Goal: Task Accomplishment & Management: Manage account settings

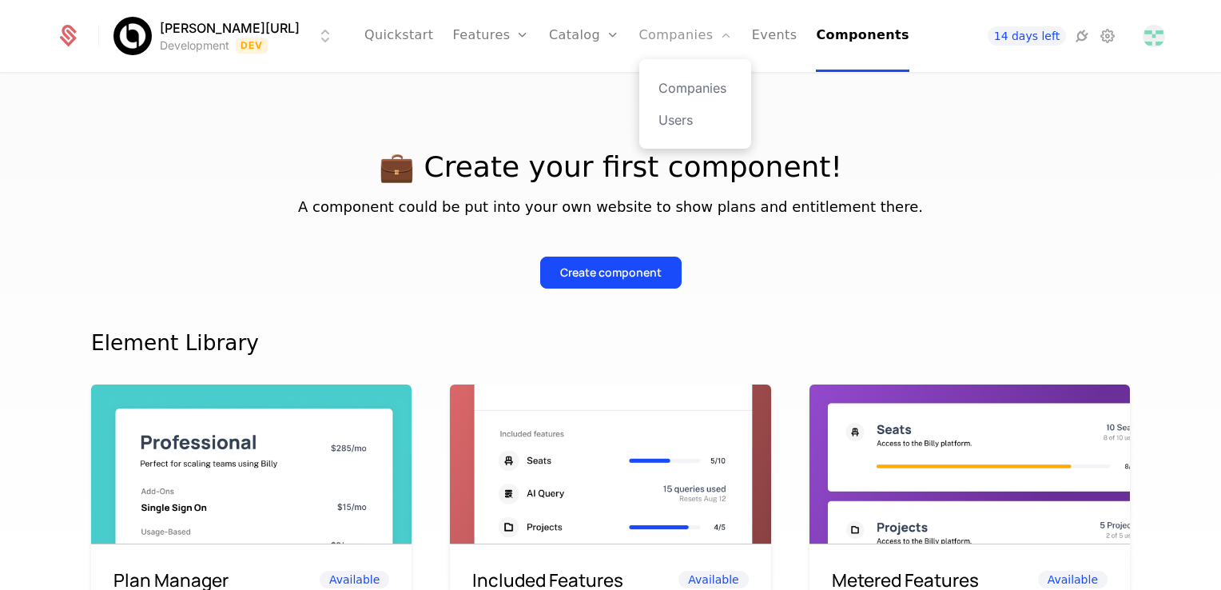
click at [610, 33] on link "Companies" at bounding box center [686, 36] width 94 height 72
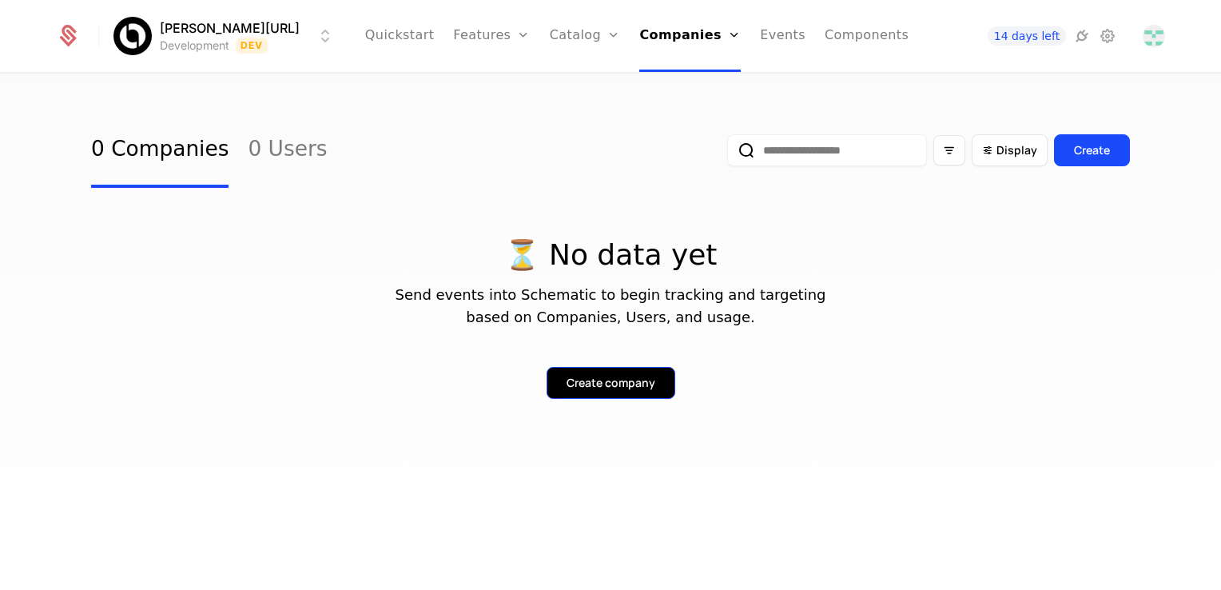
click at [610, 378] on div "Create company" at bounding box center [611, 383] width 89 height 16
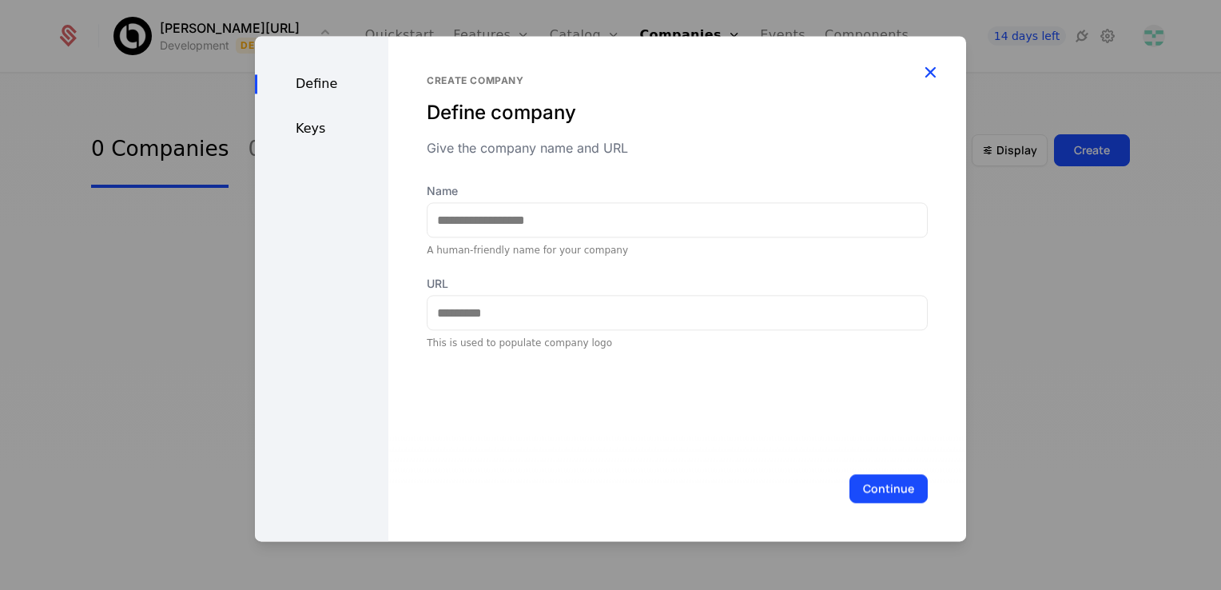
click at [610, 76] on icon "button" at bounding box center [930, 72] width 21 height 21
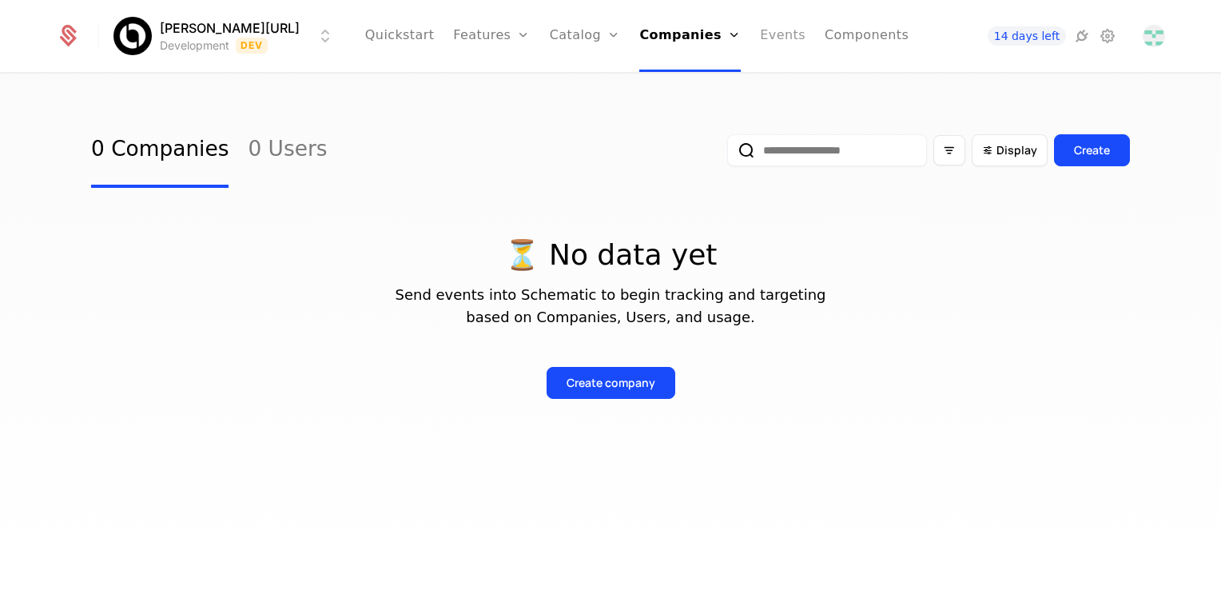
click at [610, 29] on link "Events" at bounding box center [783, 36] width 46 height 72
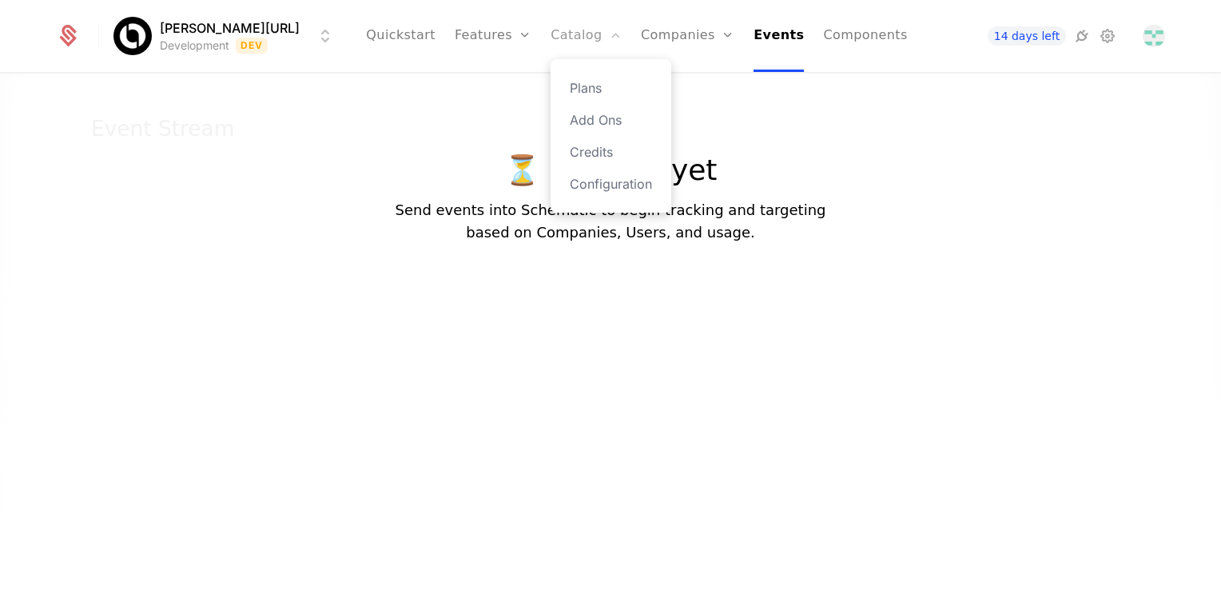
click at [556, 42] on link "Catalog" at bounding box center [586, 36] width 71 height 72
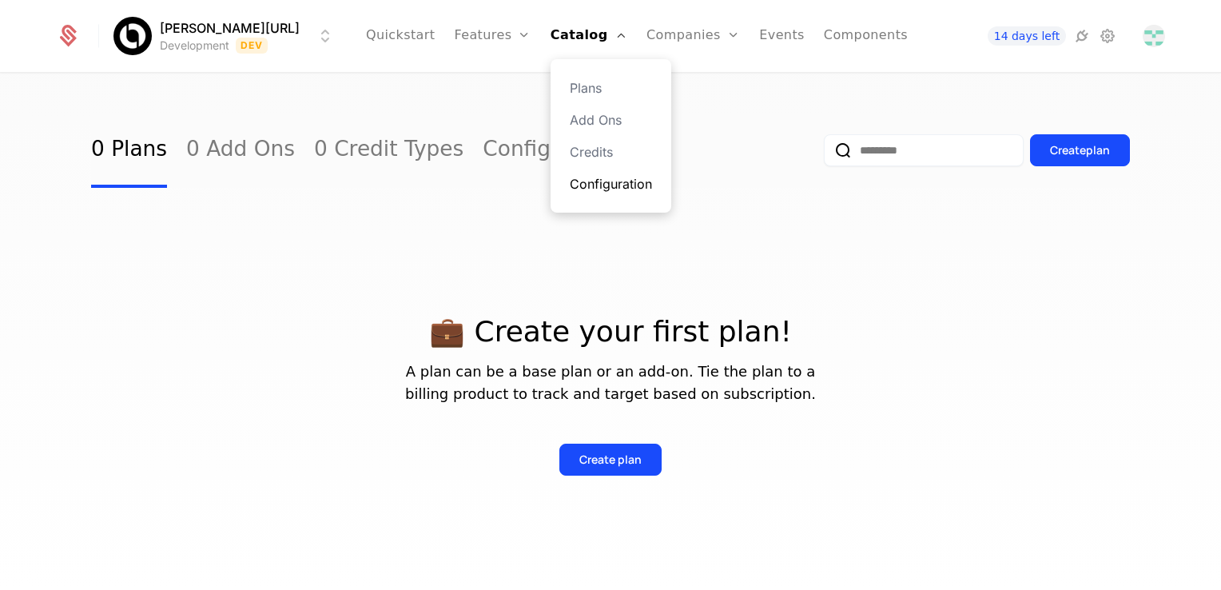
click at [604, 185] on link "Configuration" at bounding box center [611, 183] width 82 height 19
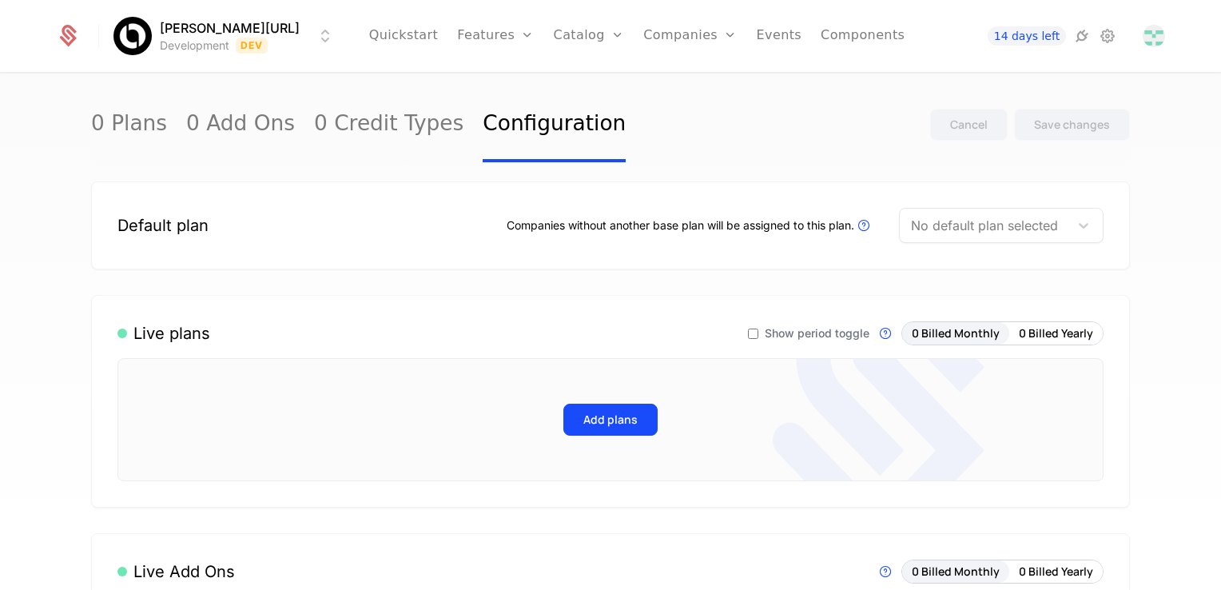
click at [610, 225] on div at bounding box center [984, 225] width 147 height 22
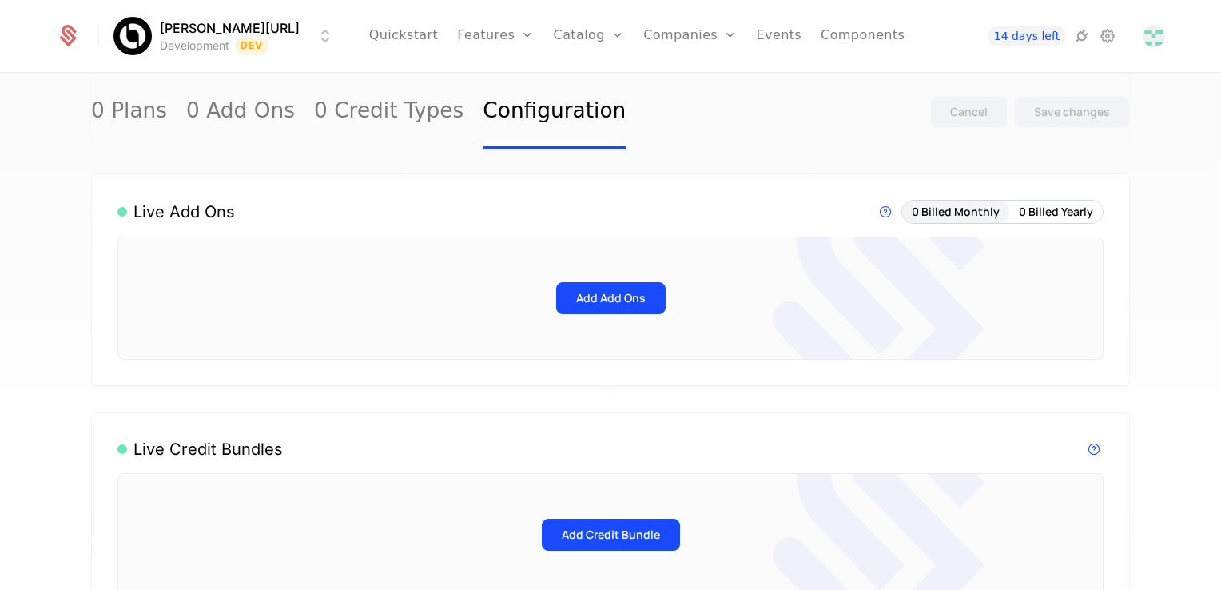
scroll to position [356, 0]
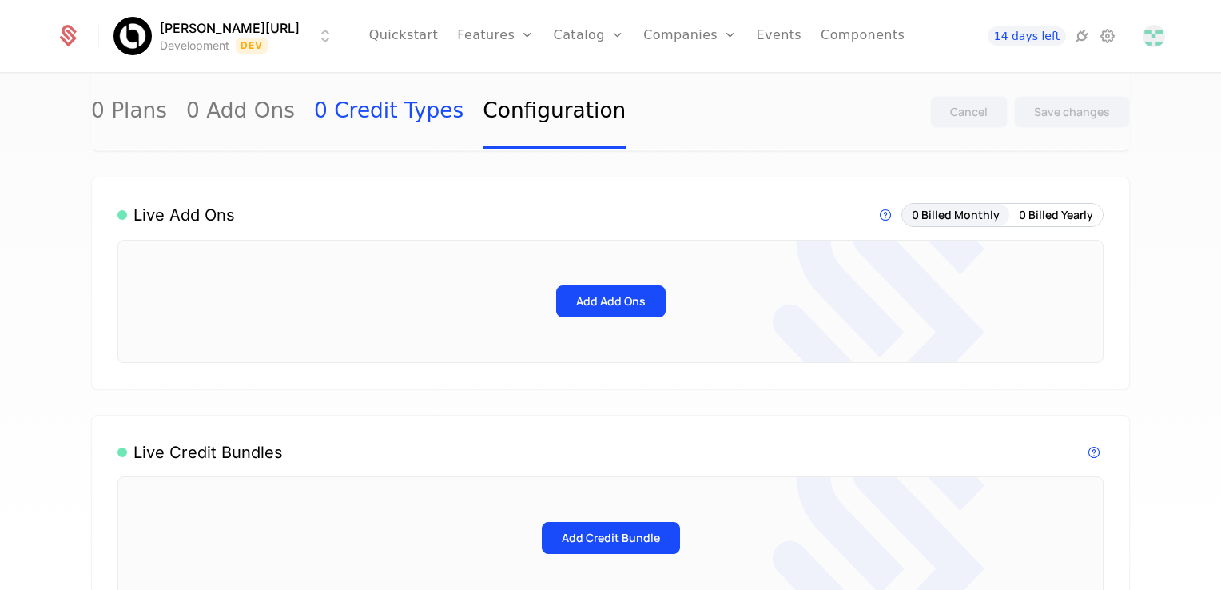
click at [360, 111] on link "0 Credit Types" at bounding box center [388, 111] width 149 height 75
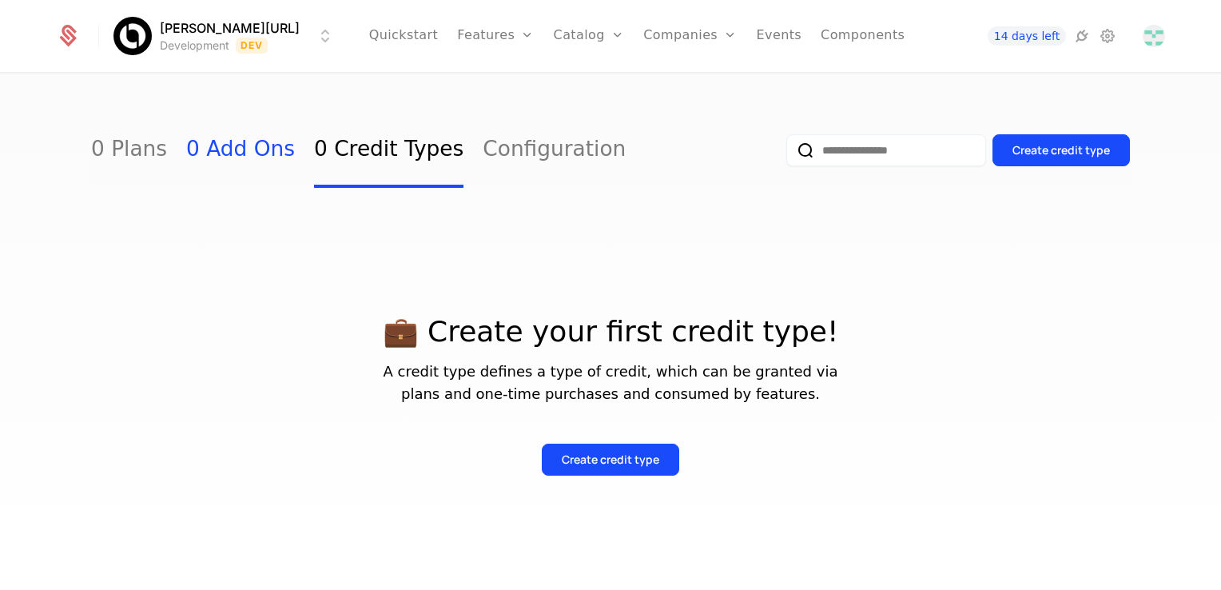
click at [233, 157] on link "0 Add Ons" at bounding box center [240, 150] width 109 height 75
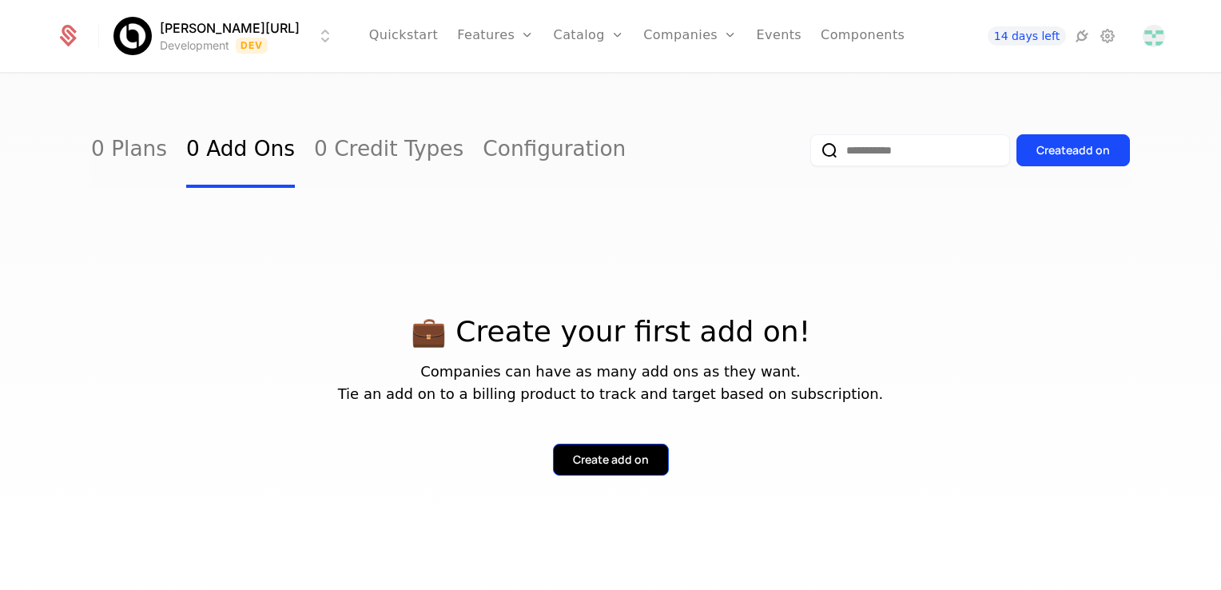
click at [602, 452] on div "Create add on" at bounding box center [611, 460] width 76 height 16
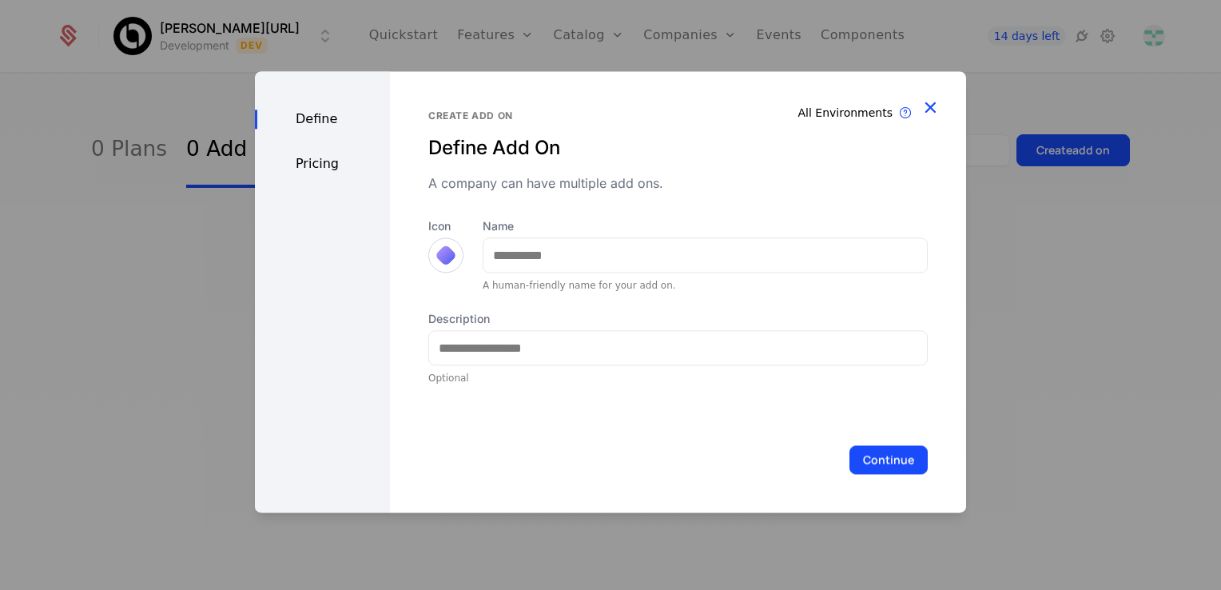
click at [610, 117] on icon "button" at bounding box center [930, 107] width 21 height 21
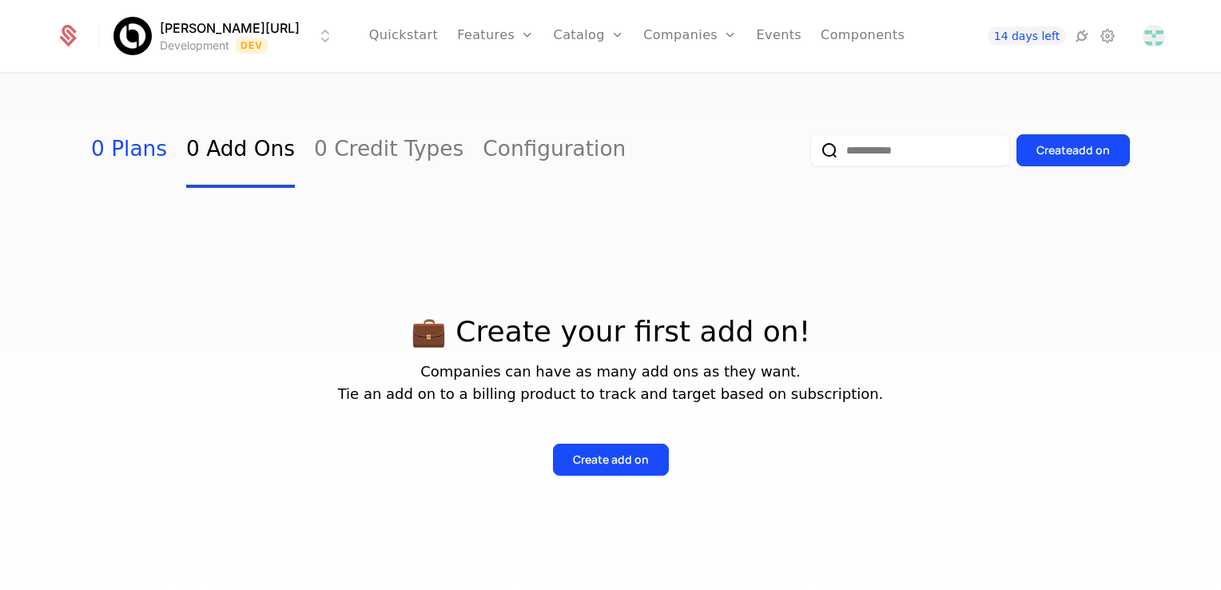
click at [94, 156] on link "0 Plans" at bounding box center [129, 150] width 76 height 75
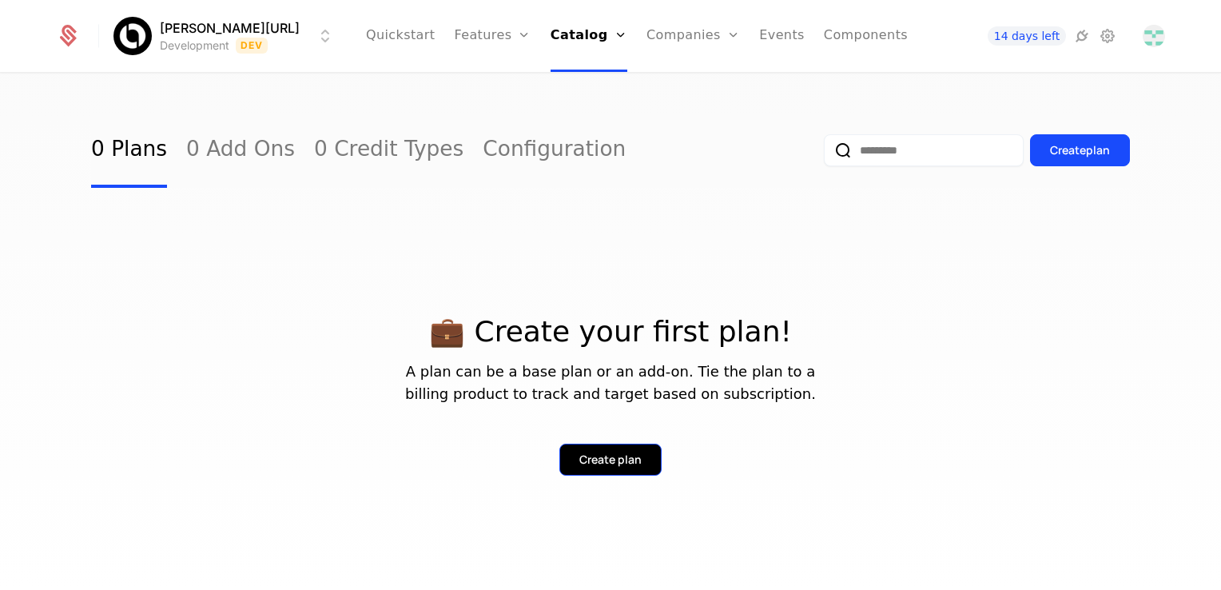
click at [589, 457] on div "Create plan" at bounding box center [610, 460] width 62 height 16
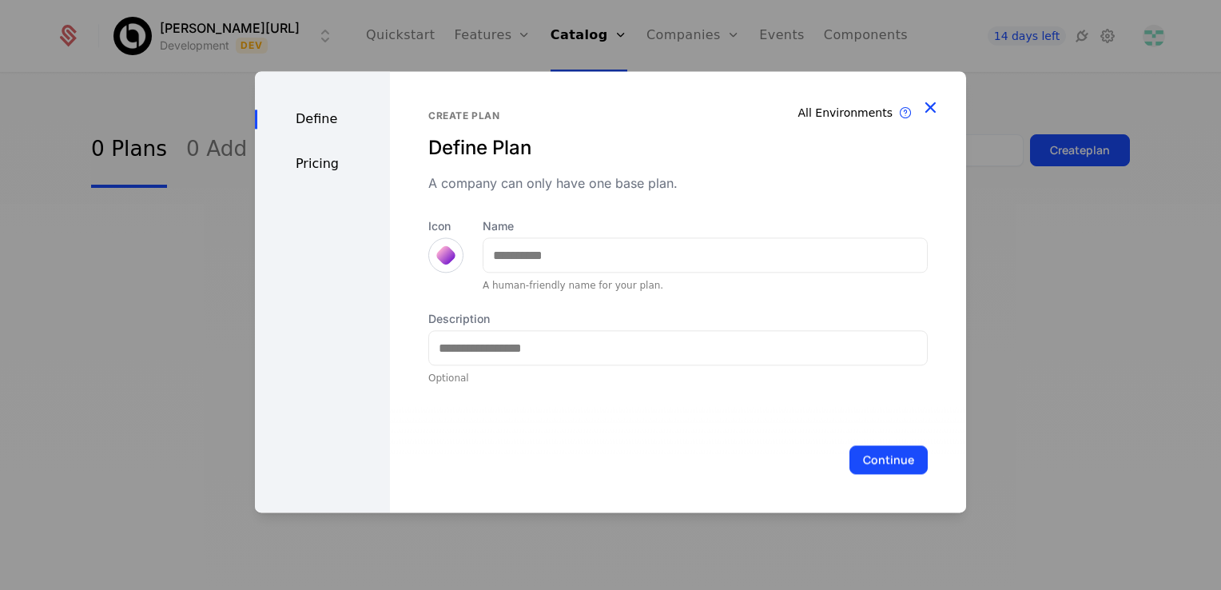
click at [610, 107] on icon "button" at bounding box center [930, 107] width 21 height 21
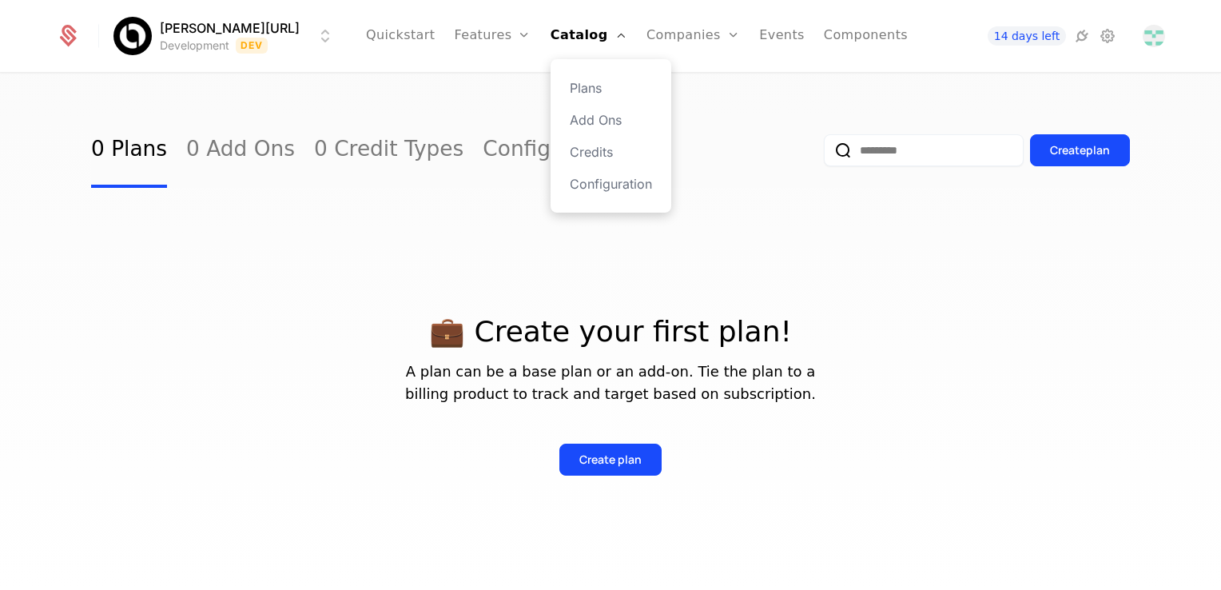
click at [610, 197] on div "Plans Add Ons Credits Configuration" at bounding box center [611, 135] width 121 height 153
click at [610, 193] on div "Plans Add Ons Credits Configuration" at bounding box center [611, 135] width 121 height 153
click at [607, 187] on link "Configuration" at bounding box center [611, 183] width 82 height 19
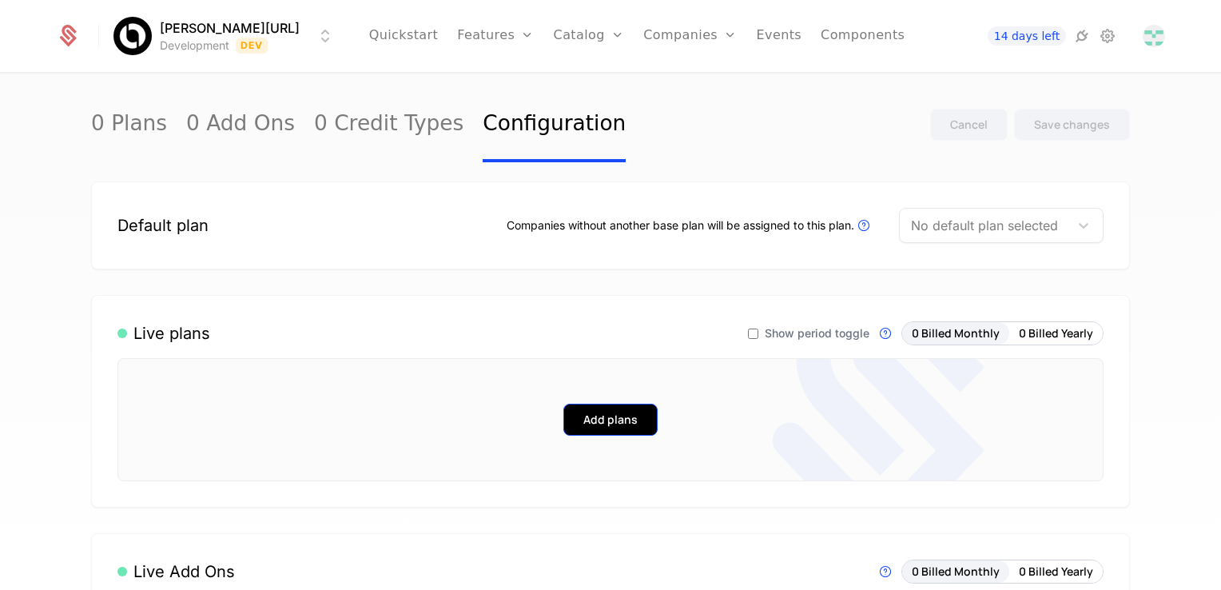
click at [593, 417] on button "Add plans" at bounding box center [610, 420] width 94 height 32
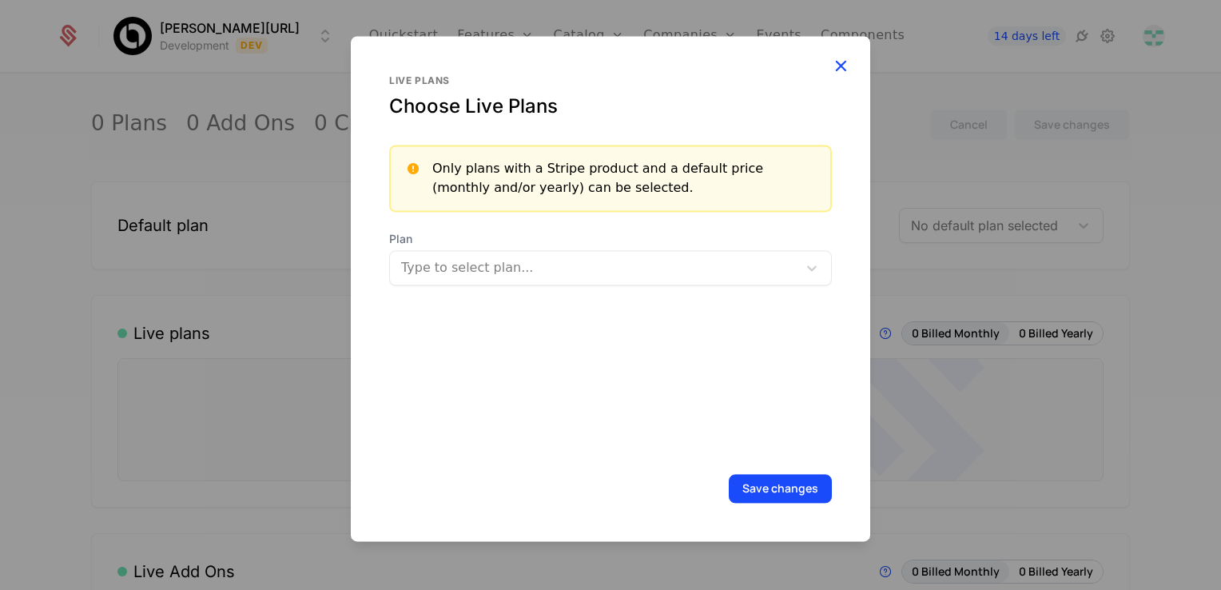
click at [610, 66] on icon "button" at bounding box center [840, 65] width 21 height 21
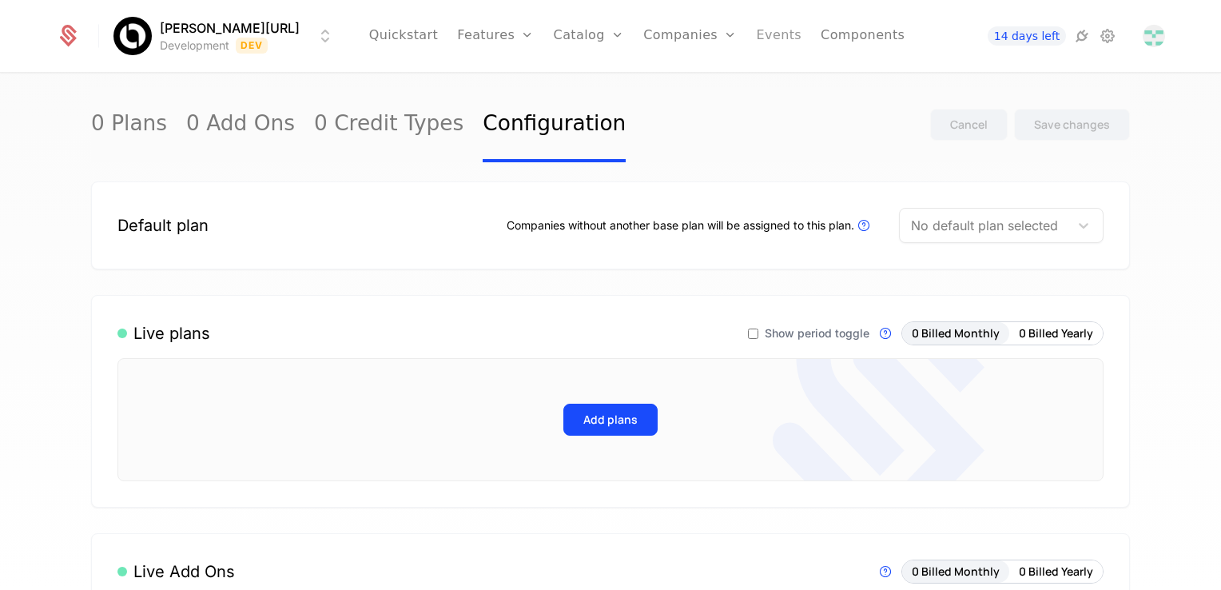
click at [610, 36] on link "Events" at bounding box center [780, 36] width 46 height 72
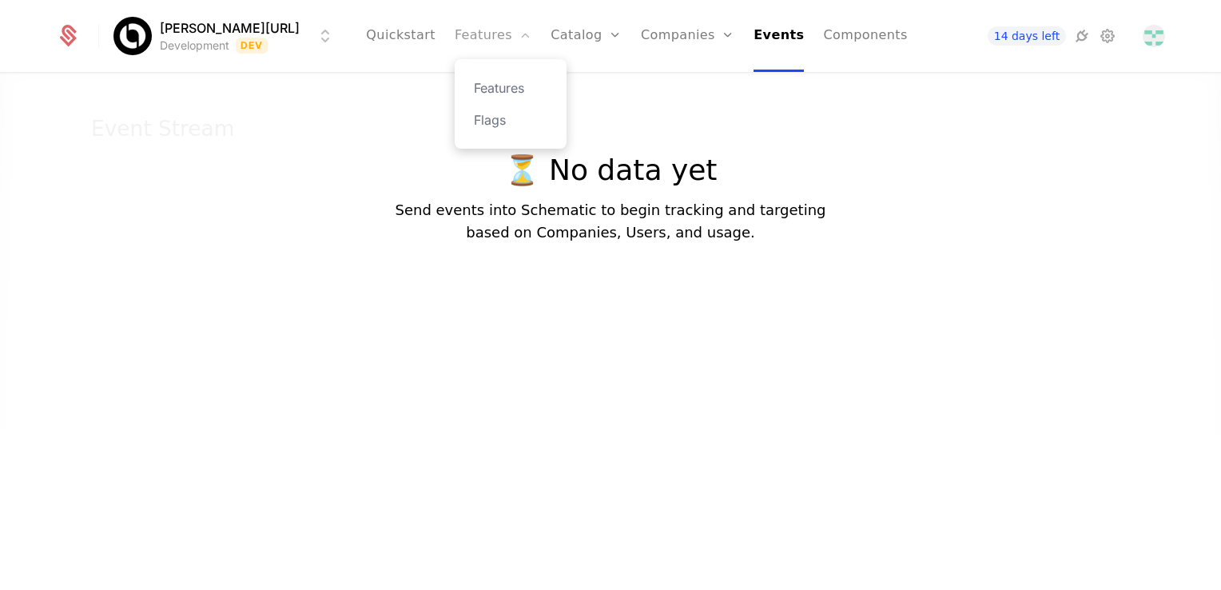
click at [473, 39] on link "Features" at bounding box center [493, 36] width 77 height 72
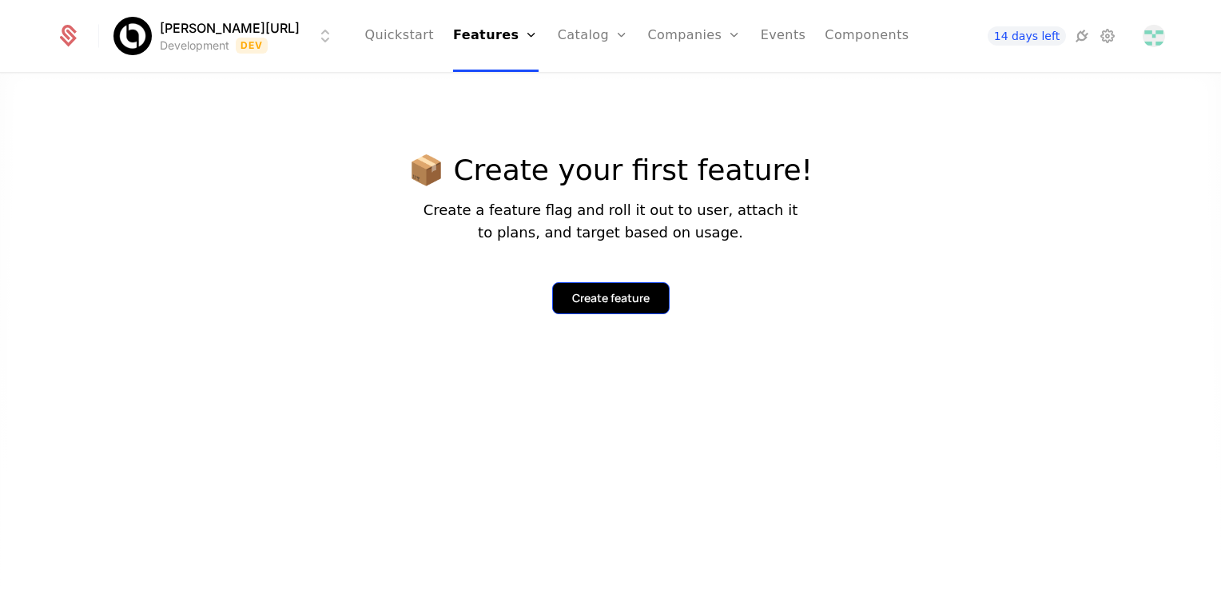
click at [610, 290] on div "Create feature" at bounding box center [611, 298] width 78 height 16
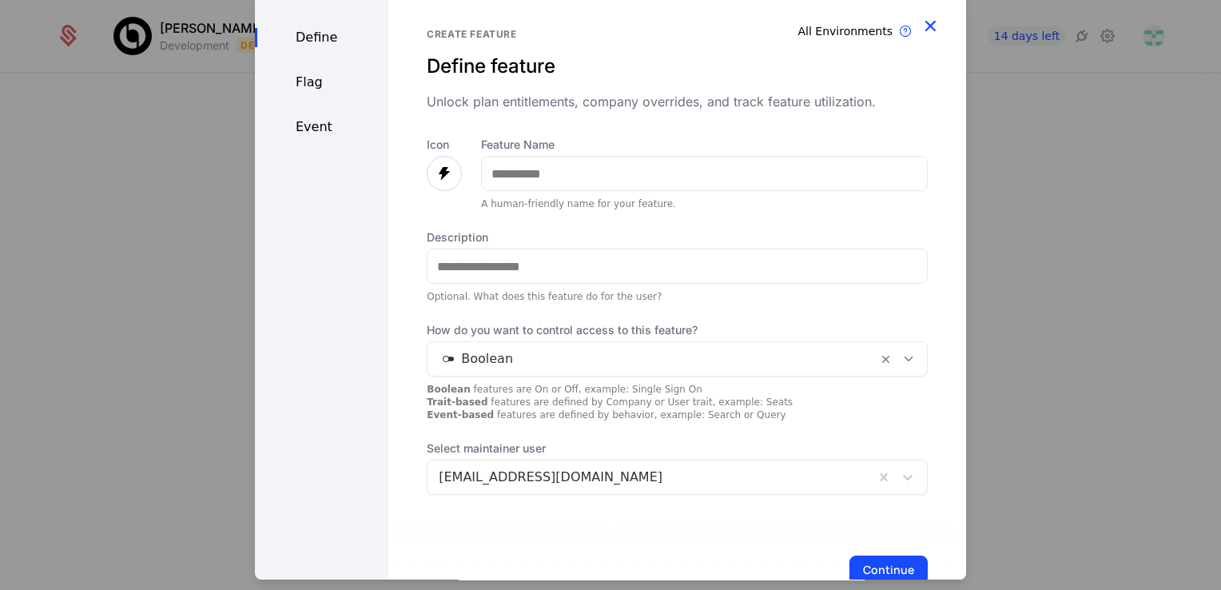
click at [610, 29] on icon "button" at bounding box center [930, 25] width 21 height 21
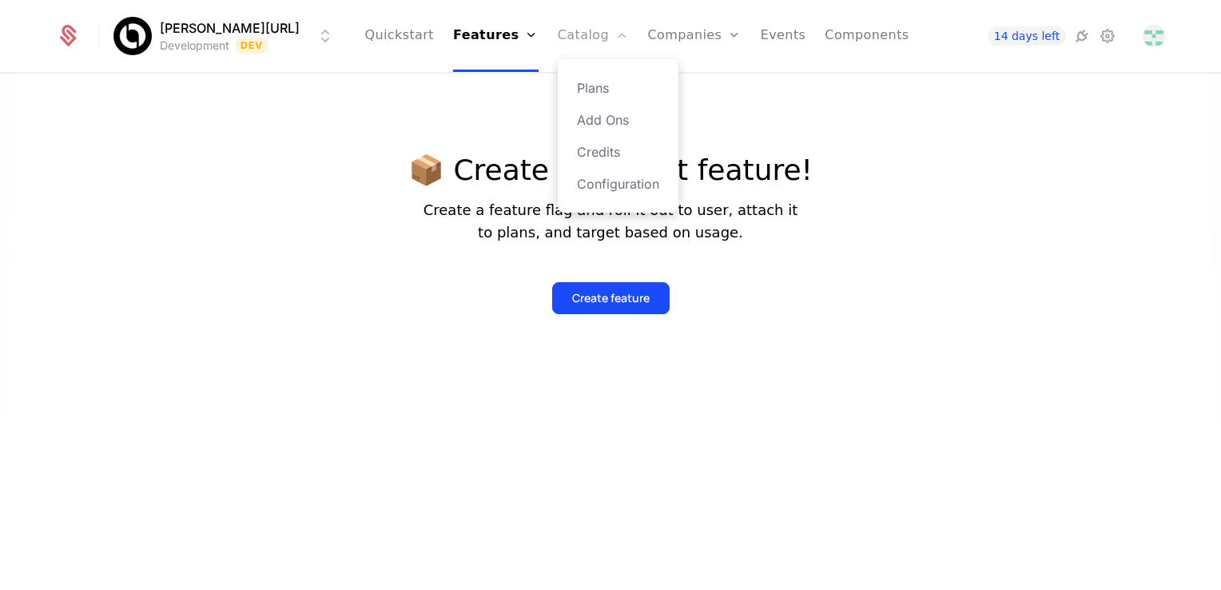
click at [574, 44] on link "Catalog" at bounding box center [593, 36] width 71 height 72
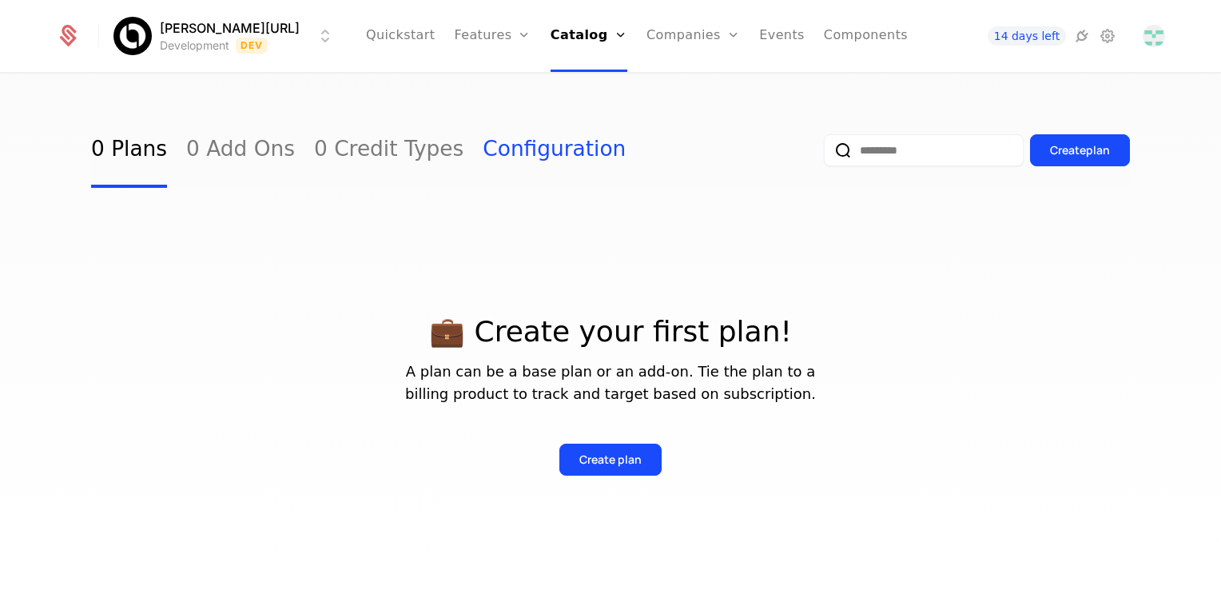
click at [483, 143] on link "Configuration" at bounding box center [554, 150] width 143 height 75
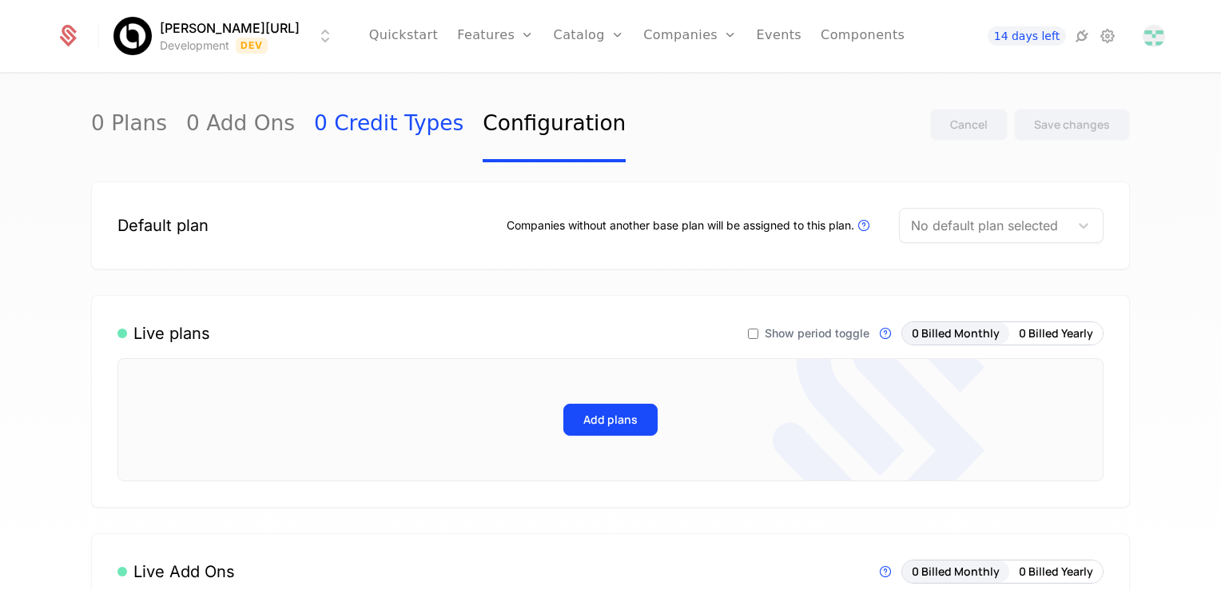
click at [363, 126] on link "0 Credit Types" at bounding box center [388, 124] width 149 height 75
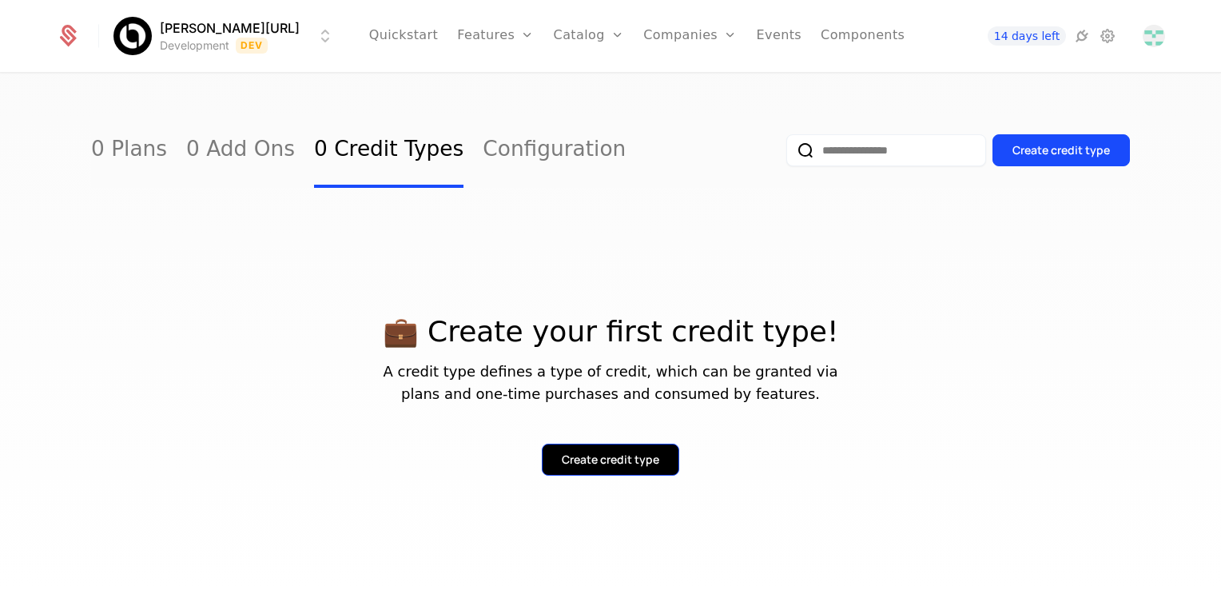
click at [595, 460] on div "Create credit type" at bounding box center [611, 460] width 98 height 16
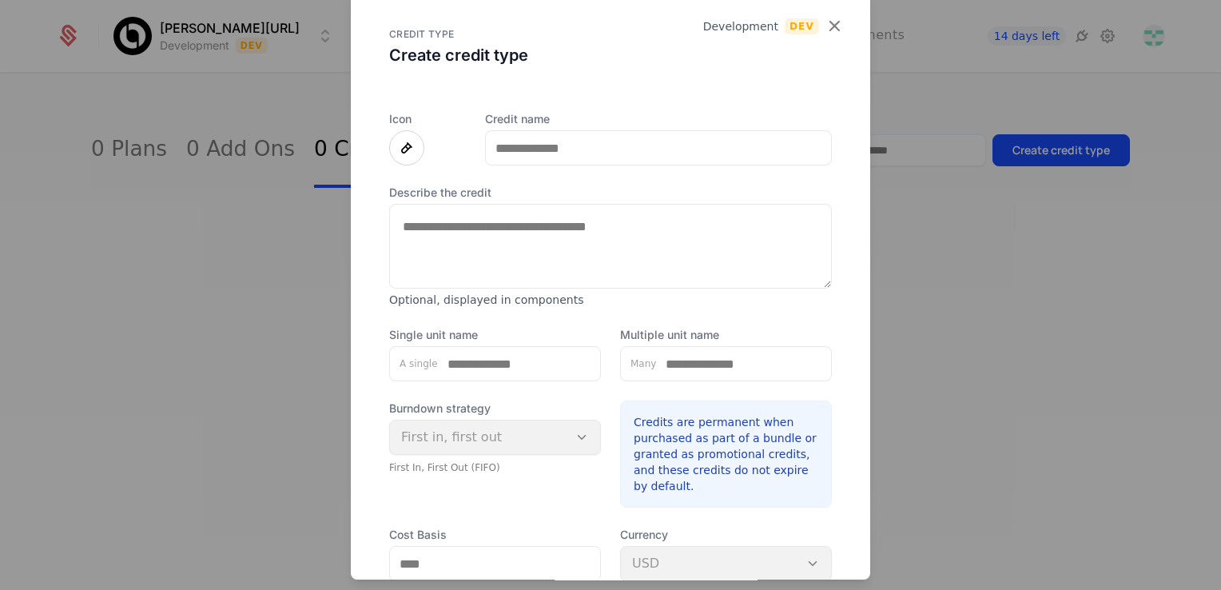
click at [610, 24] on icon "button" at bounding box center [834, 25] width 21 height 21
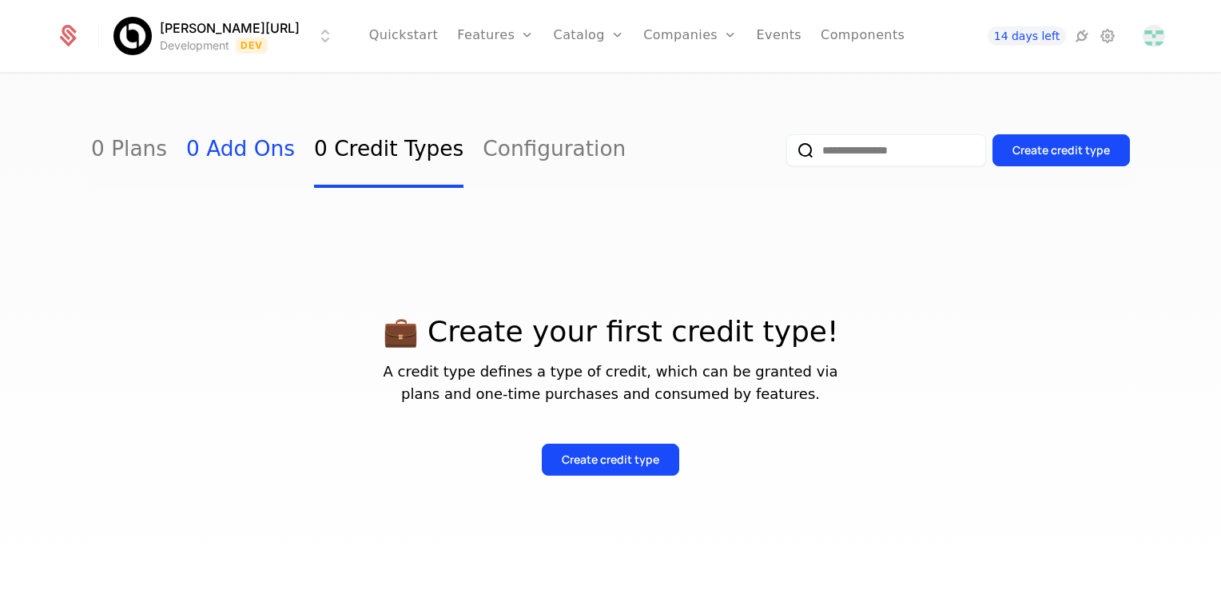
click at [249, 150] on link "0 Add Ons" at bounding box center [240, 150] width 109 height 75
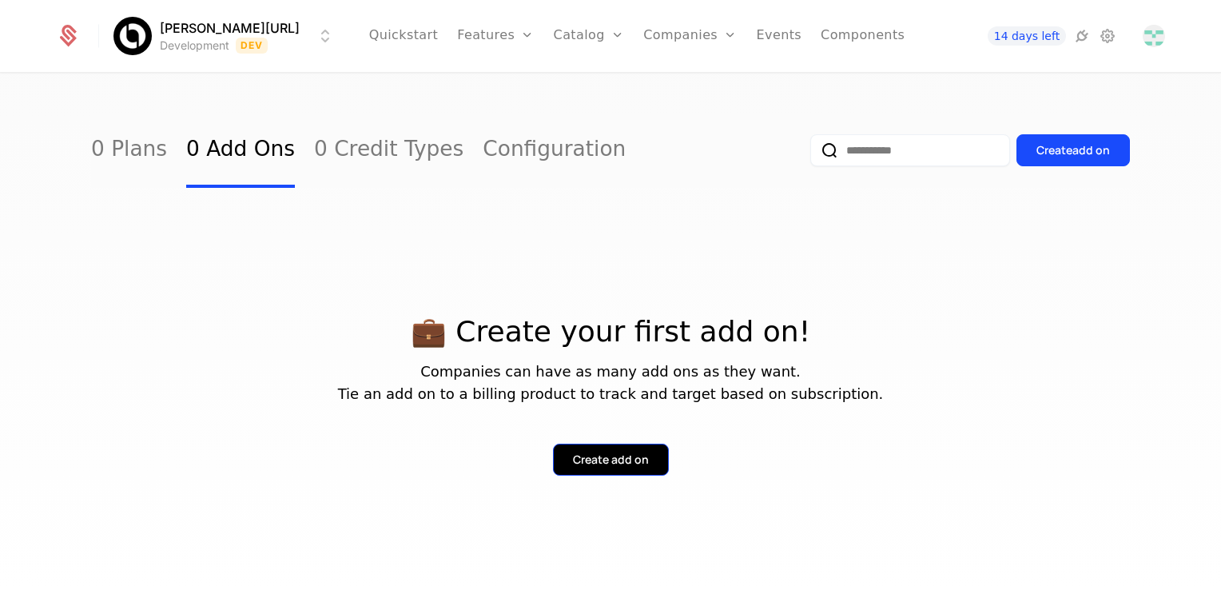
click at [576, 452] on div "Create add on" at bounding box center [611, 460] width 76 height 16
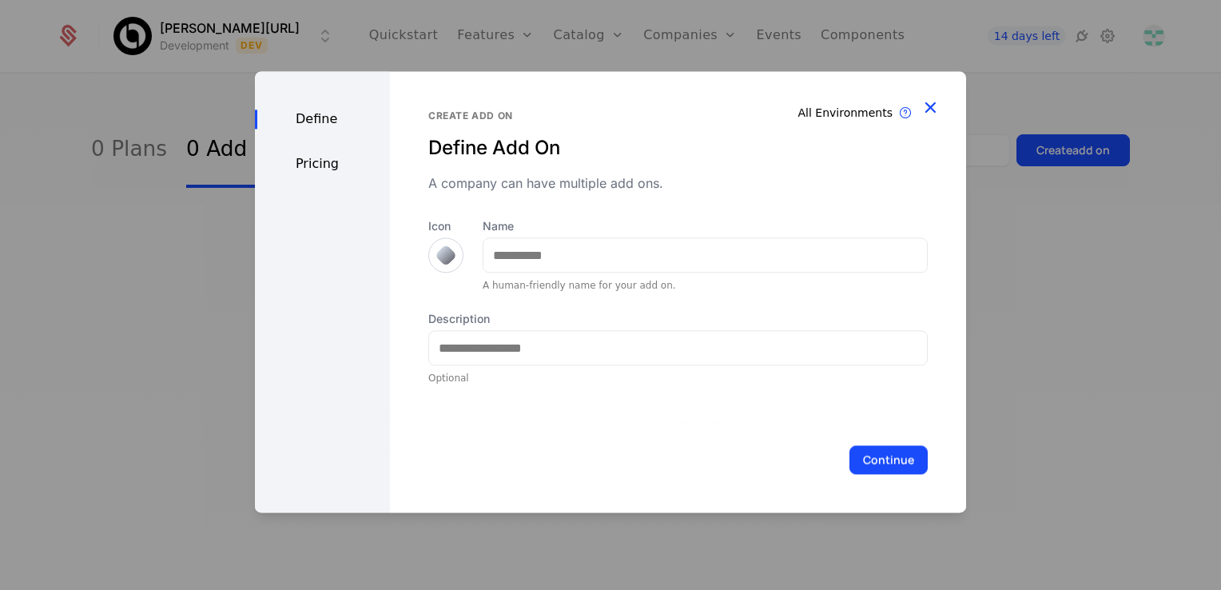
click at [610, 101] on icon "button" at bounding box center [930, 107] width 21 height 21
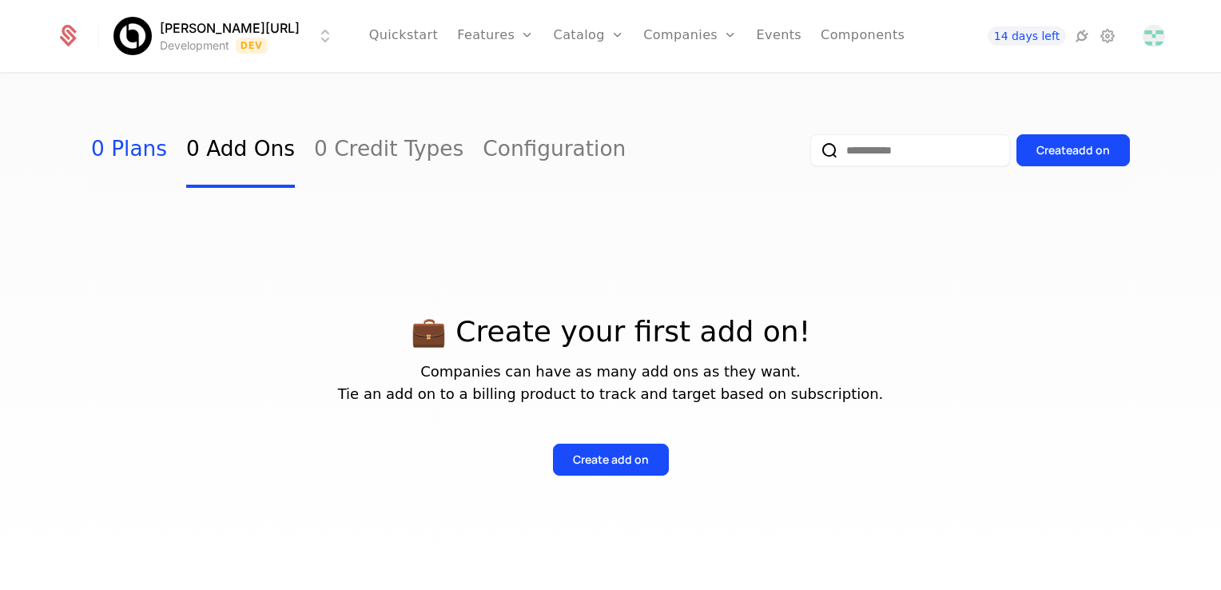
click at [121, 145] on link "0 Plans" at bounding box center [129, 150] width 76 height 75
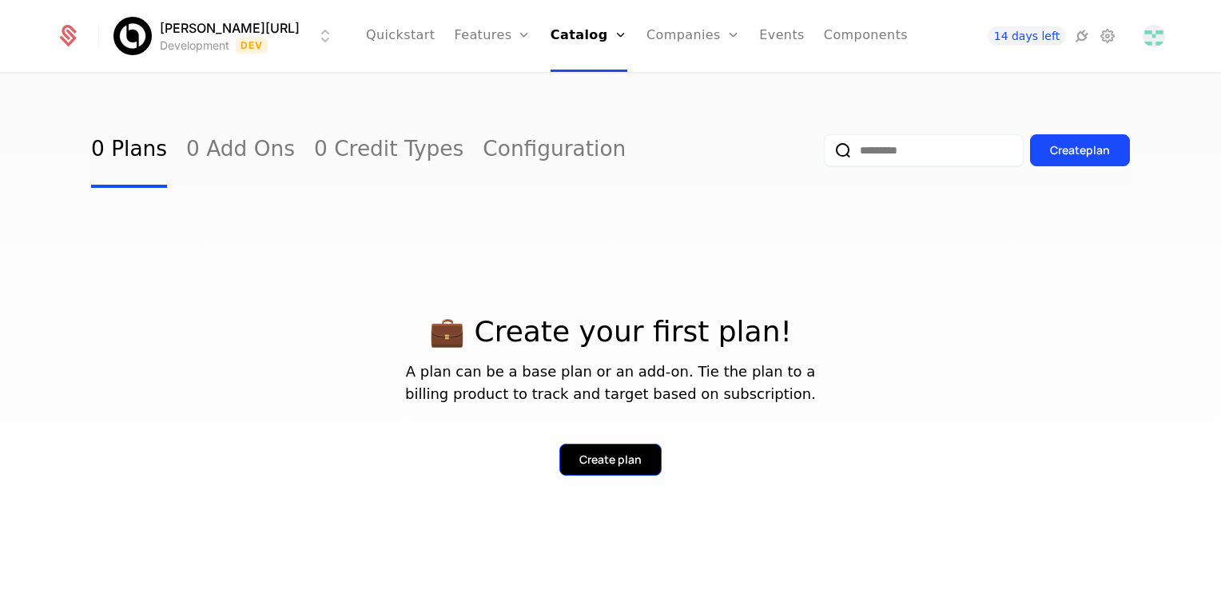
click at [610, 456] on div "Create plan" at bounding box center [610, 460] width 62 height 16
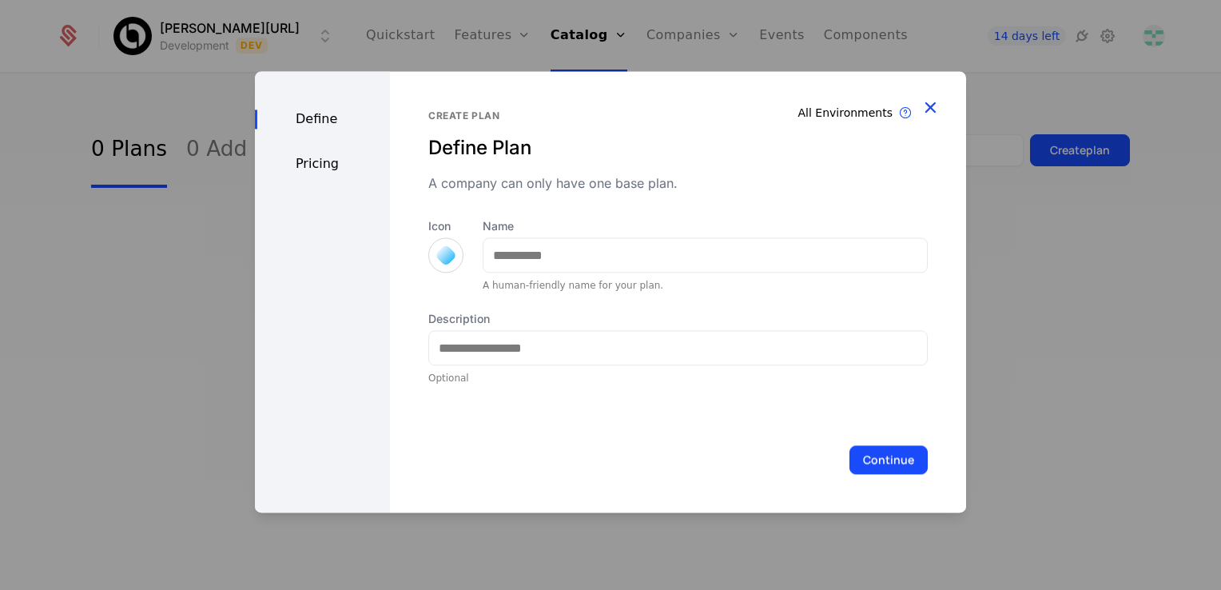
click at [610, 107] on icon "button" at bounding box center [930, 107] width 21 height 21
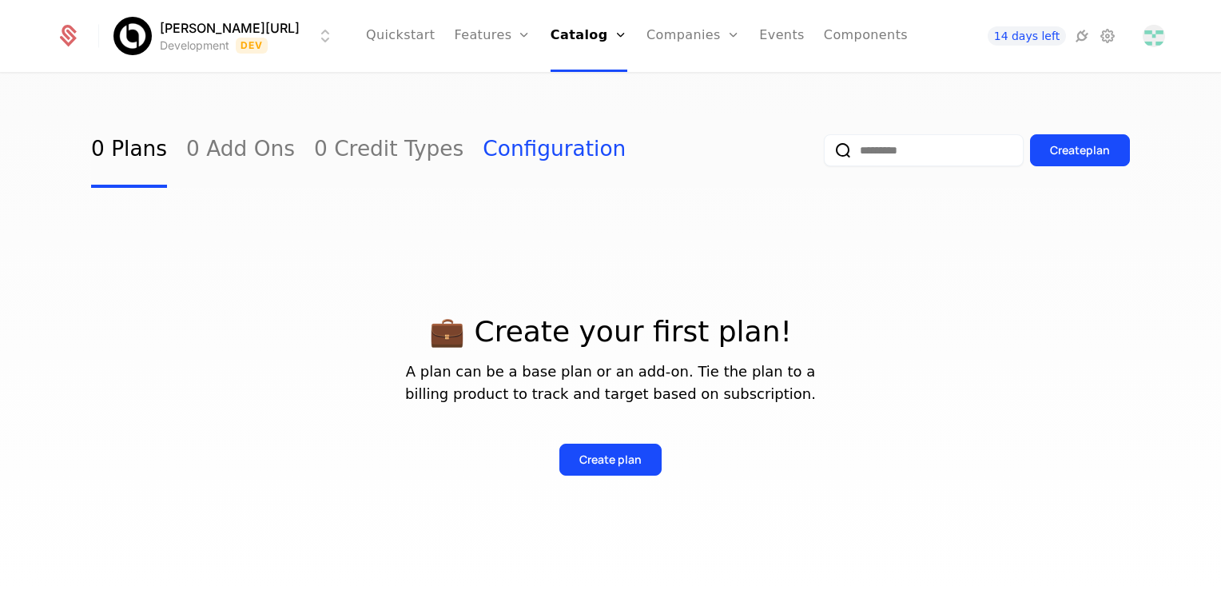
click at [518, 149] on link "Configuration" at bounding box center [554, 150] width 143 height 75
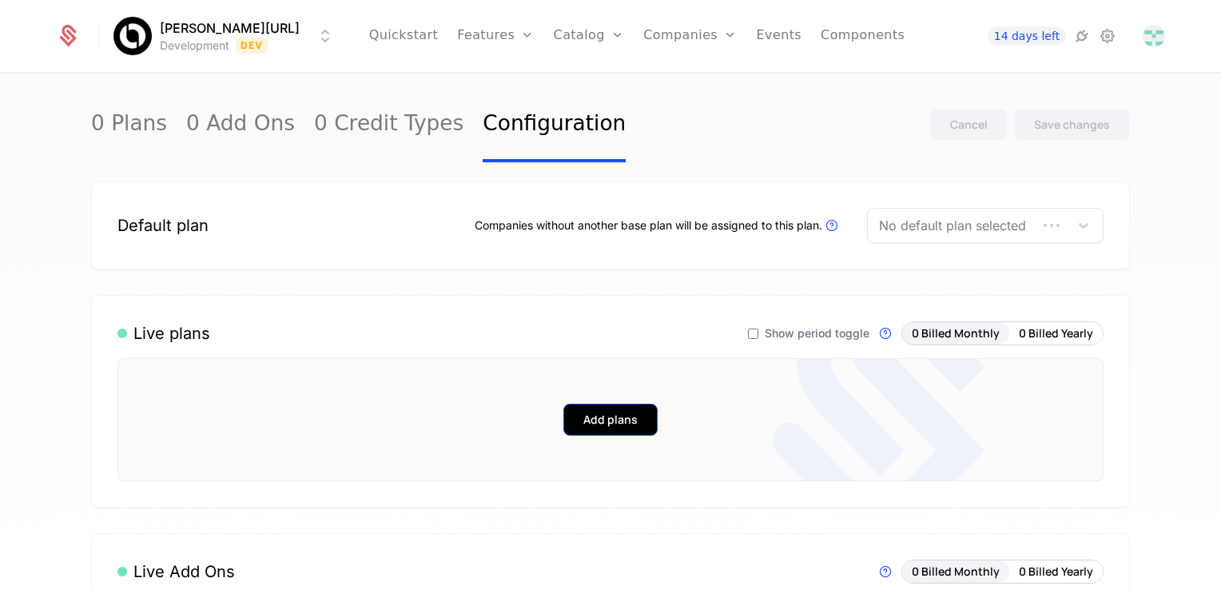
click at [595, 420] on button "Add plans" at bounding box center [610, 420] width 94 height 32
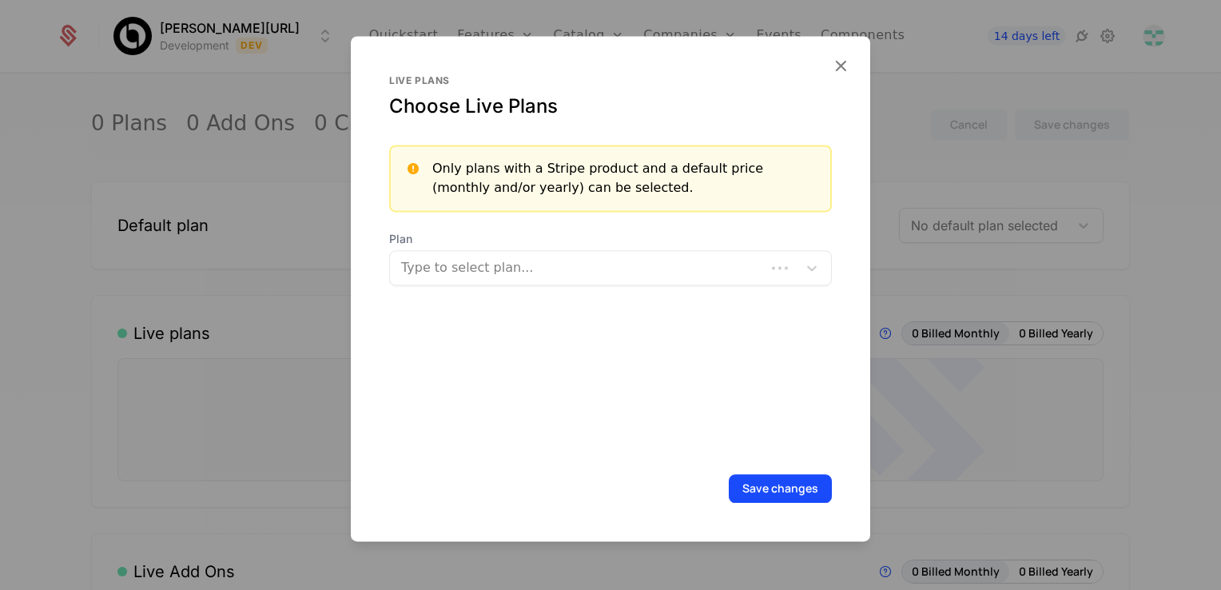
click at [610, 56] on div "Live plans Choose Live Plans Only plans with a Stripe product and a default pri…" at bounding box center [610, 288] width 519 height 505
click at [610, 64] on icon "button" at bounding box center [840, 65] width 21 height 21
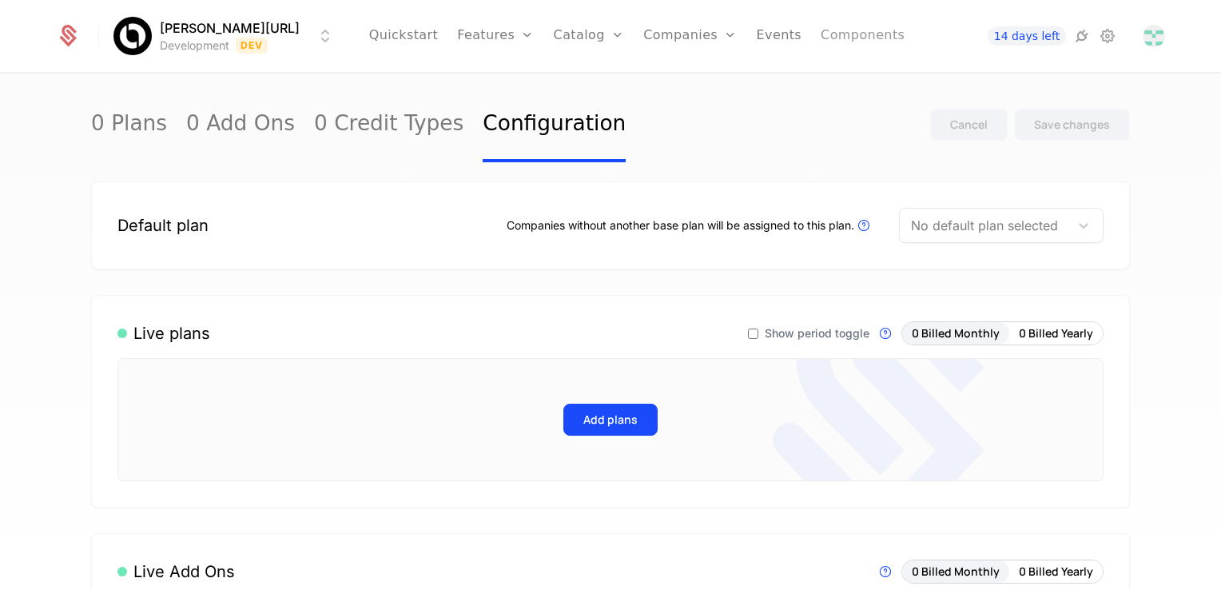
click at [610, 36] on link "Components" at bounding box center [863, 36] width 84 height 72
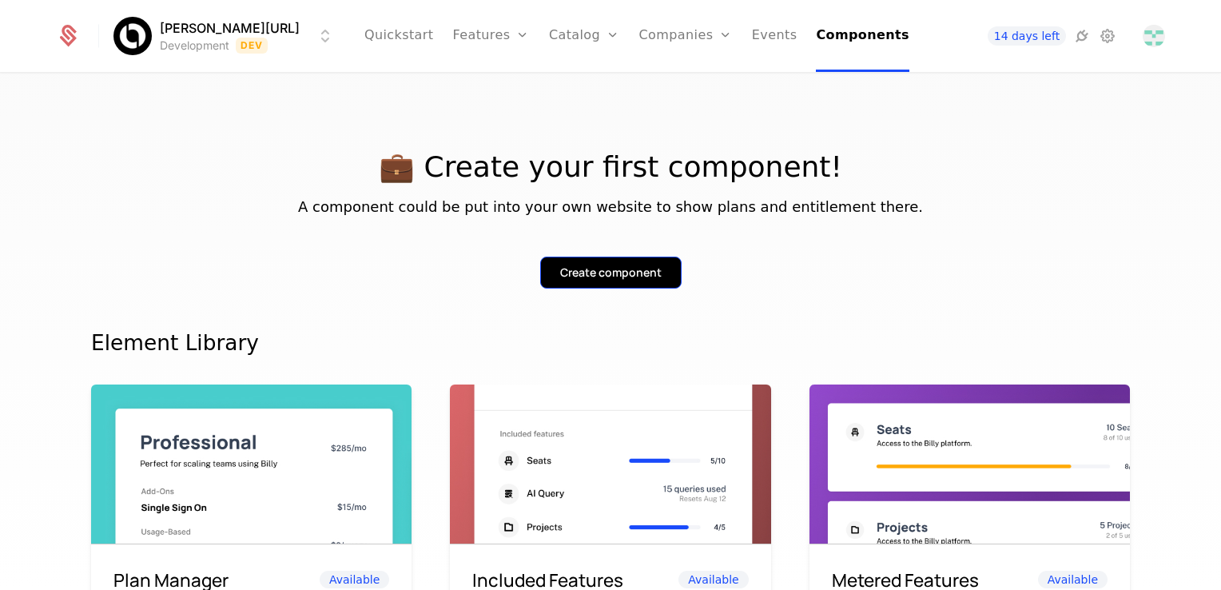
click at [610, 274] on div "Create component" at bounding box center [610, 273] width 101 height 16
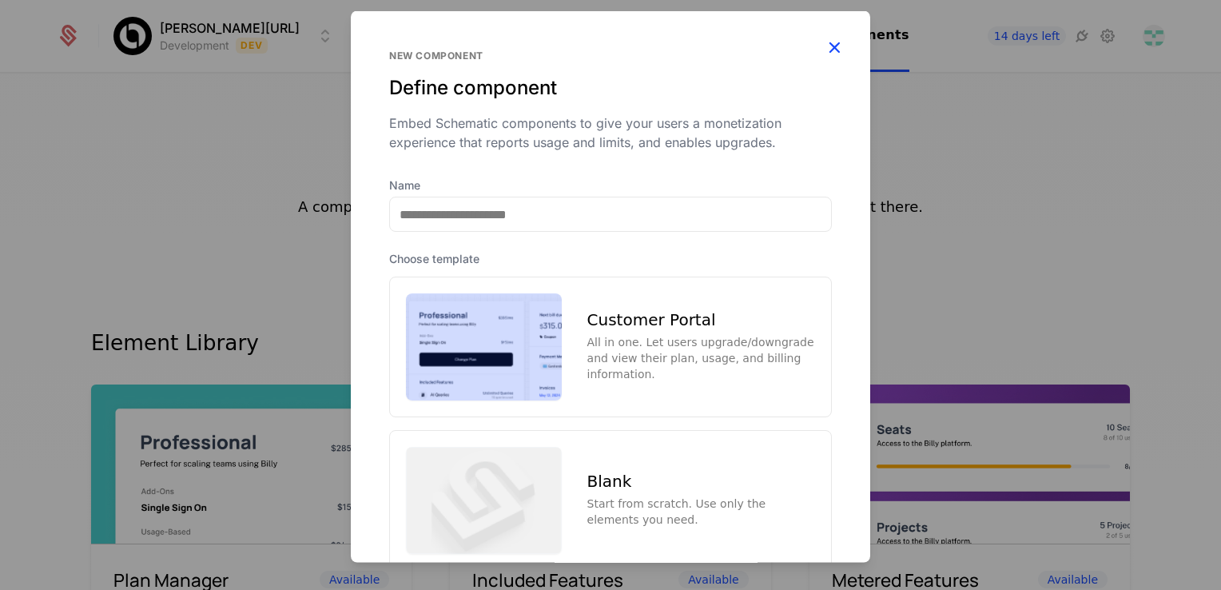
click at [610, 48] on icon "button" at bounding box center [834, 47] width 21 height 21
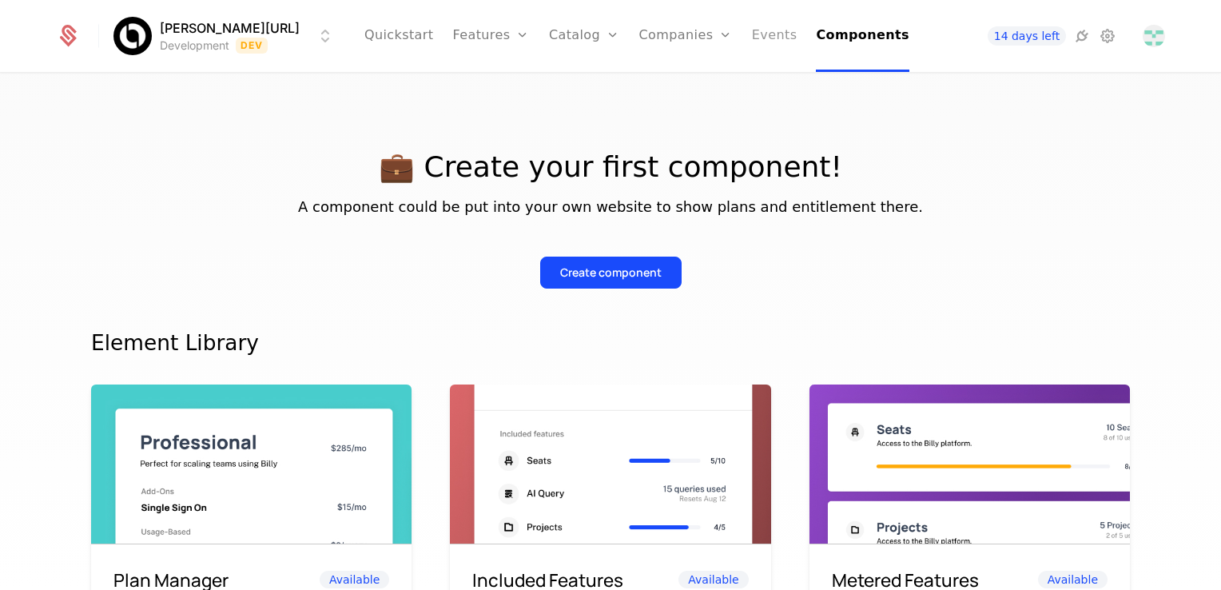
click at [610, 38] on link "Events" at bounding box center [775, 36] width 46 height 72
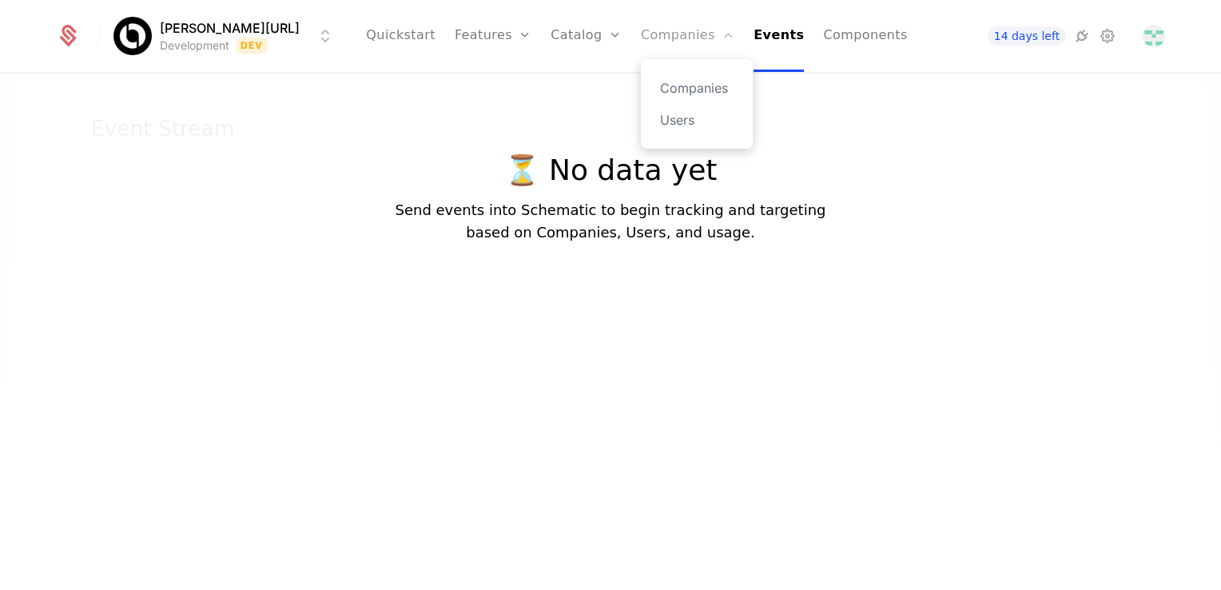
click at [610, 37] on link "Companies" at bounding box center [688, 36] width 94 height 72
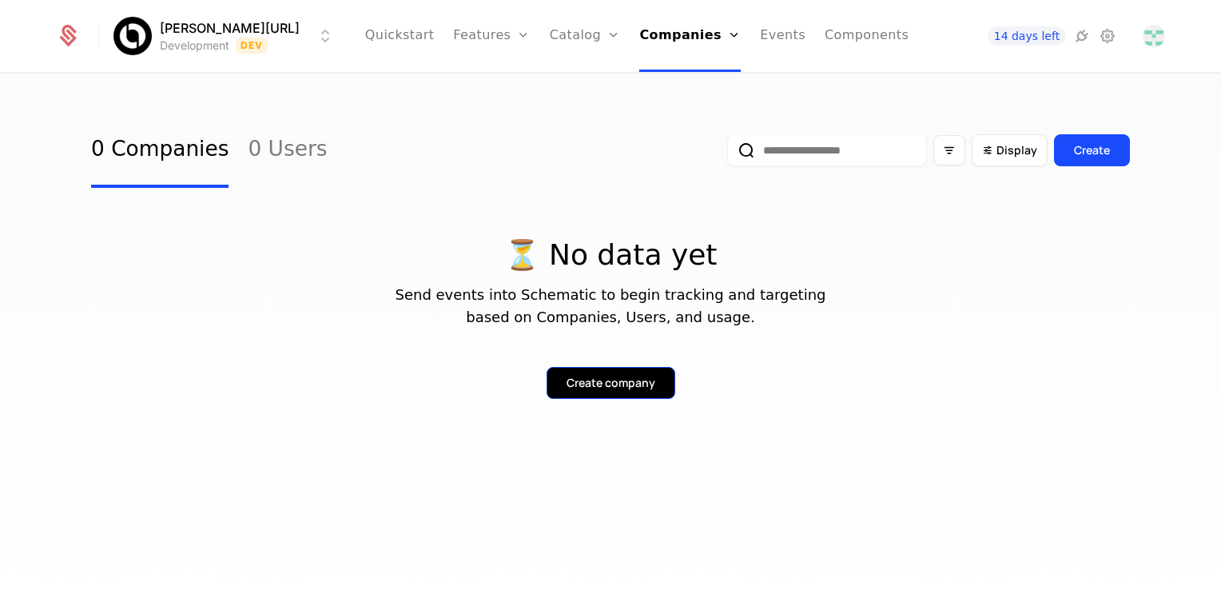
click at [608, 377] on div "Create company" at bounding box center [611, 383] width 89 height 16
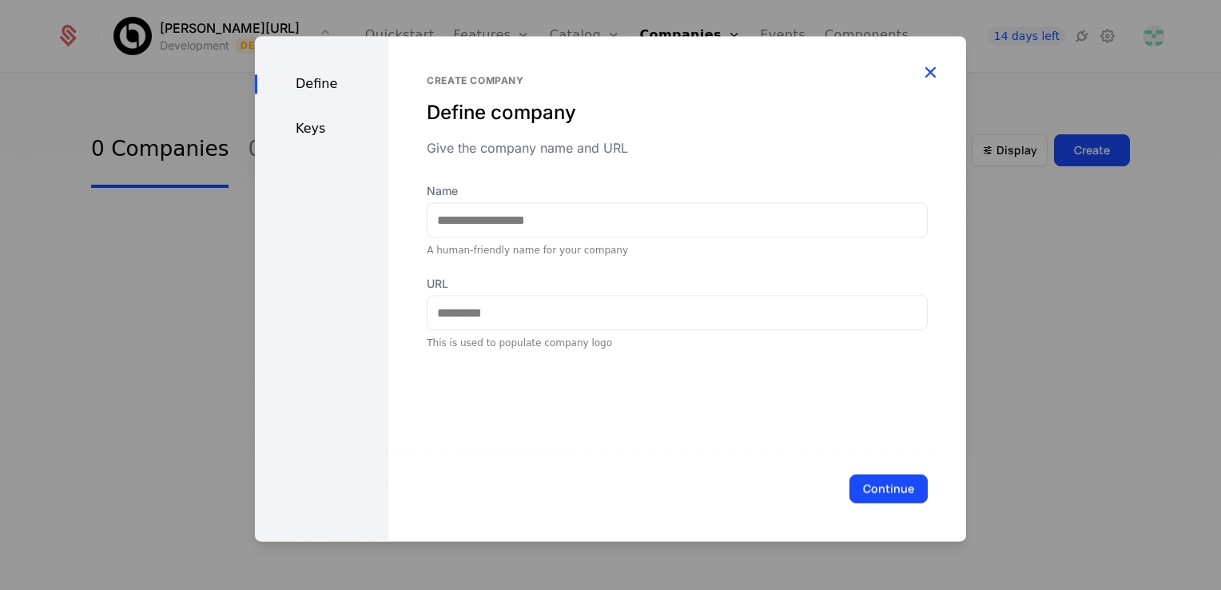
click at [610, 77] on icon "button" at bounding box center [930, 72] width 21 height 21
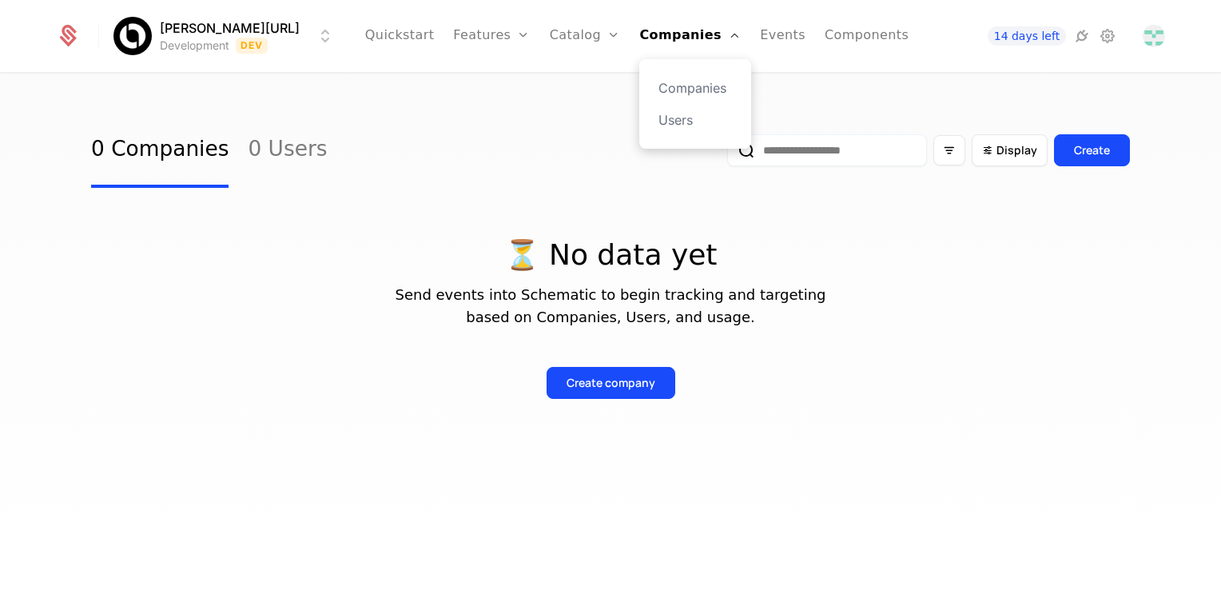
drag, startPoint x: 652, startPoint y: 34, endPoint x: 651, endPoint y: 61, distance: 26.4
click at [610, 35] on link "Companies" at bounding box center [689, 36] width 101 height 72
click at [610, 126] on link "Users" at bounding box center [696, 119] width 74 height 19
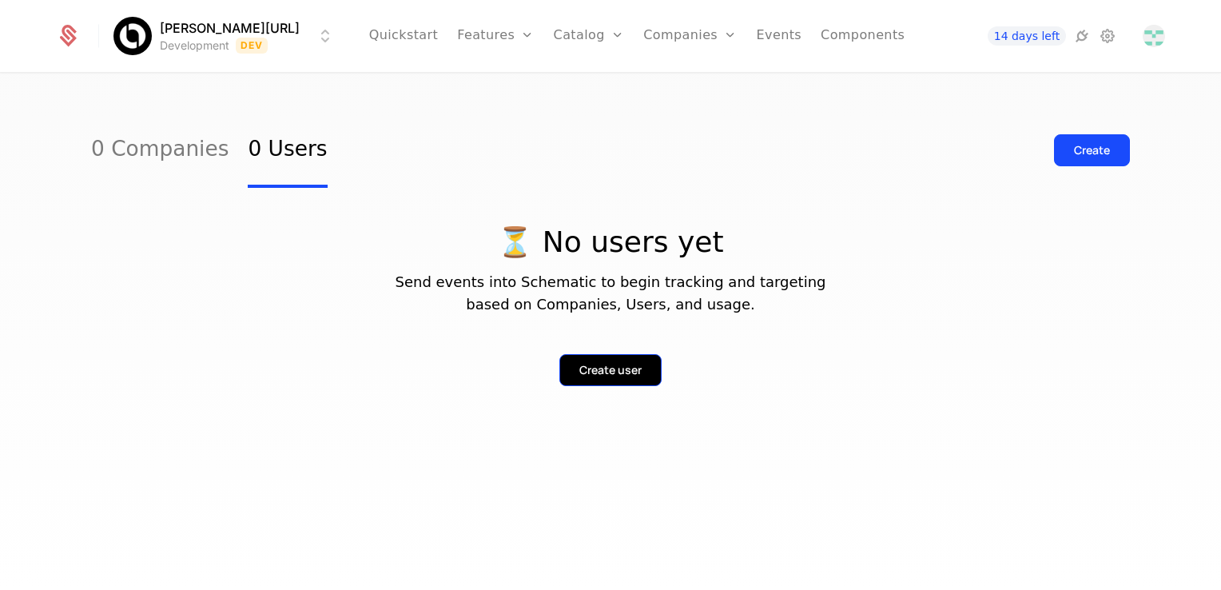
click at [610, 369] on div "Create user" at bounding box center [610, 370] width 62 height 16
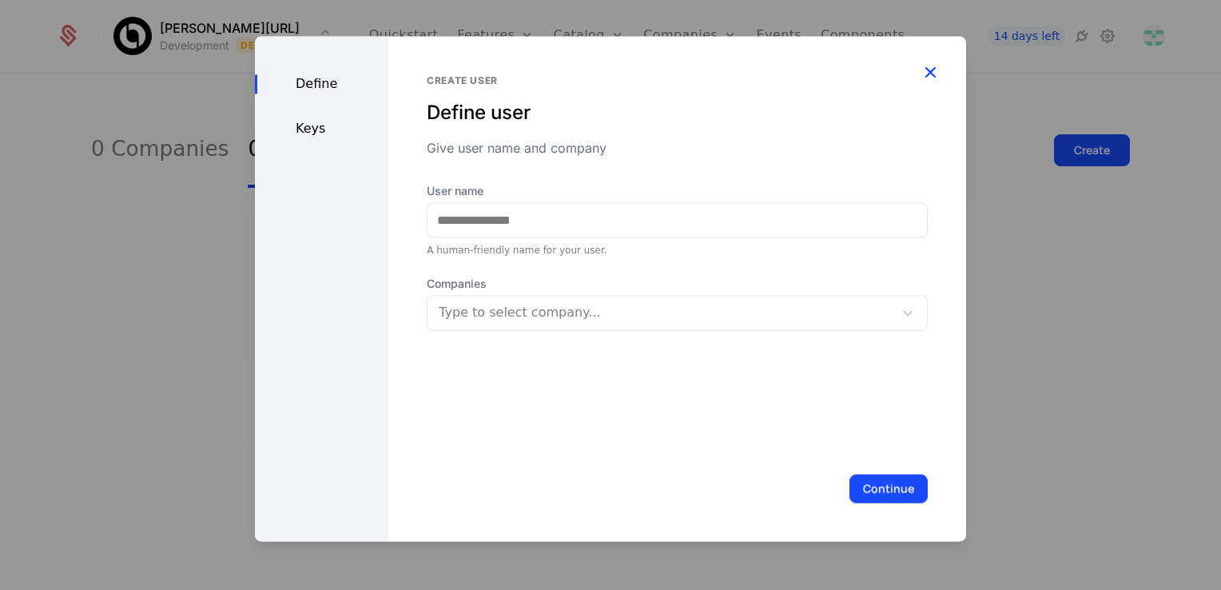
click at [610, 75] on icon "button" at bounding box center [930, 72] width 21 height 21
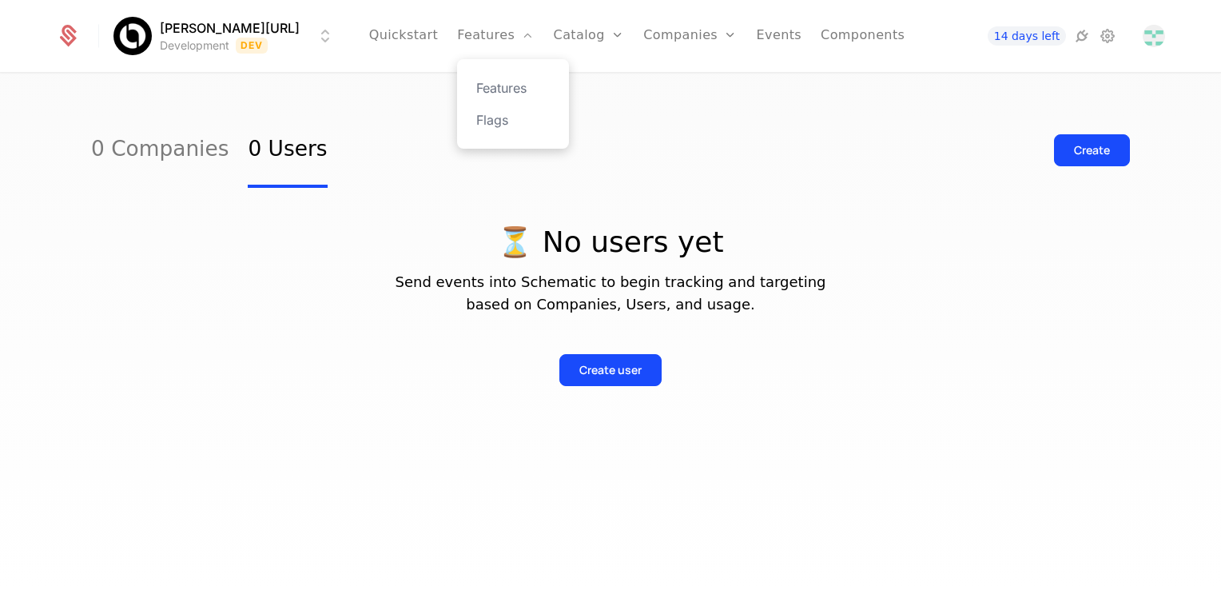
click at [507, 98] on div "Features Flags" at bounding box center [513, 104] width 112 height 90
click at [507, 97] on div "Features Flags" at bounding box center [513, 104] width 112 height 90
click at [509, 94] on link "Features" at bounding box center [513, 87] width 74 height 19
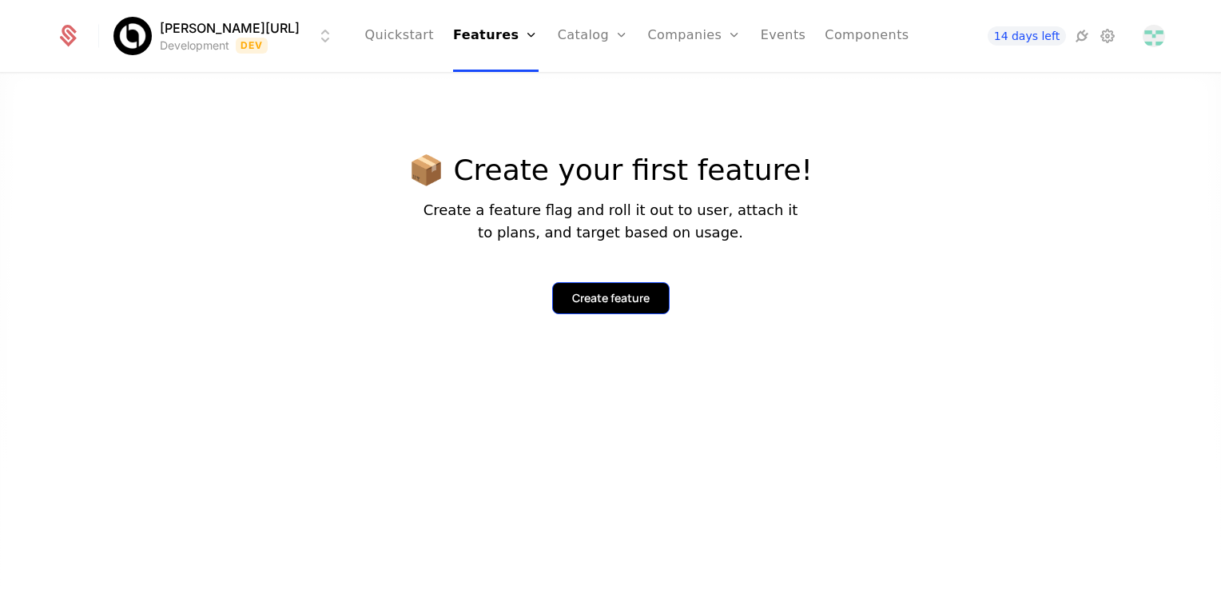
click at [575, 307] on button "Create feature" at bounding box center [610, 298] width 117 height 32
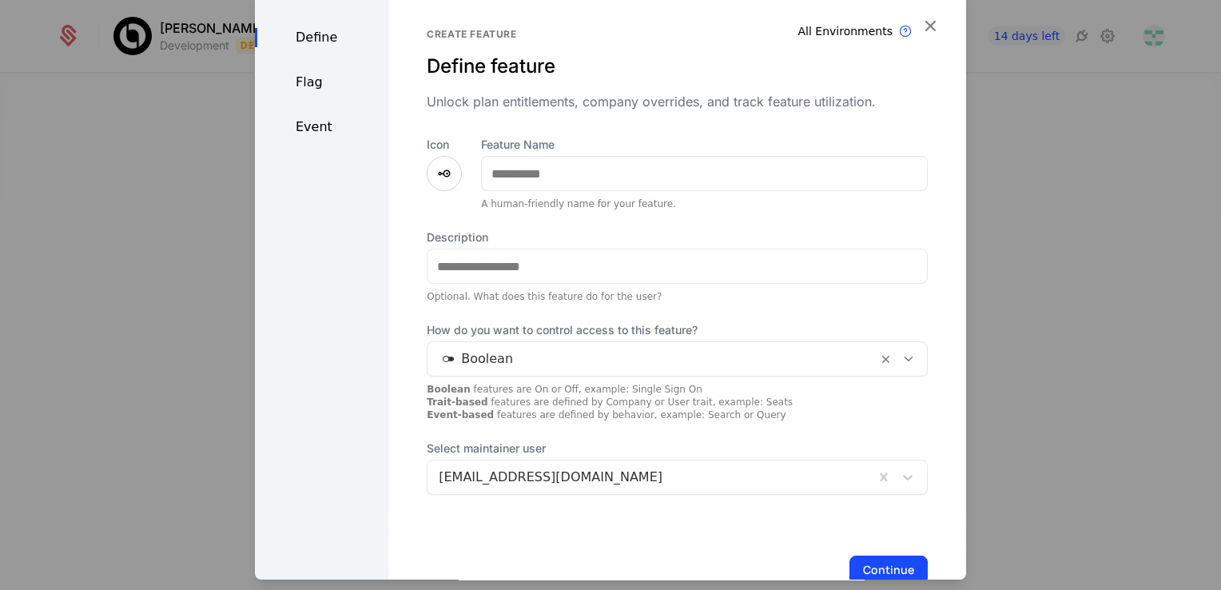
click at [610, 15] on div "Create feature Define feature Unlock plan entitlements, company overrides, and …" at bounding box center [677, 306] width 578 height 633
click at [610, 24] on icon "button" at bounding box center [930, 25] width 21 height 21
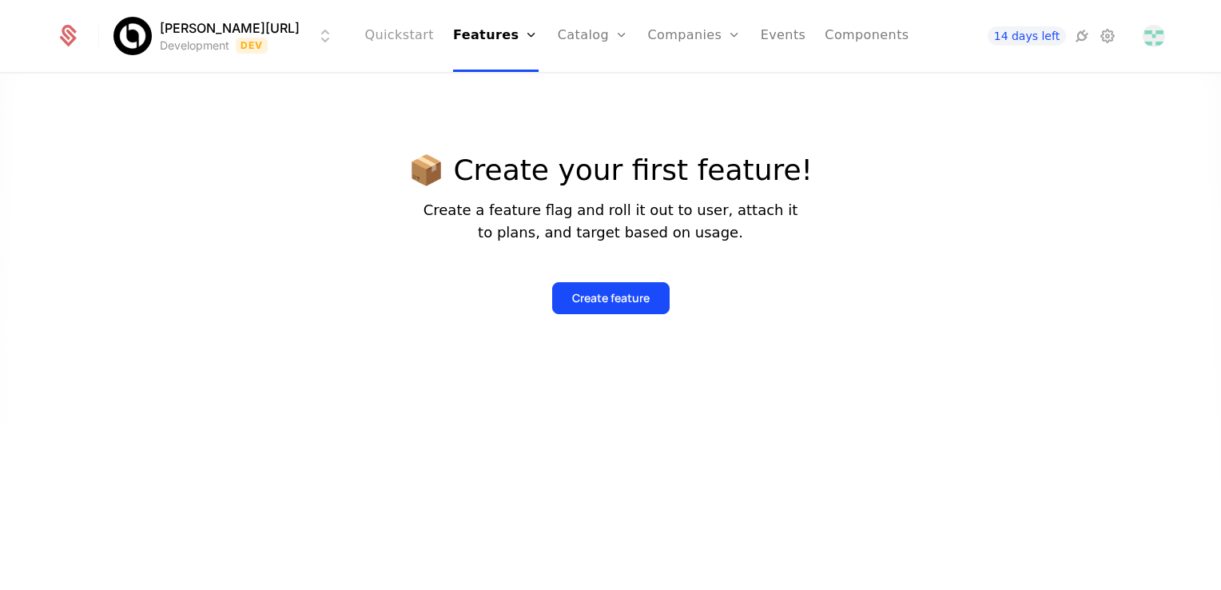
click at [403, 31] on link "Quickstart" at bounding box center [399, 36] width 70 height 72
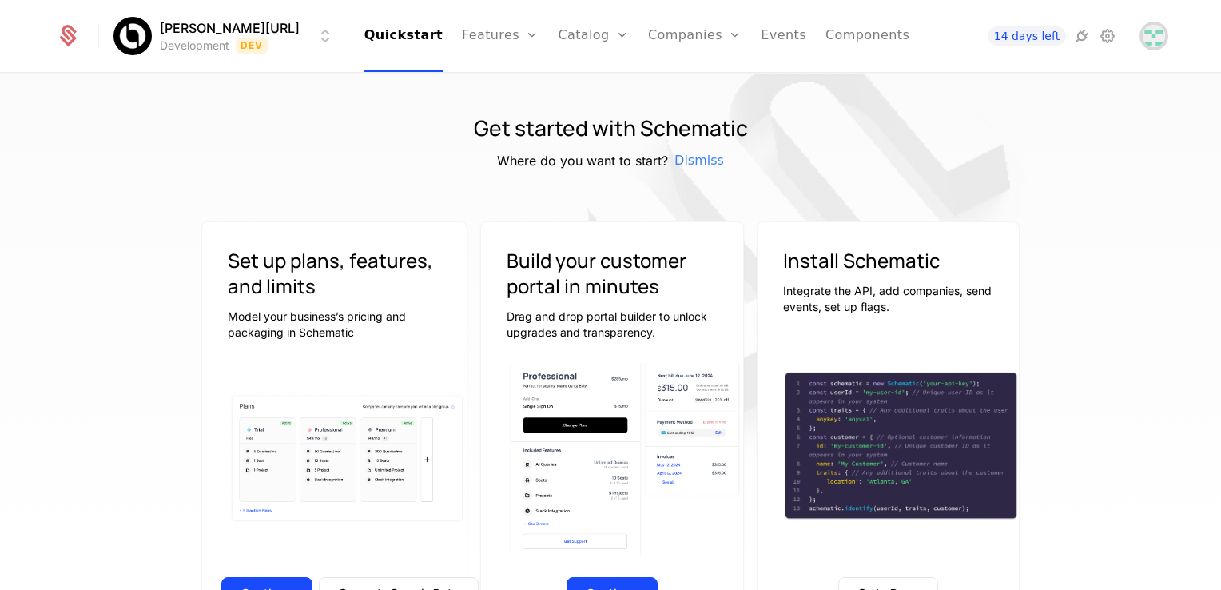
click at [610, 37] on img "Open user button" at bounding box center [1154, 36] width 22 height 22
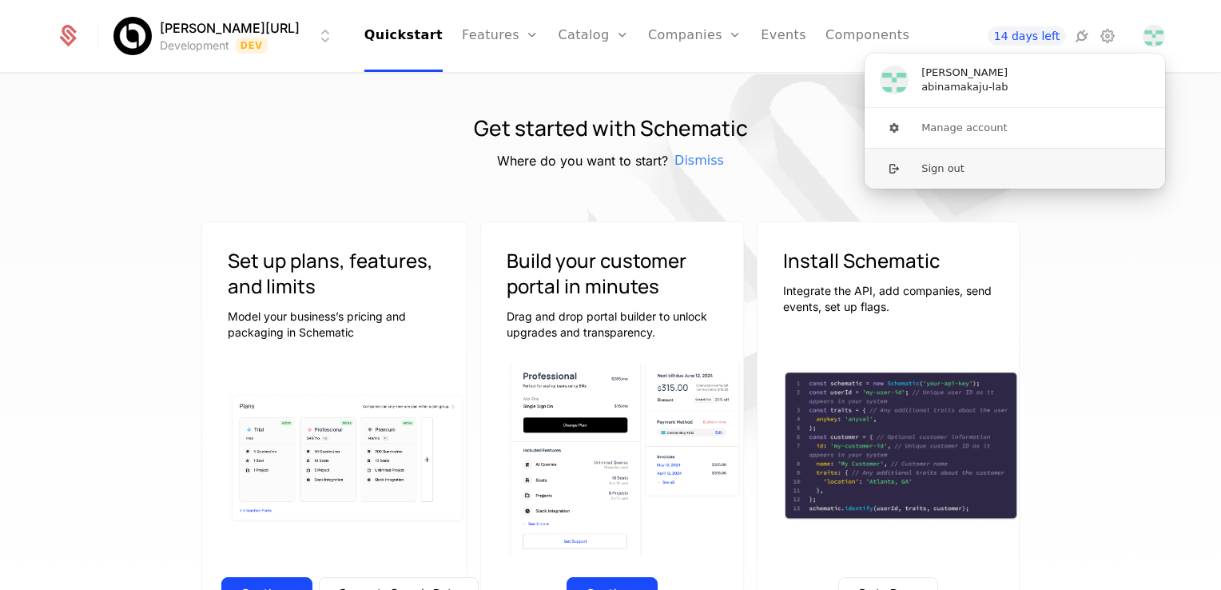
click at [610, 170] on button "Sign out" at bounding box center [1015, 168] width 302 height 41
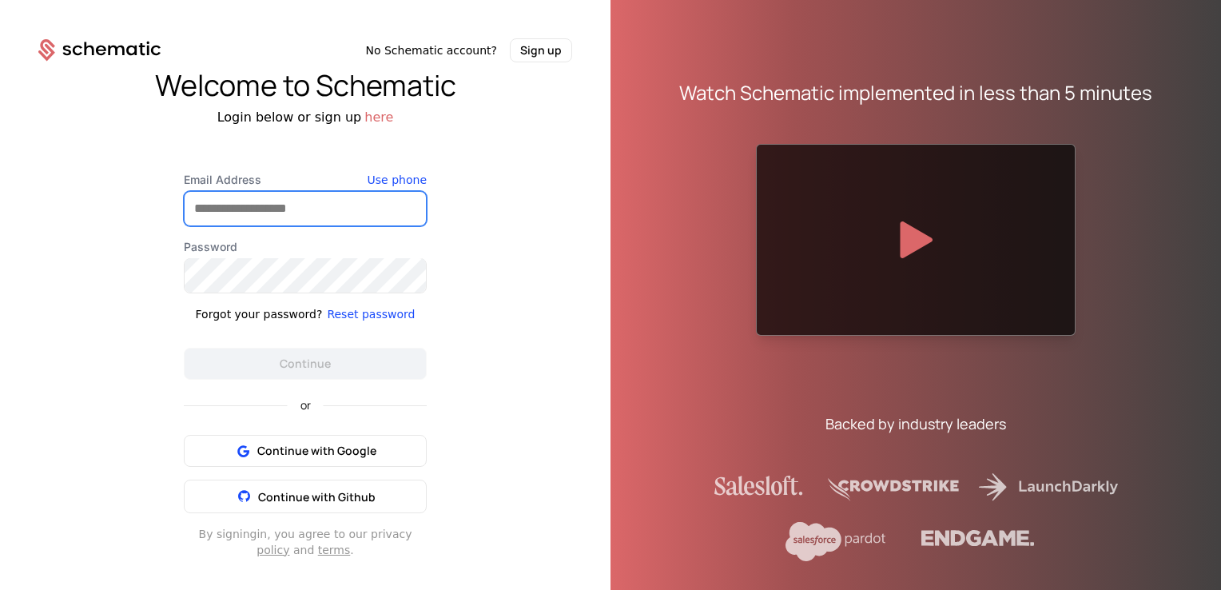
click at [314, 216] on input "Email Address" at bounding box center [305, 209] width 241 height 34
type input "**********"
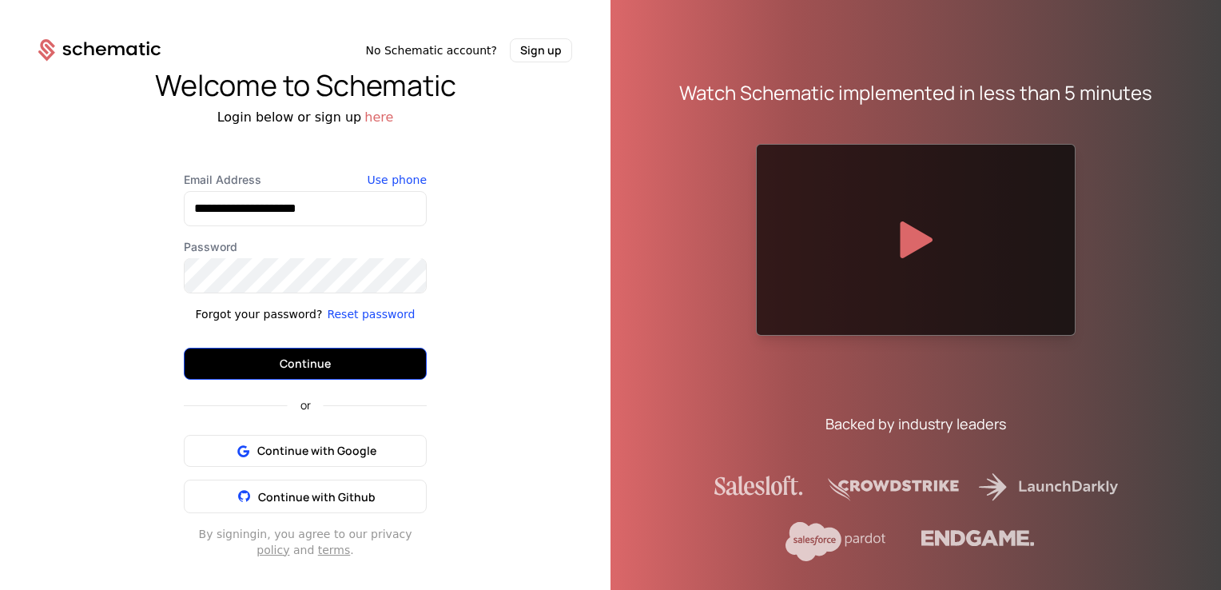
click at [345, 368] on button "Continue" at bounding box center [305, 364] width 243 height 32
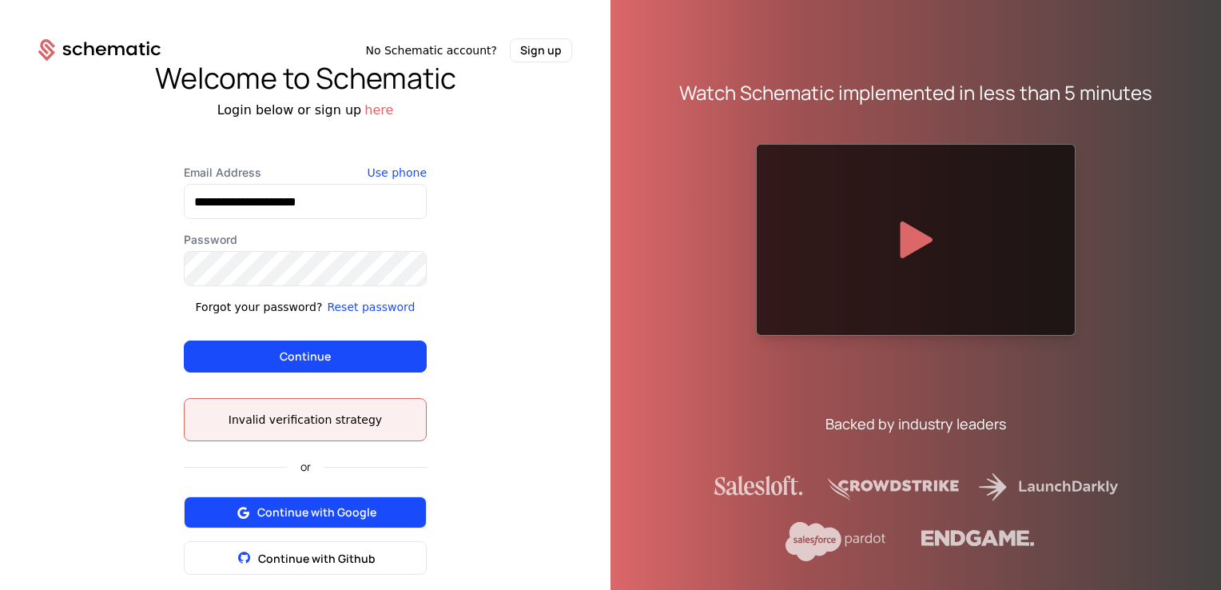
click at [307, 510] on span "Continue with Google" at bounding box center [316, 512] width 119 height 16
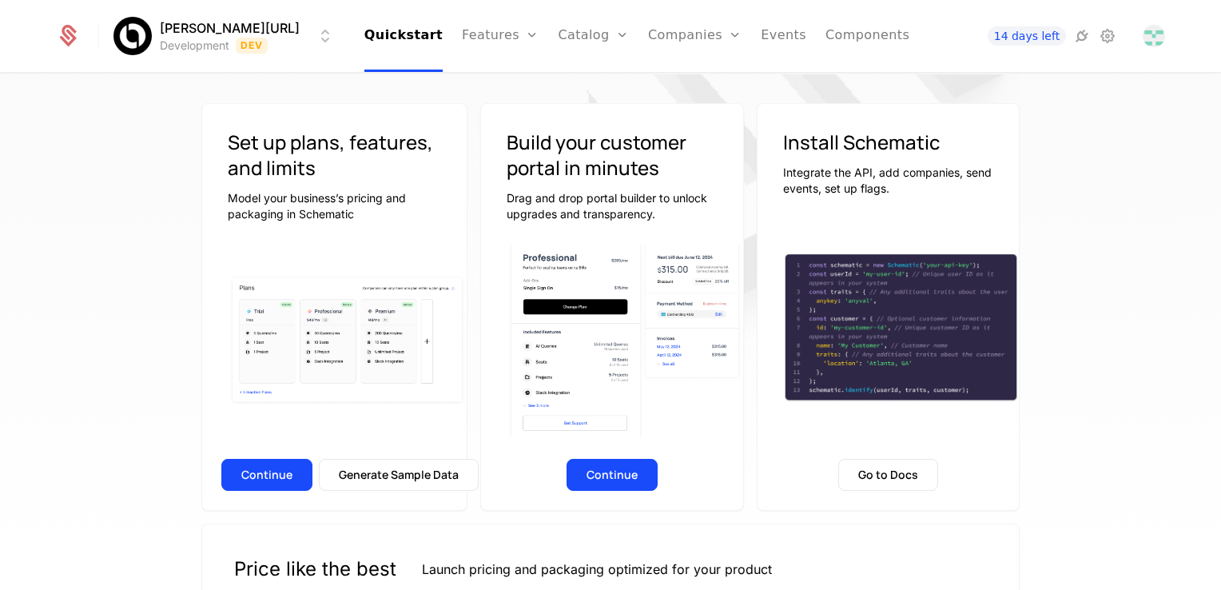
scroll to position [160, 0]
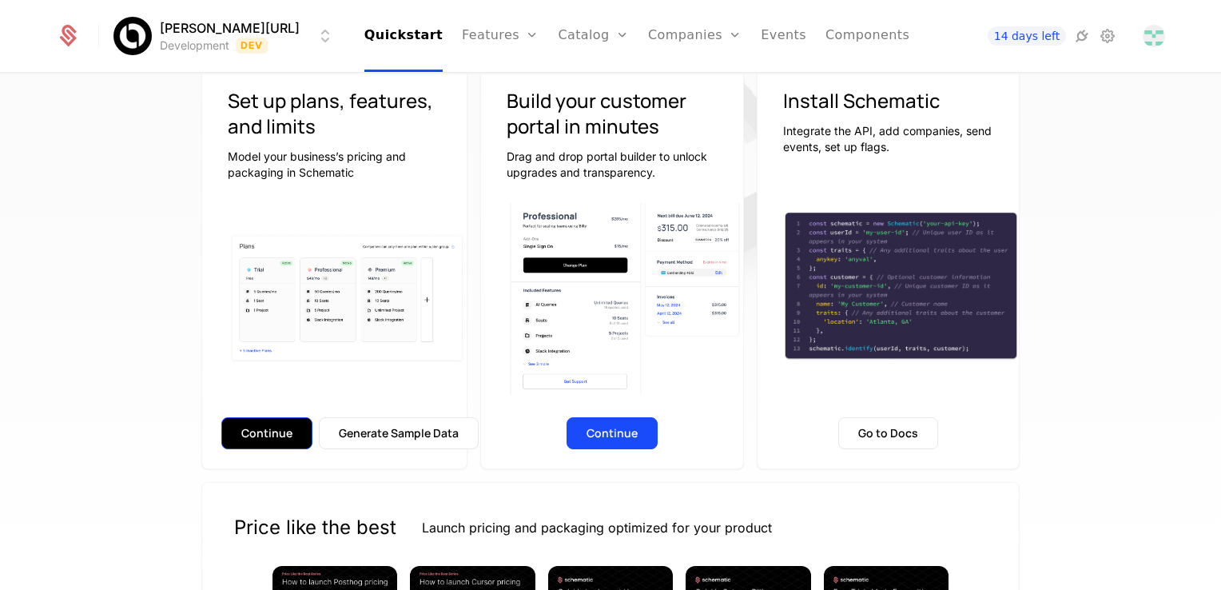
click at [231, 436] on button "Continue" at bounding box center [266, 433] width 91 height 32
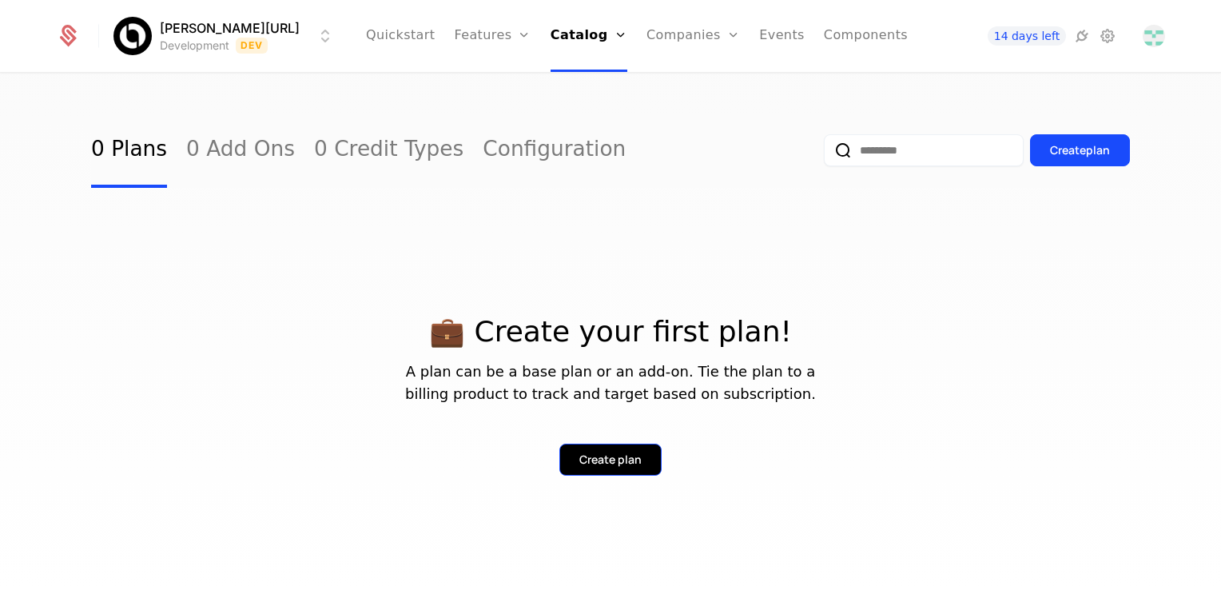
click at [583, 456] on div "Create plan" at bounding box center [610, 460] width 62 height 16
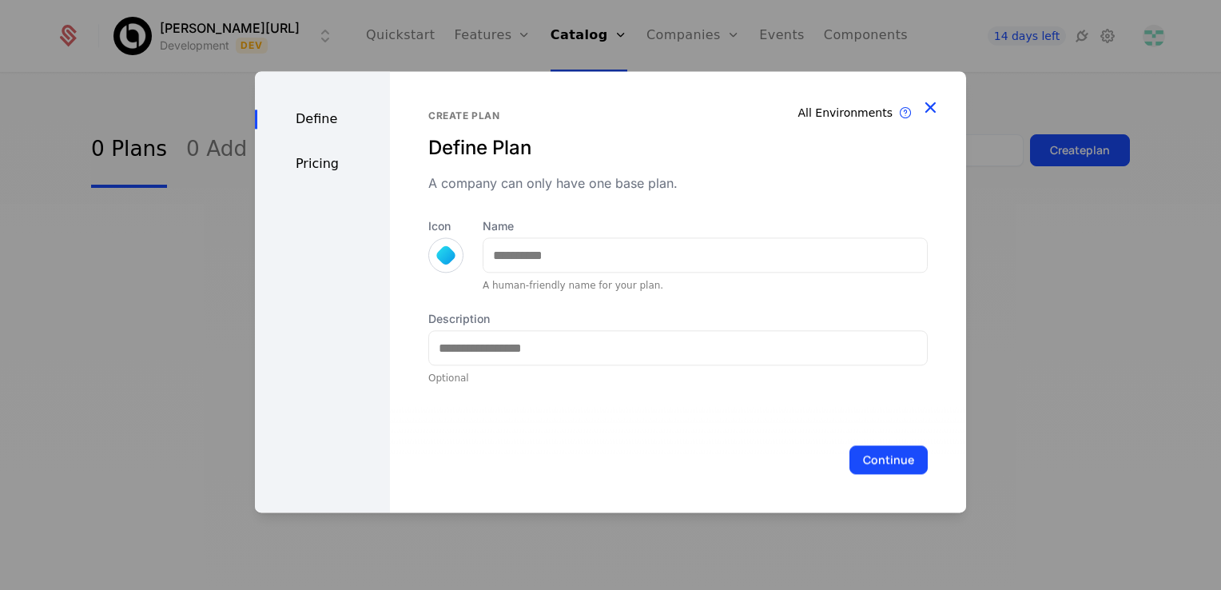
click at [925, 106] on icon "button" at bounding box center [930, 107] width 21 height 21
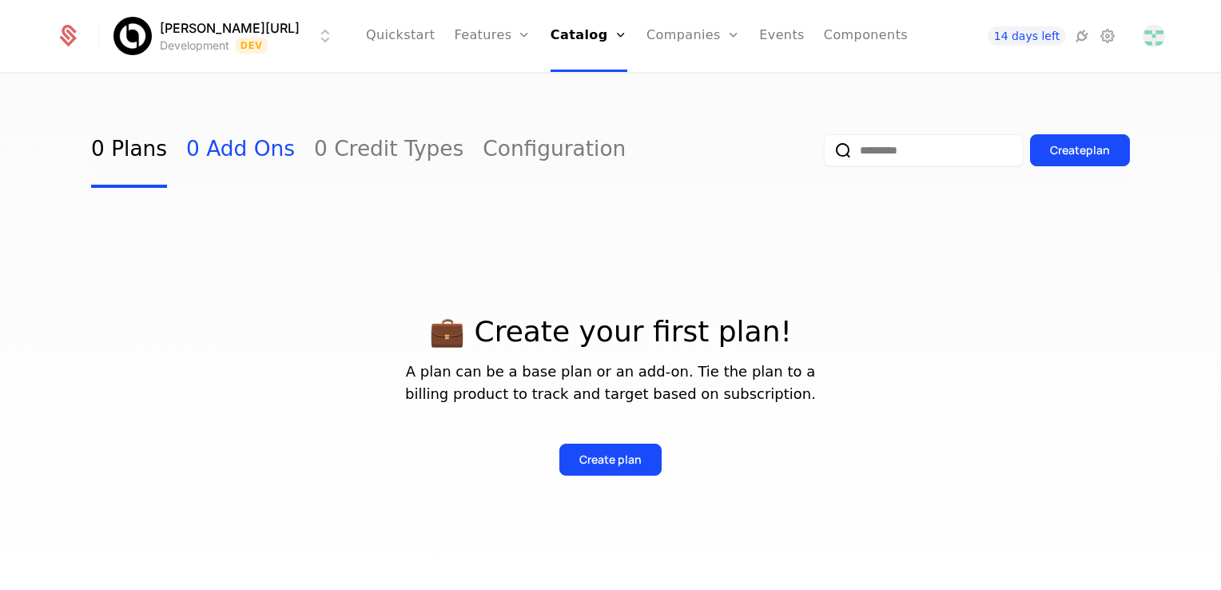
click at [253, 145] on link "0 Add Ons" at bounding box center [240, 150] width 109 height 75
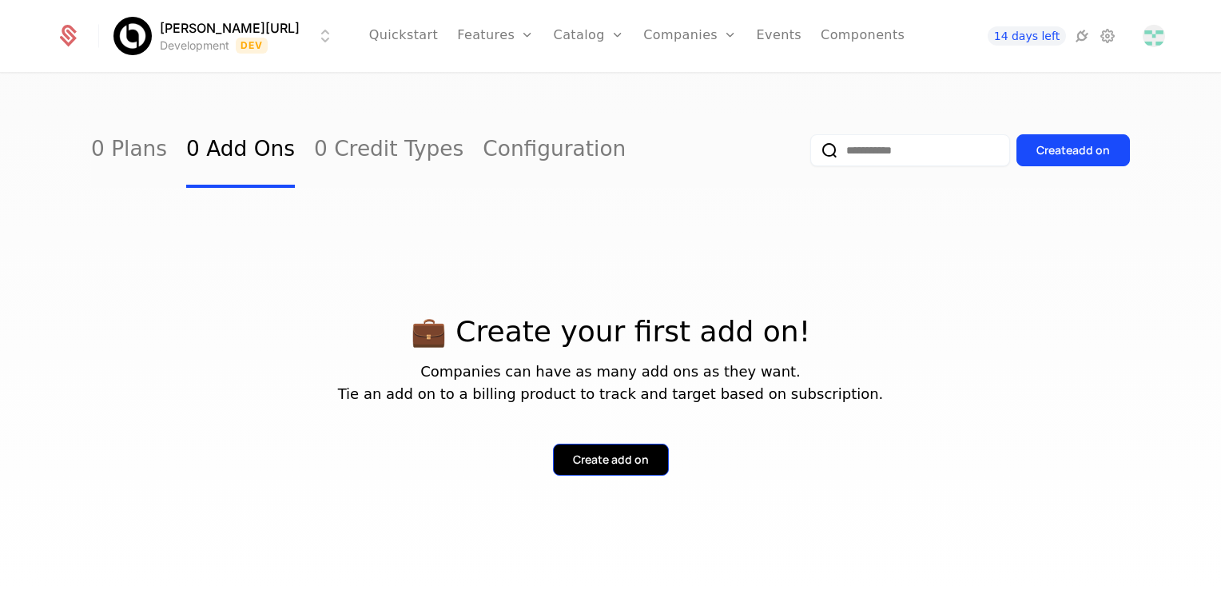
click at [578, 454] on div "Create add on" at bounding box center [611, 460] width 76 height 16
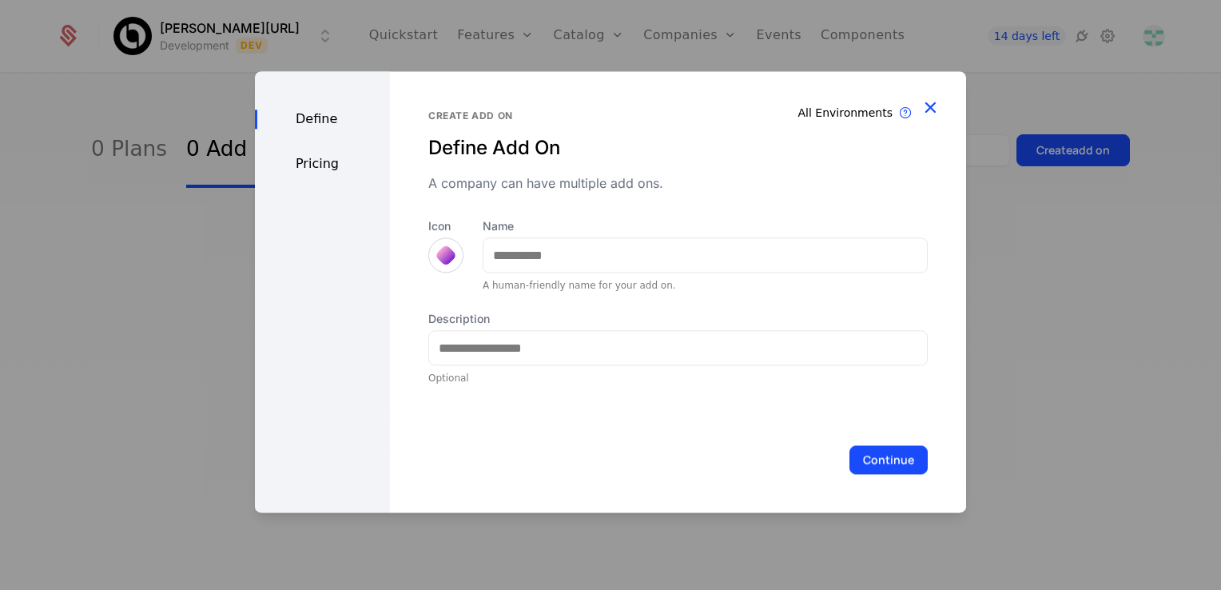
click at [935, 110] on icon "button" at bounding box center [930, 107] width 21 height 21
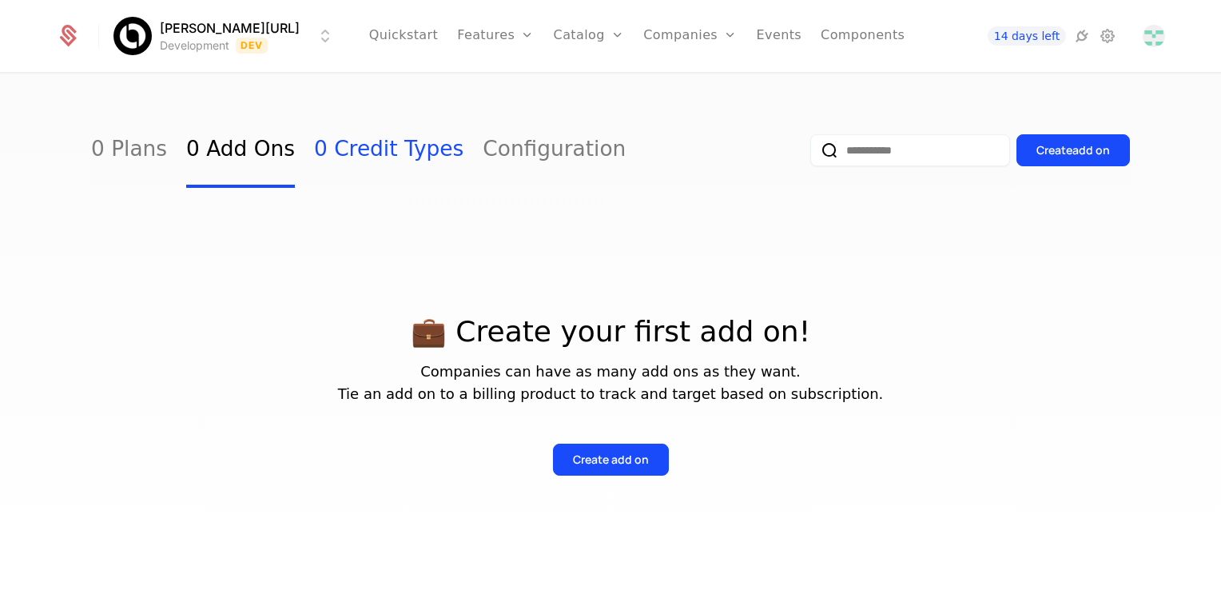
click at [392, 153] on link "0 Credit Types" at bounding box center [388, 150] width 149 height 75
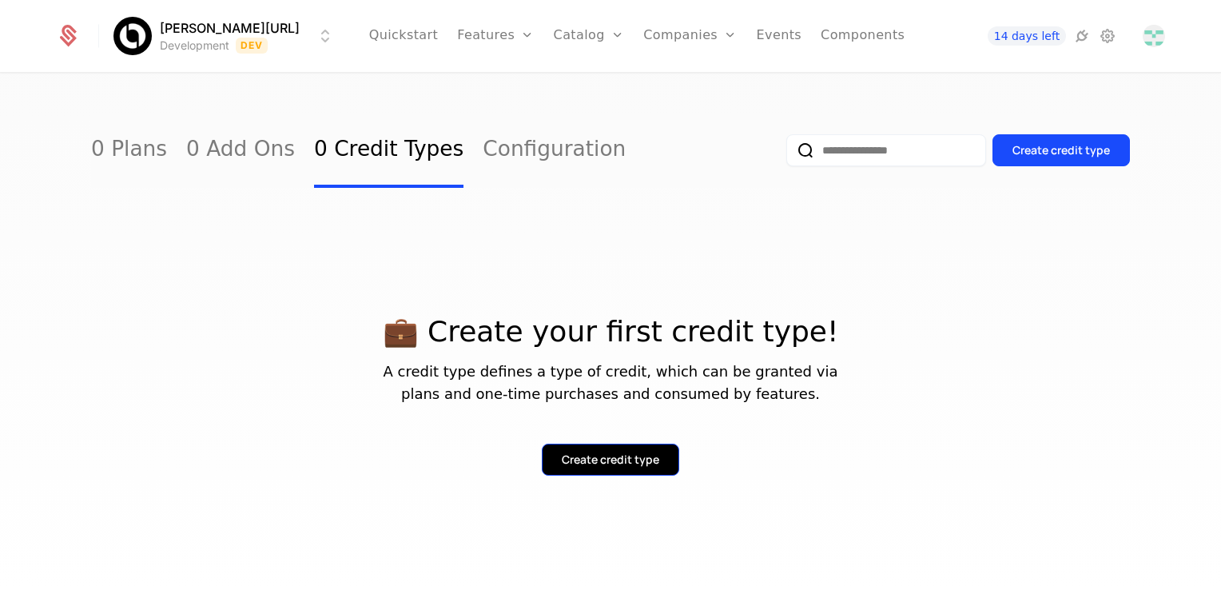
click at [620, 460] on div "Create credit type" at bounding box center [611, 460] width 98 height 16
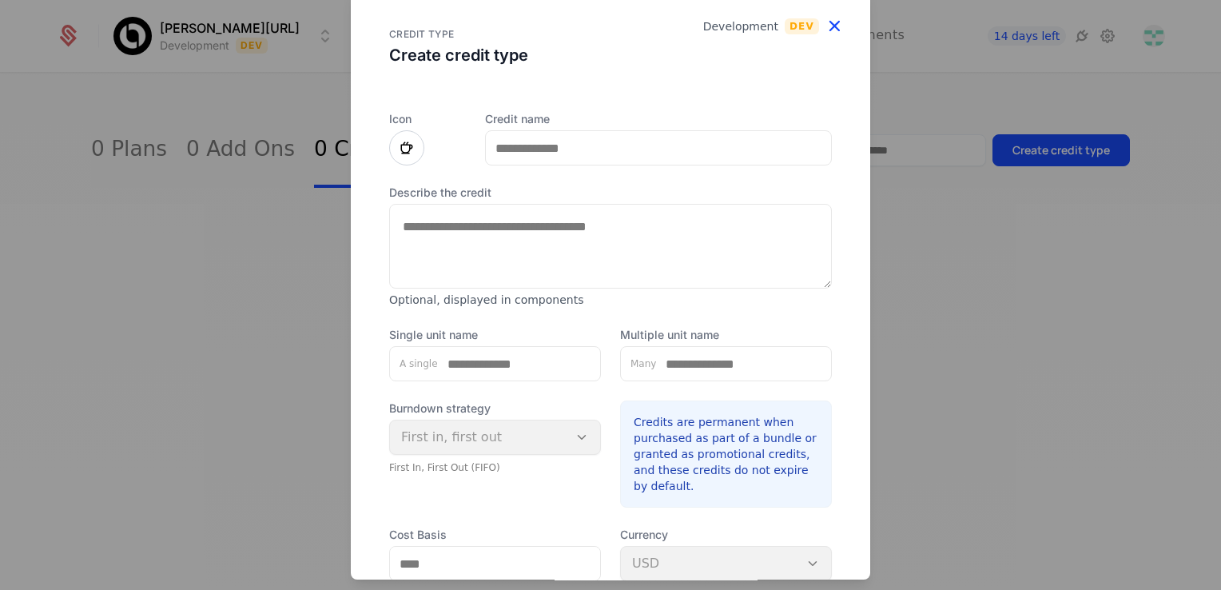
click at [824, 27] on icon "button" at bounding box center [834, 25] width 21 height 21
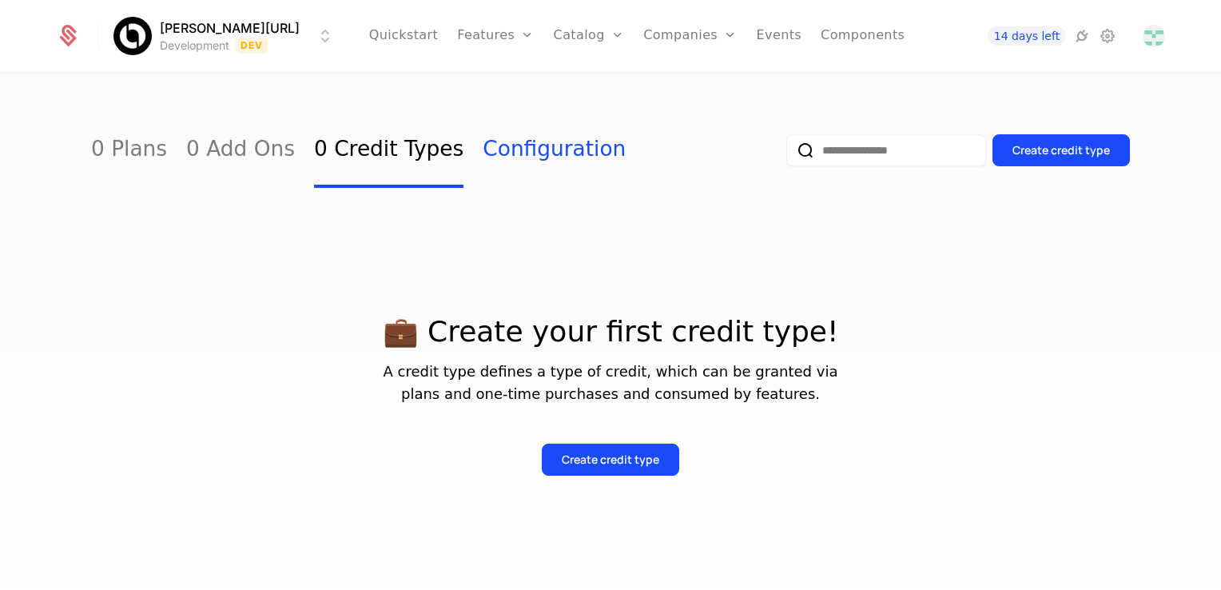
click at [486, 161] on link "Configuration" at bounding box center [554, 150] width 143 height 75
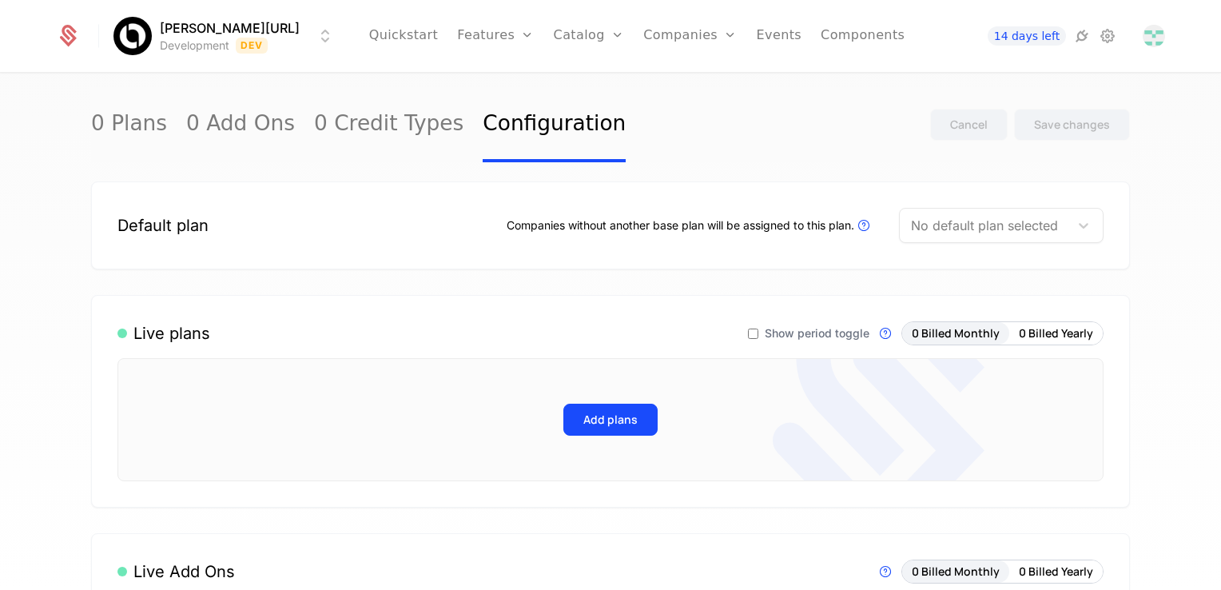
click at [601, 223] on div "Companies without another base plan will be assigned to this plan. Plans that a…" at bounding box center [690, 225] width 367 height 19
click at [1010, 231] on div at bounding box center [984, 225] width 147 height 22
click at [507, 83] on link "Features" at bounding box center [513, 87] width 74 height 19
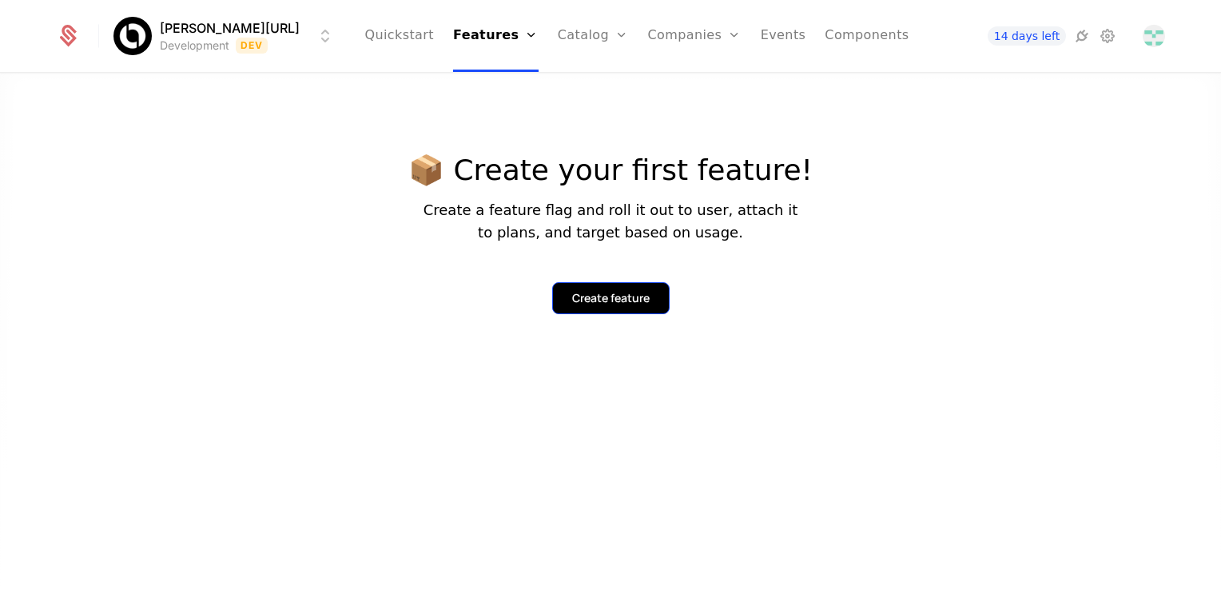
click at [633, 291] on div "Create feature" at bounding box center [611, 298] width 78 height 16
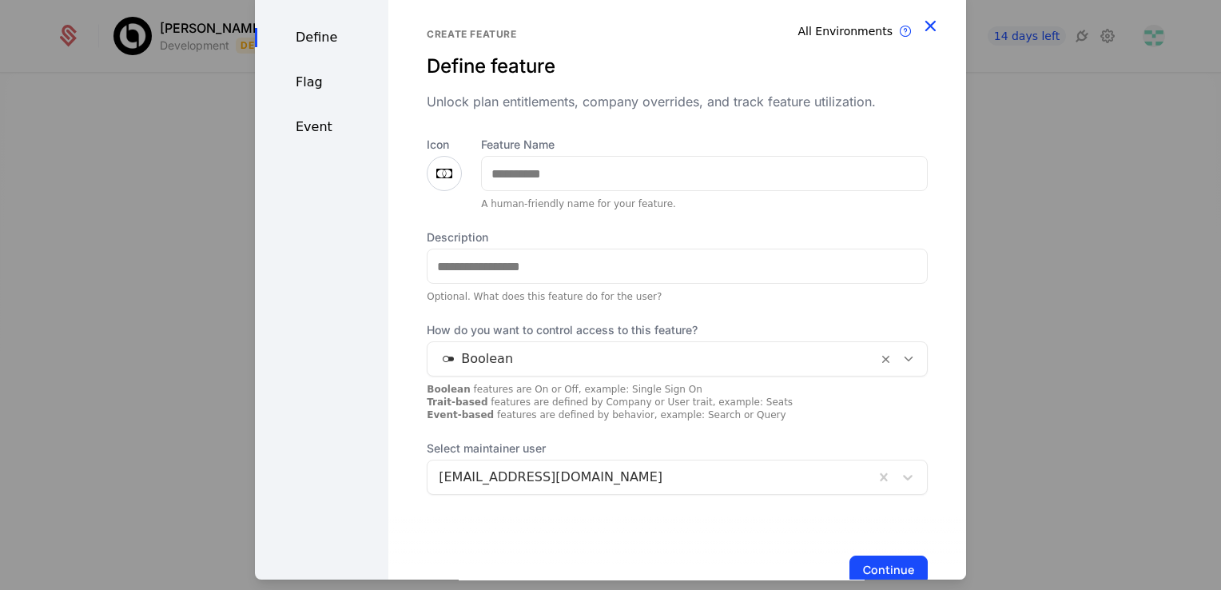
click at [925, 26] on icon "button" at bounding box center [930, 25] width 21 height 21
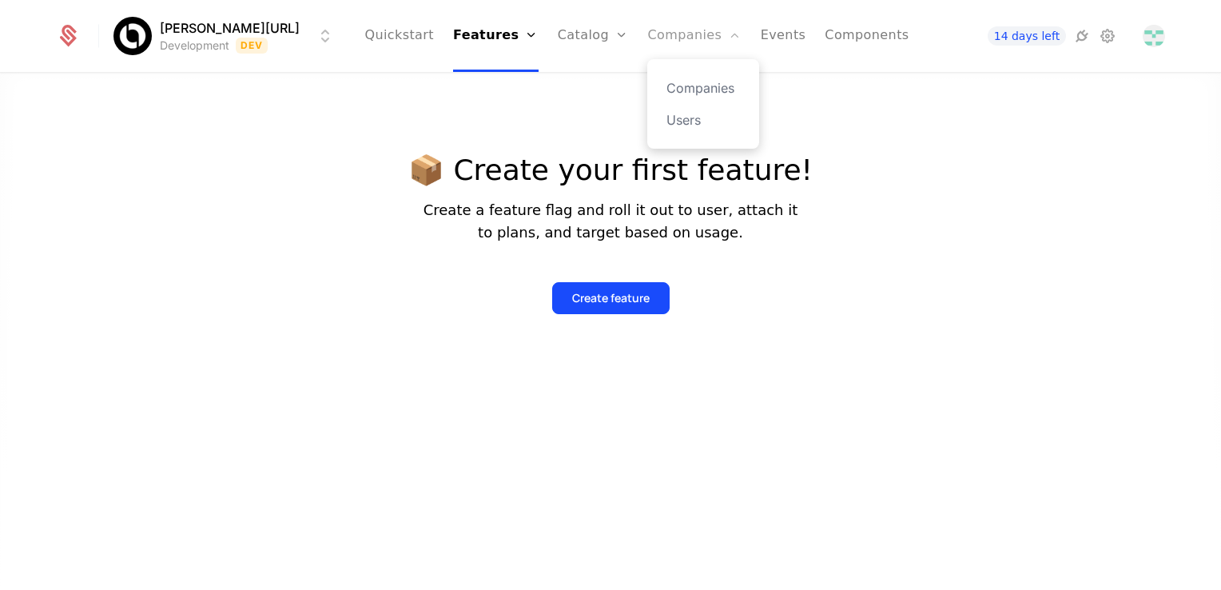
click at [648, 34] on link "Companies" at bounding box center [694, 36] width 94 height 72
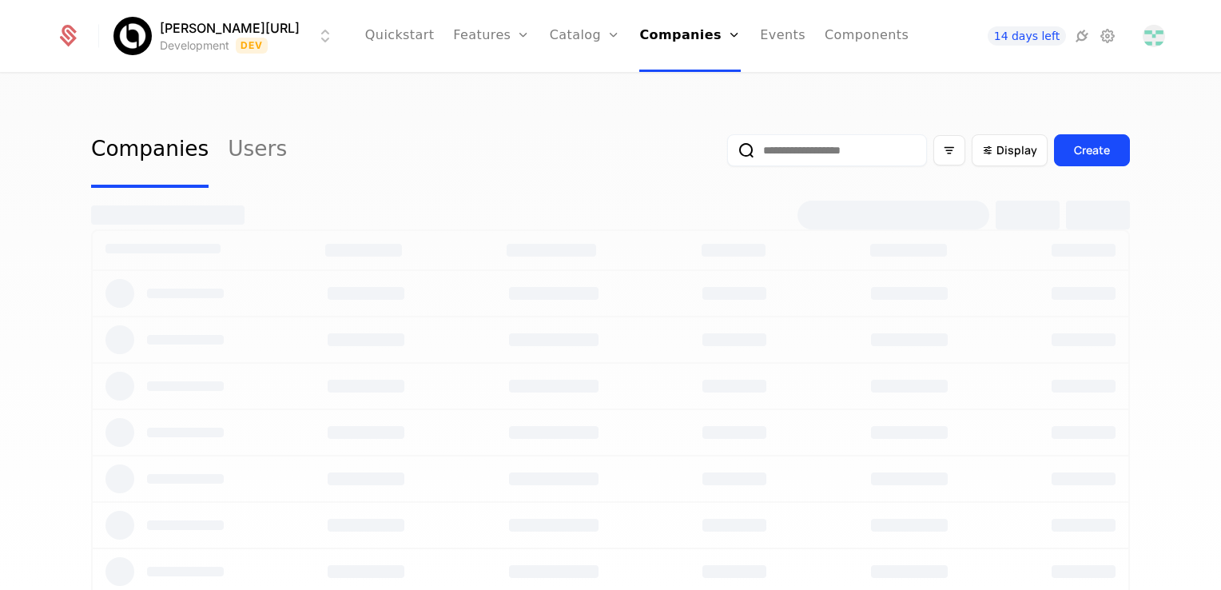
click at [730, 40] on ul "Quickstart Features Features Flags Catalog Plans Add Ons Credits Configuration …" at bounding box center [636, 36] width 543 height 72
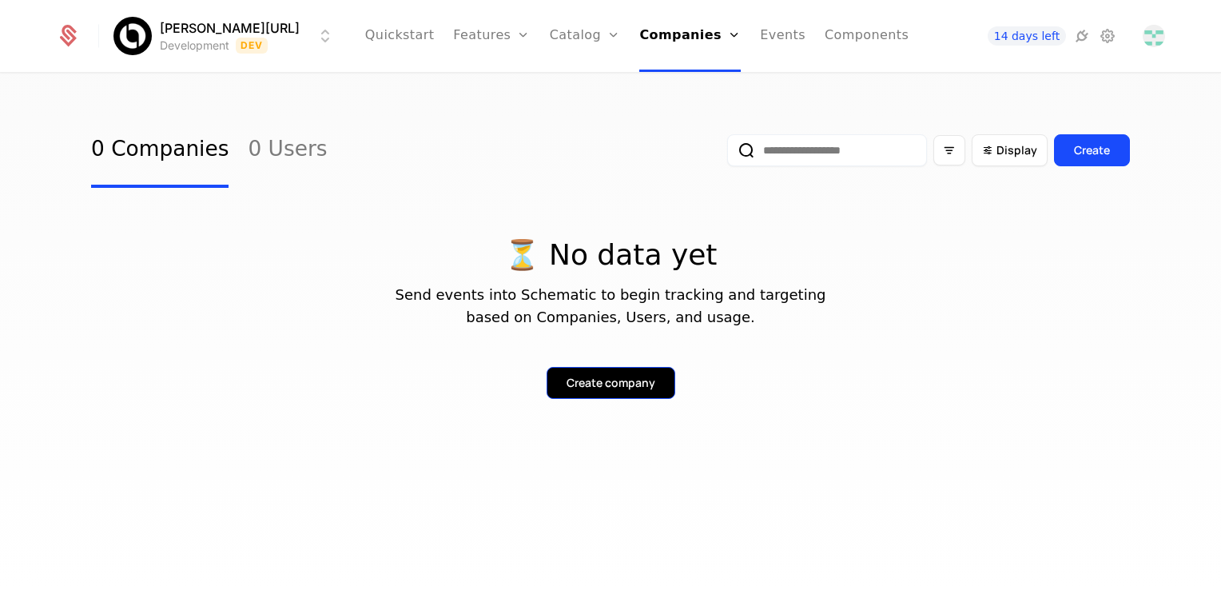
click at [606, 371] on button "Create company" at bounding box center [611, 383] width 129 height 32
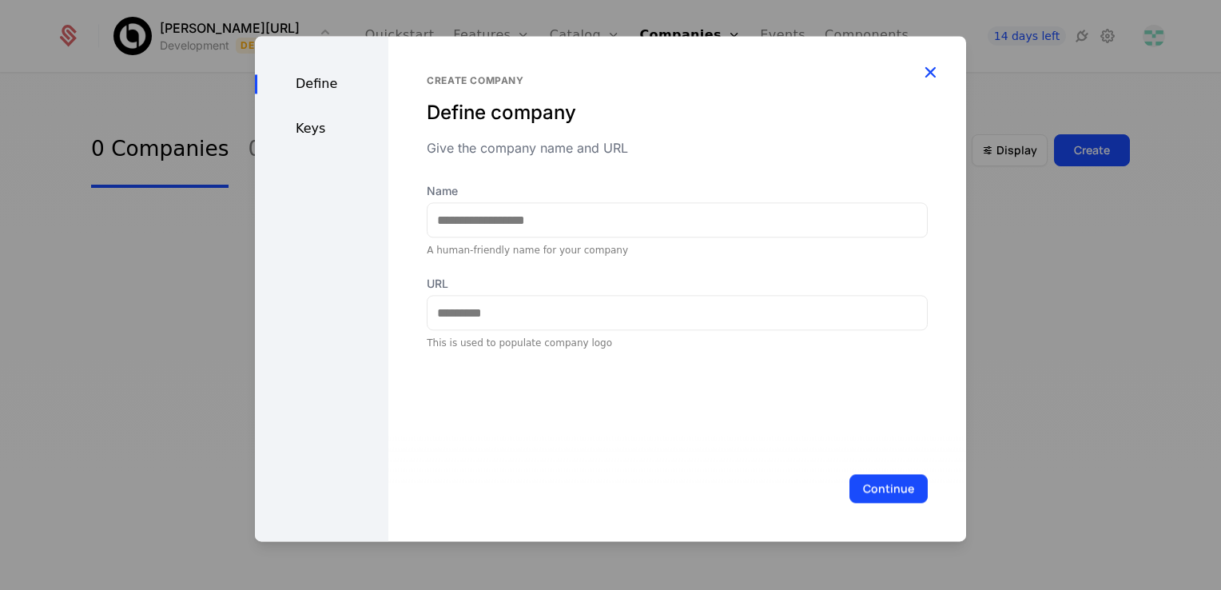
click at [924, 78] on icon "button" at bounding box center [930, 72] width 21 height 21
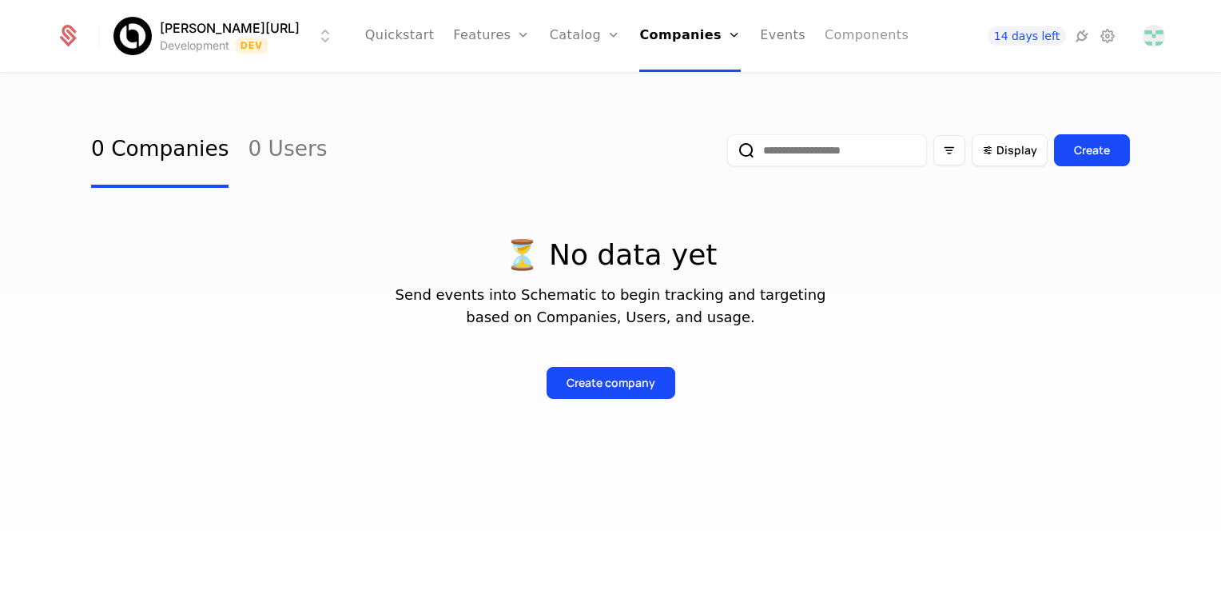
click at [825, 42] on link "Components" at bounding box center [867, 36] width 84 height 72
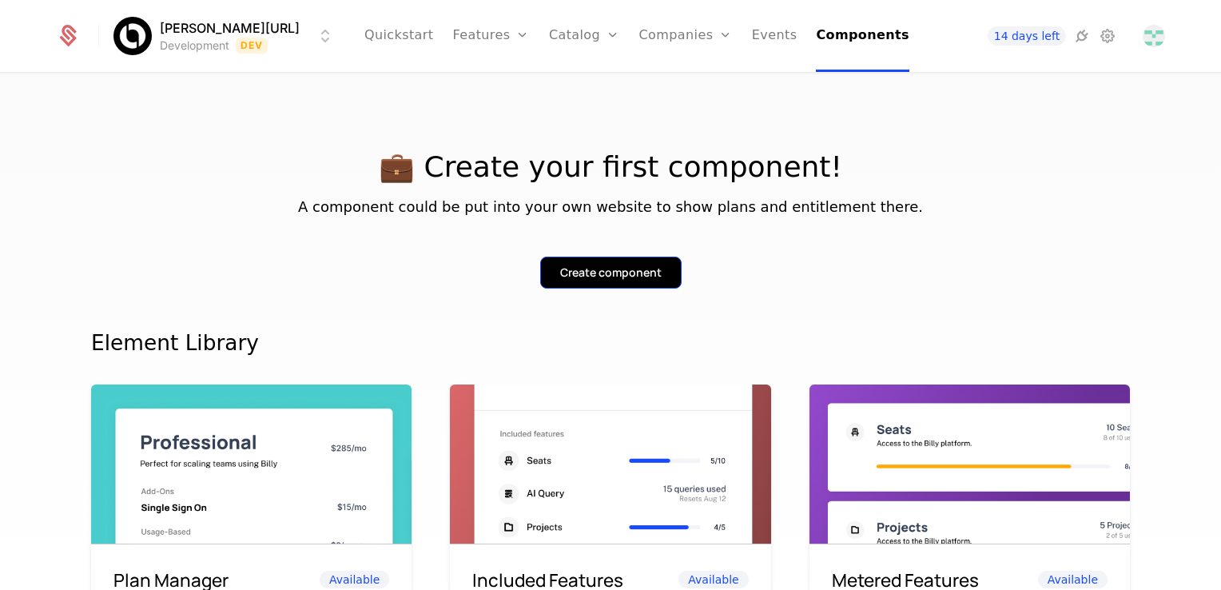
click at [637, 272] on div "Create component" at bounding box center [610, 273] width 101 height 16
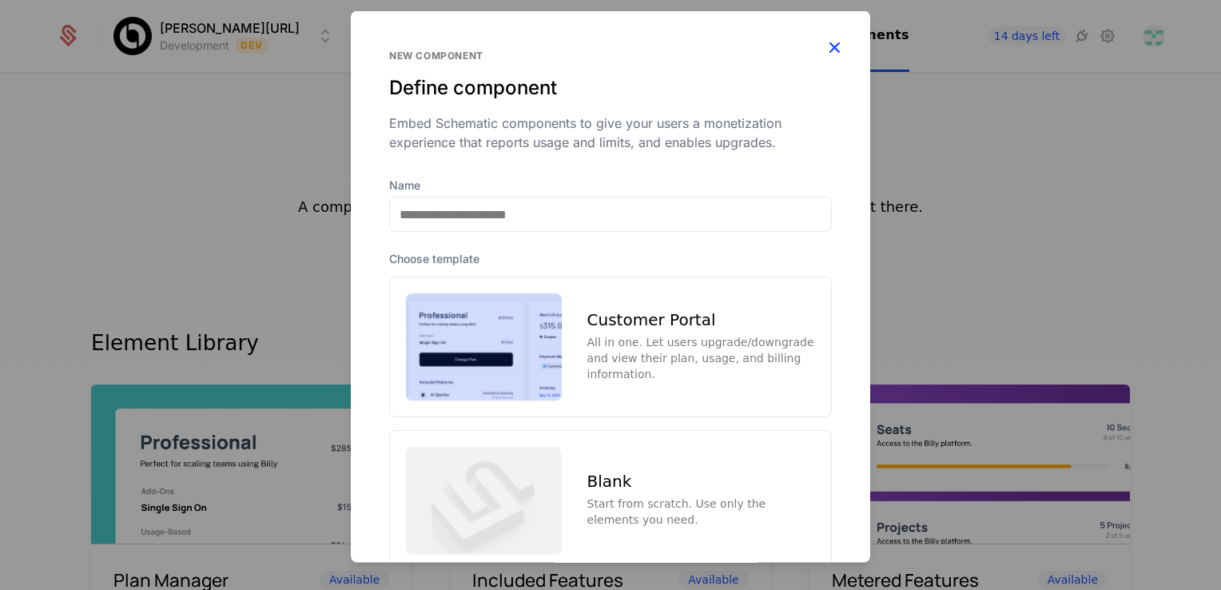
click at [824, 38] on icon "button" at bounding box center [834, 47] width 21 height 21
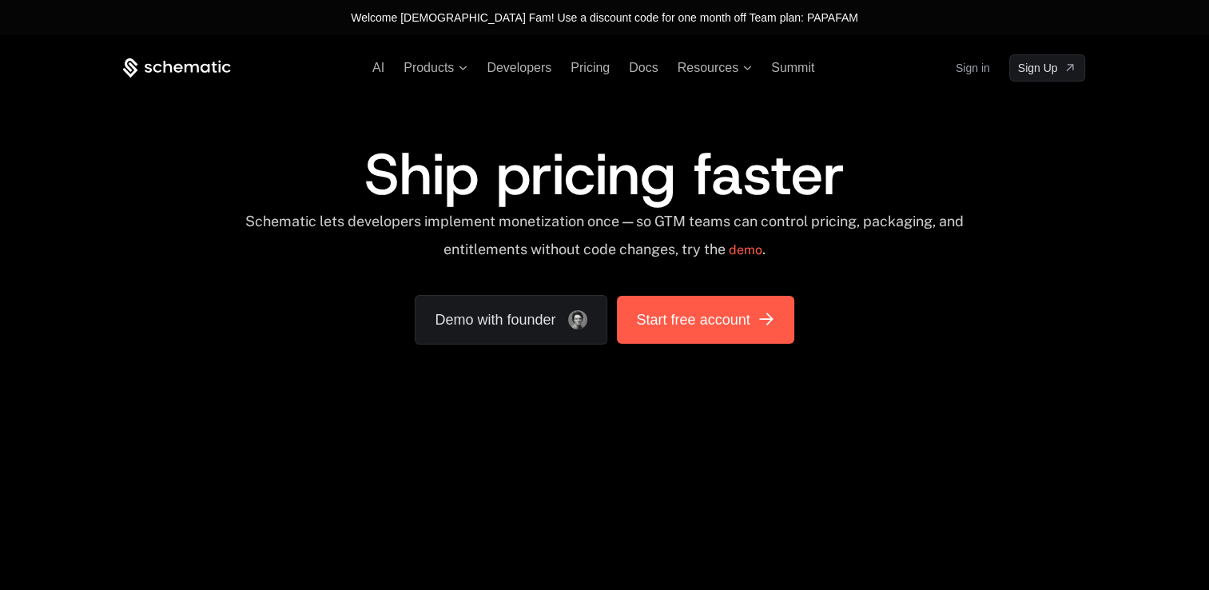
click at [706, 331] on link "Start free account" at bounding box center [705, 320] width 177 height 48
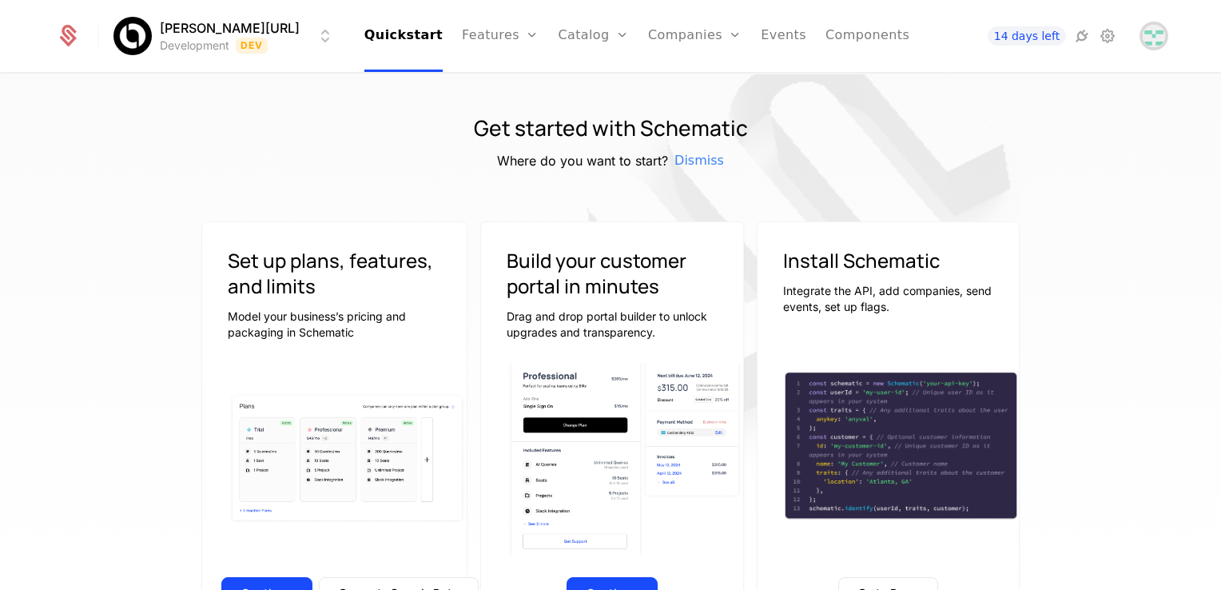
click at [1148, 34] on img "Open user button" at bounding box center [1154, 36] width 22 height 22
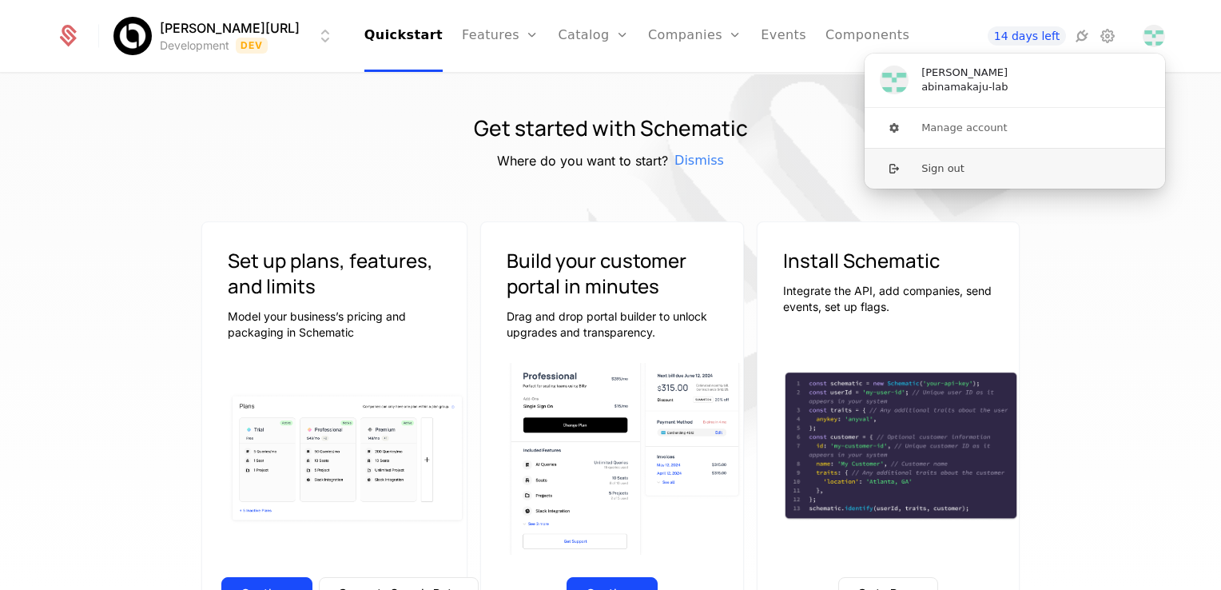
click at [966, 165] on button "Sign out" at bounding box center [1015, 168] width 302 height 41
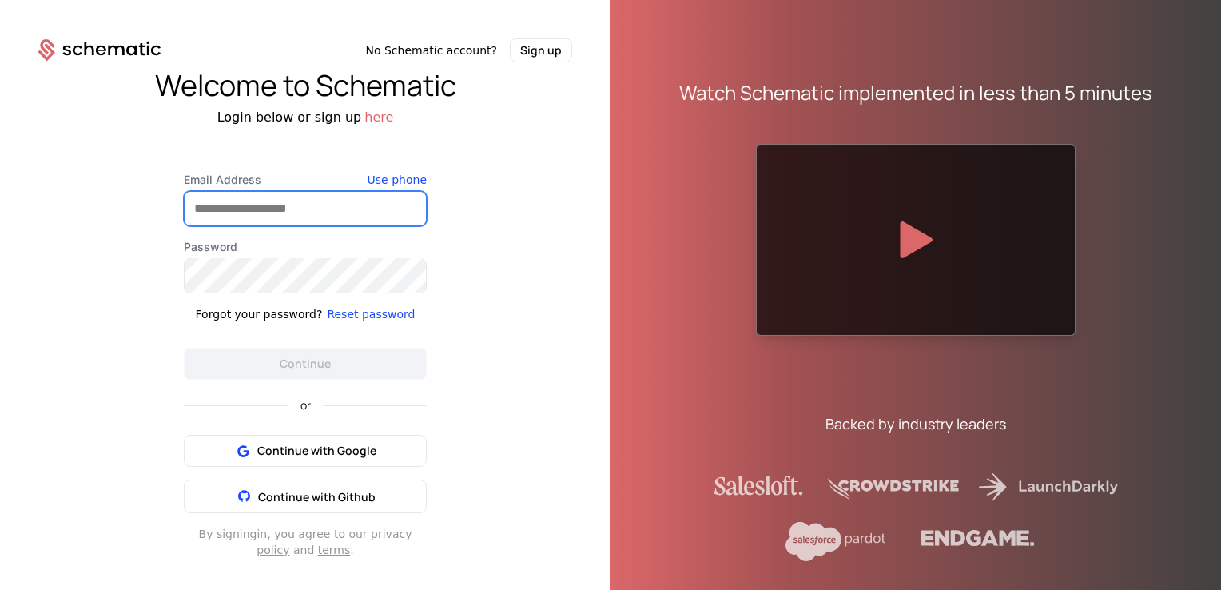
type input "**********"
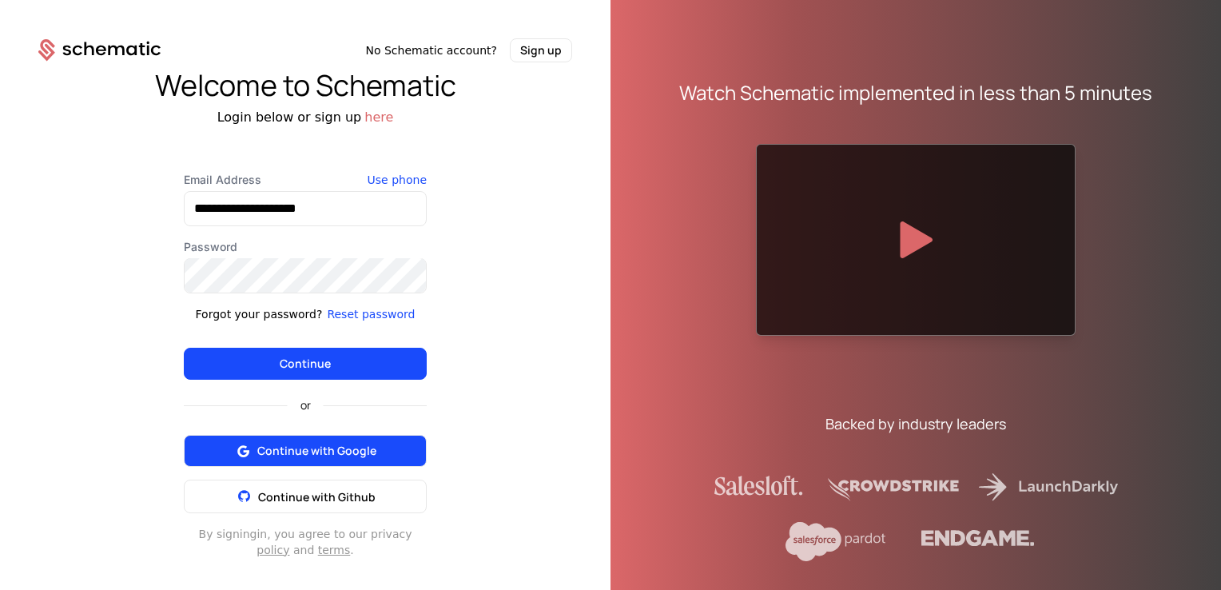
click at [342, 456] on span "Continue with Google" at bounding box center [316, 451] width 119 height 16
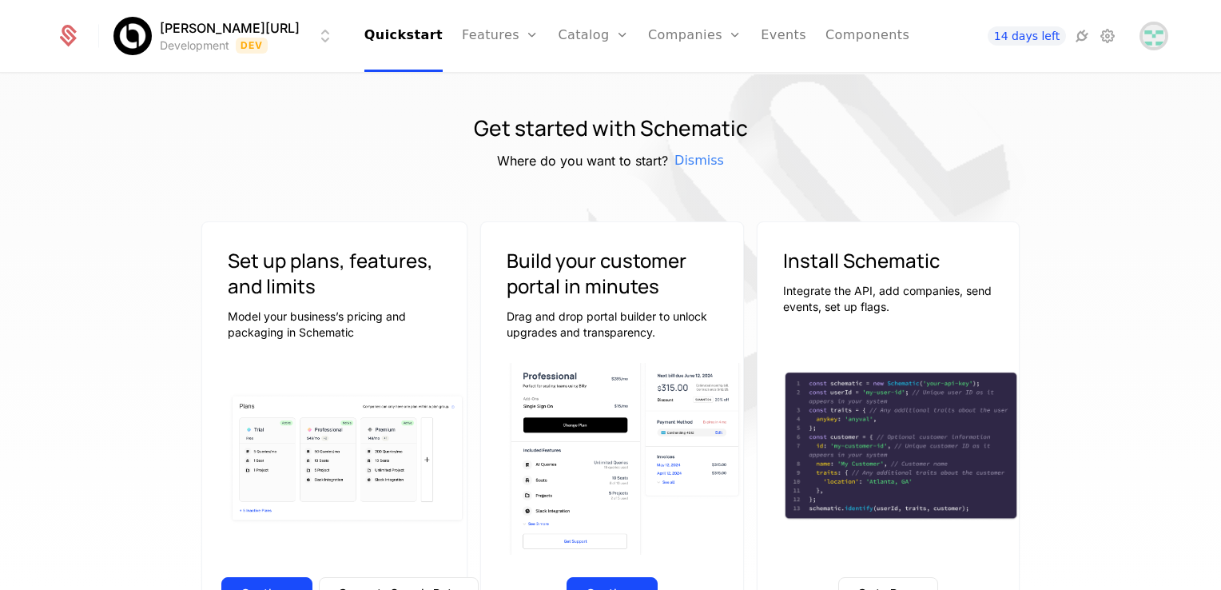
click at [1161, 40] on img "Open user button" at bounding box center [1154, 36] width 22 height 22
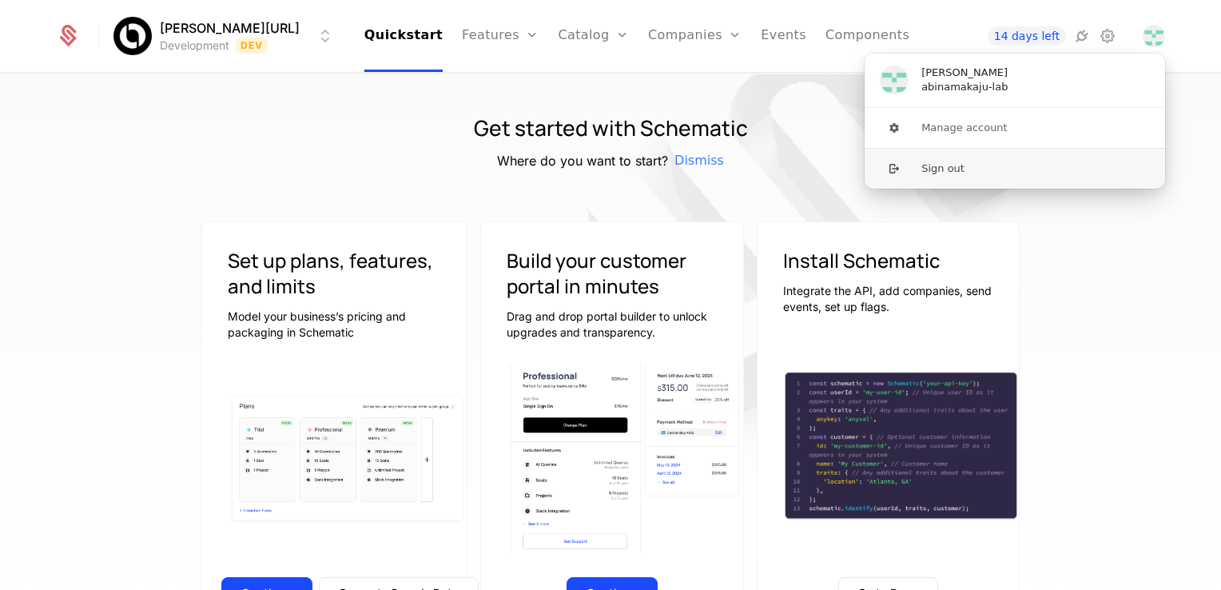
click at [936, 167] on button "Sign out" at bounding box center [1015, 168] width 302 height 41
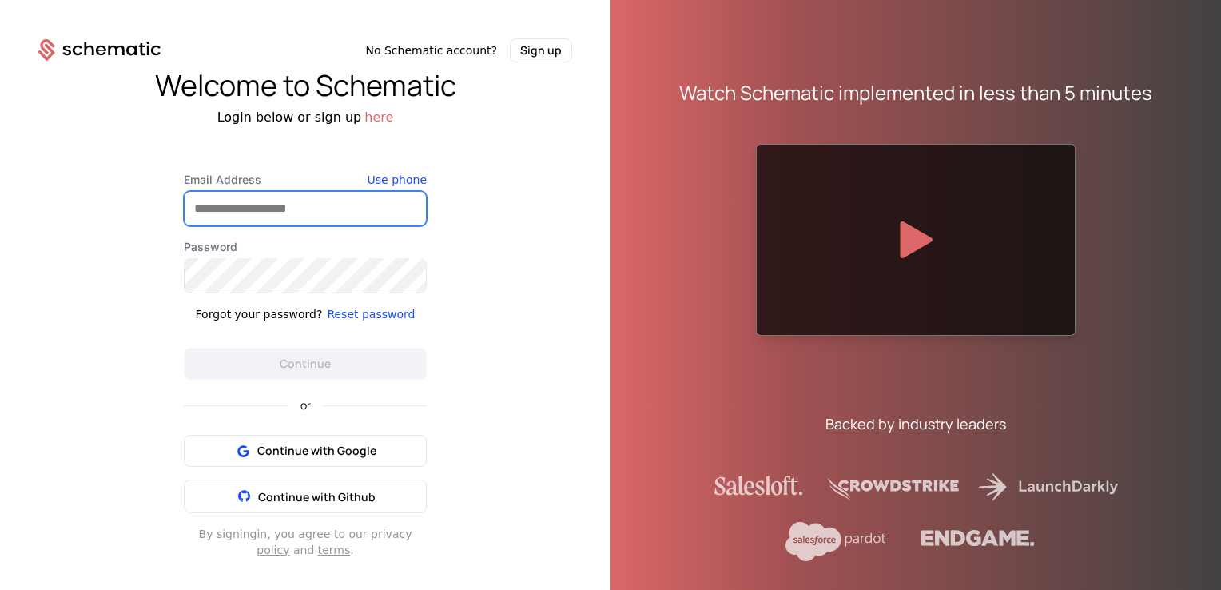
type input "**********"
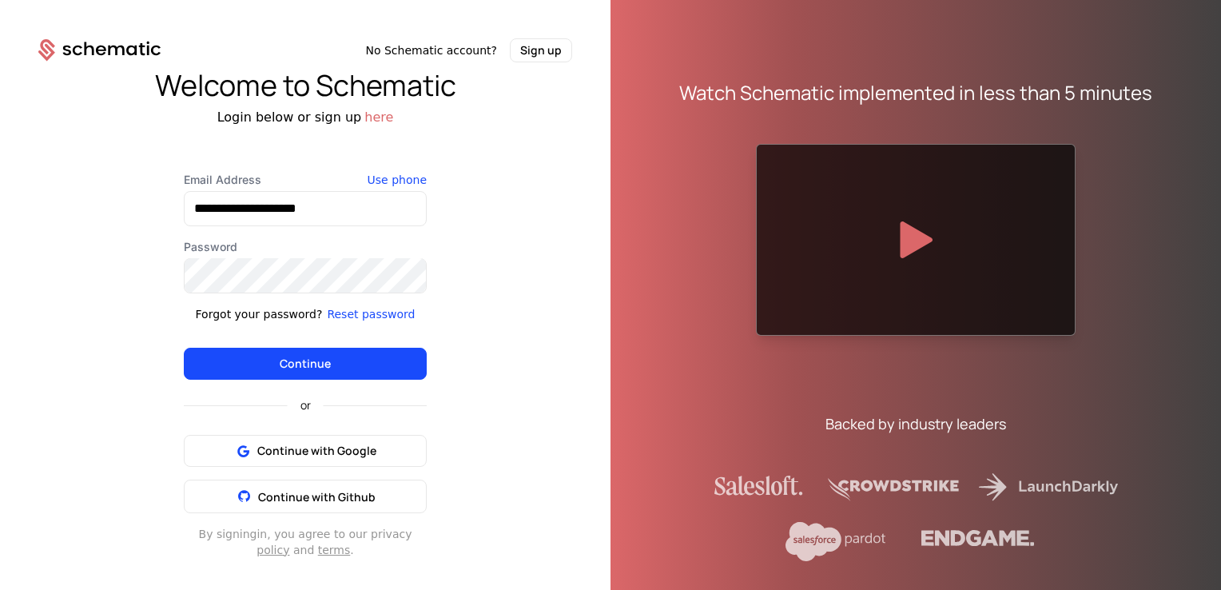
click at [470, 433] on div "**********" at bounding box center [305, 313] width 611 height 502
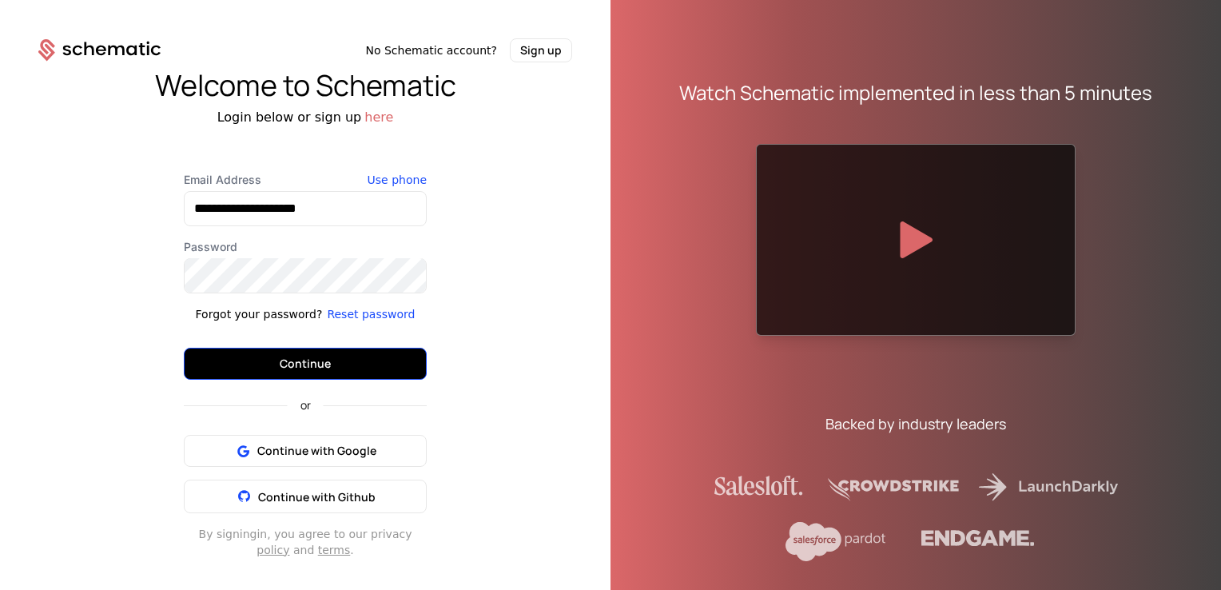
click at [306, 367] on button "Continue" at bounding box center [305, 364] width 243 height 32
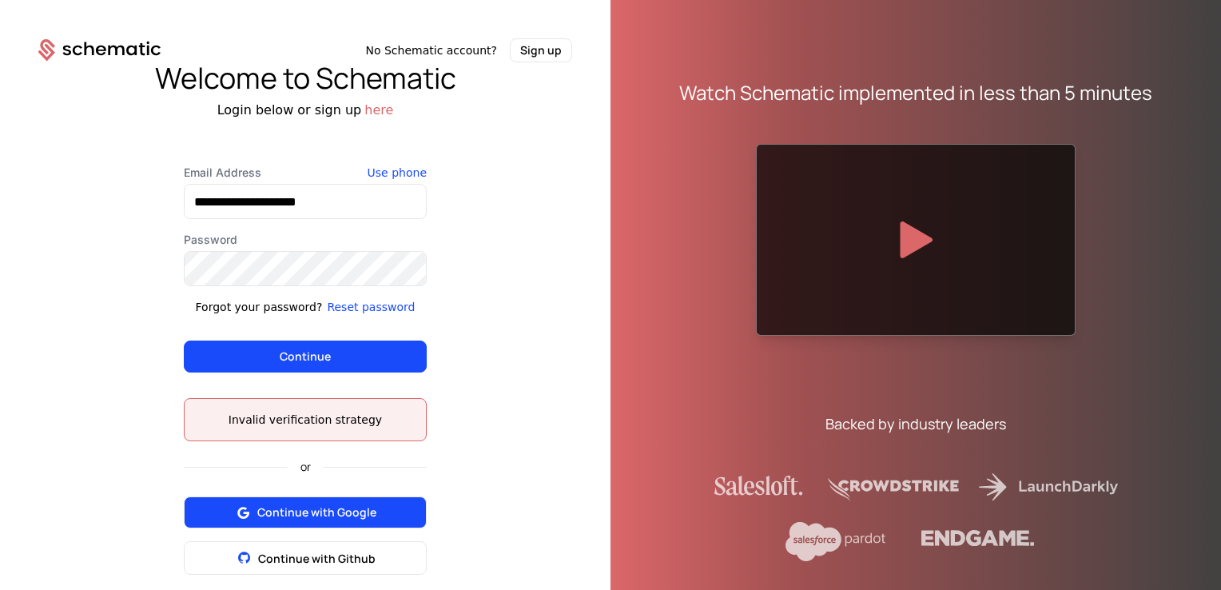
click at [321, 515] on span "Continue with Google" at bounding box center [316, 512] width 119 height 16
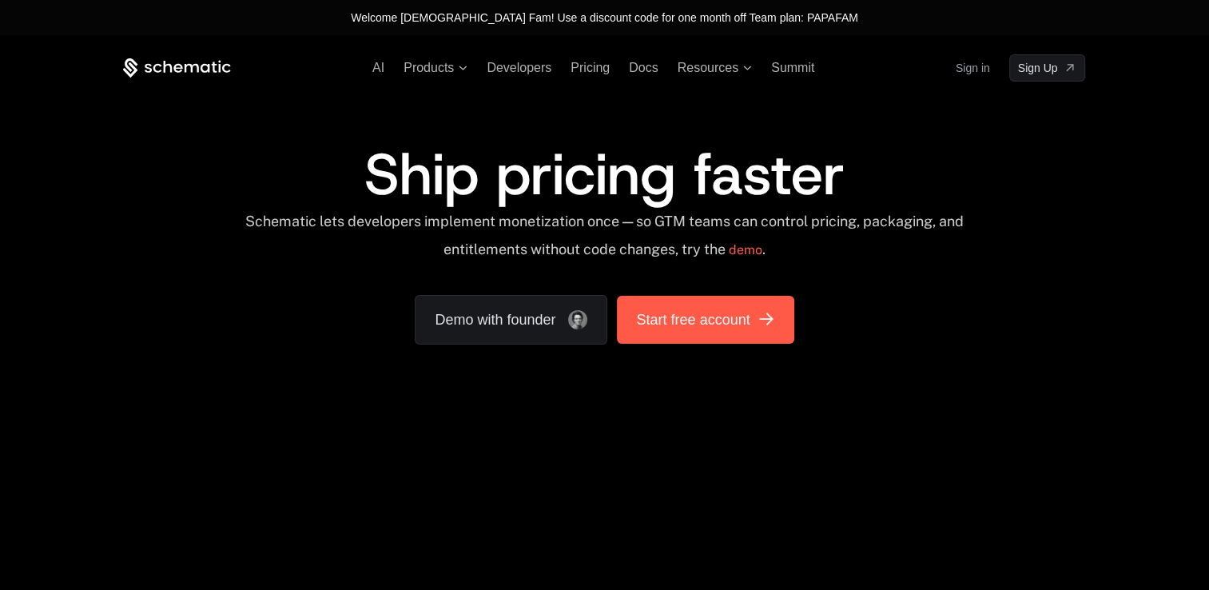
click at [690, 303] on link "Start free account" at bounding box center [705, 320] width 177 height 48
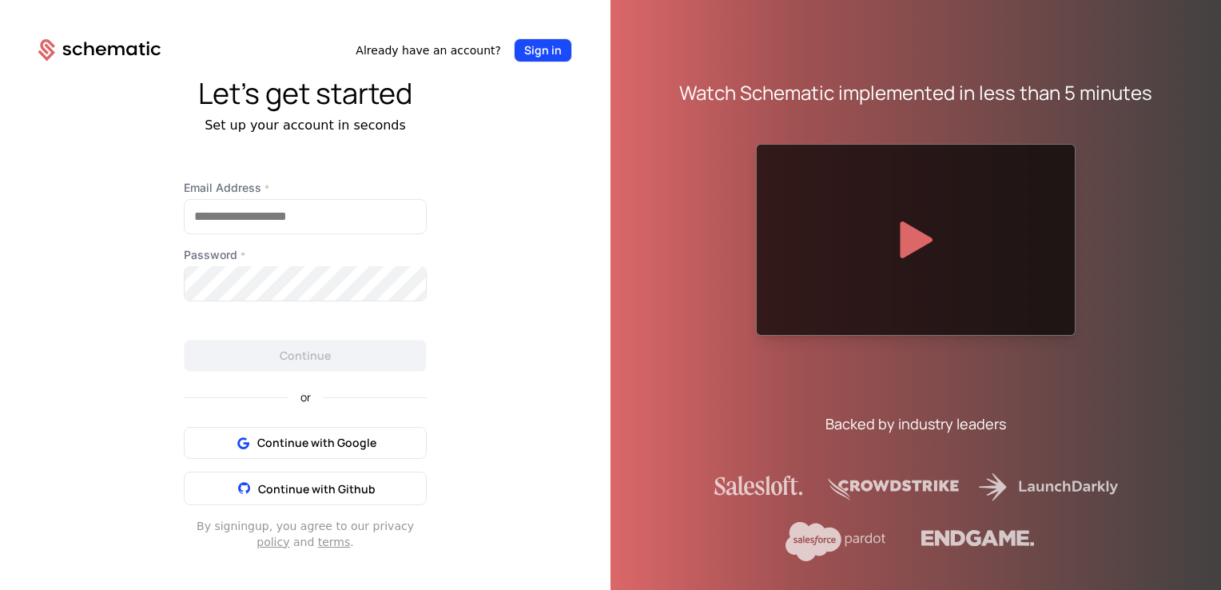
click at [543, 45] on button "Sign in" at bounding box center [543, 50] width 58 height 24
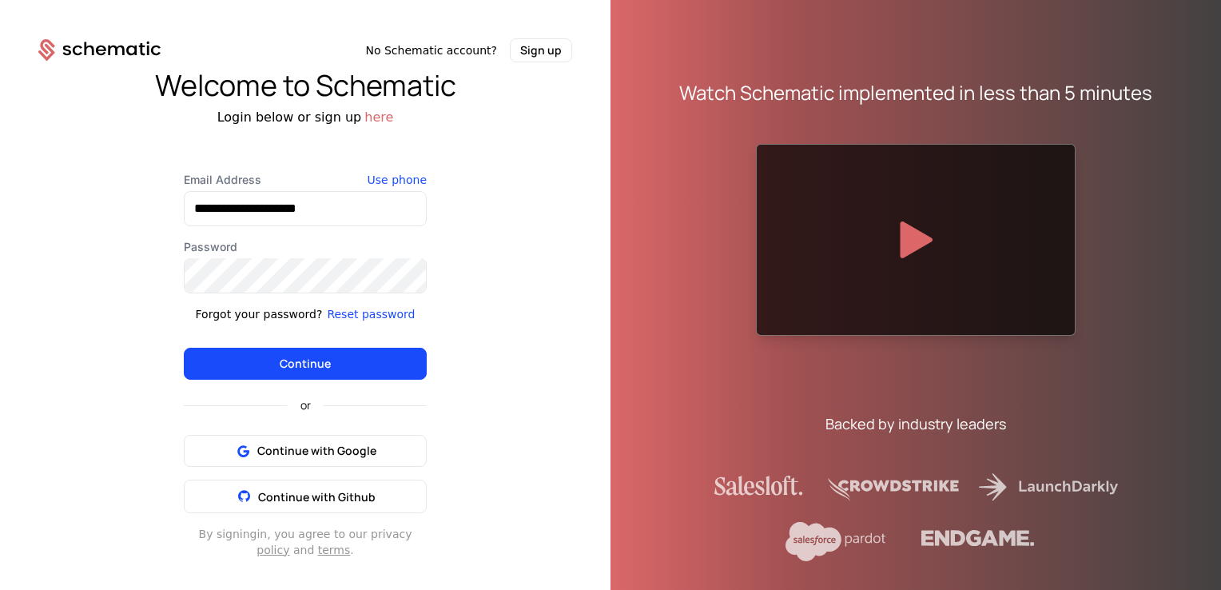
click at [519, 256] on div "**********" at bounding box center [305, 313] width 611 height 502
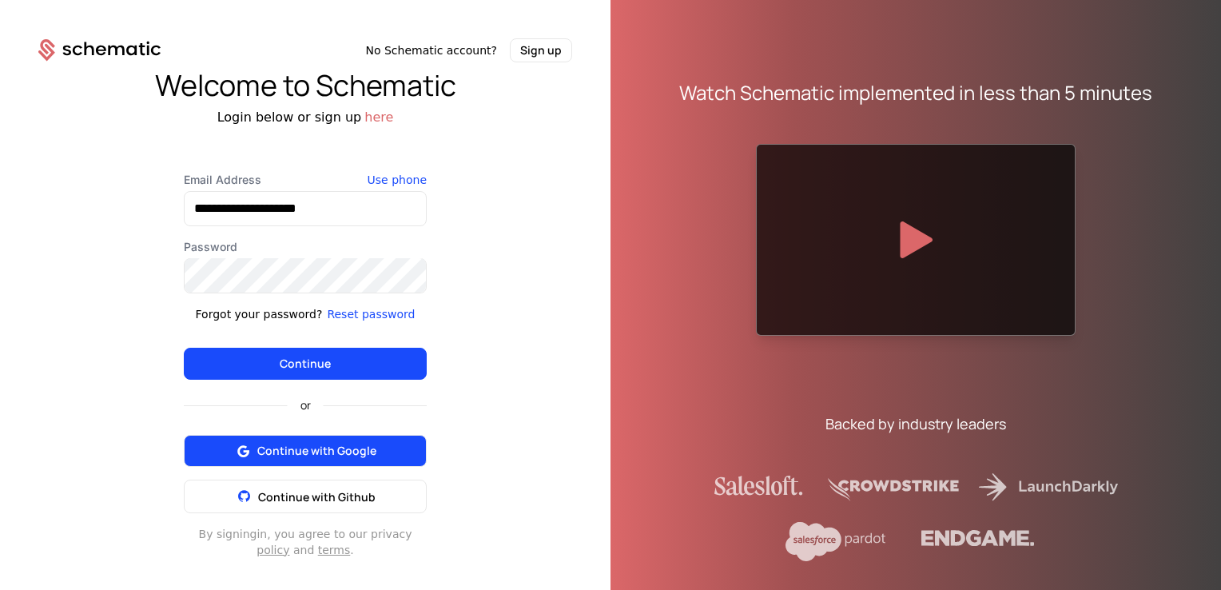
click at [364, 447] on span "Continue with Google" at bounding box center [316, 451] width 119 height 16
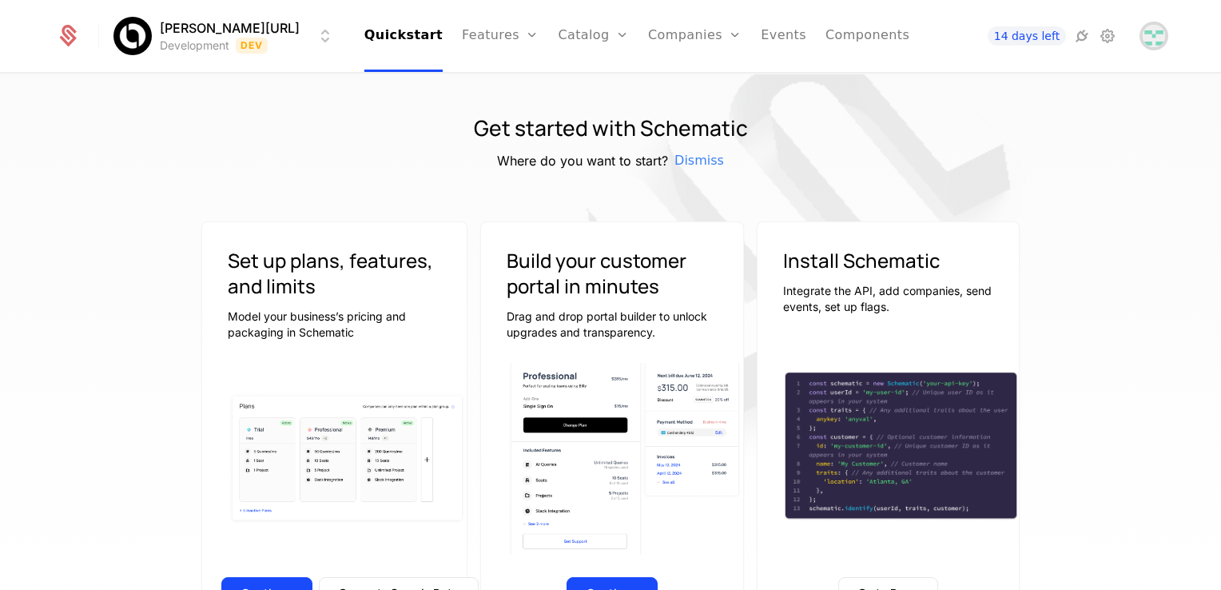
click at [1148, 38] on img "Open user button" at bounding box center [1154, 36] width 22 height 22
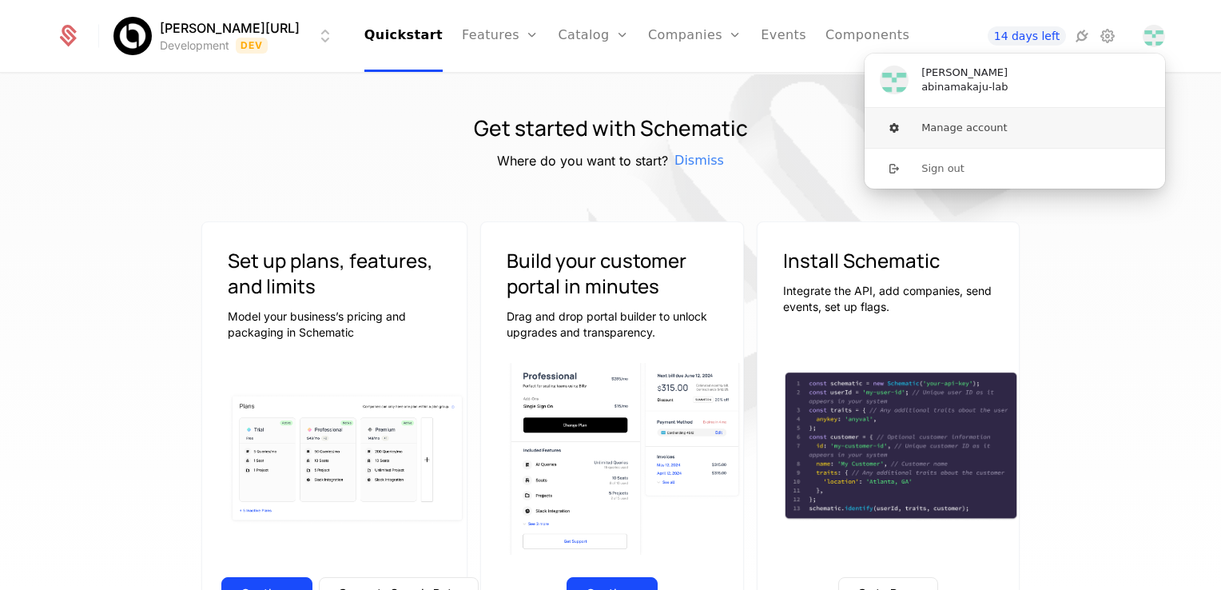
click at [981, 134] on button "Manage account" at bounding box center [1015, 128] width 302 height 40
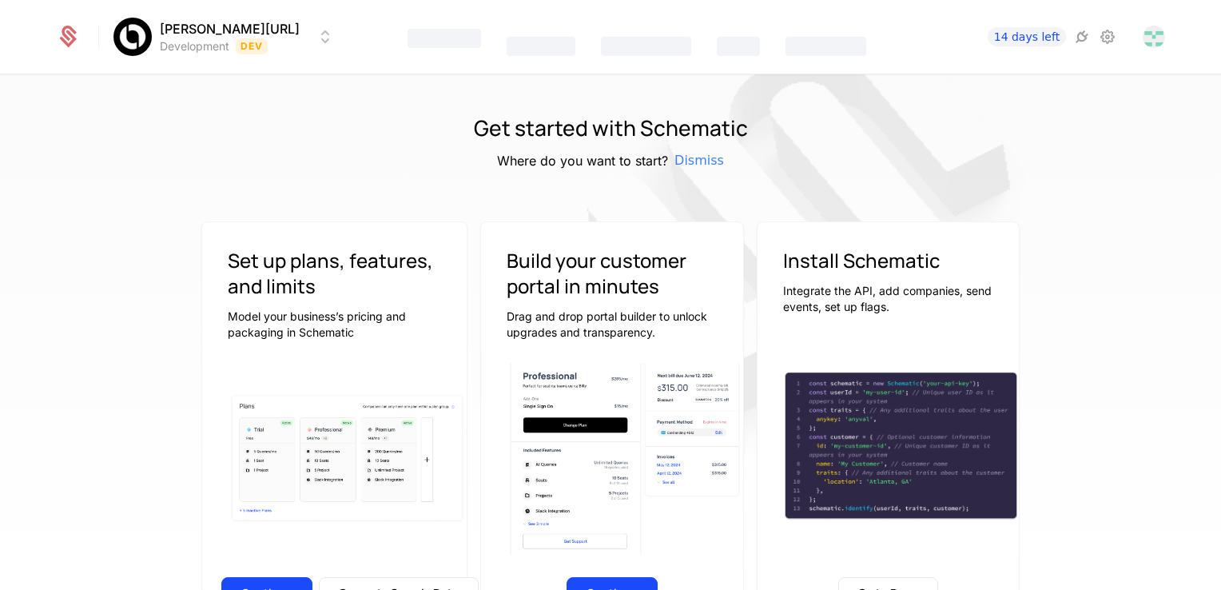
scroll to position [80, 0]
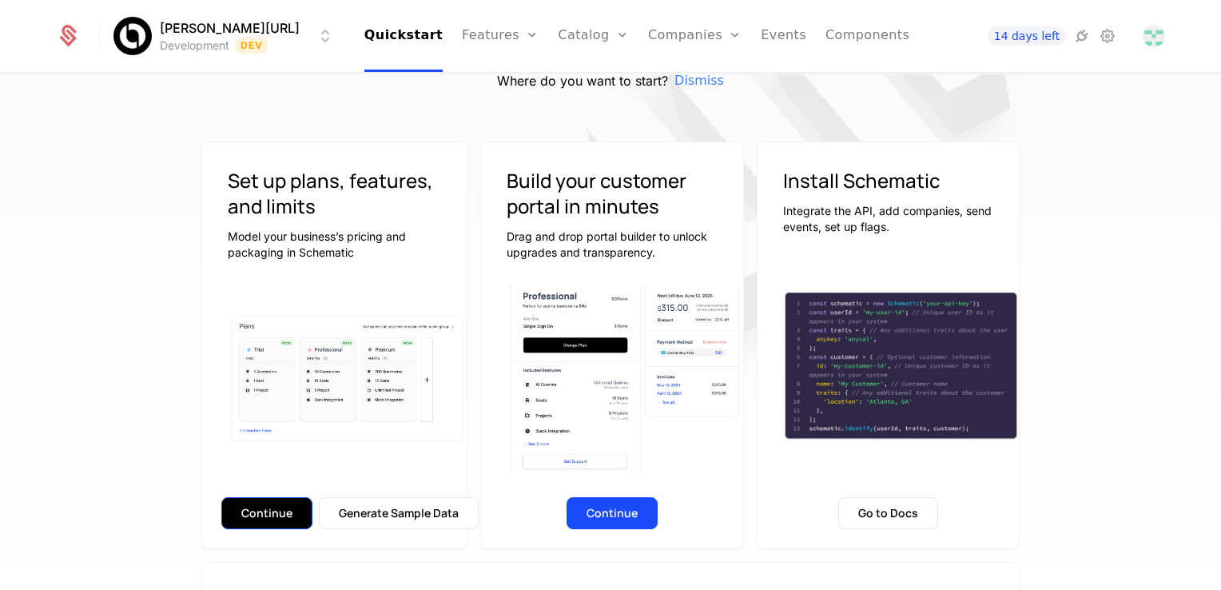
click at [281, 512] on button "Continue" at bounding box center [266, 513] width 91 height 32
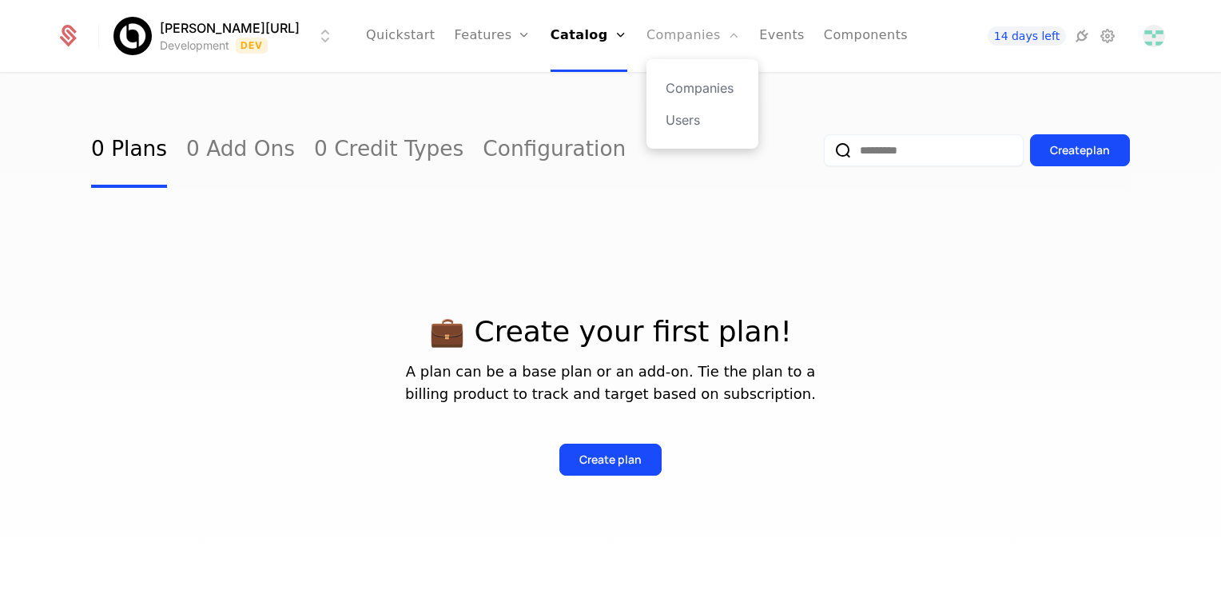
click at [652, 33] on link "Companies" at bounding box center [694, 36] width 94 height 72
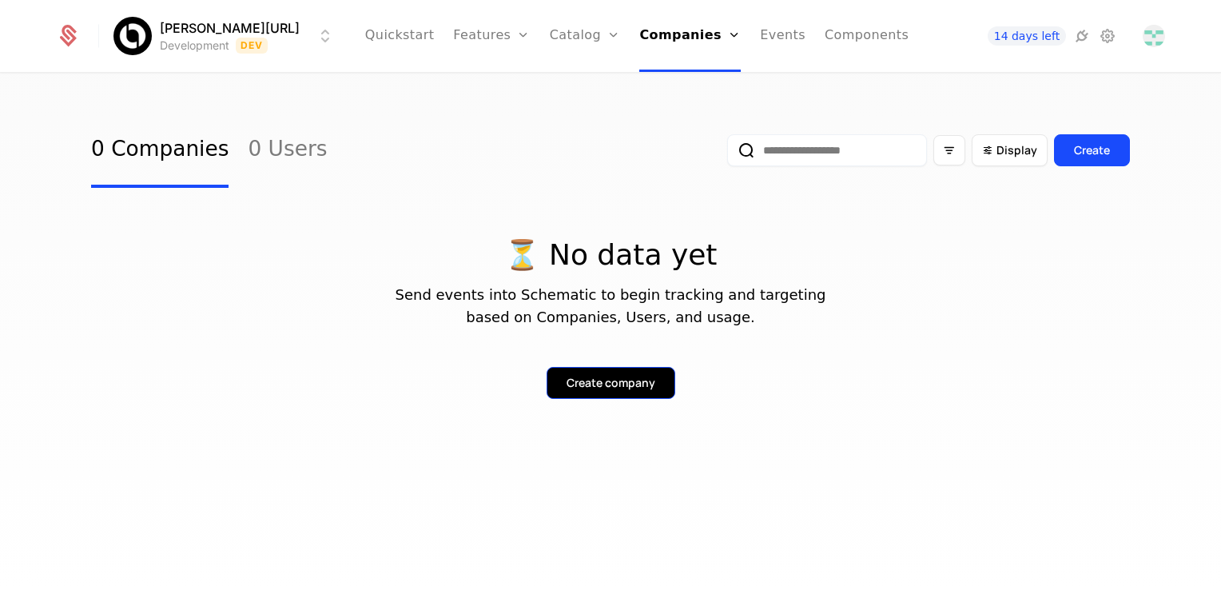
click at [619, 387] on div "Create company" at bounding box center [611, 383] width 89 height 16
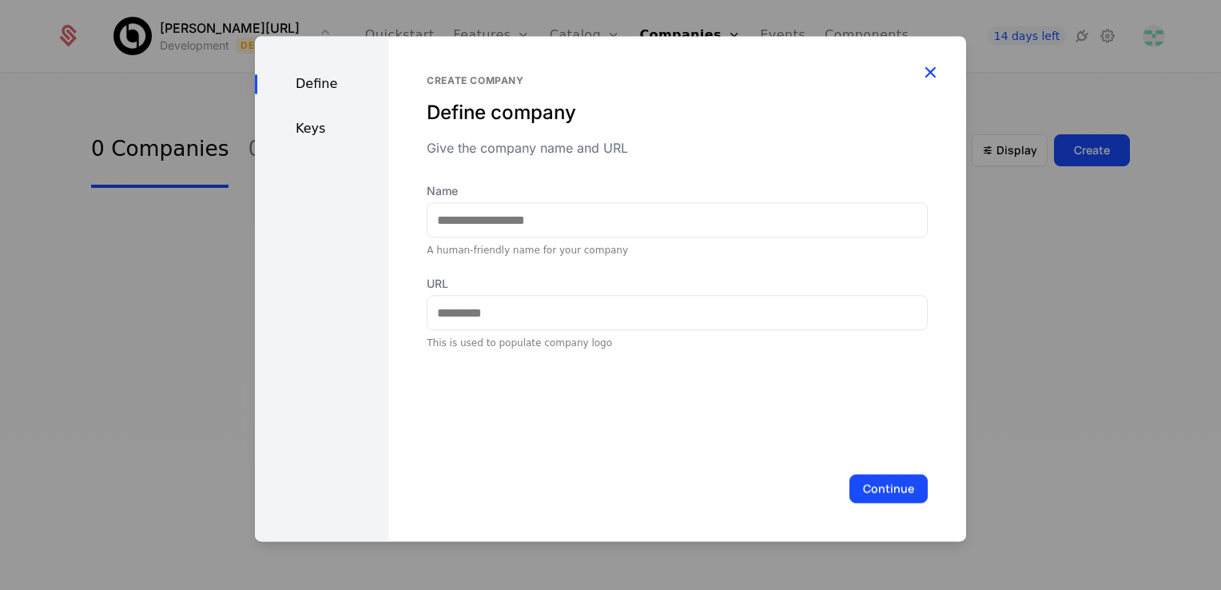
click at [924, 79] on icon "button" at bounding box center [930, 72] width 21 height 21
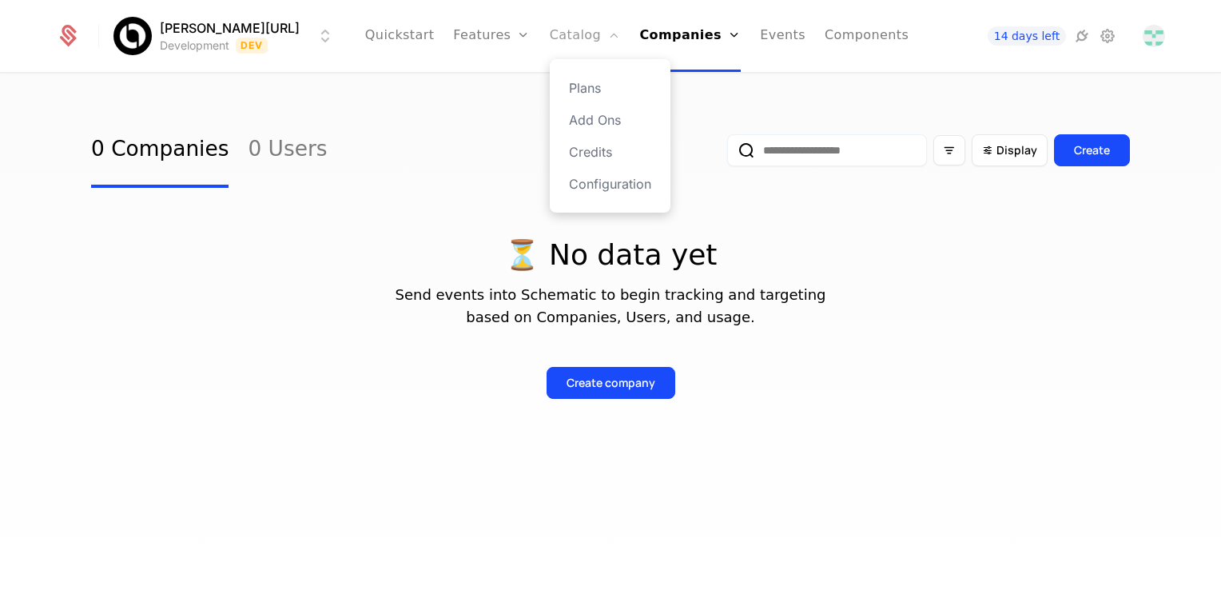
click at [568, 43] on link "Catalog" at bounding box center [585, 36] width 71 height 72
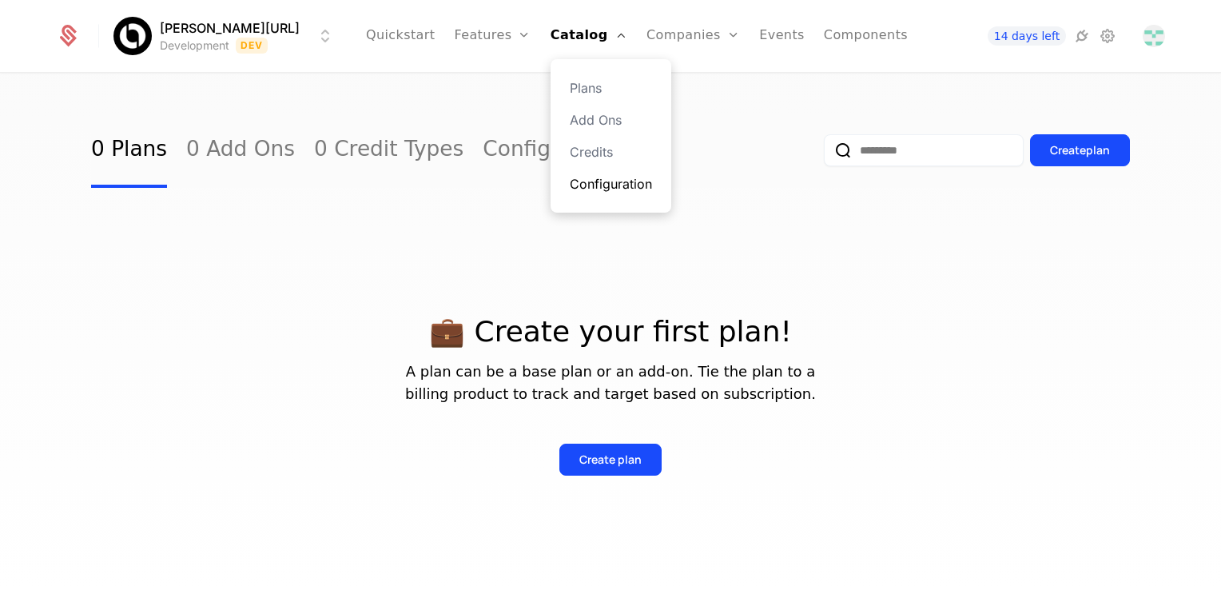
click at [591, 190] on link "Configuration" at bounding box center [611, 183] width 82 height 19
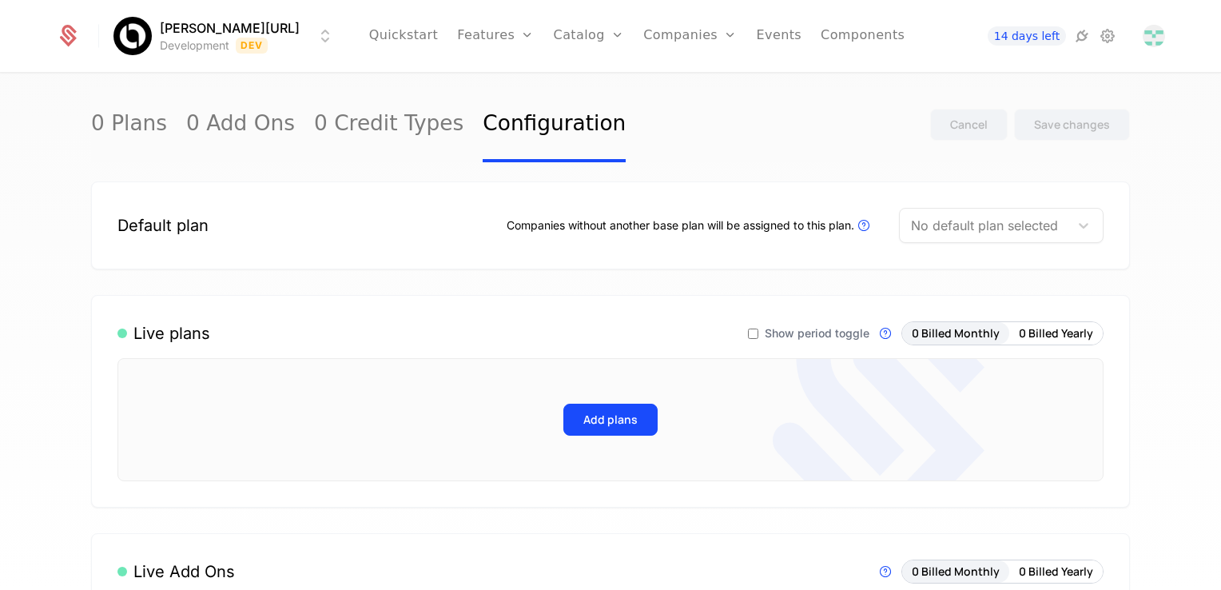
click at [647, 221] on div "Companies without another base plan will be assigned to this plan. Plans that a…" at bounding box center [690, 225] width 367 height 19
click at [601, 420] on button "Add plans" at bounding box center [610, 420] width 94 height 32
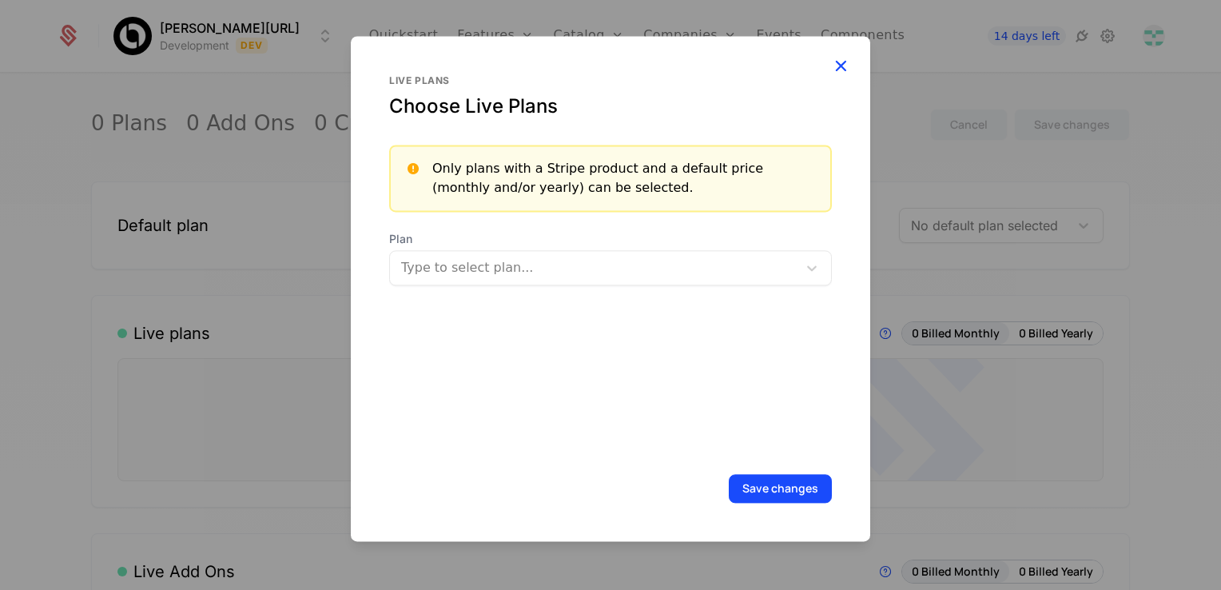
click at [830, 64] on icon "button" at bounding box center [840, 65] width 21 height 21
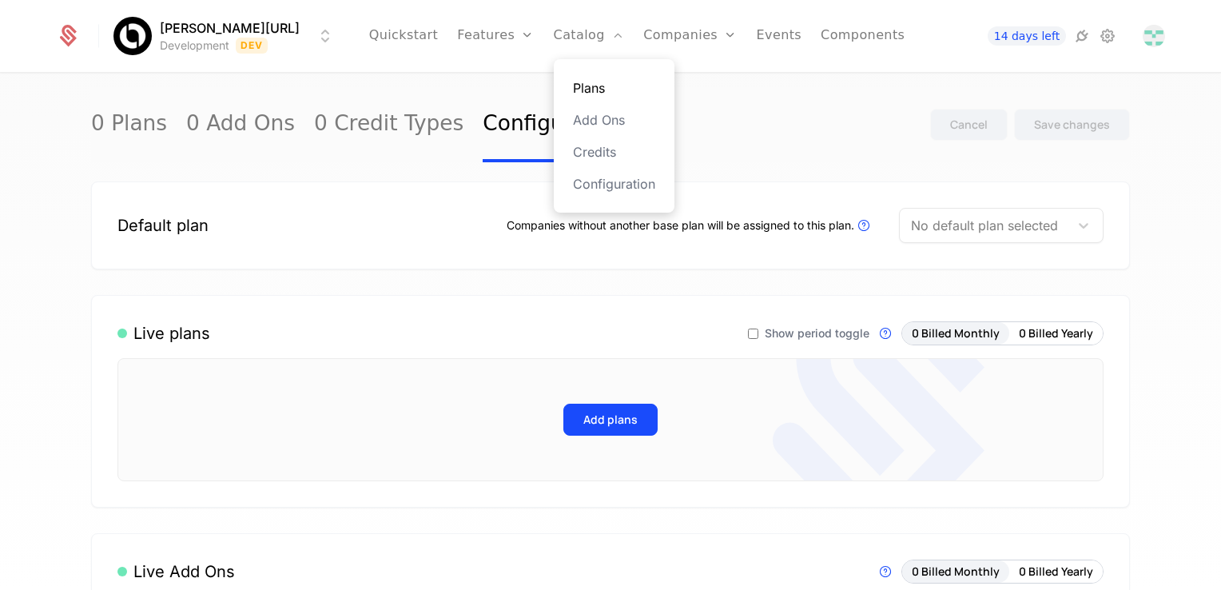
click at [578, 84] on link "Plans" at bounding box center [614, 87] width 82 height 19
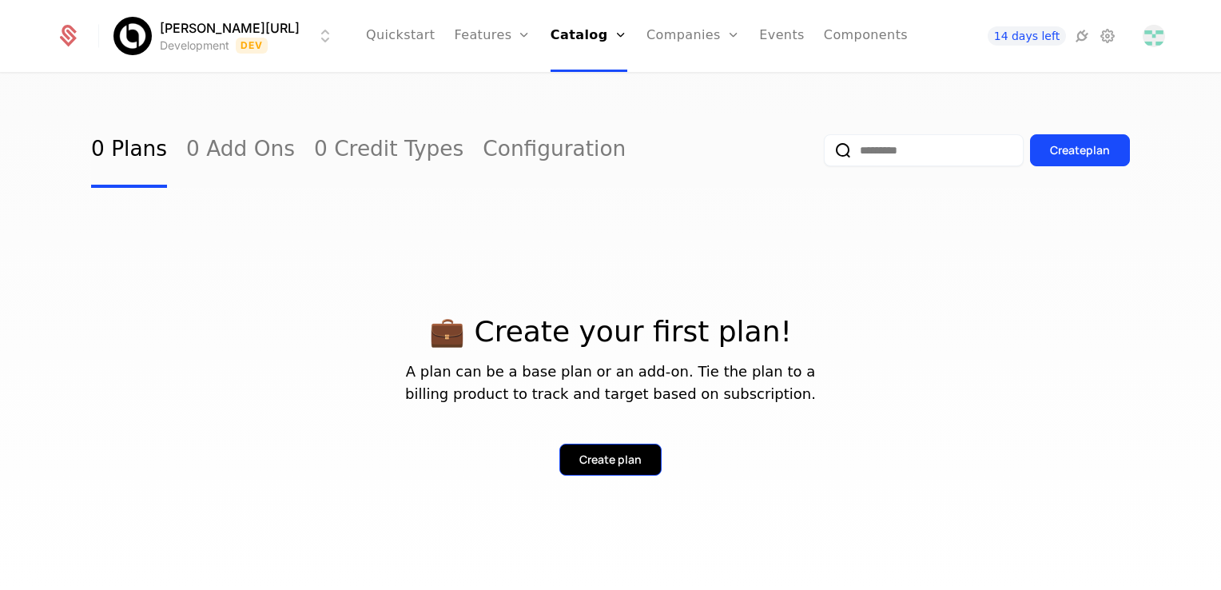
click at [605, 459] on div "Create plan" at bounding box center [610, 460] width 62 height 16
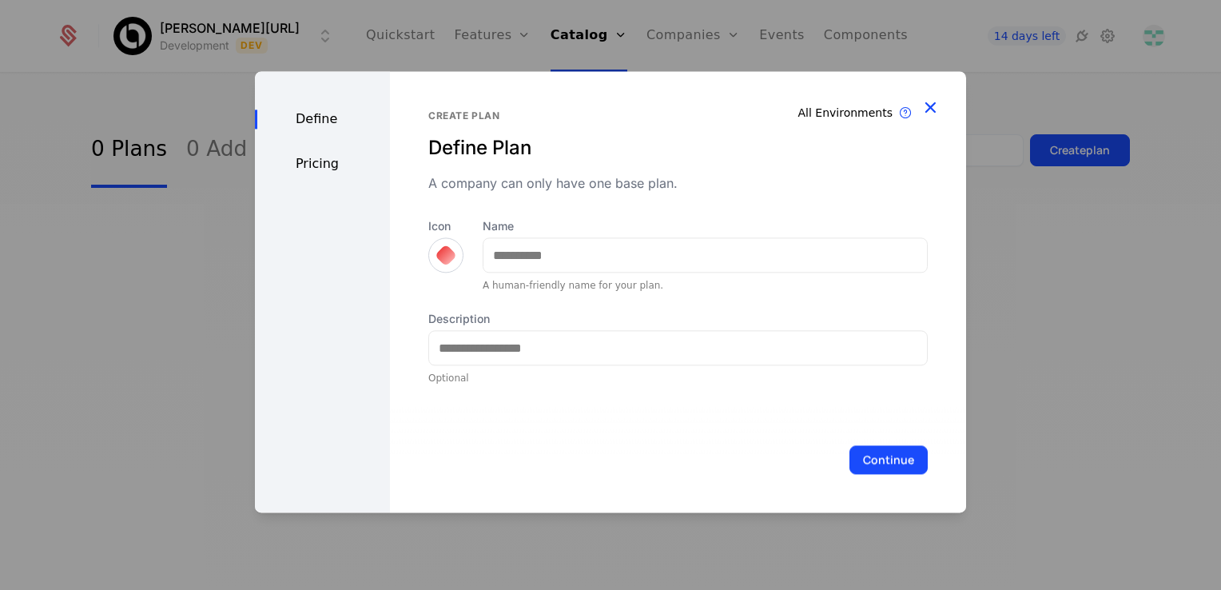
click at [920, 108] on icon "button" at bounding box center [930, 107] width 21 height 21
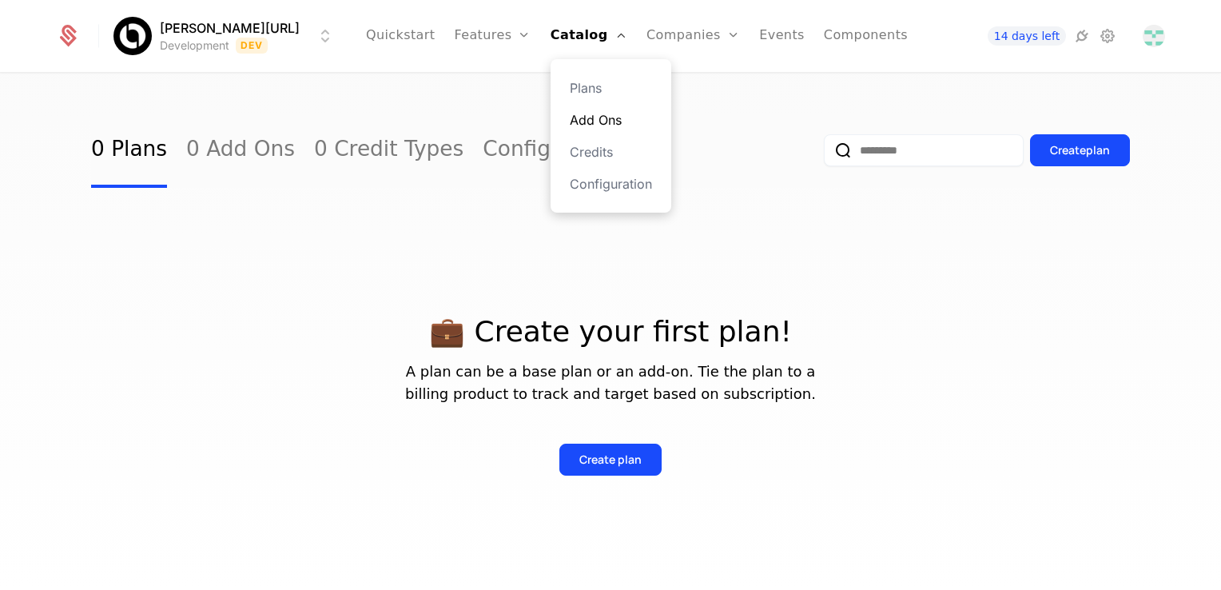
click at [575, 123] on link "Add Ons" at bounding box center [611, 119] width 82 height 19
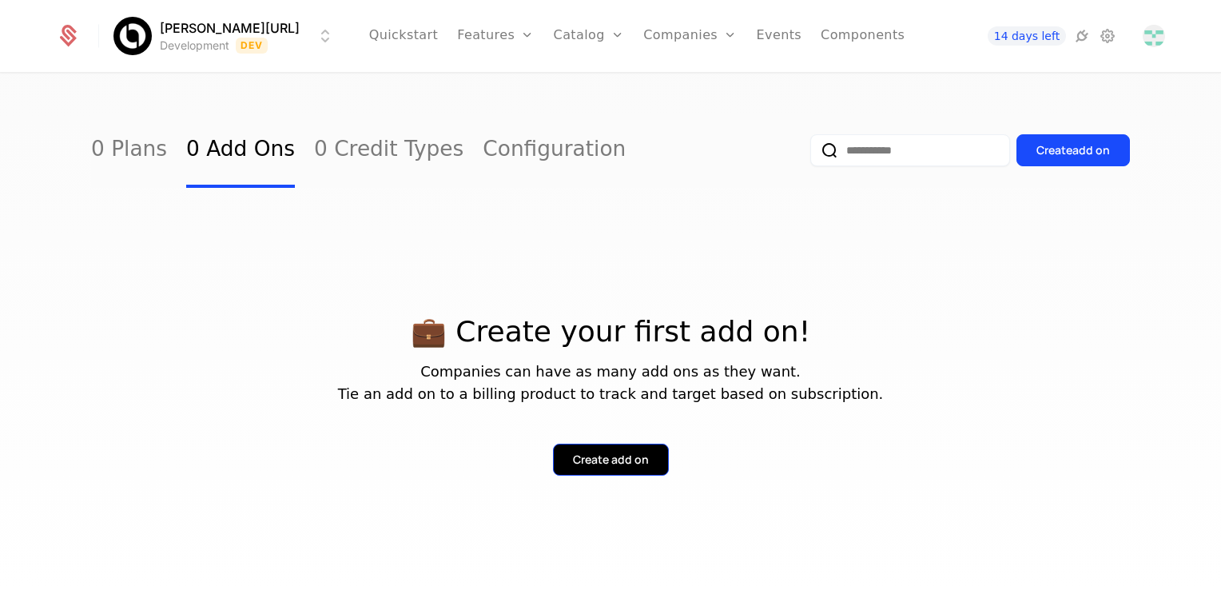
click at [611, 461] on div "Create add on" at bounding box center [611, 460] width 76 height 16
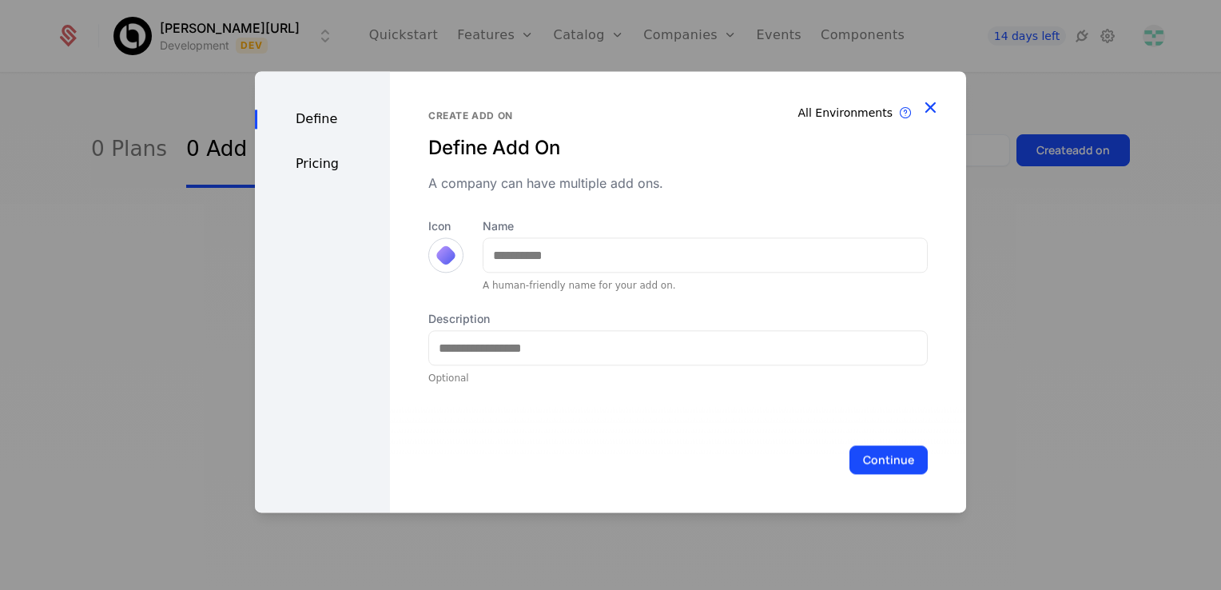
click at [921, 103] on icon "button" at bounding box center [930, 107] width 21 height 21
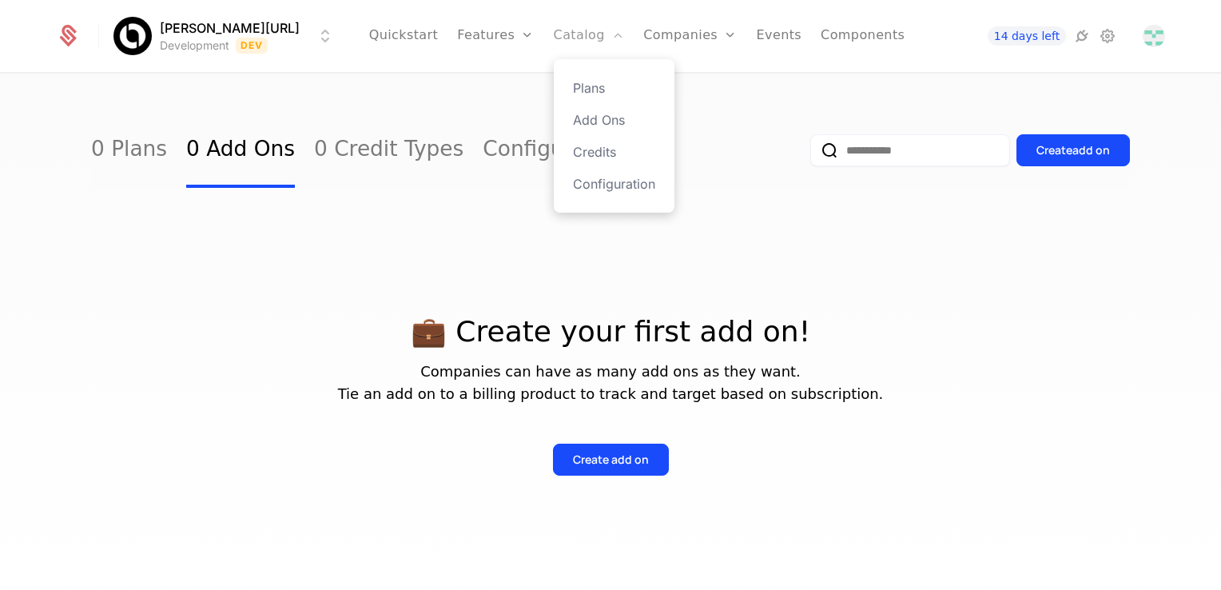
click at [587, 34] on link "Catalog" at bounding box center [589, 36] width 71 height 72
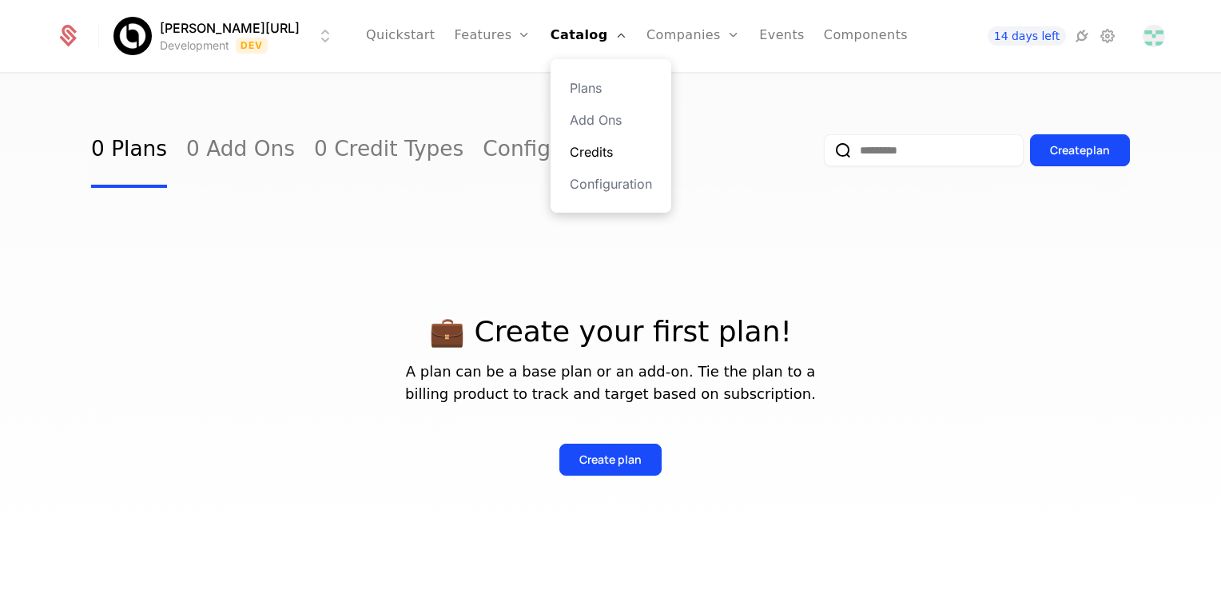
click at [590, 156] on link "Credits" at bounding box center [611, 151] width 82 height 19
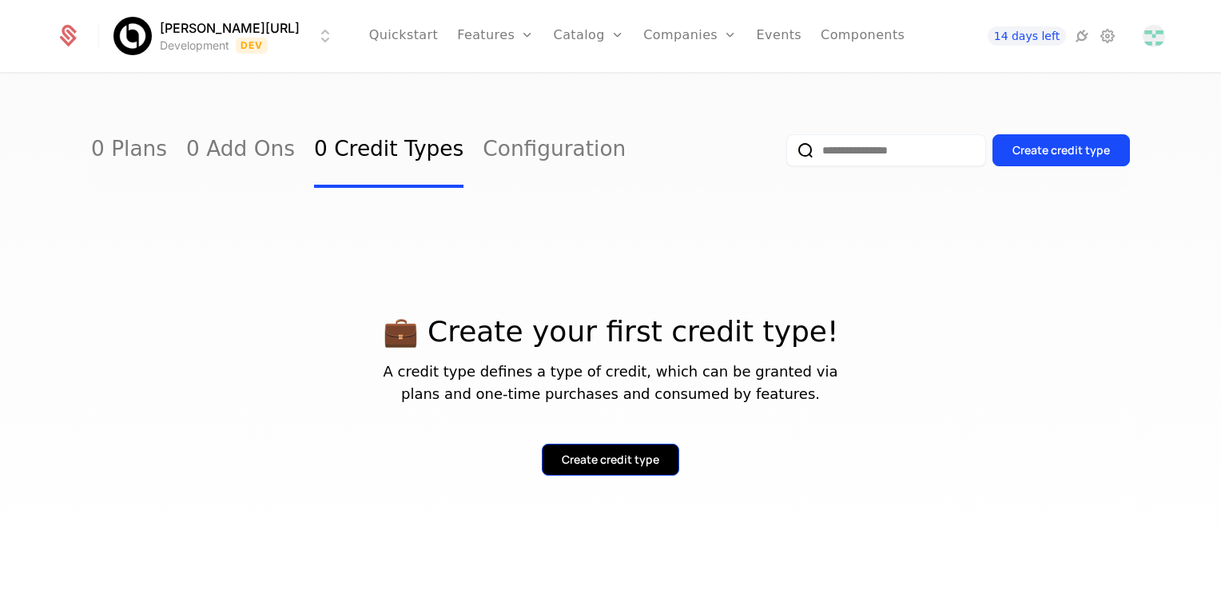
click at [594, 468] on button "Create credit type" at bounding box center [610, 460] width 137 height 32
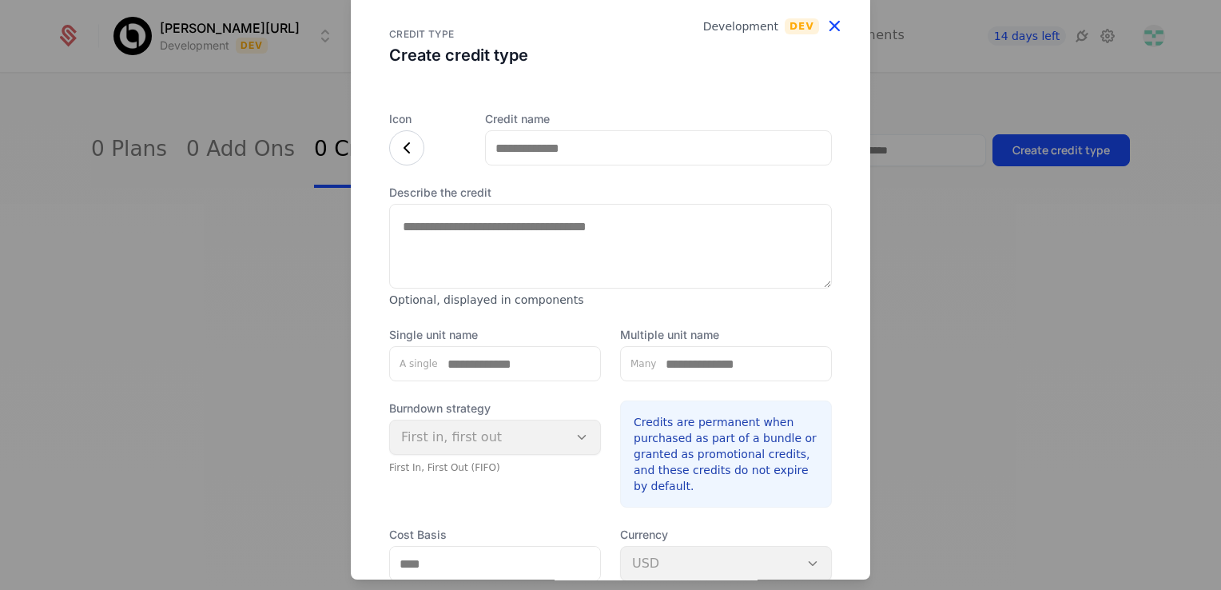
click at [830, 30] on icon "button" at bounding box center [834, 25] width 21 height 21
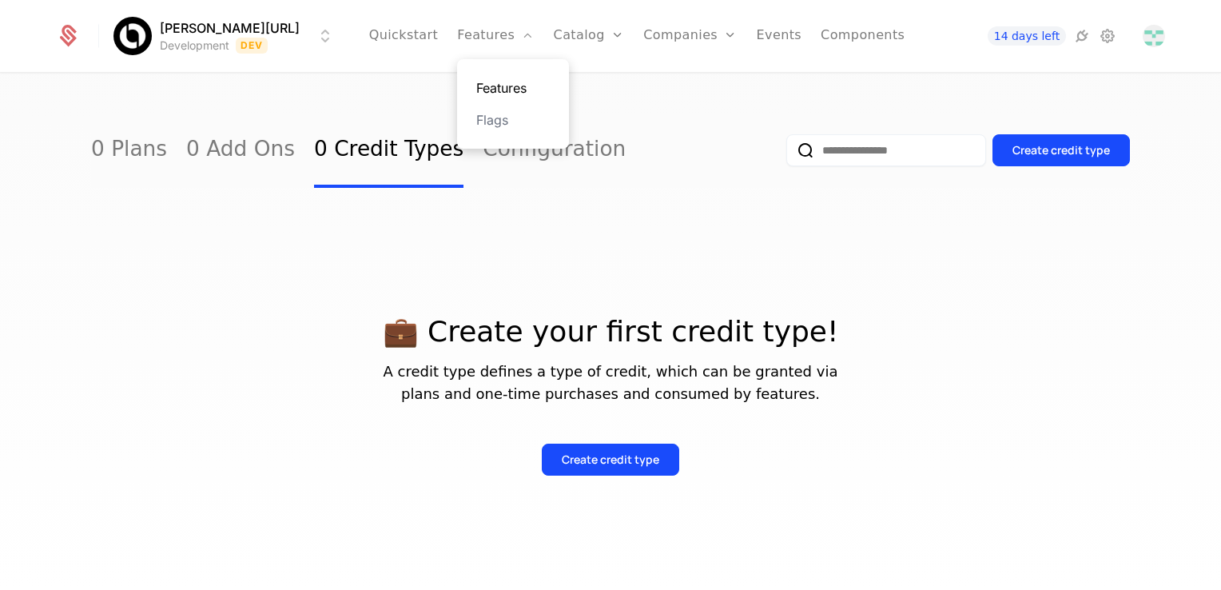
click at [495, 89] on link "Features" at bounding box center [513, 87] width 74 height 19
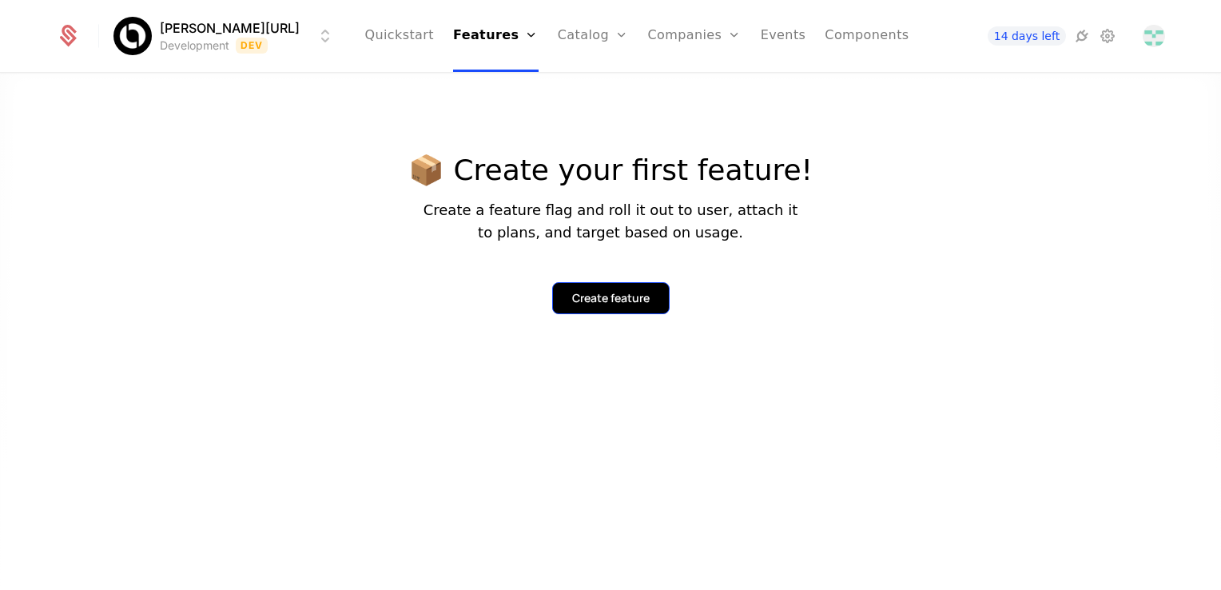
click at [593, 303] on div "Create feature" at bounding box center [611, 298] width 78 height 16
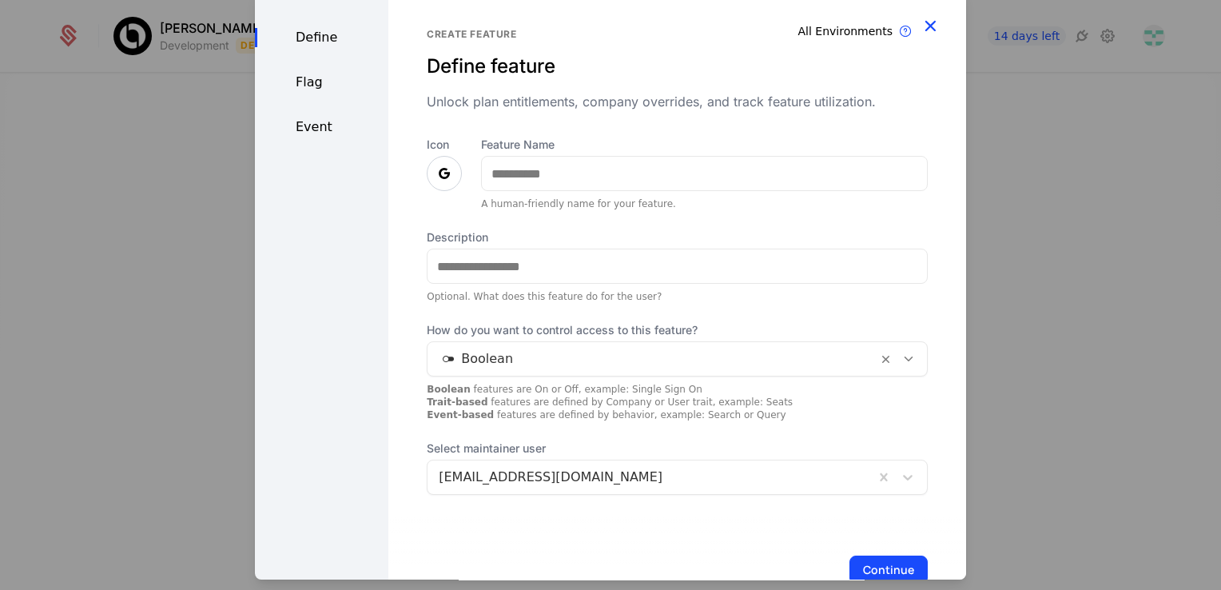
drag, startPoint x: 913, startPoint y: 22, endPoint x: 859, endPoint y: 48, distance: 59.3
click at [920, 23] on icon "button" at bounding box center [930, 25] width 21 height 21
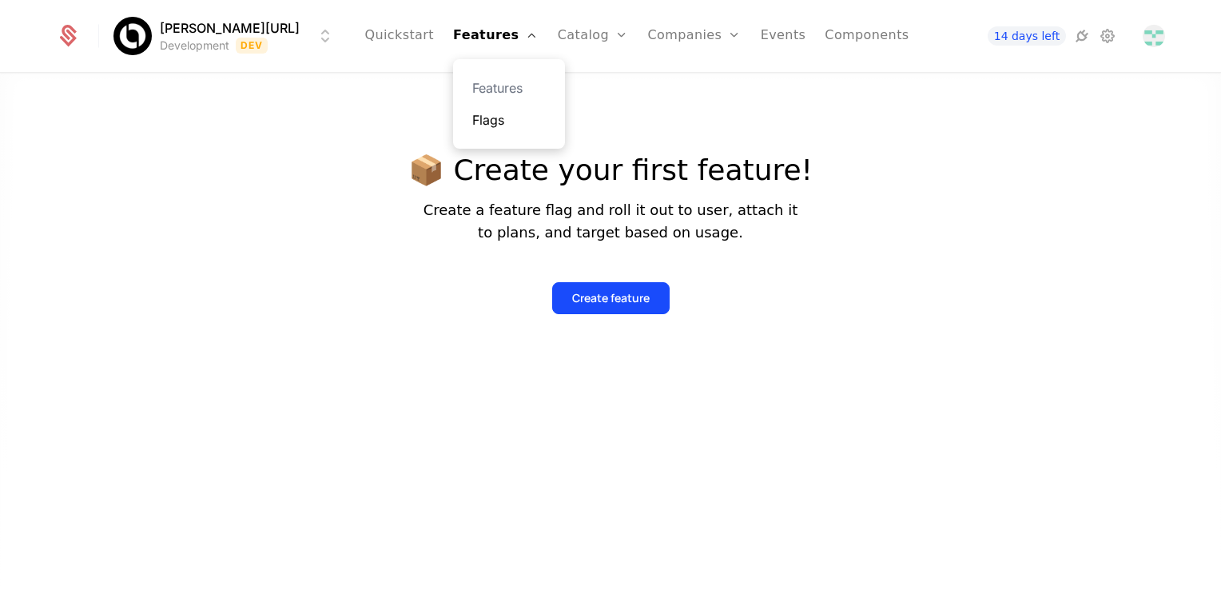
click at [495, 121] on link "Flags" at bounding box center [509, 119] width 74 height 19
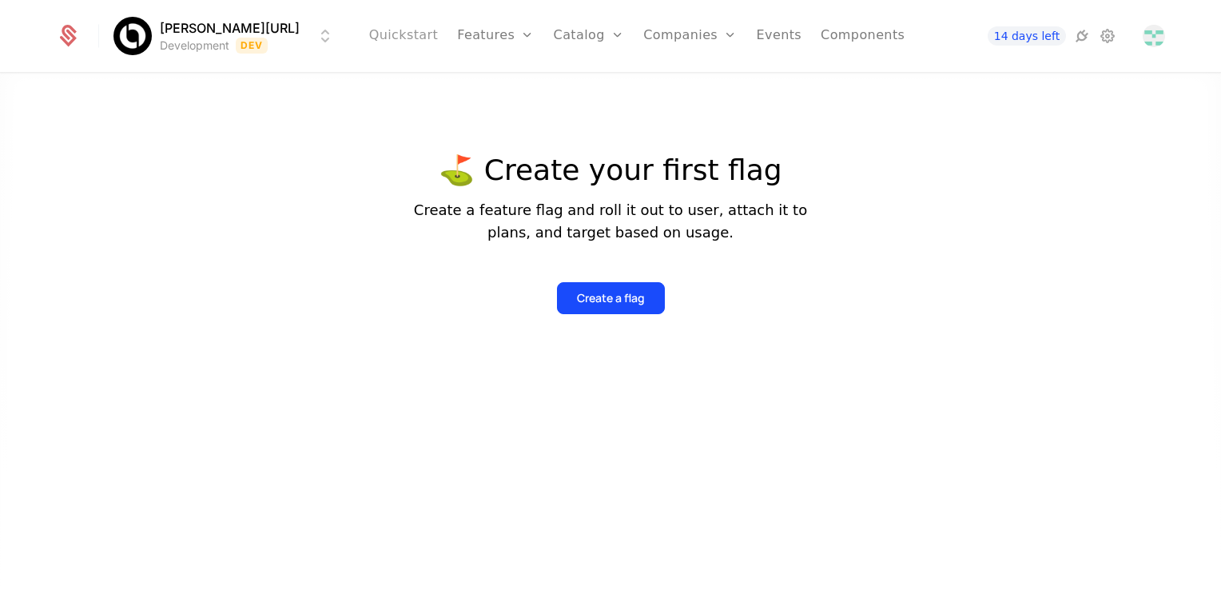
click at [420, 37] on link "Quickstart" at bounding box center [404, 36] width 70 height 72
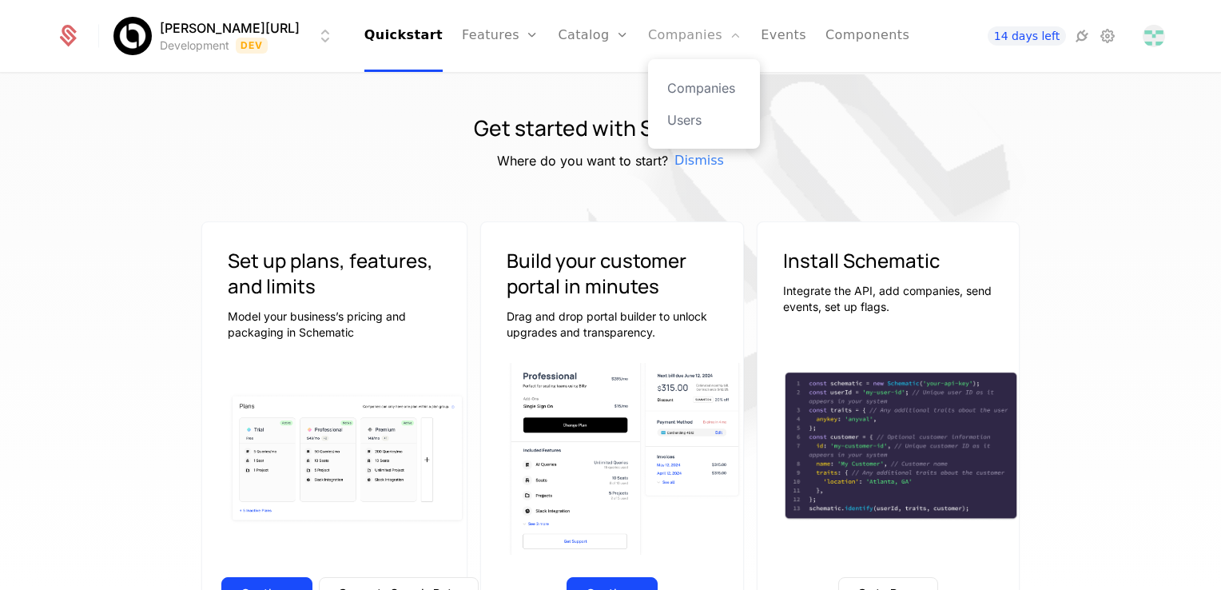
click at [648, 41] on link "Companies" at bounding box center [695, 36] width 94 height 72
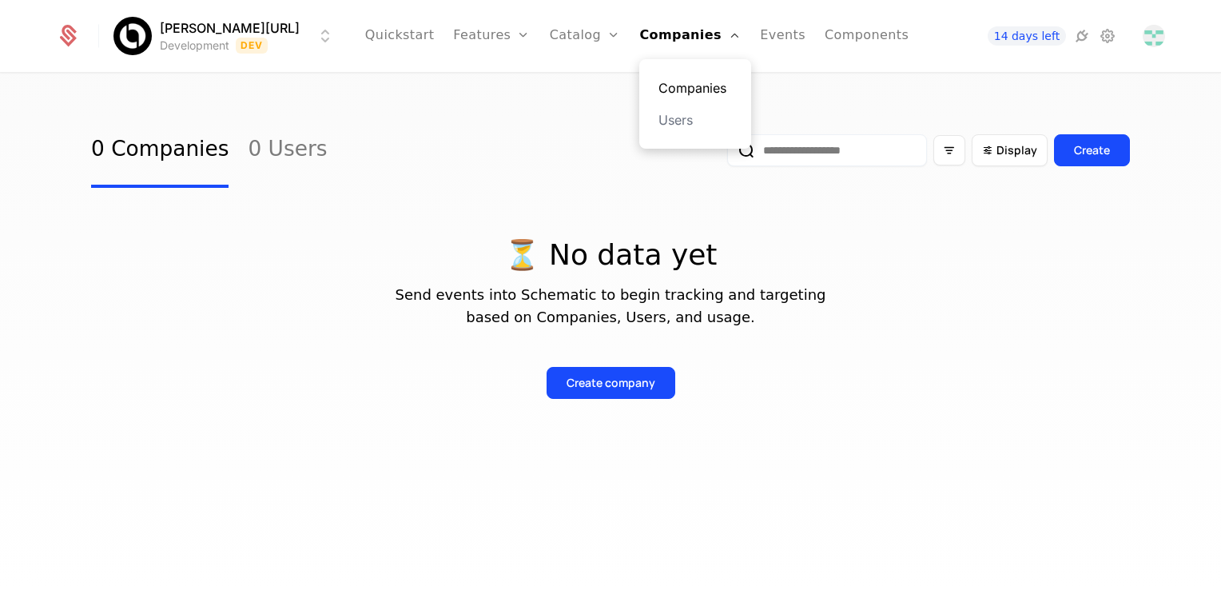
click at [659, 94] on link "Companies" at bounding box center [696, 87] width 74 height 19
click at [666, 92] on link "Companies" at bounding box center [696, 87] width 74 height 19
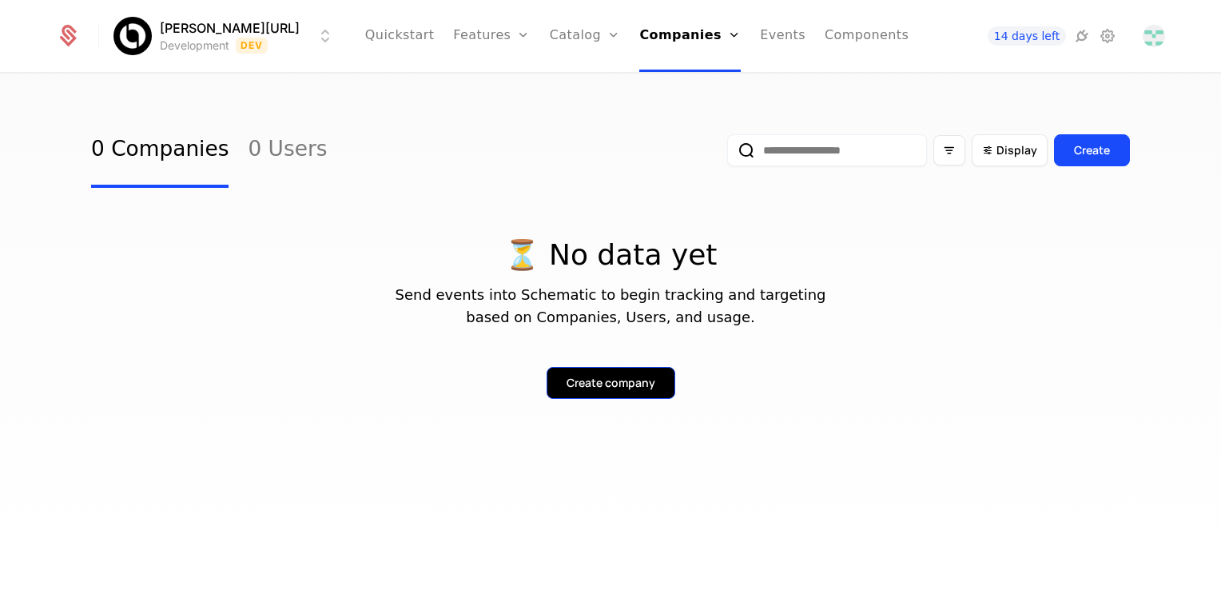
click at [633, 379] on div "Create company" at bounding box center [611, 383] width 89 height 16
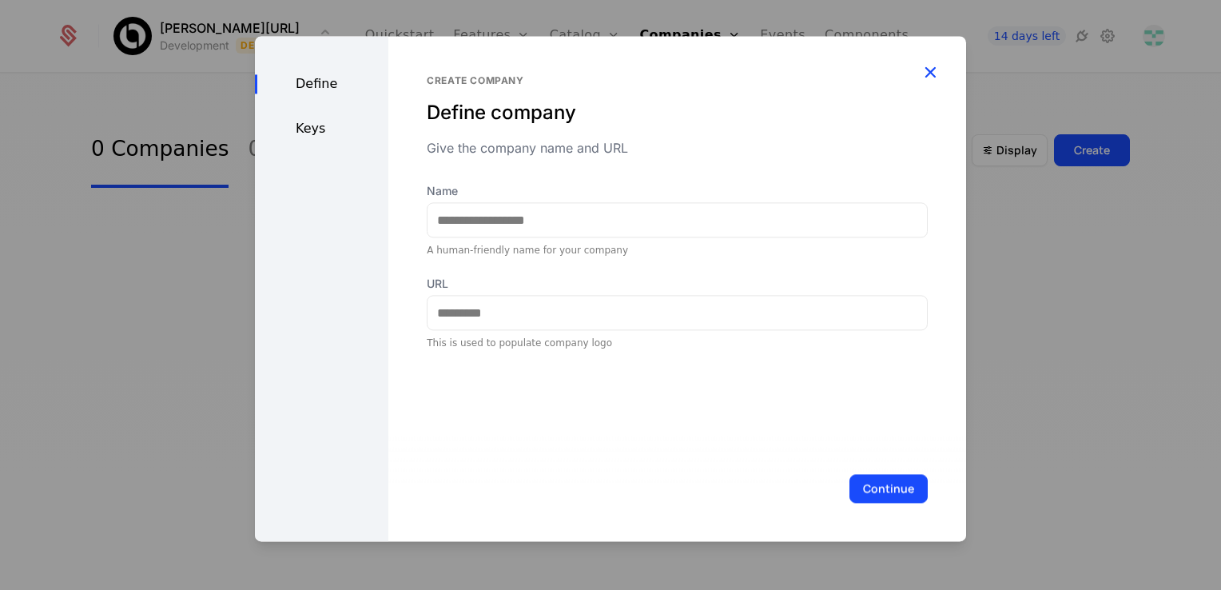
click at [933, 78] on icon "button" at bounding box center [930, 72] width 21 height 21
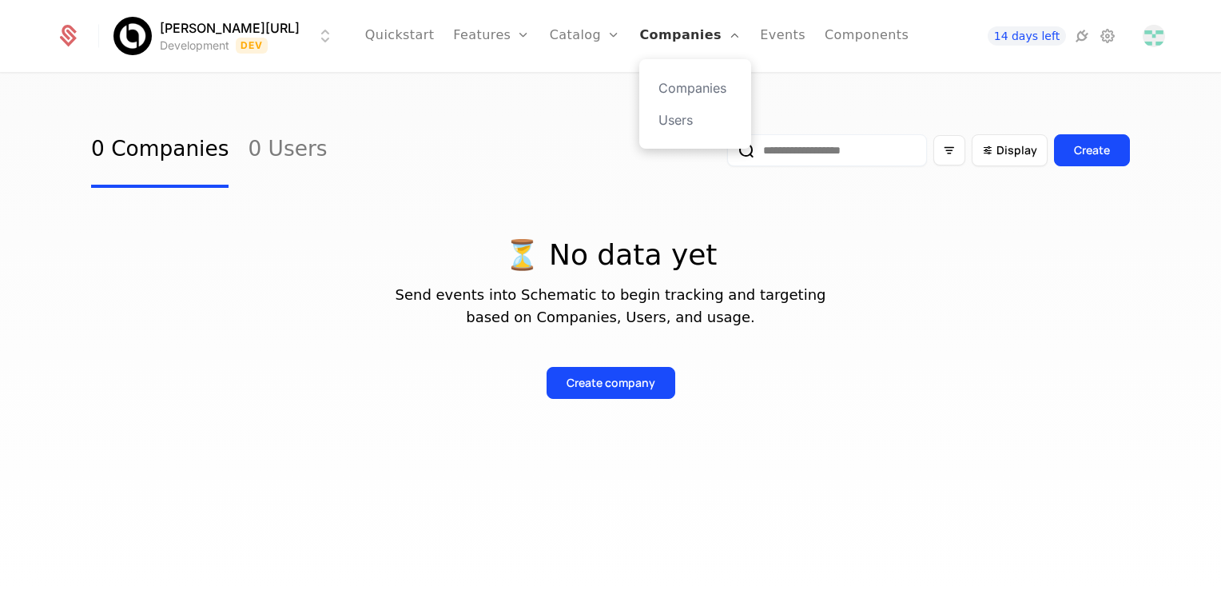
click at [650, 42] on link "Companies" at bounding box center [689, 36] width 101 height 72
click at [663, 121] on link "Users" at bounding box center [696, 119] width 74 height 19
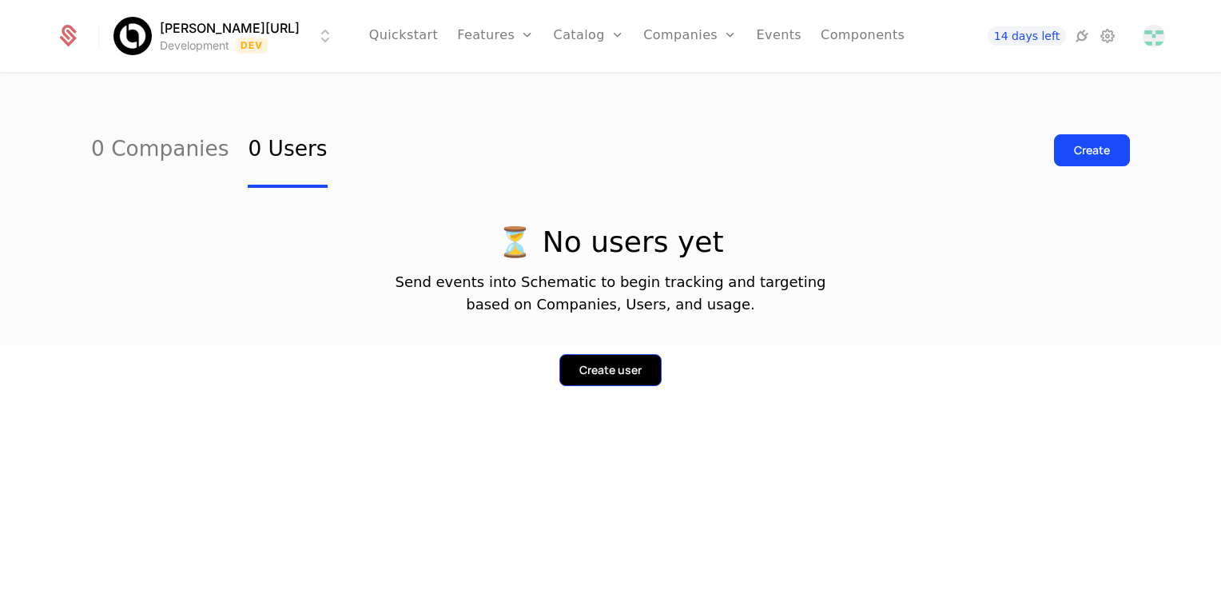
click at [607, 373] on div "Create user" at bounding box center [610, 370] width 62 height 16
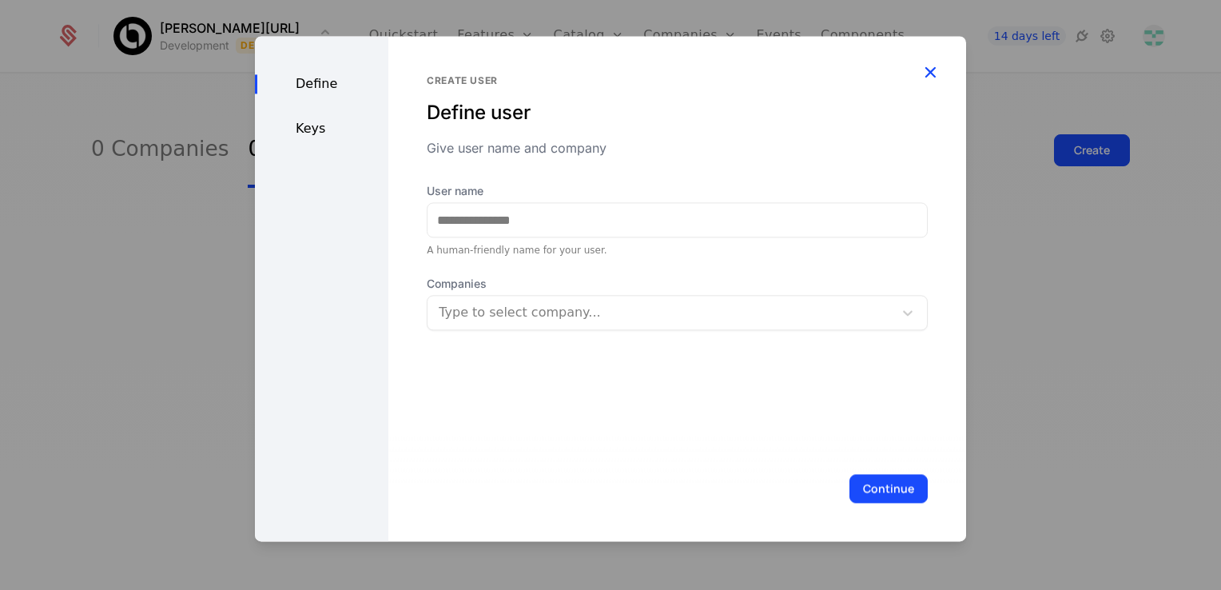
click at [931, 70] on icon "button" at bounding box center [930, 72] width 21 height 21
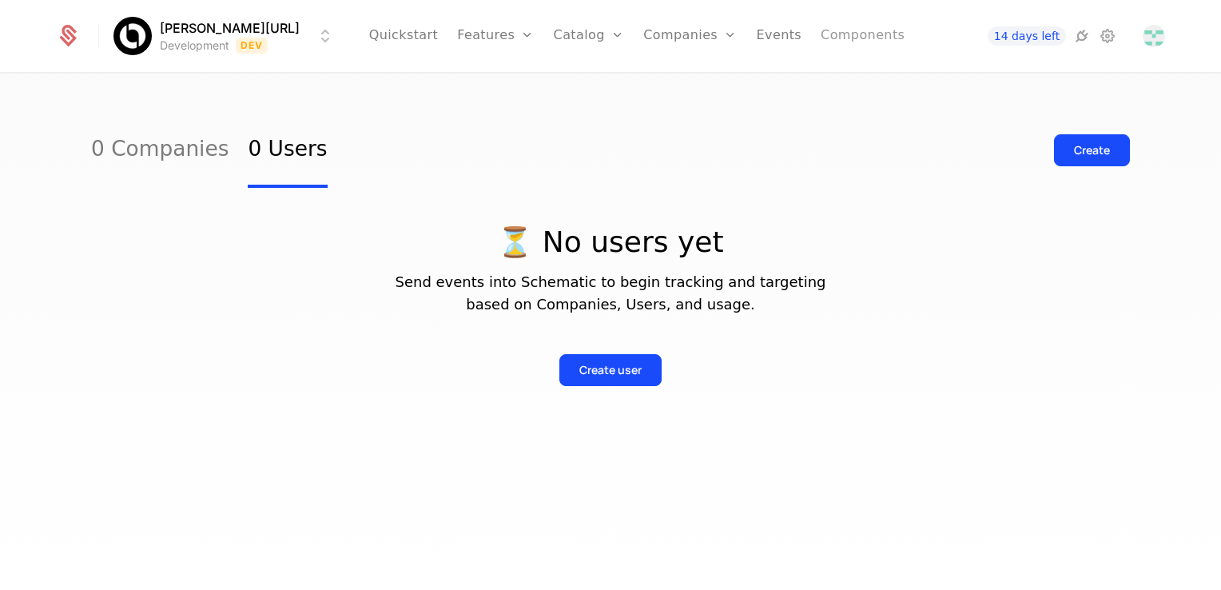
click at [821, 35] on link "Components" at bounding box center [863, 36] width 84 height 72
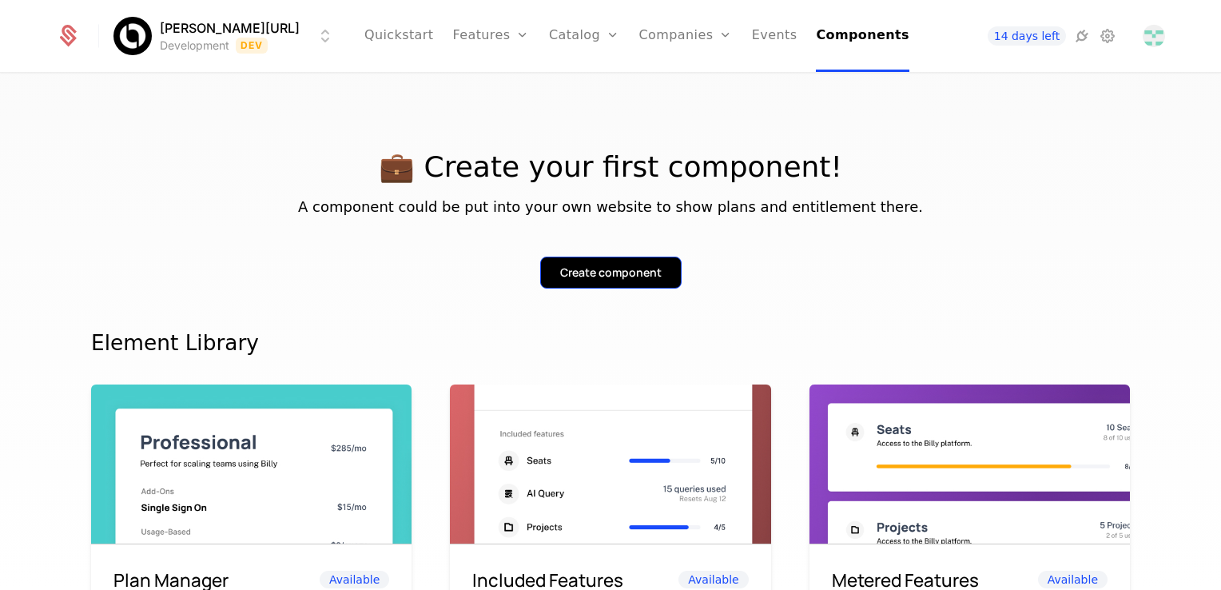
click at [597, 273] on div "Create component" at bounding box center [610, 273] width 101 height 16
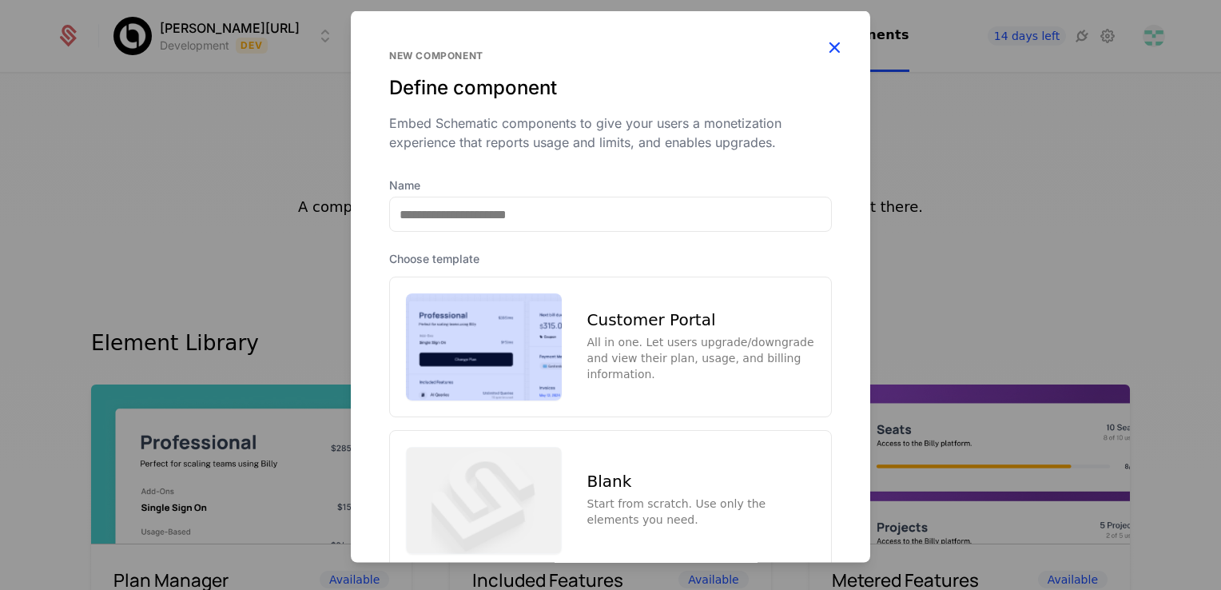
click at [828, 46] on icon "button" at bounding box center [834, 47] width 21 height 21
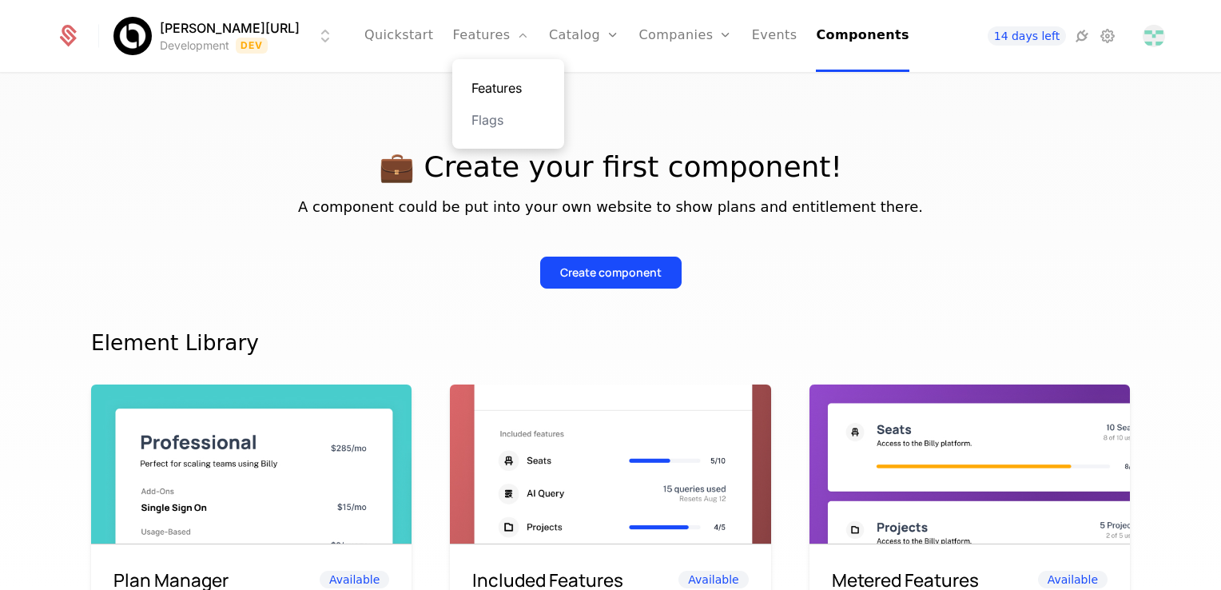
drag, startPoint x: 472, startPoint y: 35, endPoint x: 489, endPoint y: 88, distance: 55.6
click at [472, 37] on link "Features" at bounding box center [490, 36] width 77 height 72
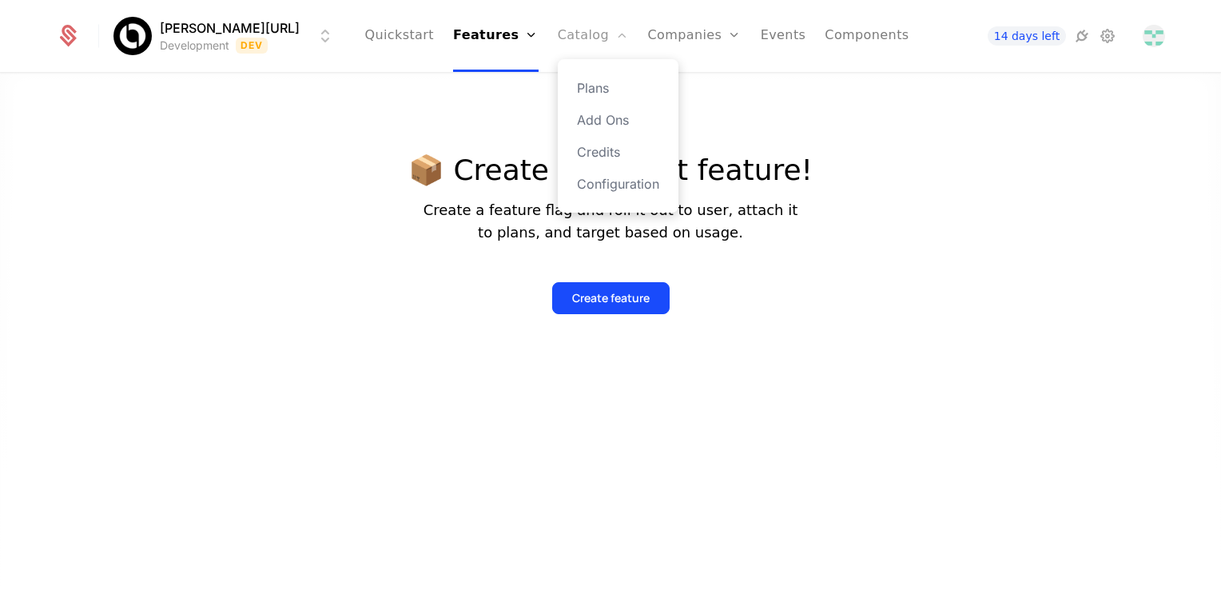
click at [577, 34] on link "Catalog" at bounding box center [593, 36] width 71 height 72
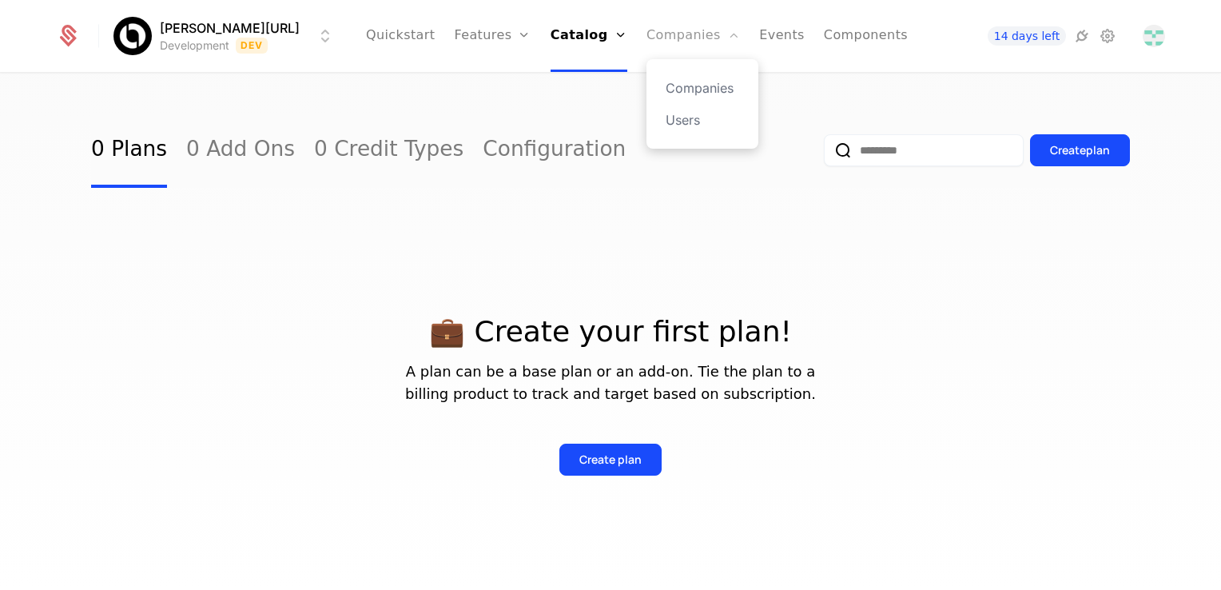
click at [647, 34] on link "Companies" at bounding box center [694, 36] width 94 height 72
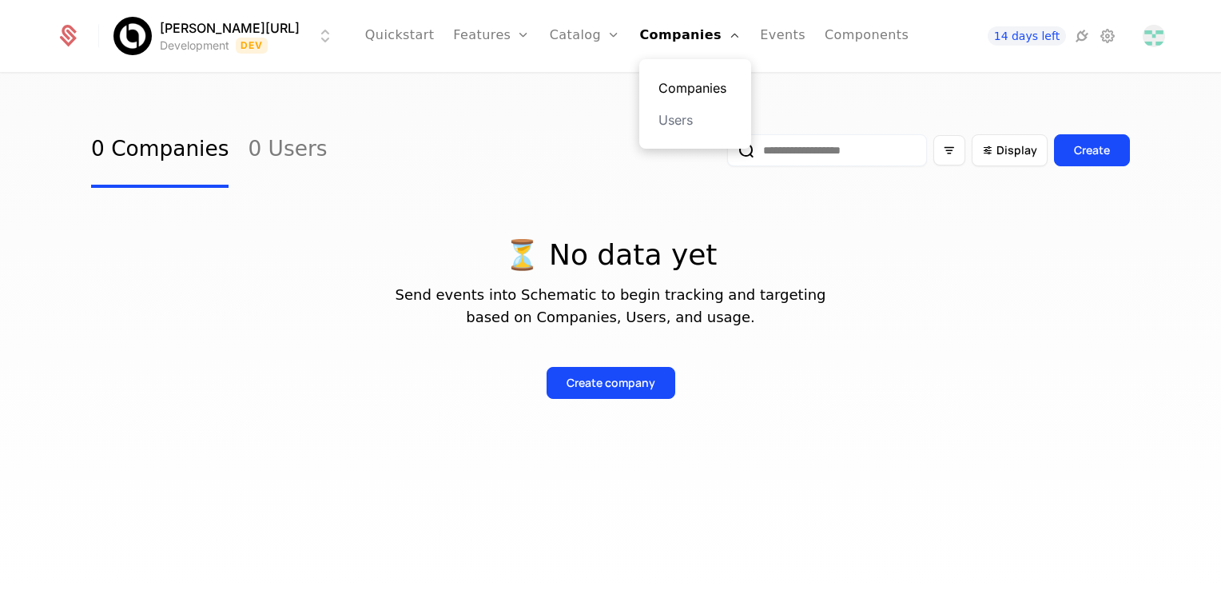
click at [677, 86] on link "Companies" at bounding box center [696, 87] width 74 height 19
click at [671, 125] on link "Users" at bounding box center [696, 119] width 74 height 19
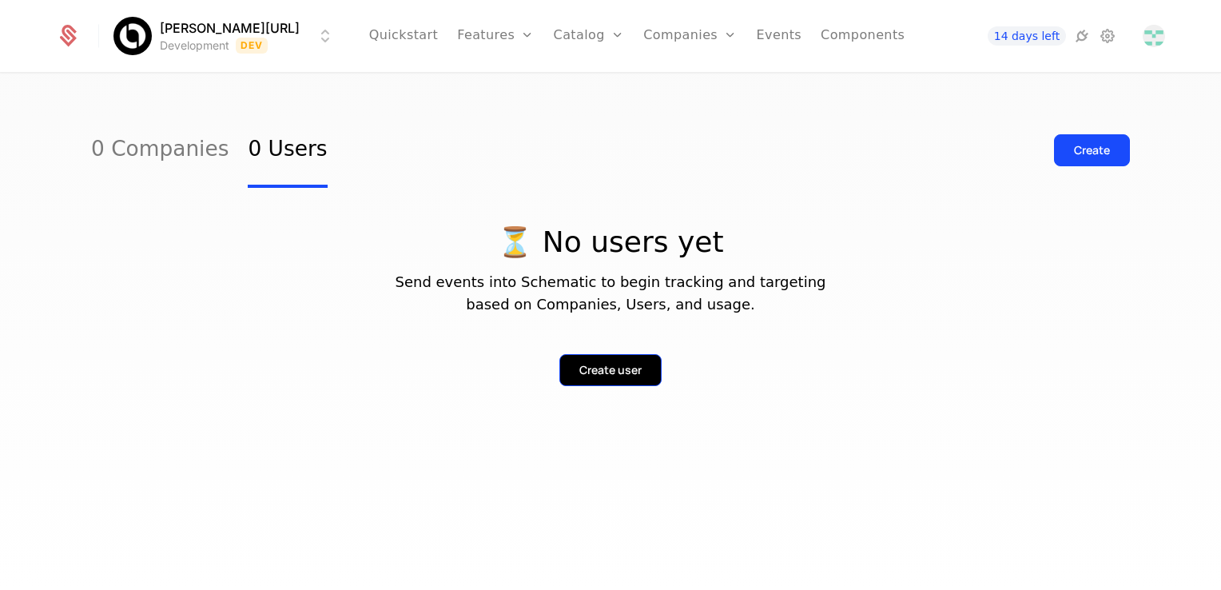
click at [608, 356] on div "Create user" at bounding box center [610, 357] width 1039 height 58
drag, startPoint x: 608, startPoint y: 356, endPoint x: 491, endPoint y: 334, distance: 119.4
click at [492, 332] on div "Create user" at bounding box center [610, 357] width 1039 height 58
click at [265, 151] on link "0 Users" at bounding box center [287, 150] width 79 height 75
click at [598, 45] on link "Catalog" at bounding box center [589, 36] width 71 height 72
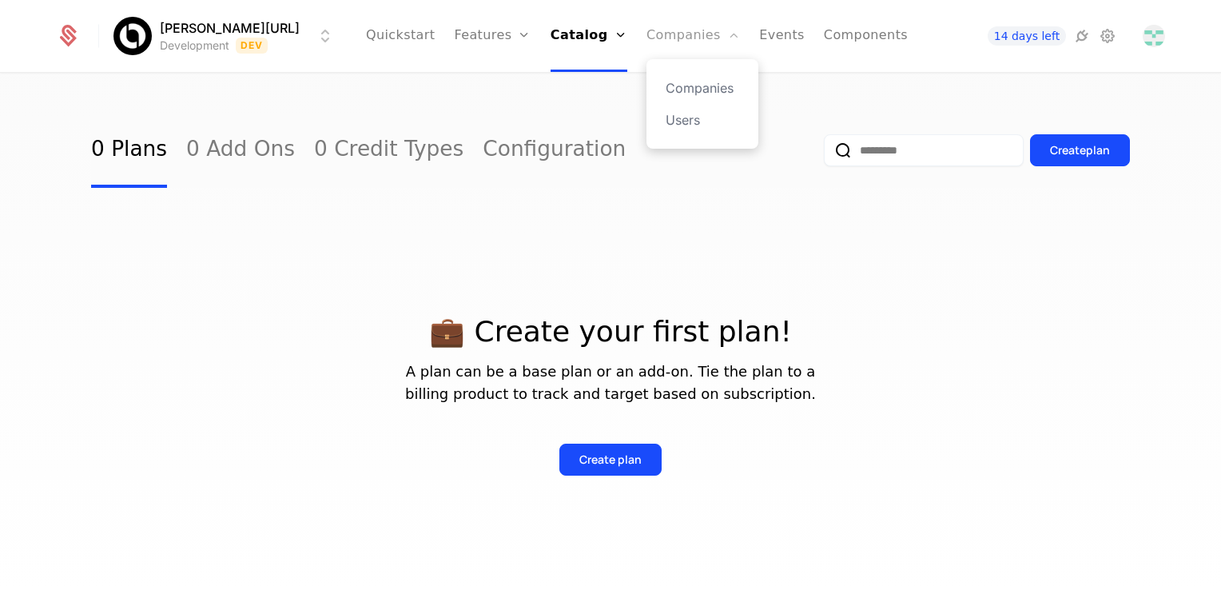
click at [647, 37] on link "Companies" at bounding box center [694, 36] width 94 height 72
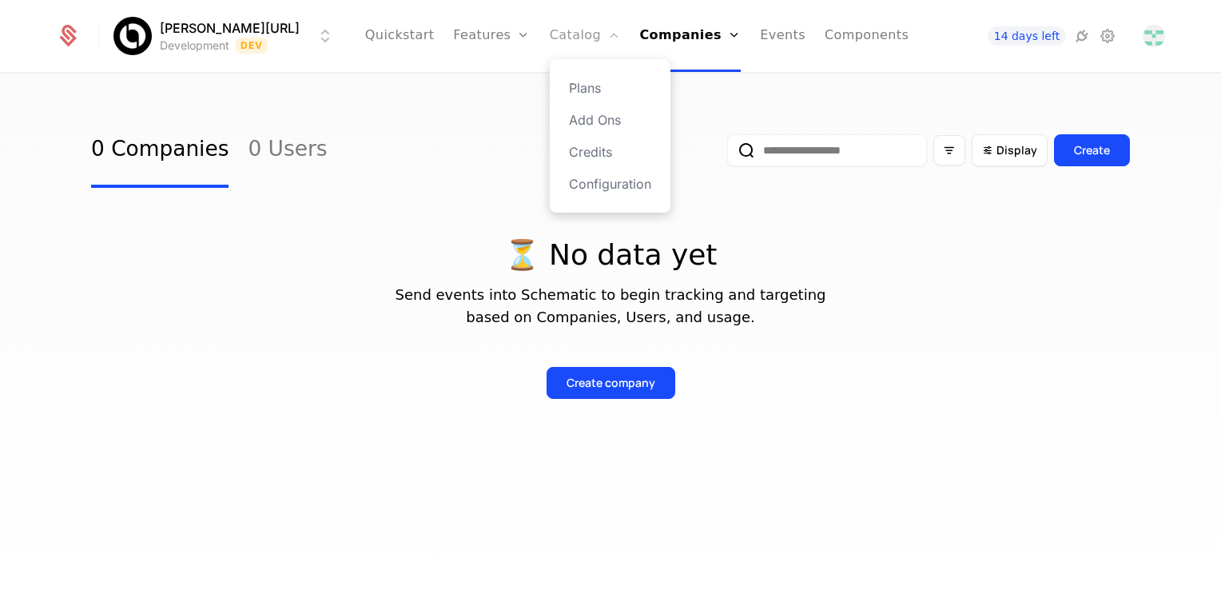
click at [555, 30] on link "Catalog" at bounding box center [585, 36] width 71 height 72
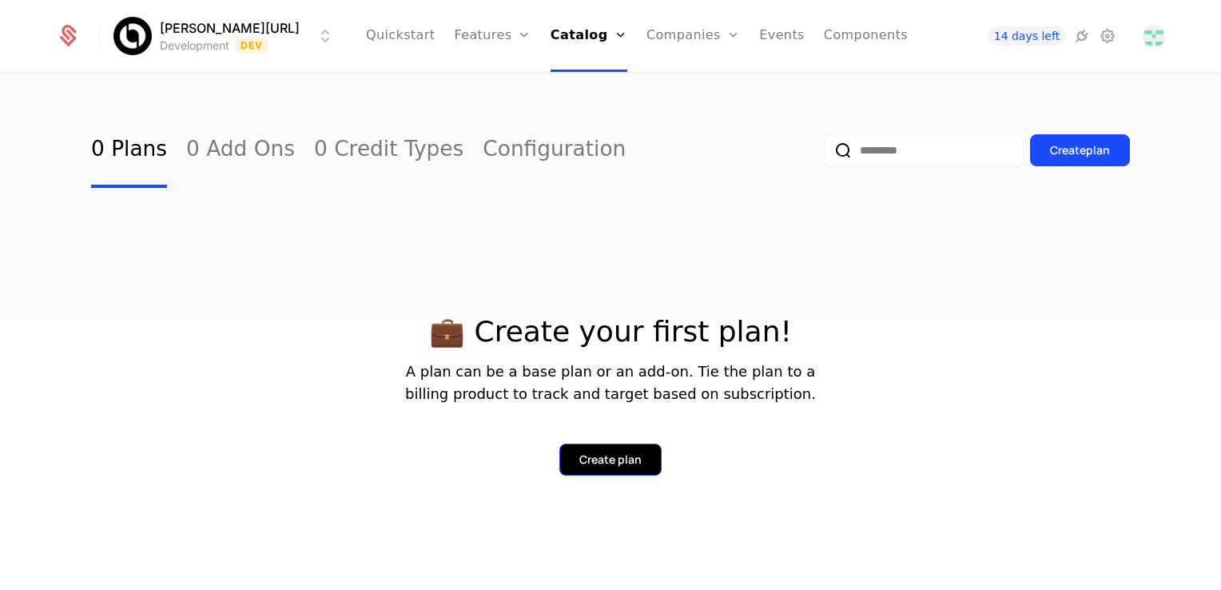
click at [608, 456] on div "Create plan" at bounding box center [610, 460] width 62 height 16
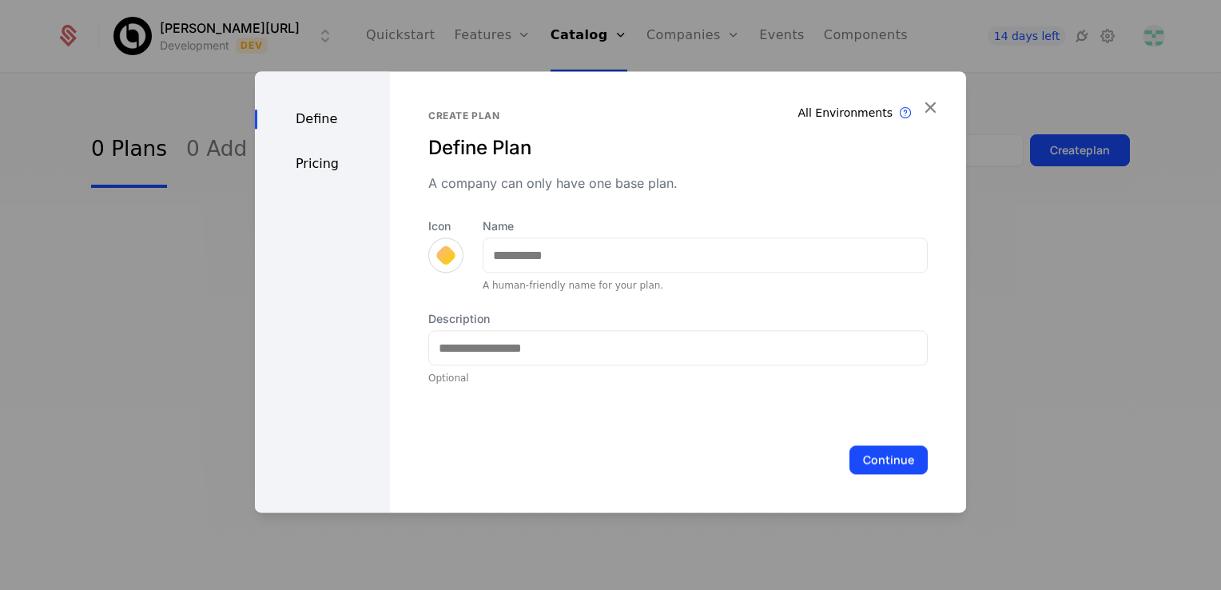
click at [944, 116] on div "All Environments Plan exist in all environments Create plan Define Plan A compa…" at bounding box center [678, 291] width 576 height 441
click at [926, 117] on div "Define Pricing All Environments Plan exist in all environments Create plan Defi…" at bounding box center [610, 291] width 711 height 441
drag, startPoint x: 926, startPoint y: 117, endPoint x: 940, endPoint y: 114, distance: 14.0
click at [940, 114] on icon "button" at bounding box center [930, 107] width 21 height 21
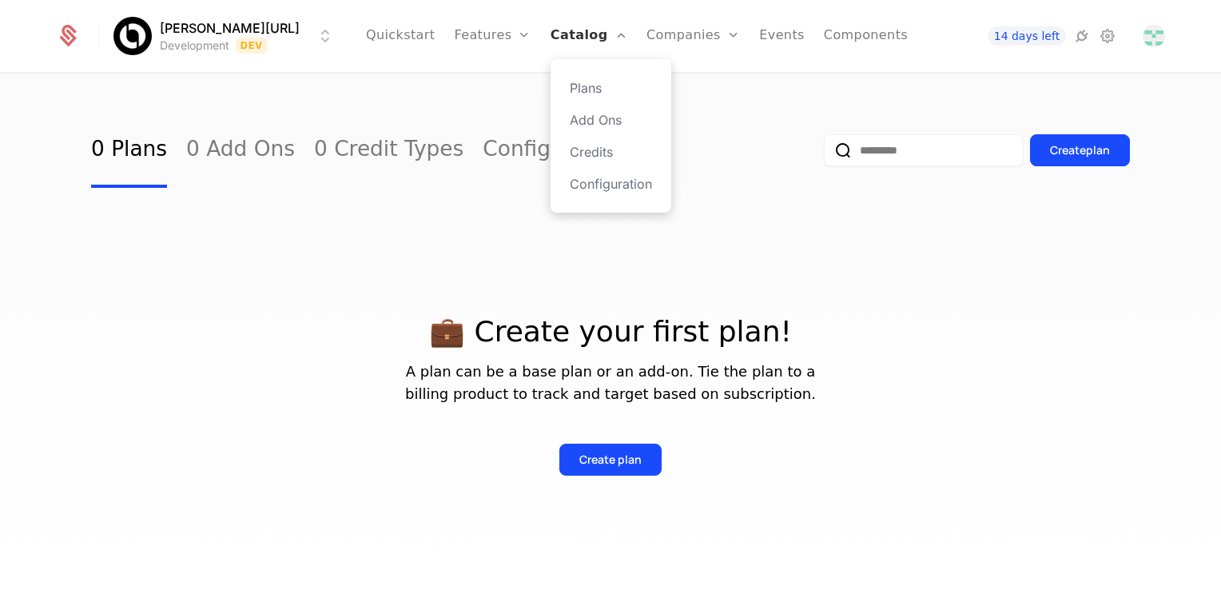
click at [571, 42] on link "Catalog" at bounding box center [589, 36] width 77 height 72
click at [595, 120] on link "Add Ons" at bounding box center [611, 119] width 82 height 19
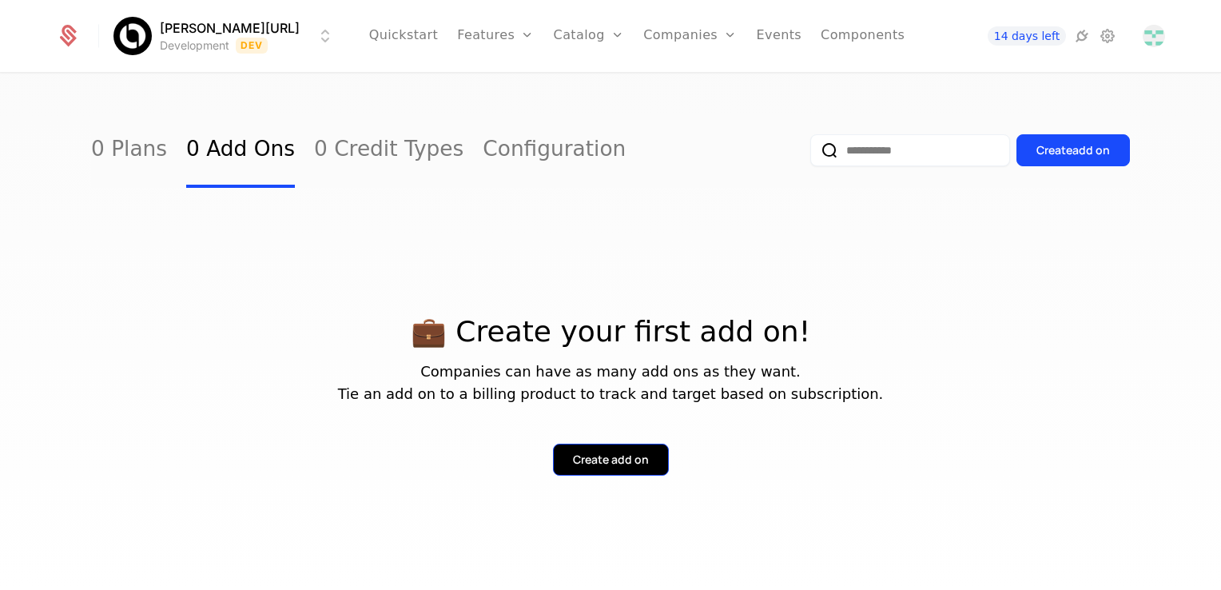
click at [612, 448] on button "Create add on" at bounding box center [611, 460] width 116 height 32
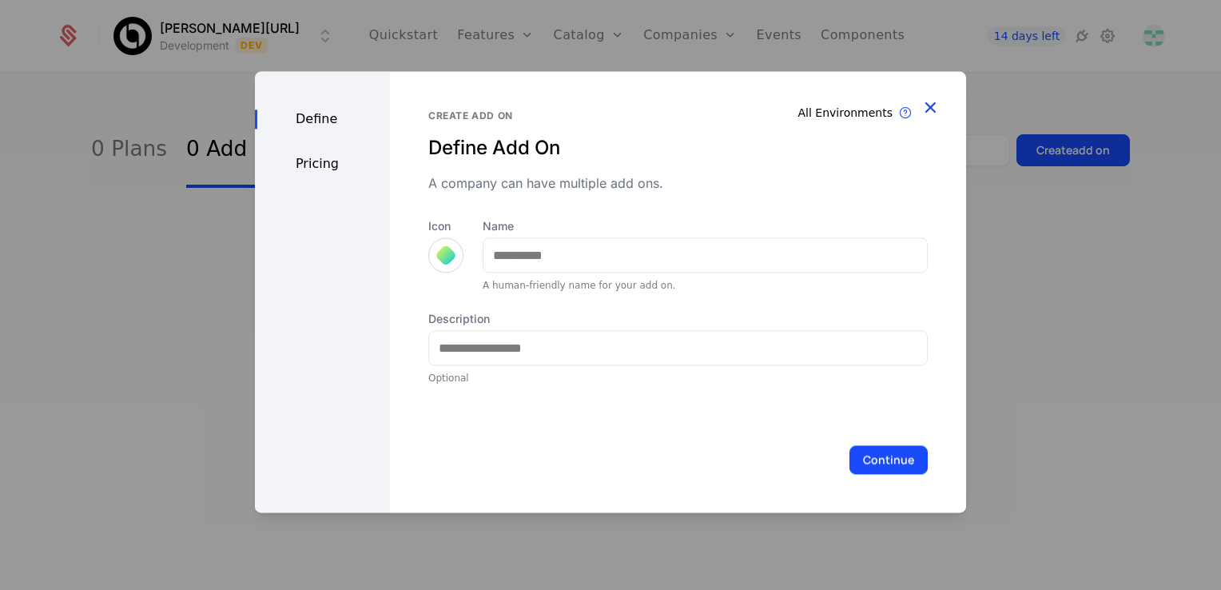
click at [924, 104] on icon "button" at bounding box center [930, 107] width 21 height 21
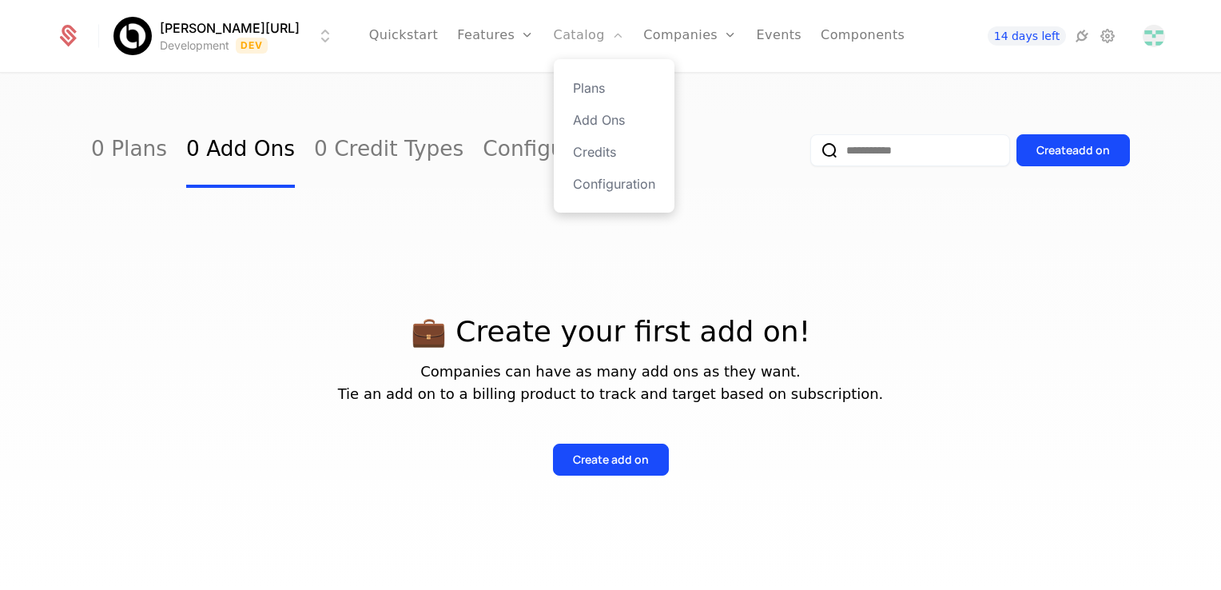
click at [567, 37] on link "Catalog" at bounding box center [589, 36] width 71 height 72
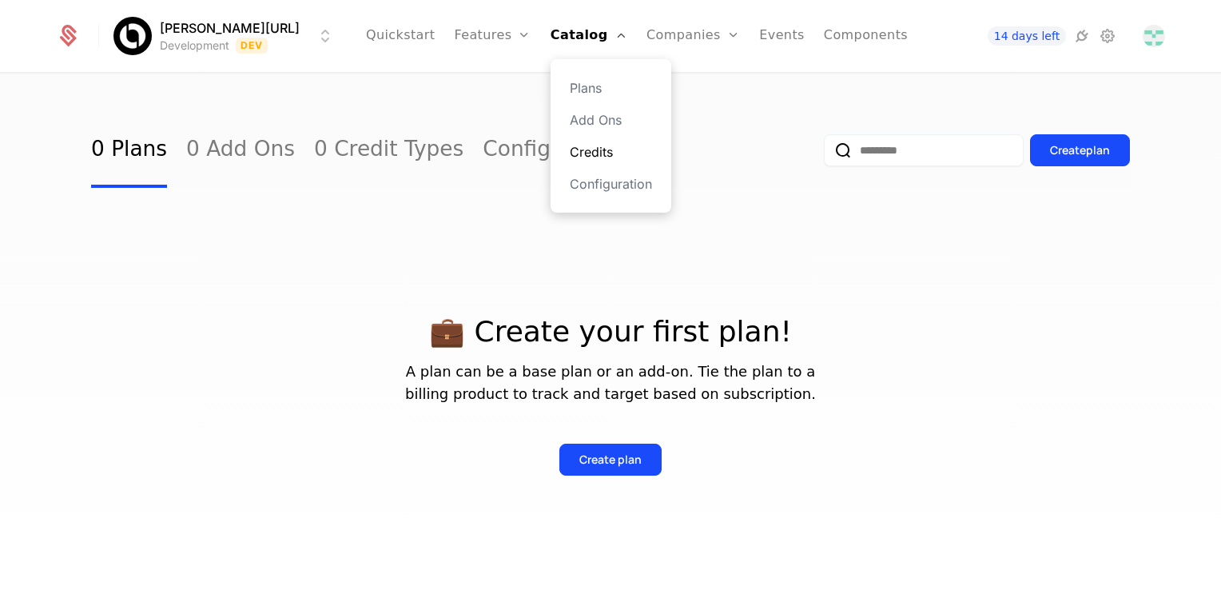
click at [599, 153] on link "Credits" at bounding box center [611, 151] width 82 height 19
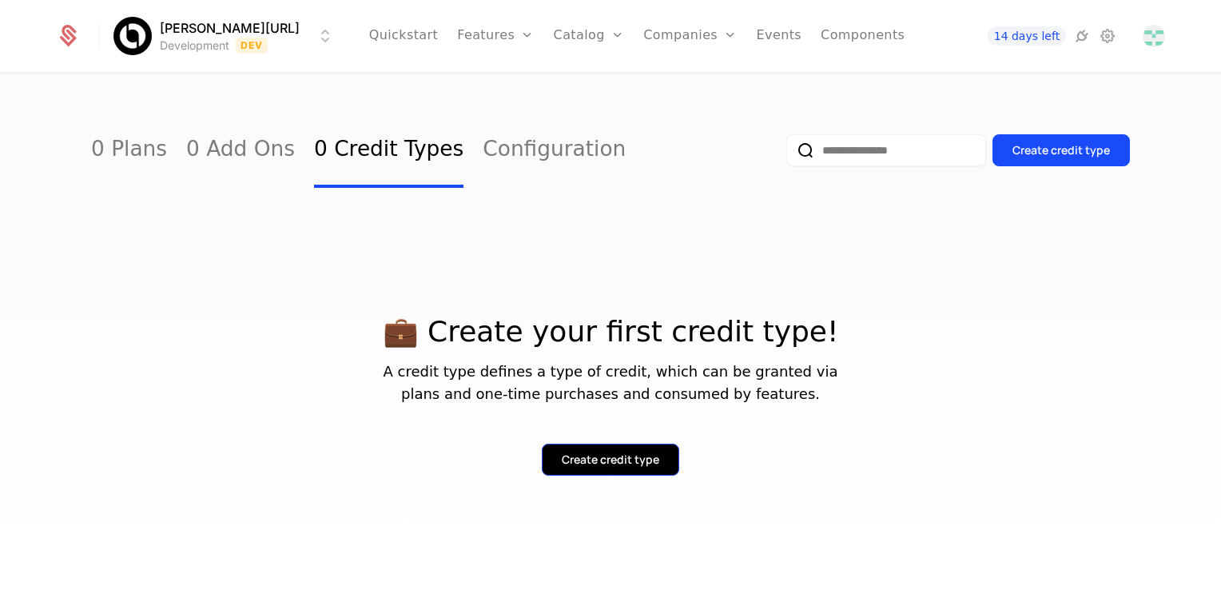
click at [609, 456] on div "Create credit type" at bounding box center [611, 460] width 98 height 16
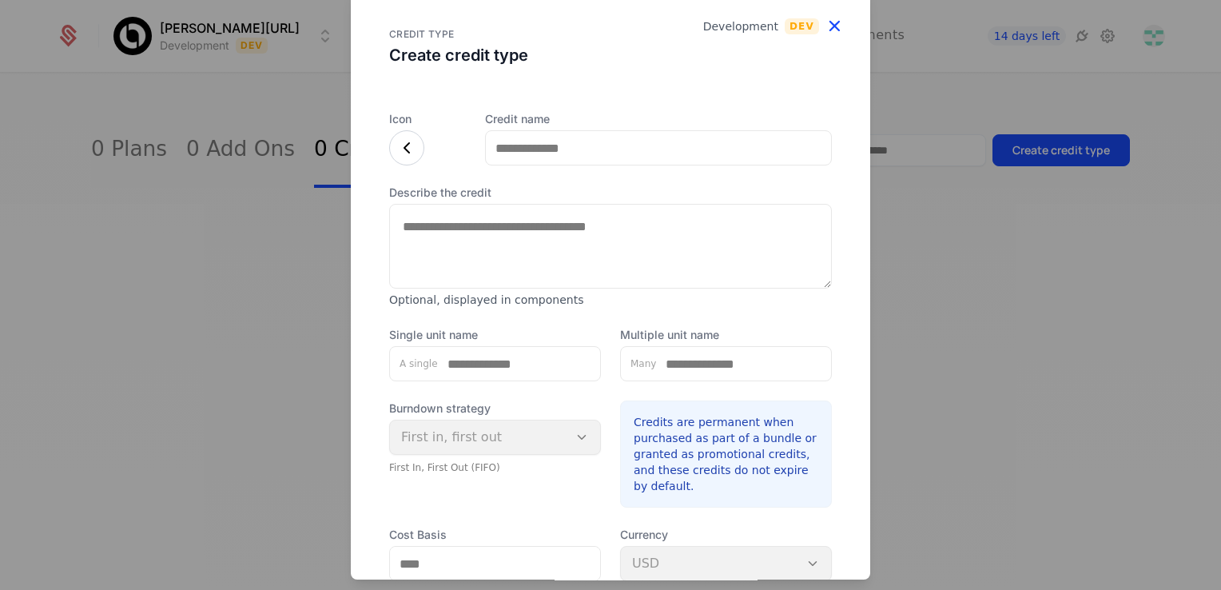
click at [824, 18] on icon "button" at bounding box center [834, 25] width 21 height 21
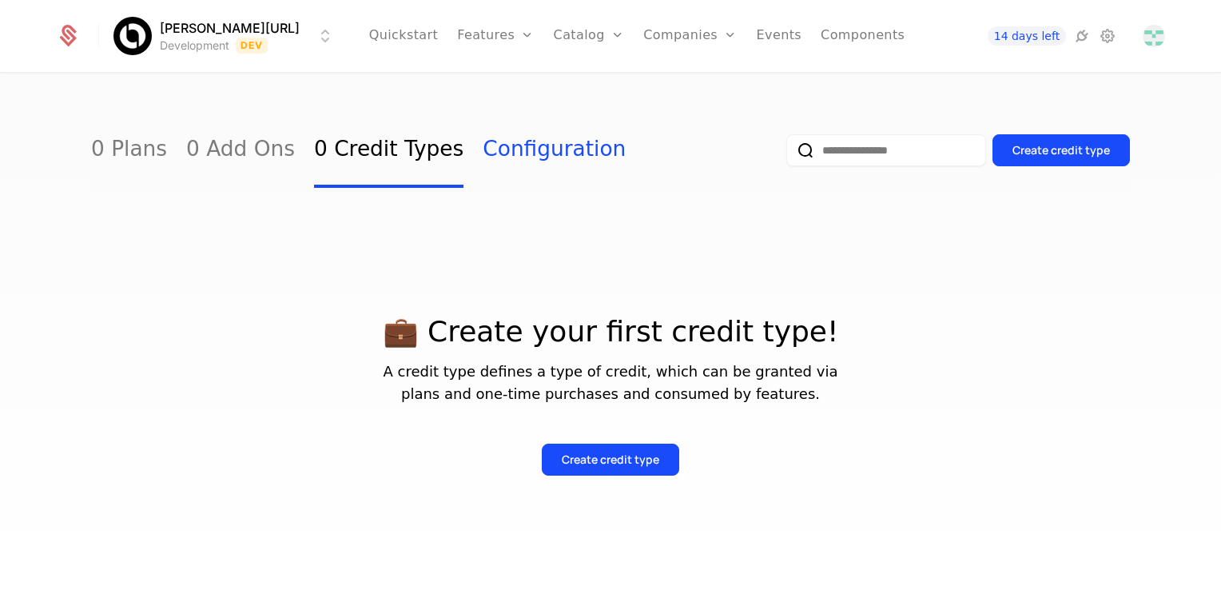
click at [484, 152] on link "Configuration" at bounding box center [554, 150] width 143 height 75
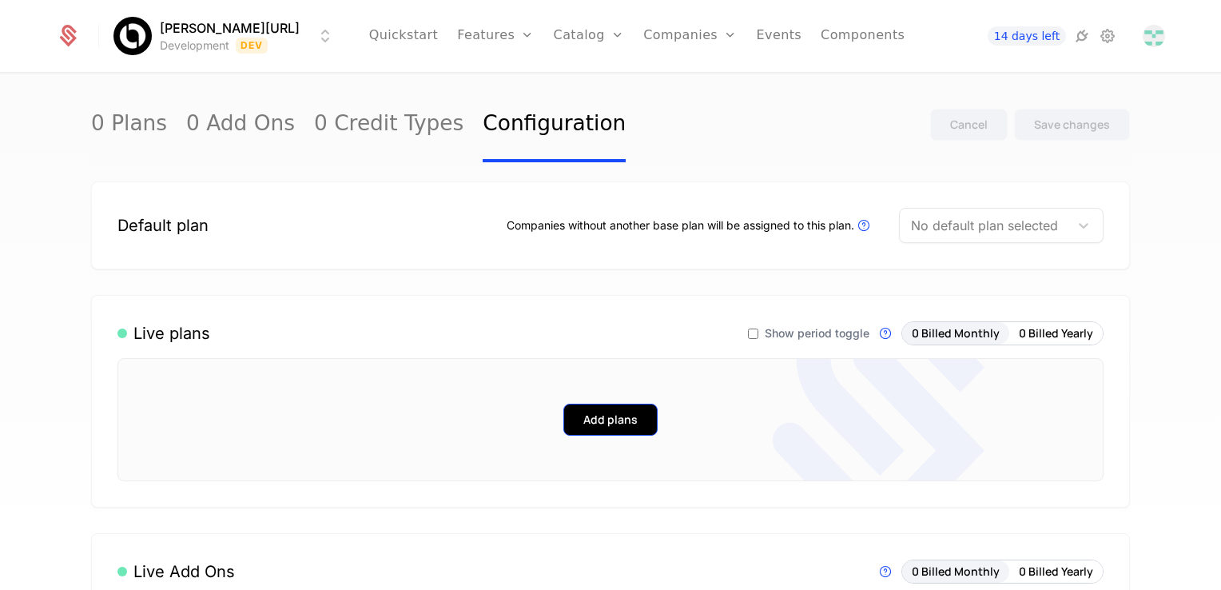
click at [610, 422] on button "Add plans" at bounding box center [610, 420] width 94 height 32
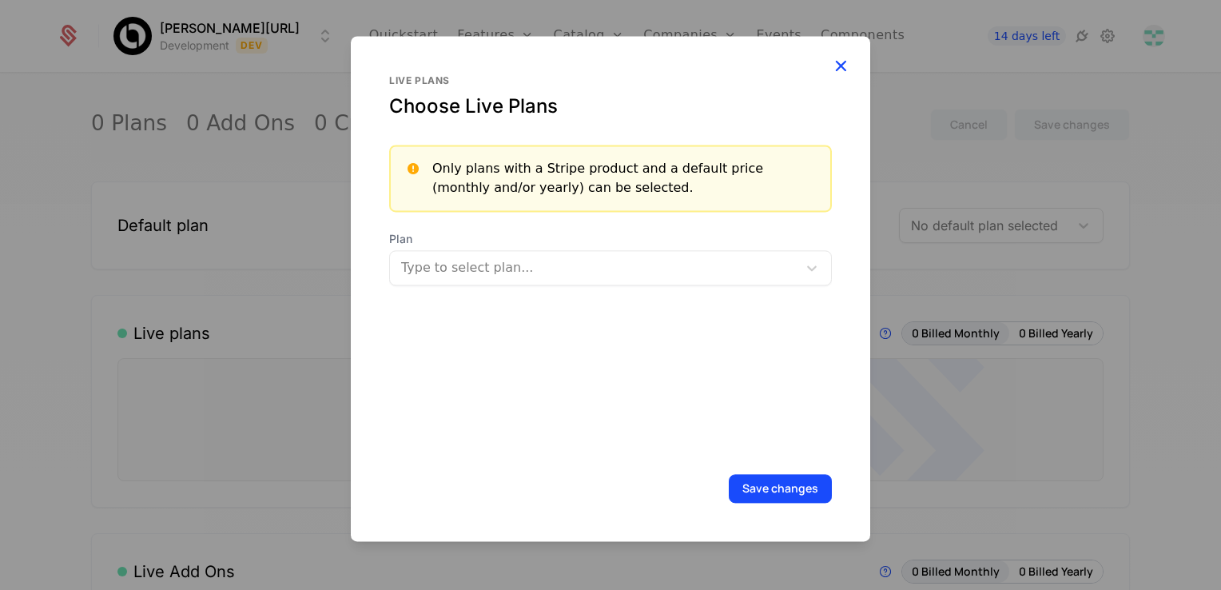
click at [838, 69] on icon "button" at bounding box center [840, 65] width 21 height 21
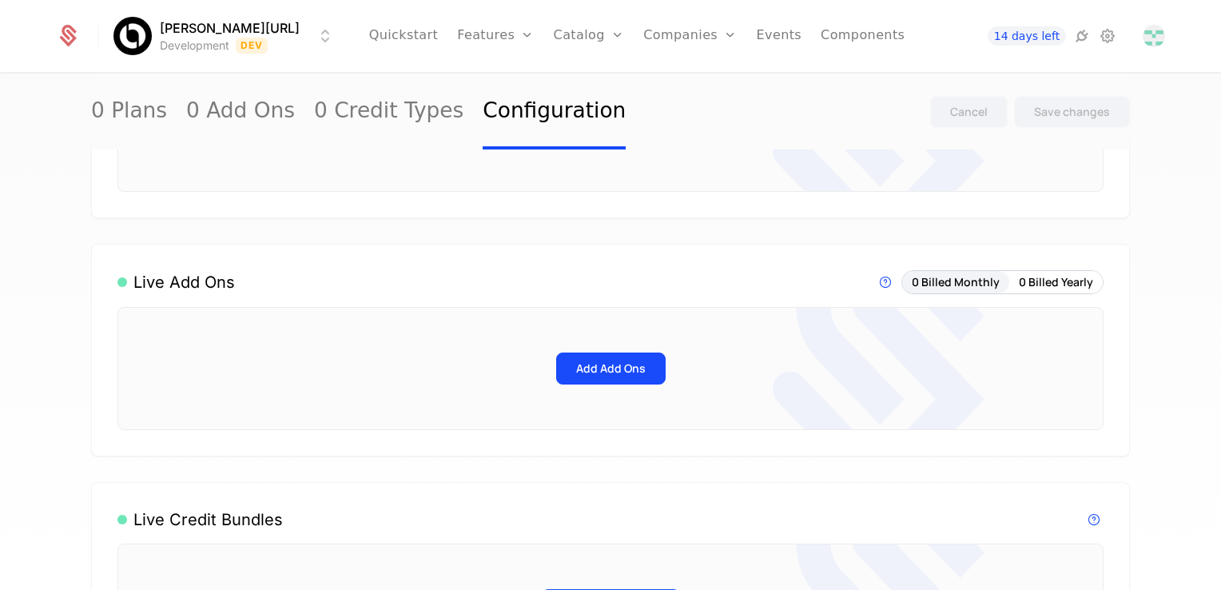
scroll to position [320, 0]
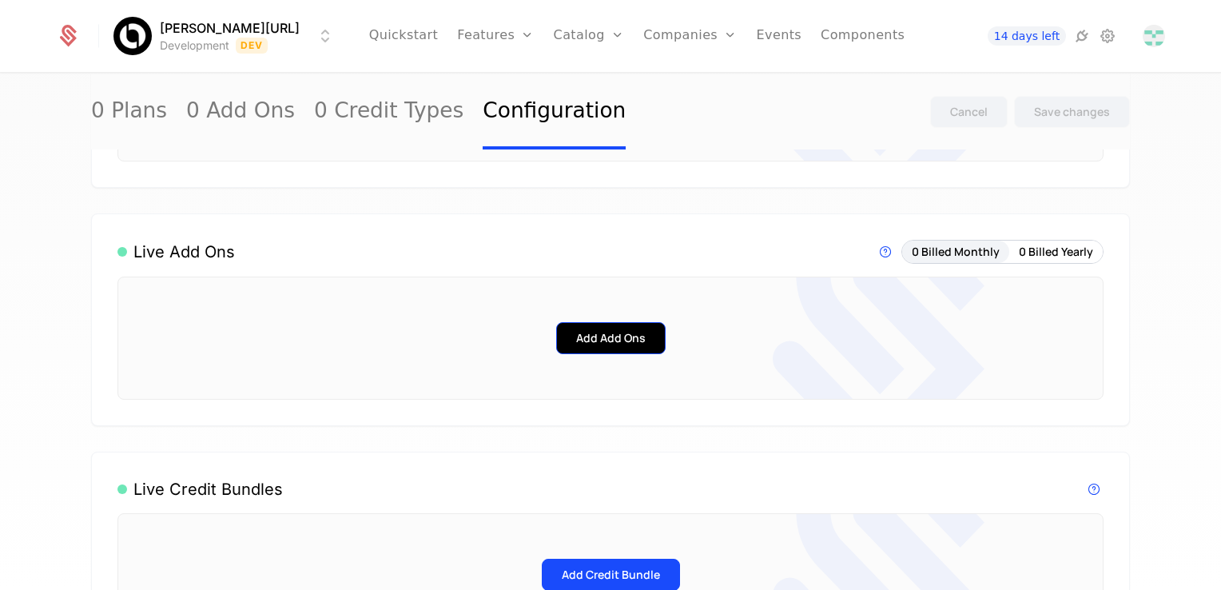
click at [615, 343] on button "Add Add Ons" at bounding box center [610, 338] width 109 height 32
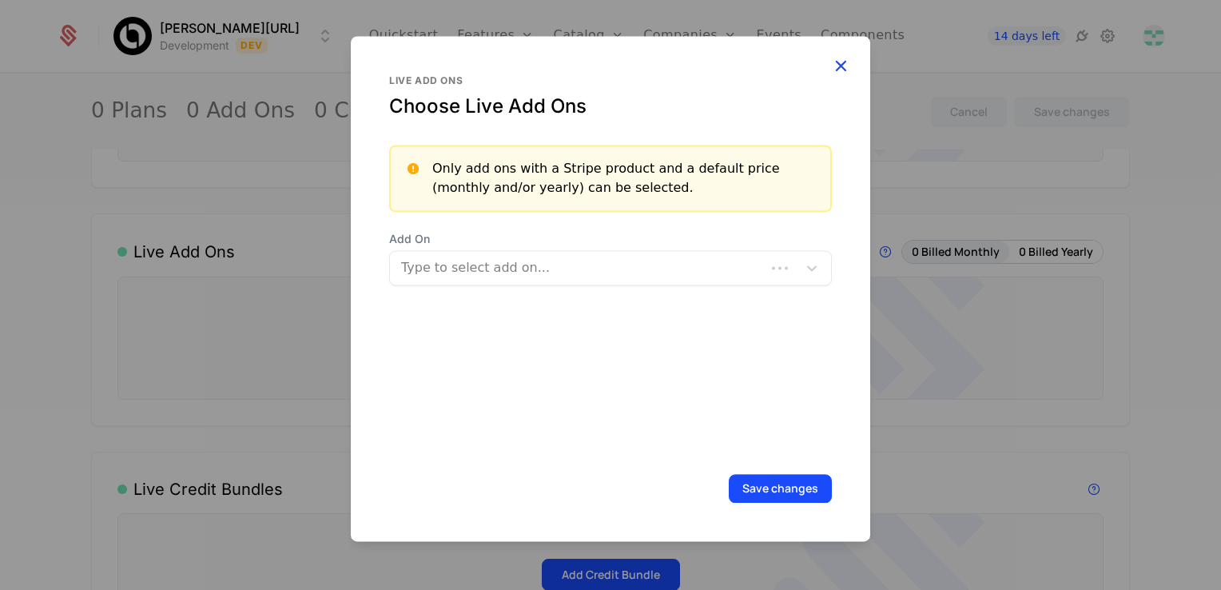
click at [844, 61] on icon "button" at bounding box center [840, 65] width 21 height 21
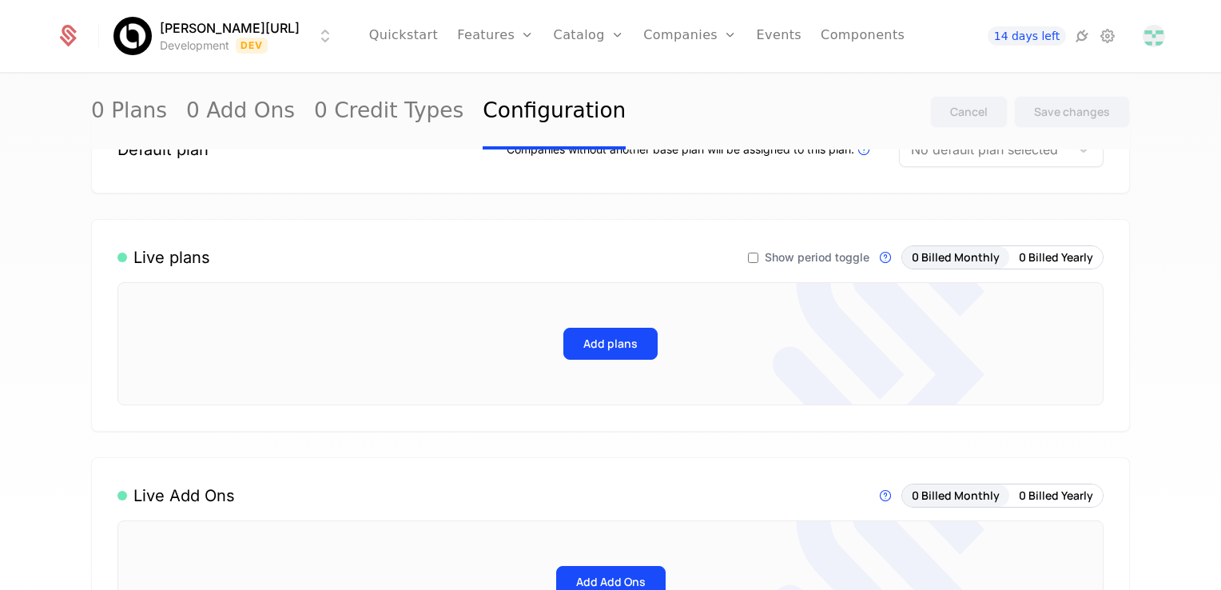
scroll to position [0, 0]
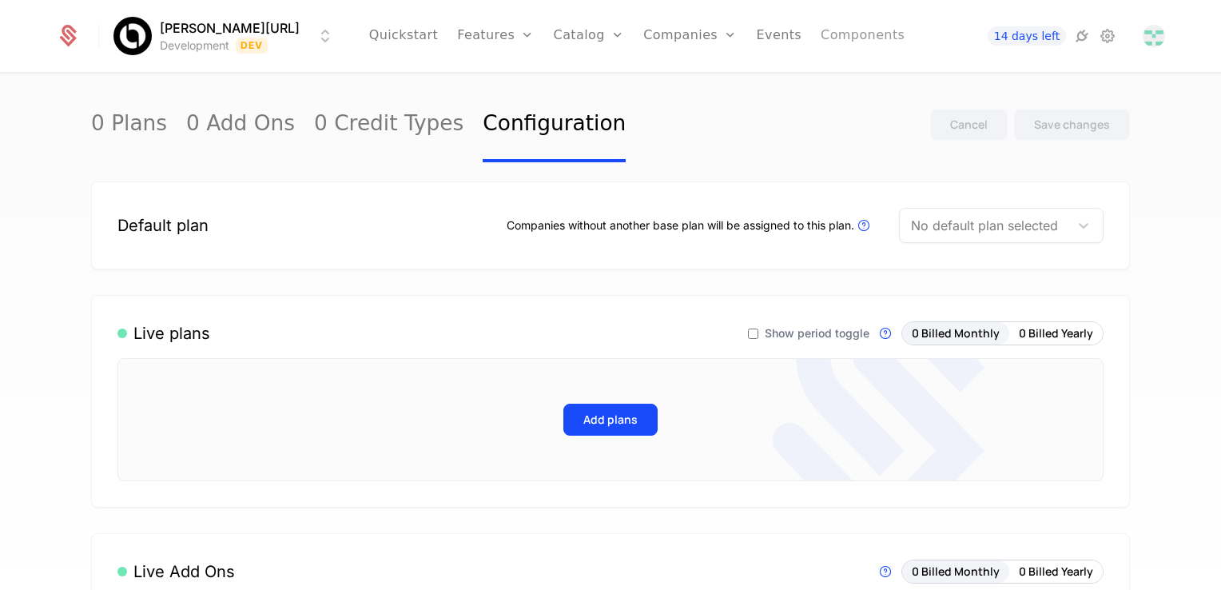
click at [821, 39] on link "Components" at bounding box center [863, 36] width 84 height 72
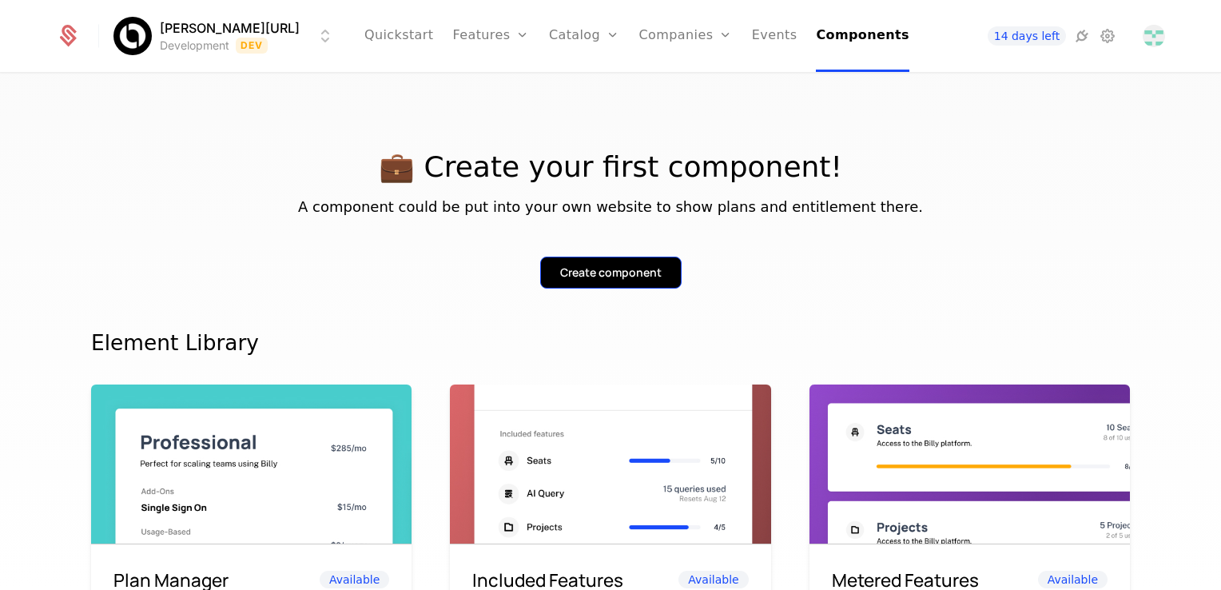
click at [639, 273] on div "Create component" at bounding box center [610, 273] width 101 height 16
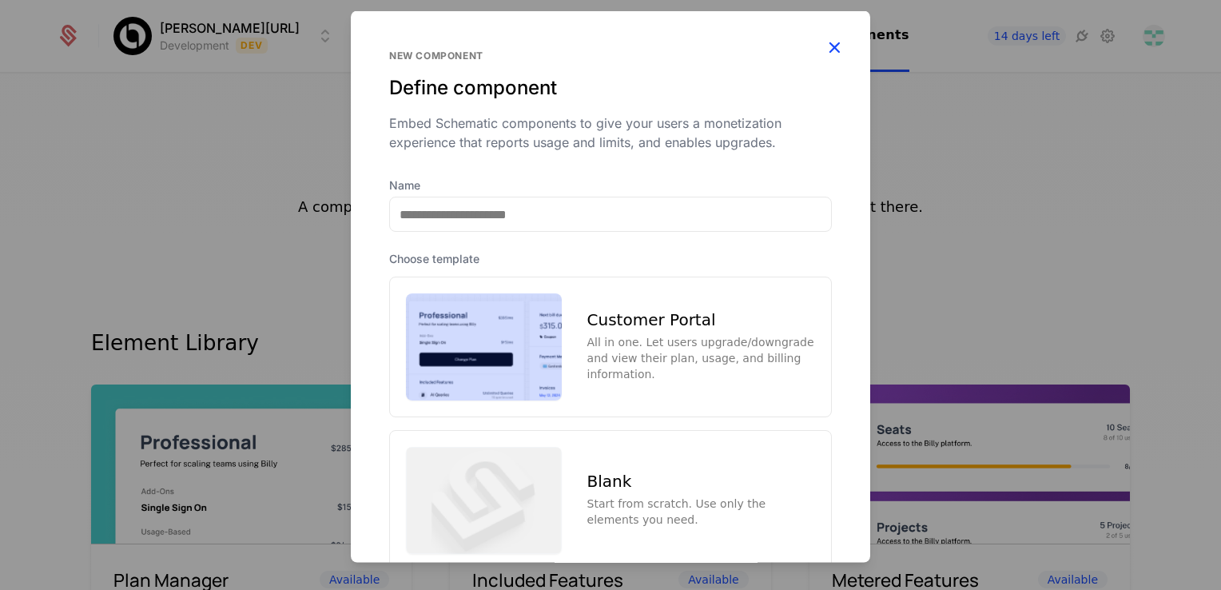
click at [827, 51] on icon "button" at bounding box center [834, 47] width 21 height 21
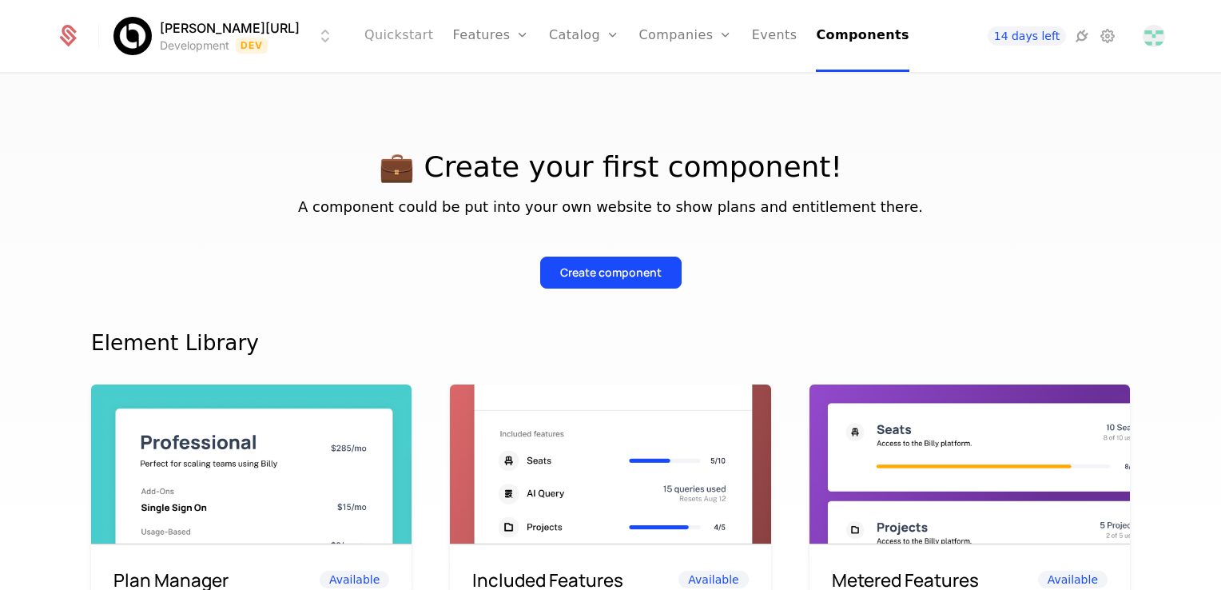
click at [392, 29] on link "Quickstart" at bounding box center [399, 36] width 70 height 72
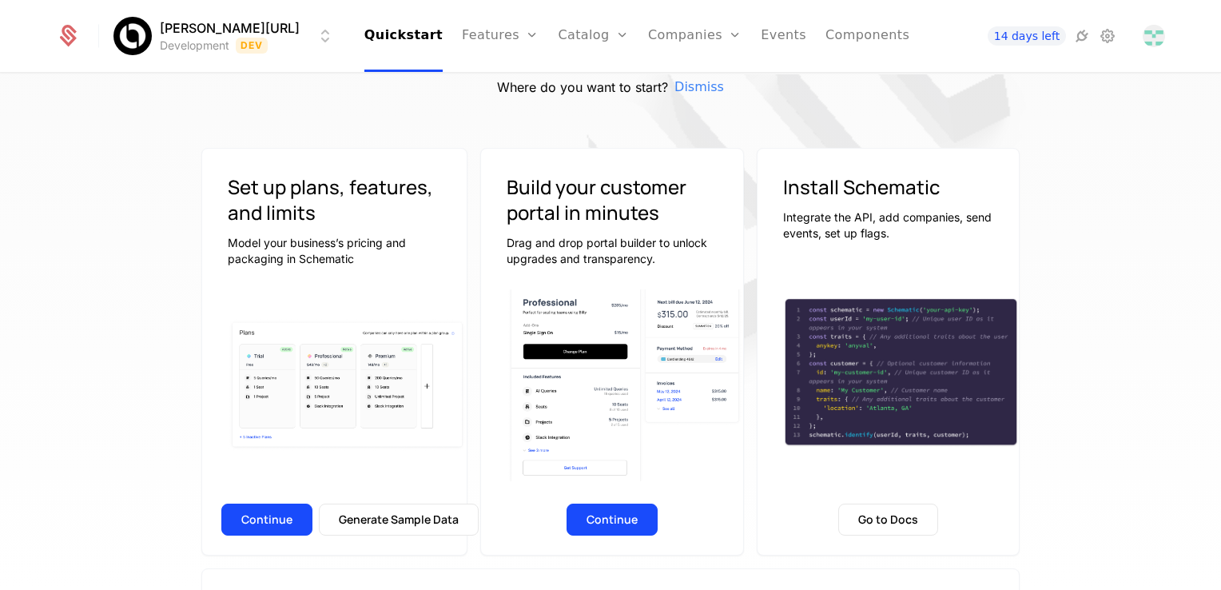
scroll to position [160, 0]
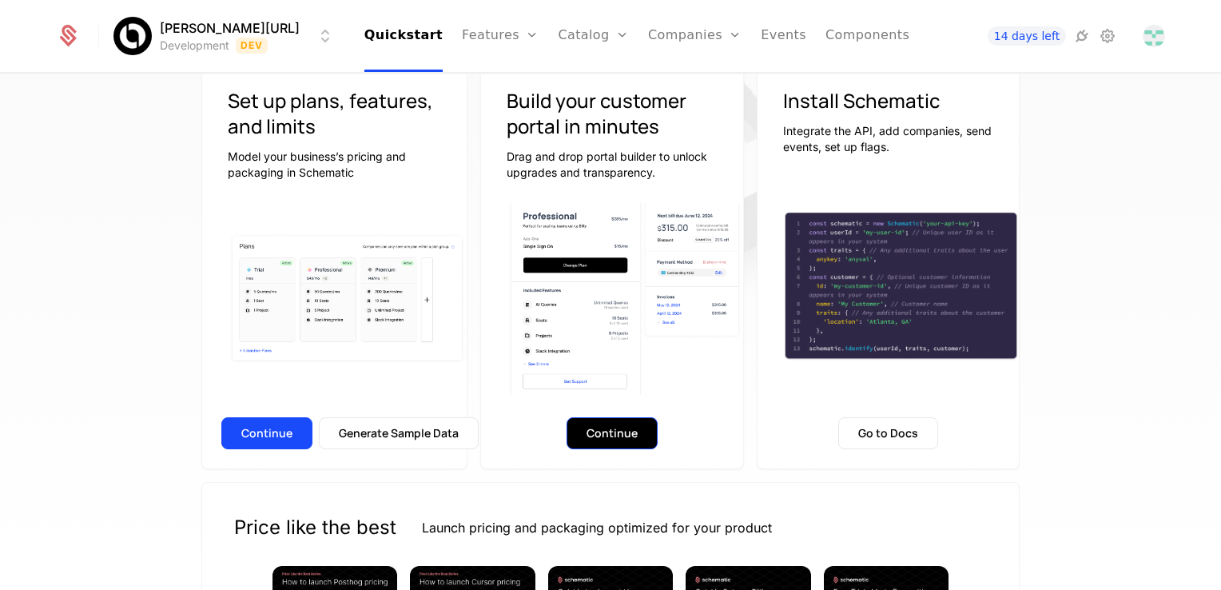
click at [615, 436] on button "Continue" at bounding box center [612, 433] width 91 height 32
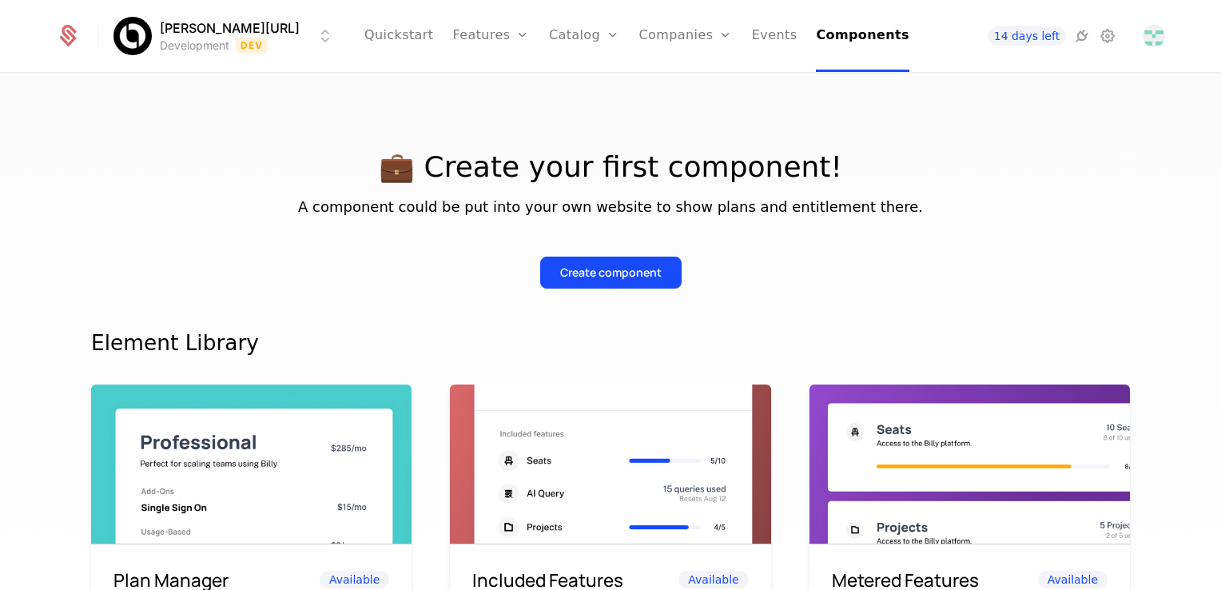
click at [607, 284] on button "Create component" at bounding box center [610, 273] width 141 height 32
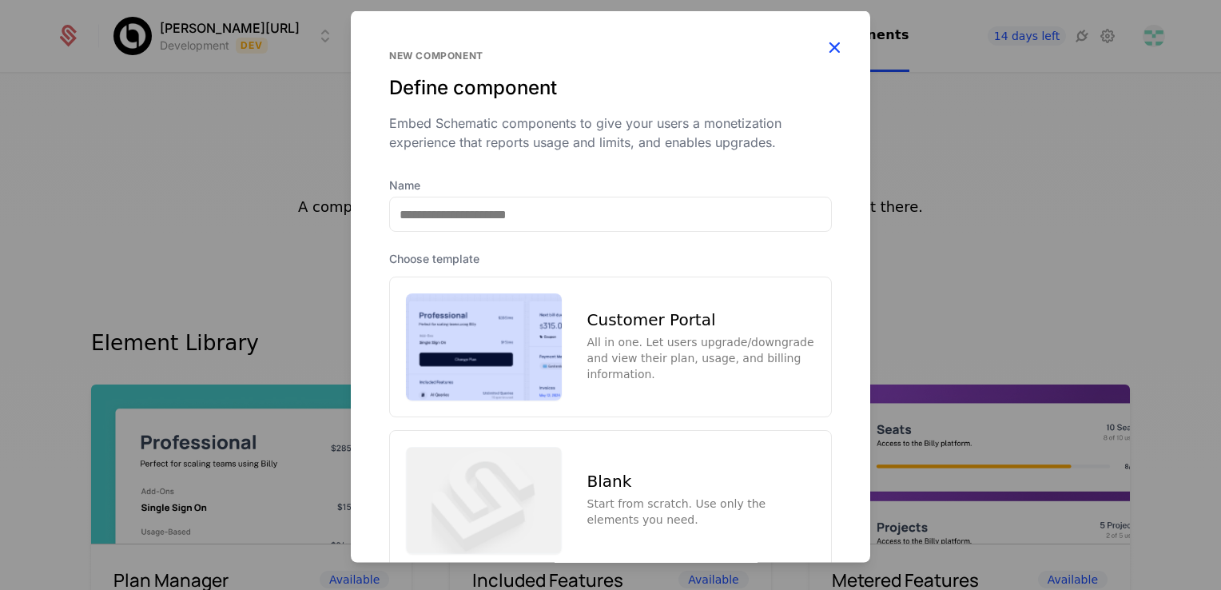
click at [831, 44] on div "New component Define component Embed Schematic components to give your users a …" at bounding box center [610, 94] width 519 height 166
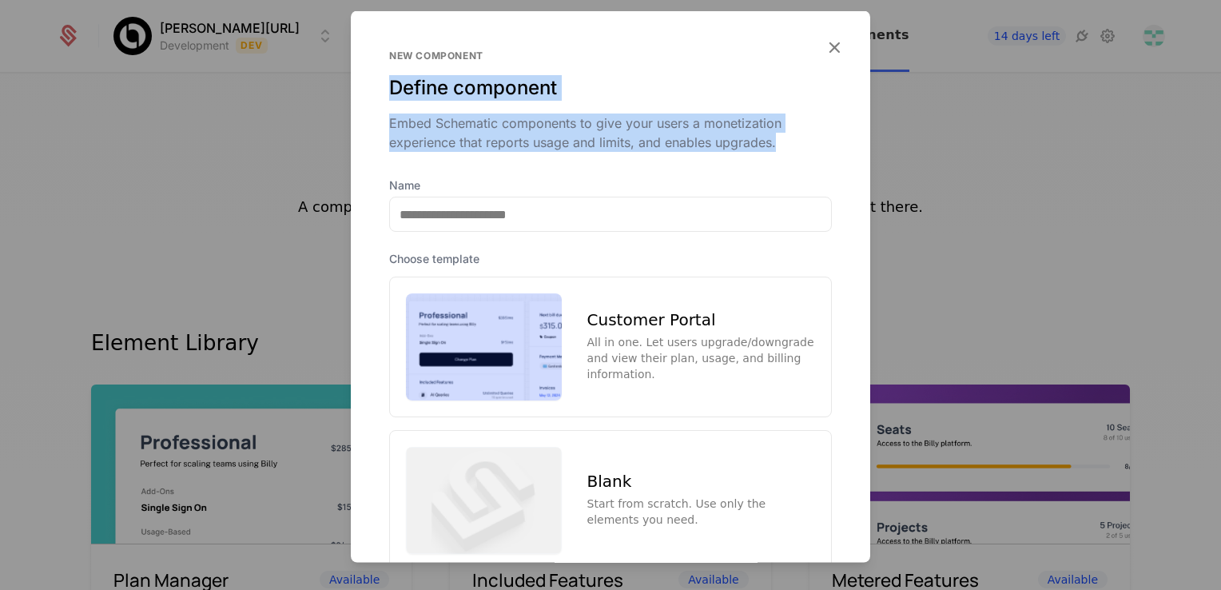
click at [827, 50] on icon "button" at bounding box center [834, 47] width 21 height 21
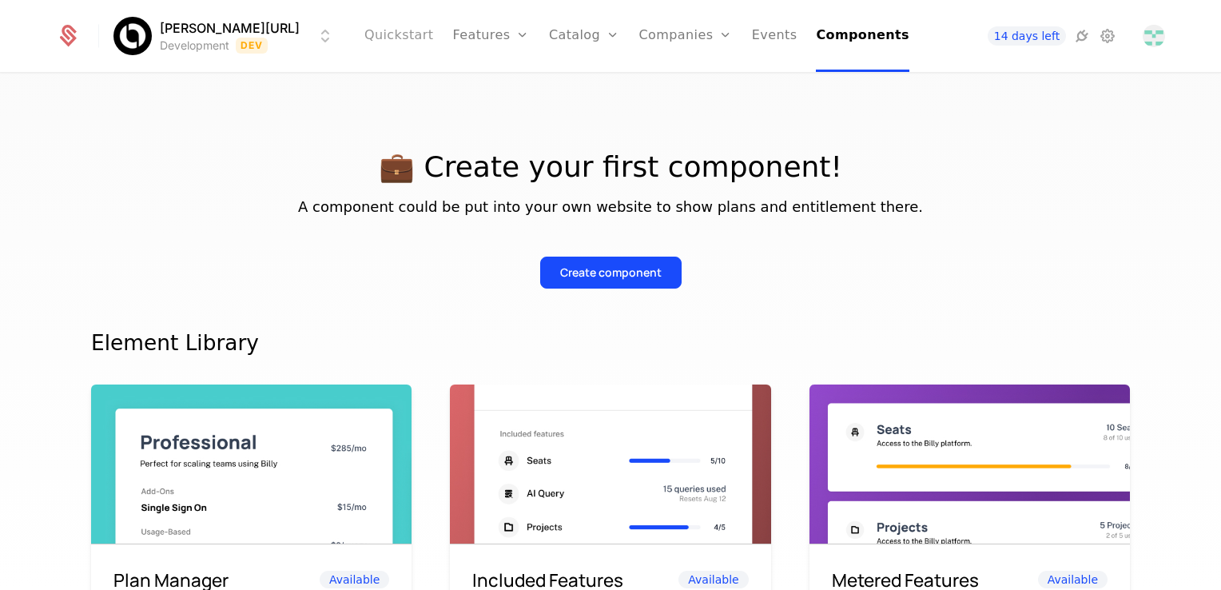
click at [416, 35] on link "Quickstart" at bounding box center [399, 36] width 70 height 72
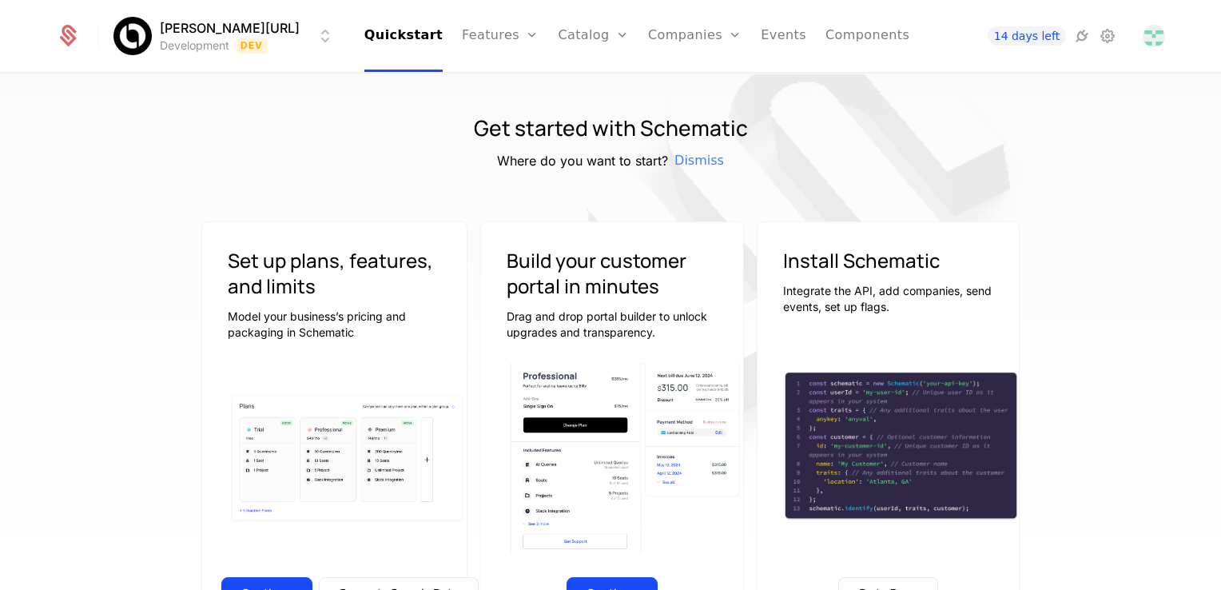
click at [651, 126] on h1 "Get started with Schematic" at bounding box center [611, 129] width 274 height 32
click at [676, 155] on span "Dismiss" at bounding box center [700, 160] width 50 height 19
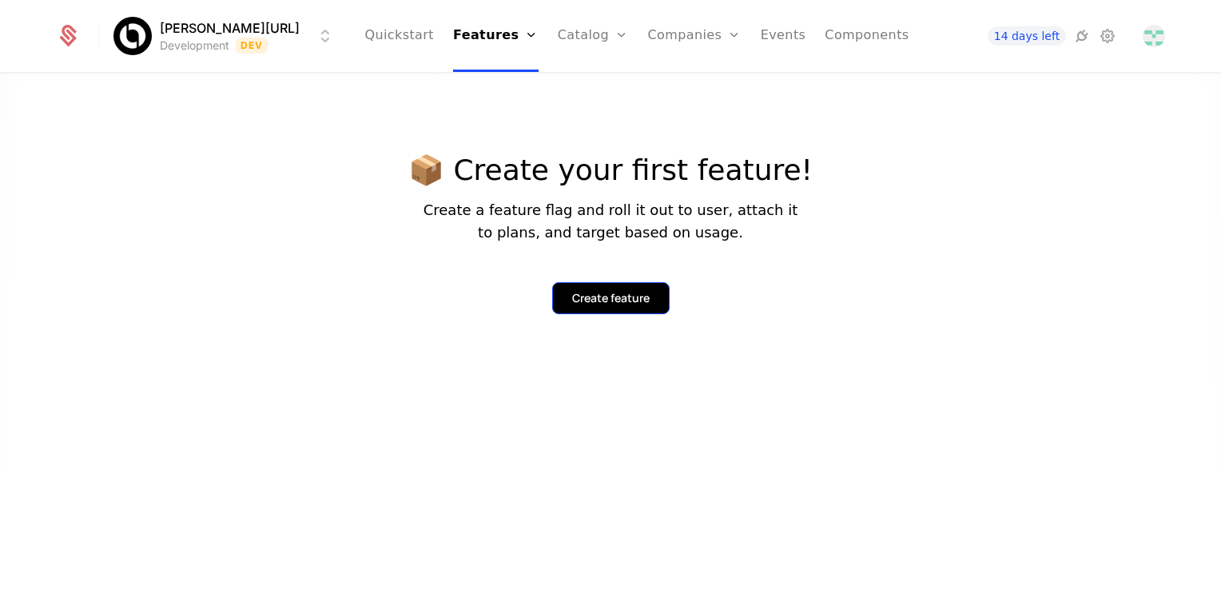
click at [630, 290] on button "Create feature" at bounding box center [610, 298] width 117 height 32
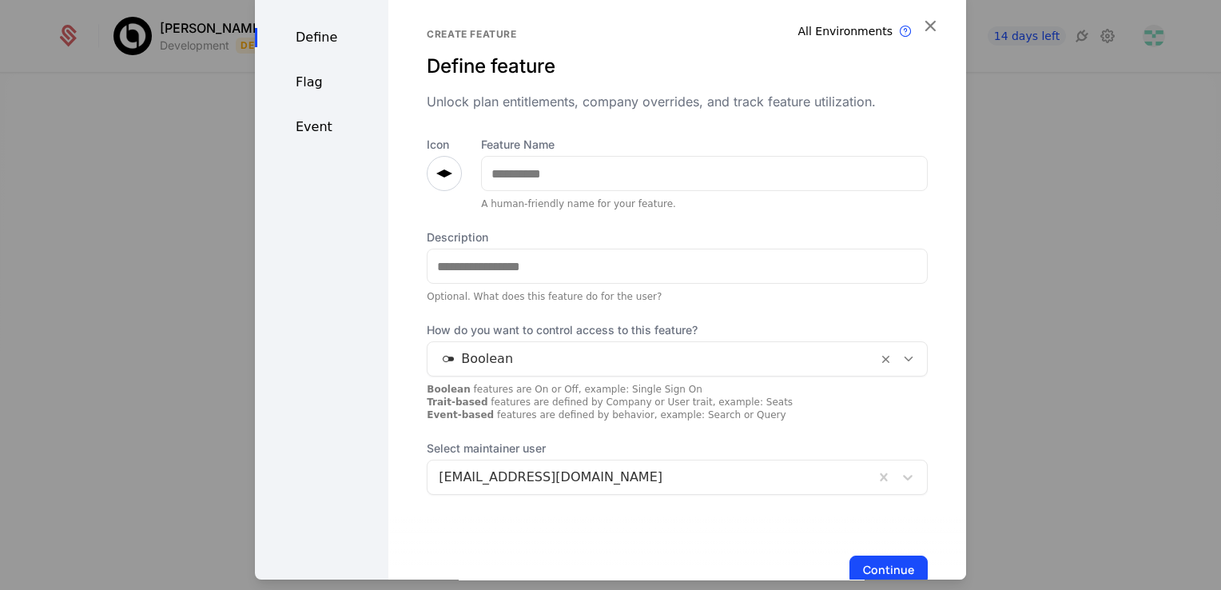
click at [332, 30] on div "Define" at bounding box center [321, 37] width 133 height 19
click at [312, 94] on div "Define Flag Event" at bounding box center [321, 306] width 133 height 633
click at [311, 149] on div "Define Flag Event" at bounding box center [321, 306] width 133 height 633
drag, startPoint x: 914, startPoint y: 25, endPoint x: 909, endPoint y: 34, distance: 10.4
click at [920, 31] on icon "button" at bounding box center [930, 25] width 21 height 21
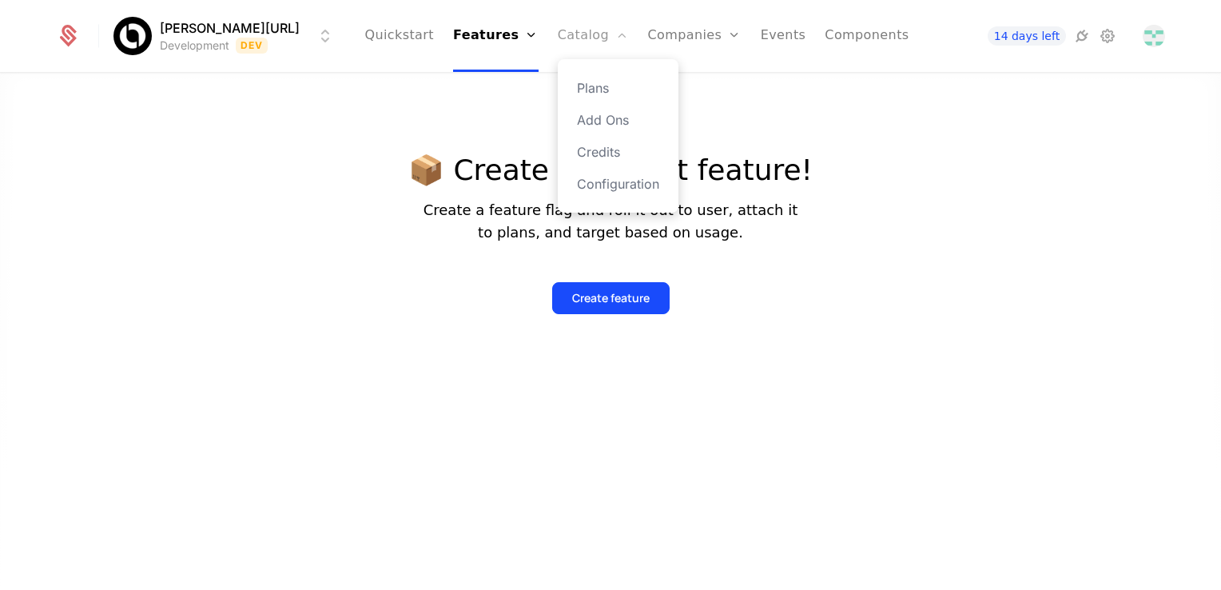
click at [559, 46] on link "Catalog" at bounding box center [593, 36] width 71 height 72
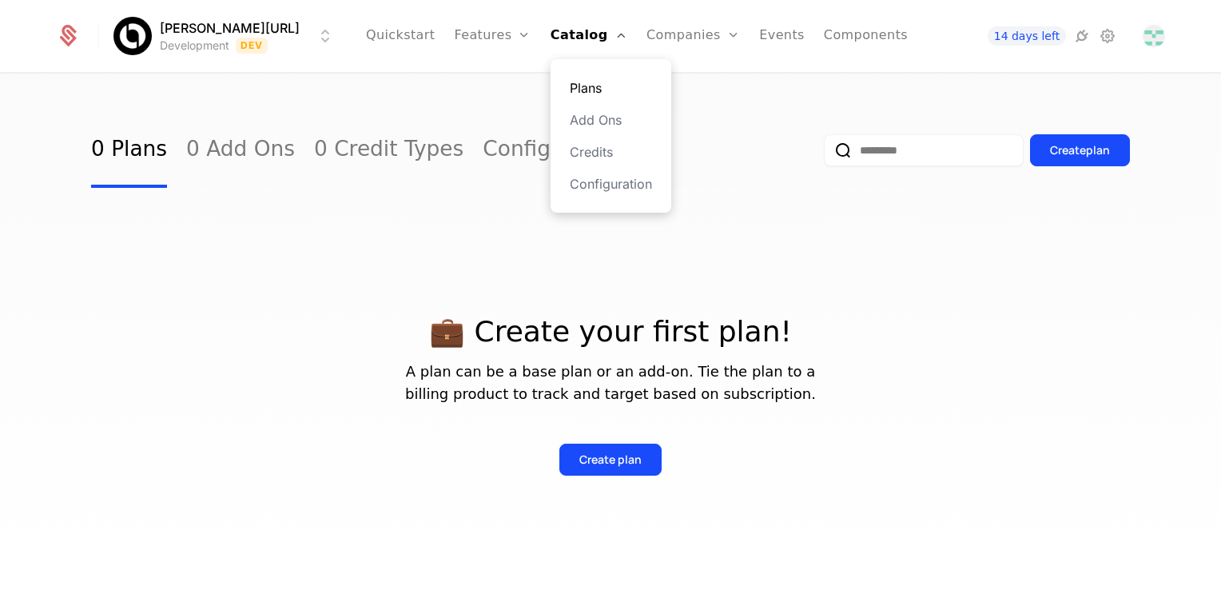
click at [570, 83] on link "Plans" at bounding box center [611, 87] width 82 height 19
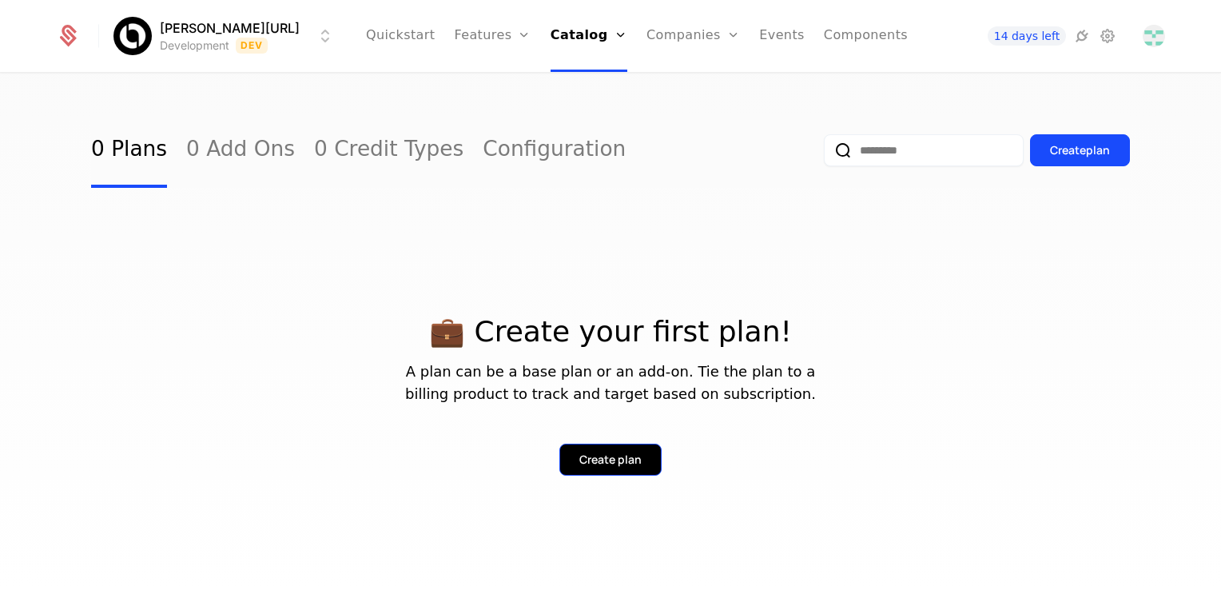
click at [615, 468] on button "Create plan" at bounding box center [610, 460] width 102 height 32
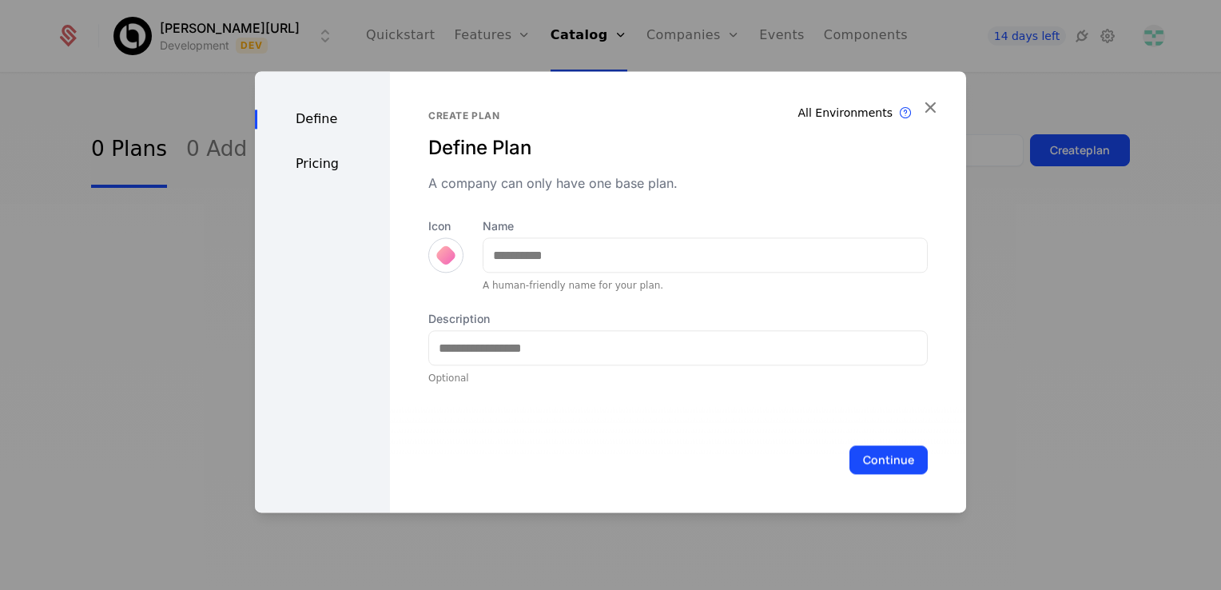
click at [924, 107] on icon "button" at bounding box center [930, 107] width 21 height 21
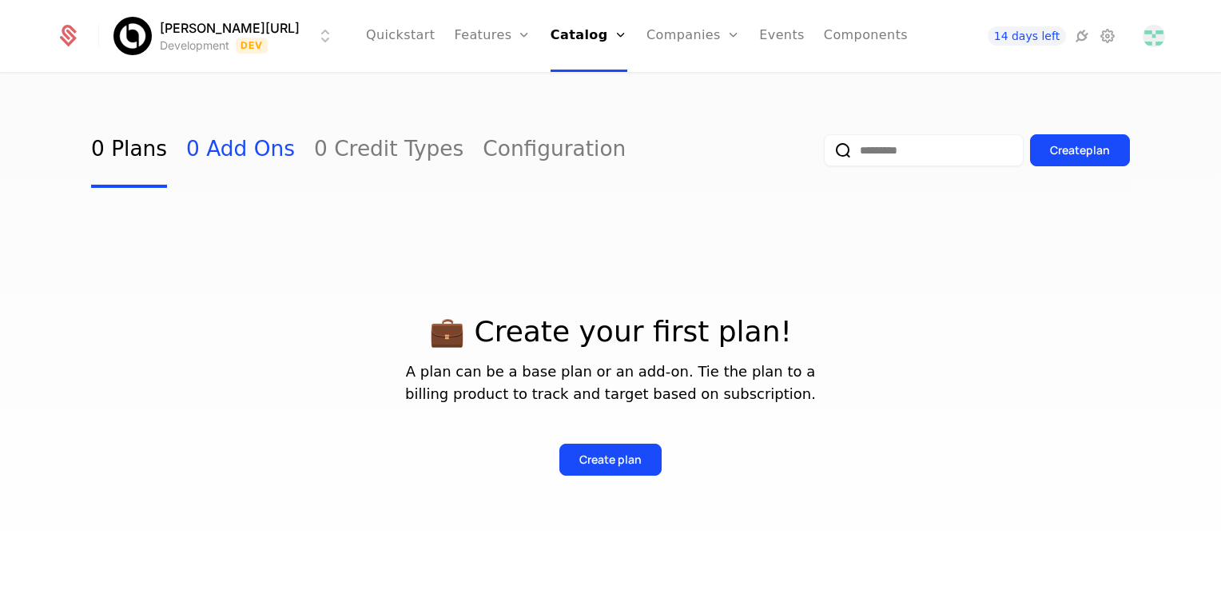
click at [218, 158] on link "0 Add Ons" at bounding box center [240, 150] width 109 height 75
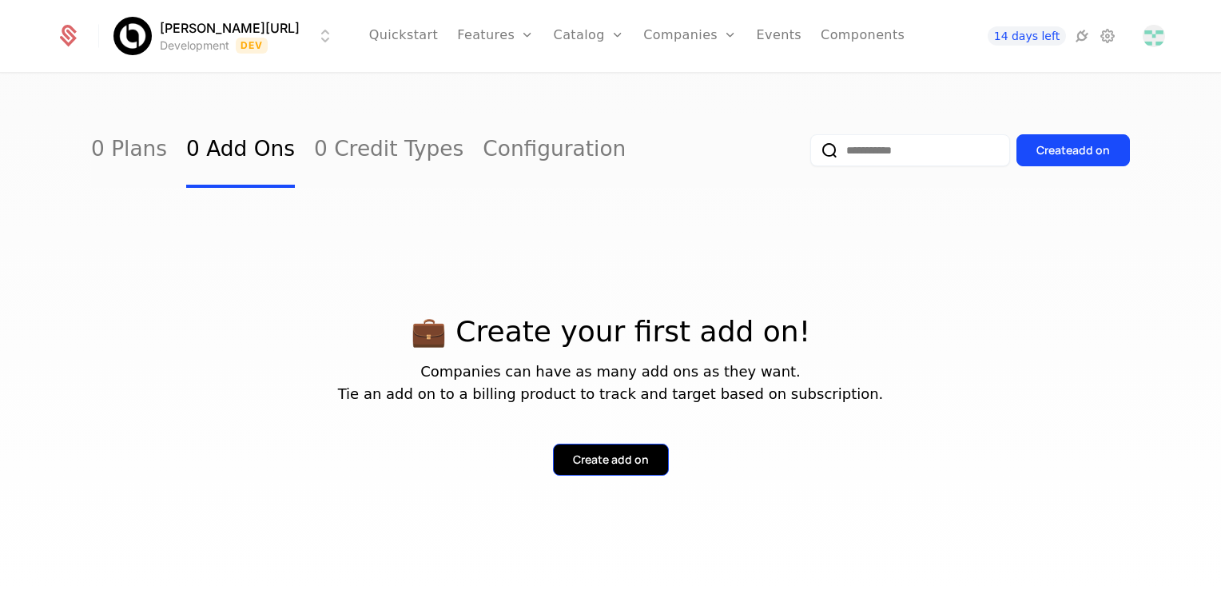
click at [631, 462] on div "Create add on" at bounding box center [611, 460] width 76 height 16
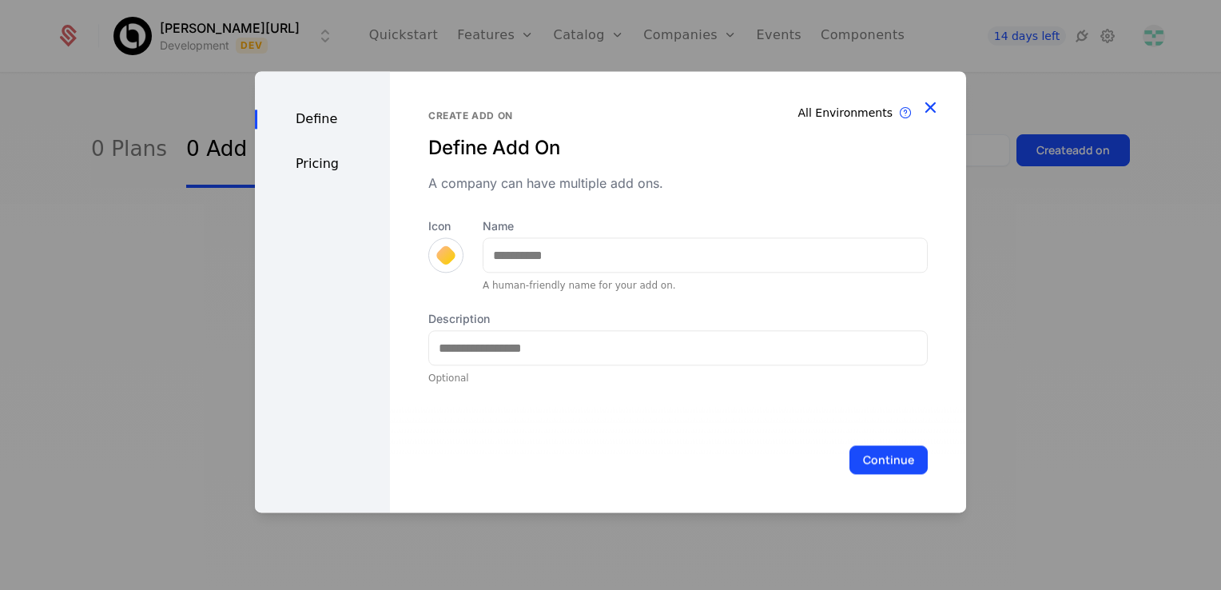
click at [930, 110] on icon "button" at bounding box center [930, 107] width 21 height 21
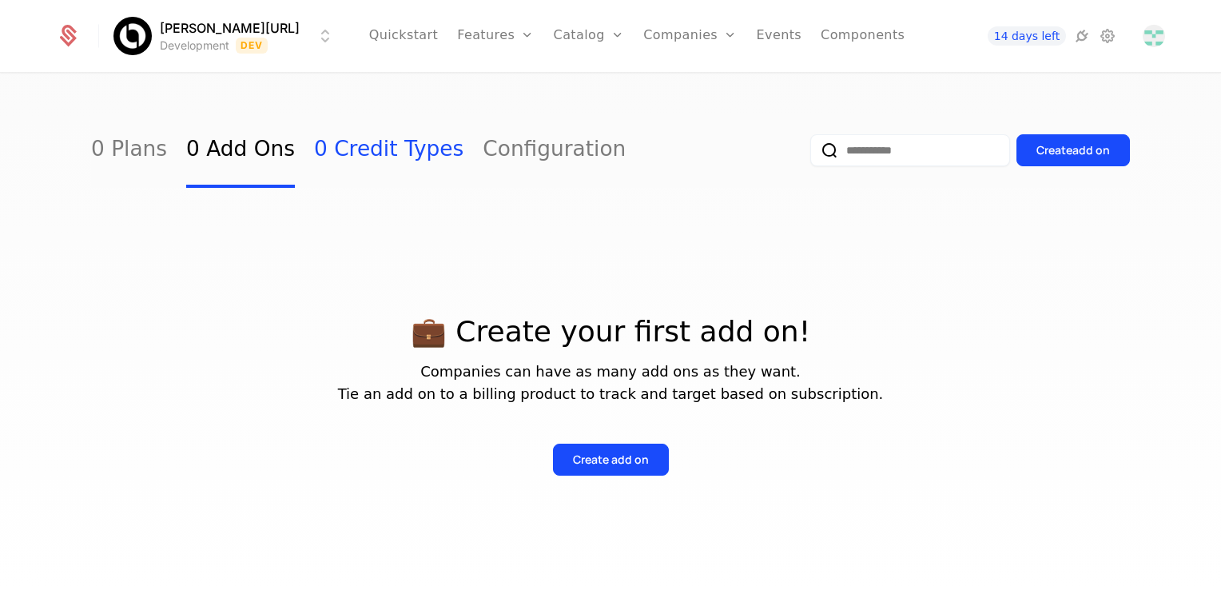
click at [390, 153] on link "0 Credit Types" at bounding box center [388, 150] width 149 height 75
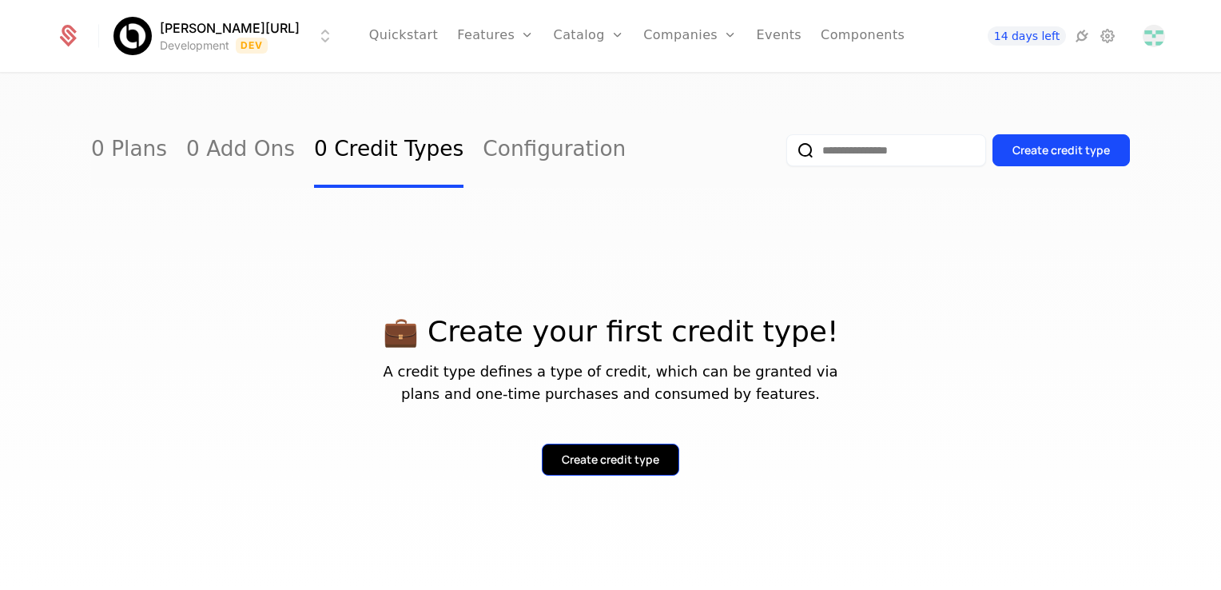
click at [639, 464] on div "Create credit type" at bounding box center [611, 460] width 98 height 16
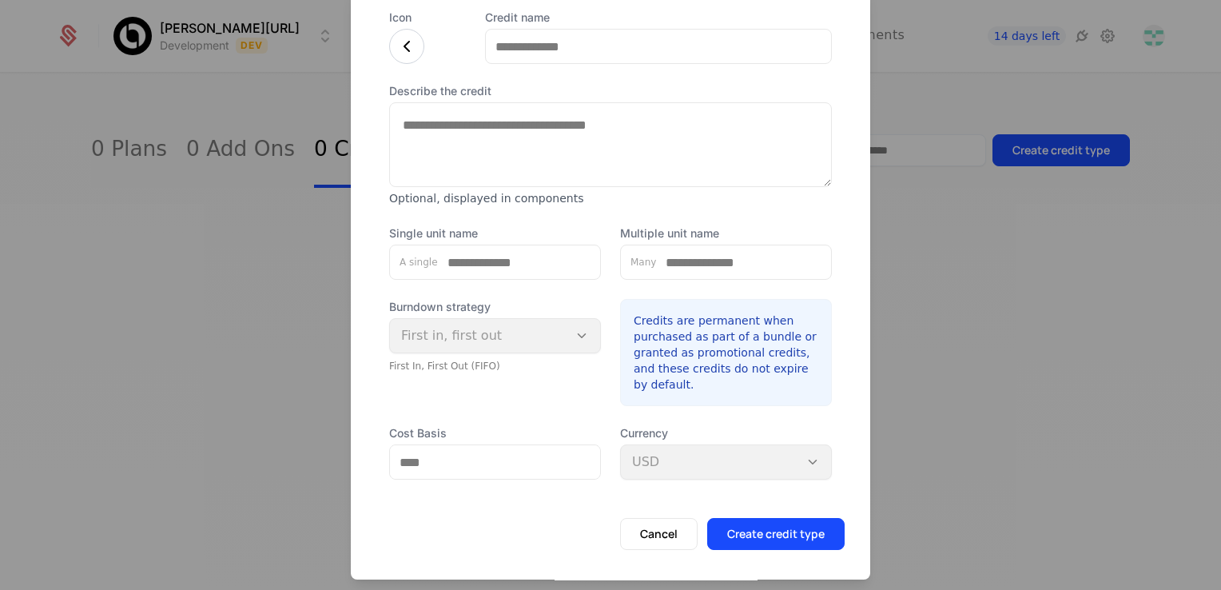
scroll to position [109, 0]
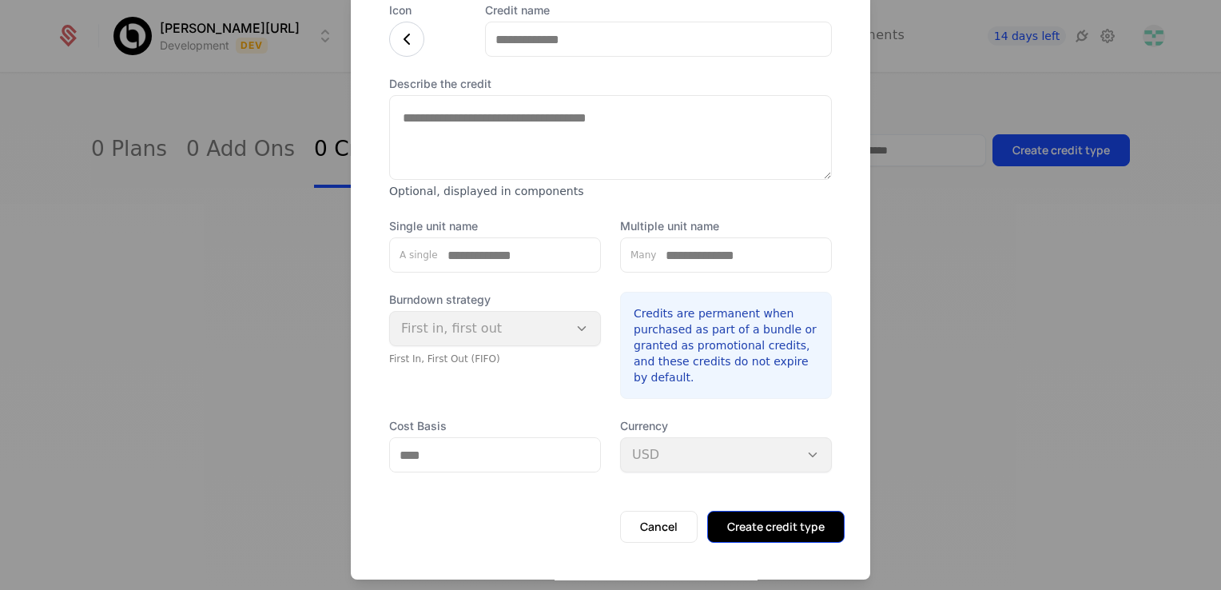
click at [760, 535] on button "Create credit type" at bounding box center [775, 527] width 137 height 32
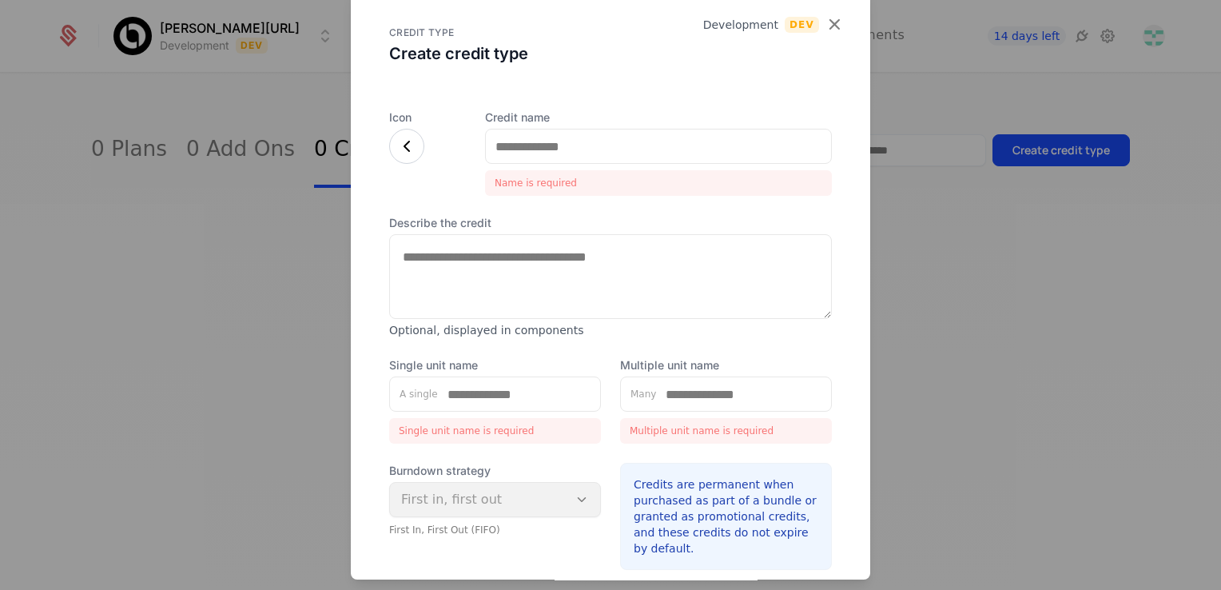
scroll to position [0, 0]
click at [831, 27] on icon "button" at bounding box center [834, 25] width 21 height 21
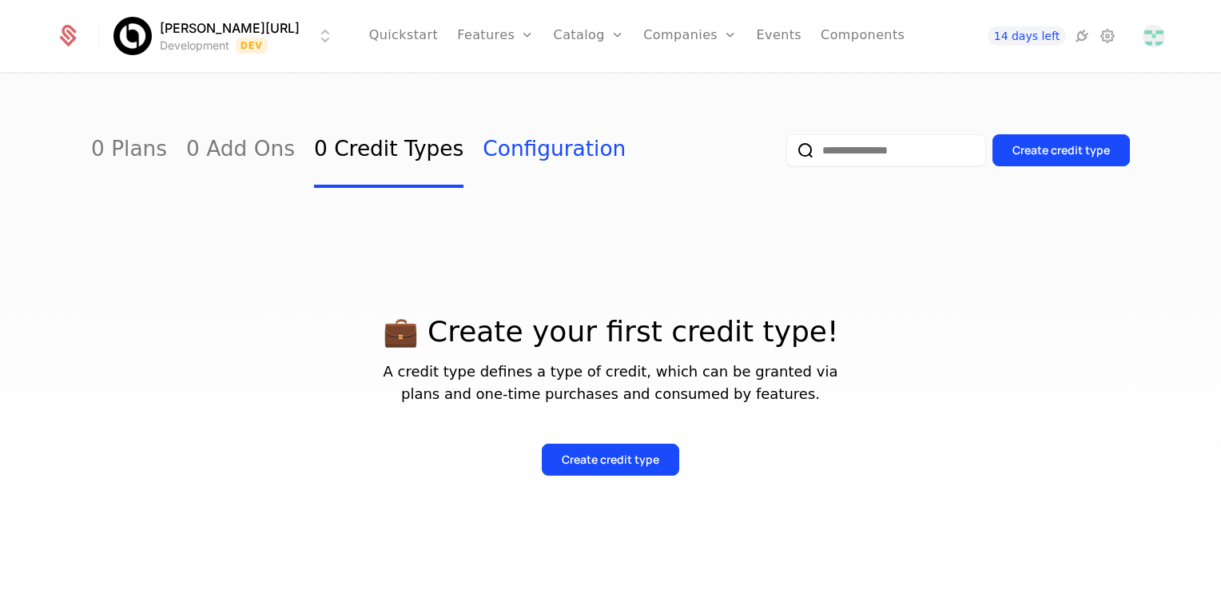
click at [485, 144] on link "Configuration" at bounding box center [554, 150] width 143 height 75
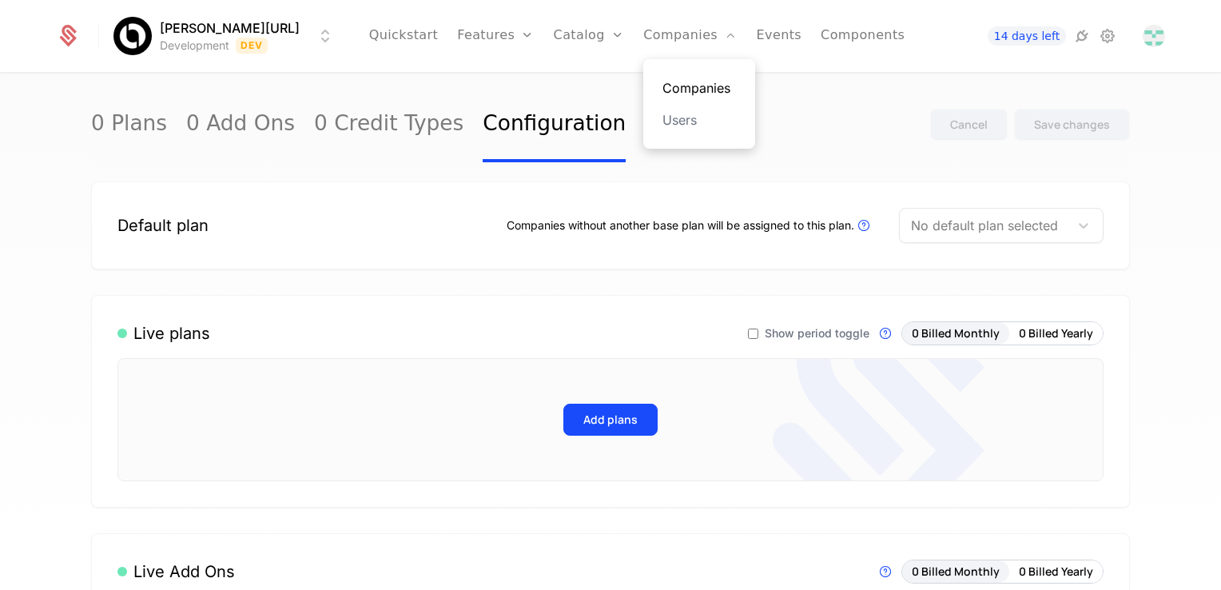
click at [665, 83] on link "Companies" at bounding box center [700, 87] width 74 height 19
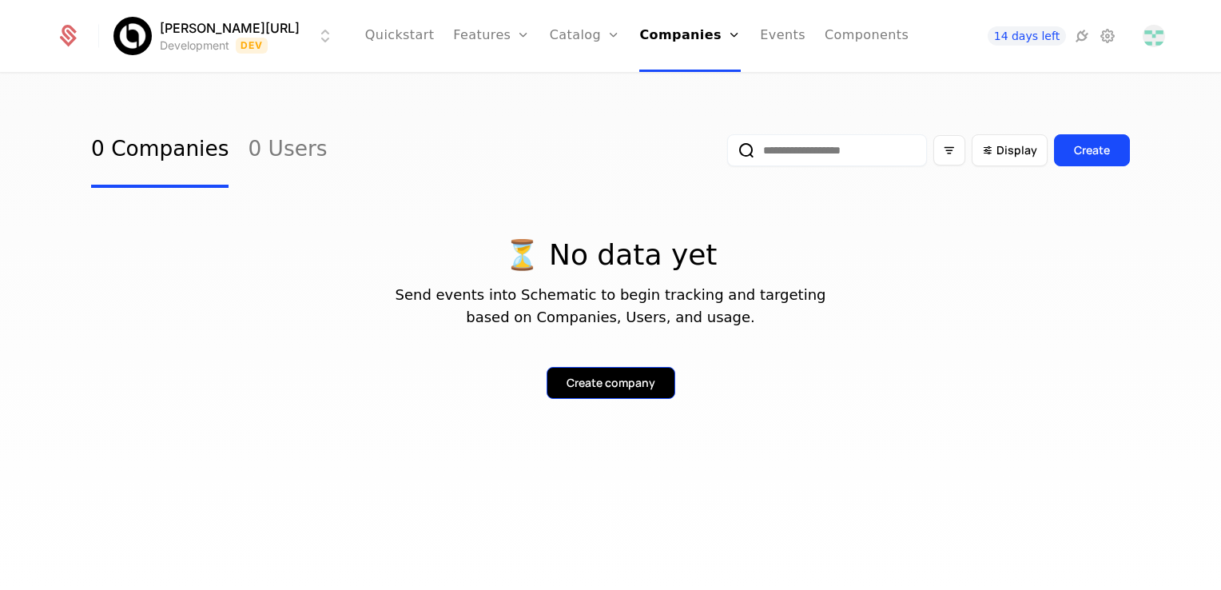
click at [607, 376] on div "Create company" at bounding box center [611, 383] width 89 height 16
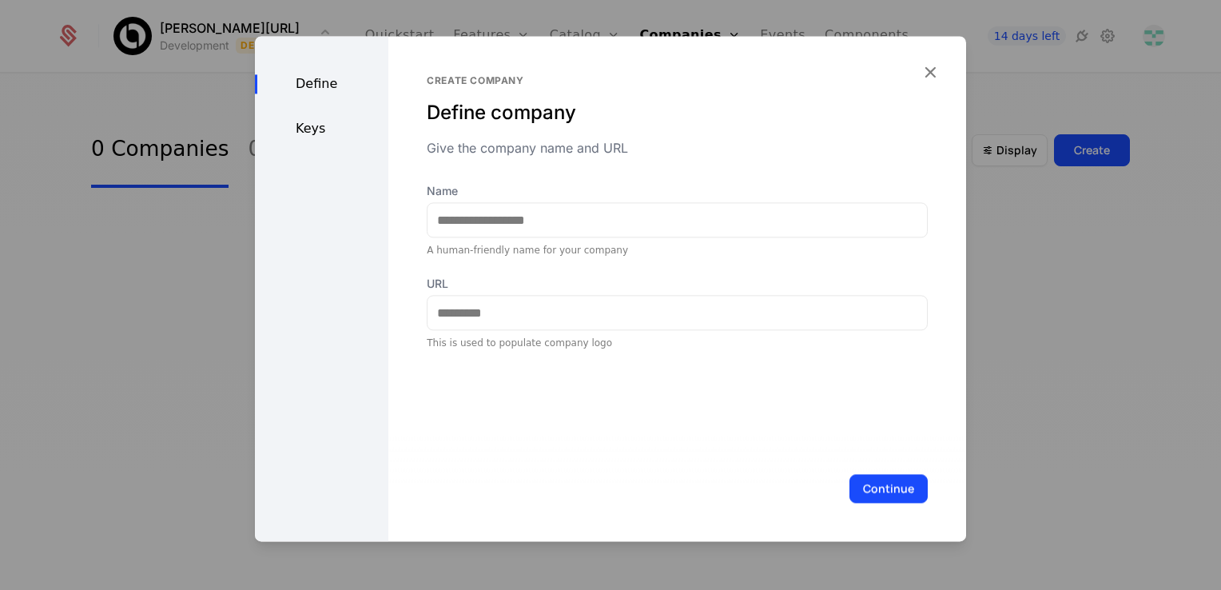
click at [917, 82] on div "Create company Define company Give the company name and URL Name A human-friend…" at bounding box center [677, 288] width 578 height 505
drag, startPoint x: 929, startPoint y: 70, endPoint x: 896, endPoint y: 74, distance: 33.0
click at [929, 70] on icon "button" at bounding box center [930, 72] width 21 height 21
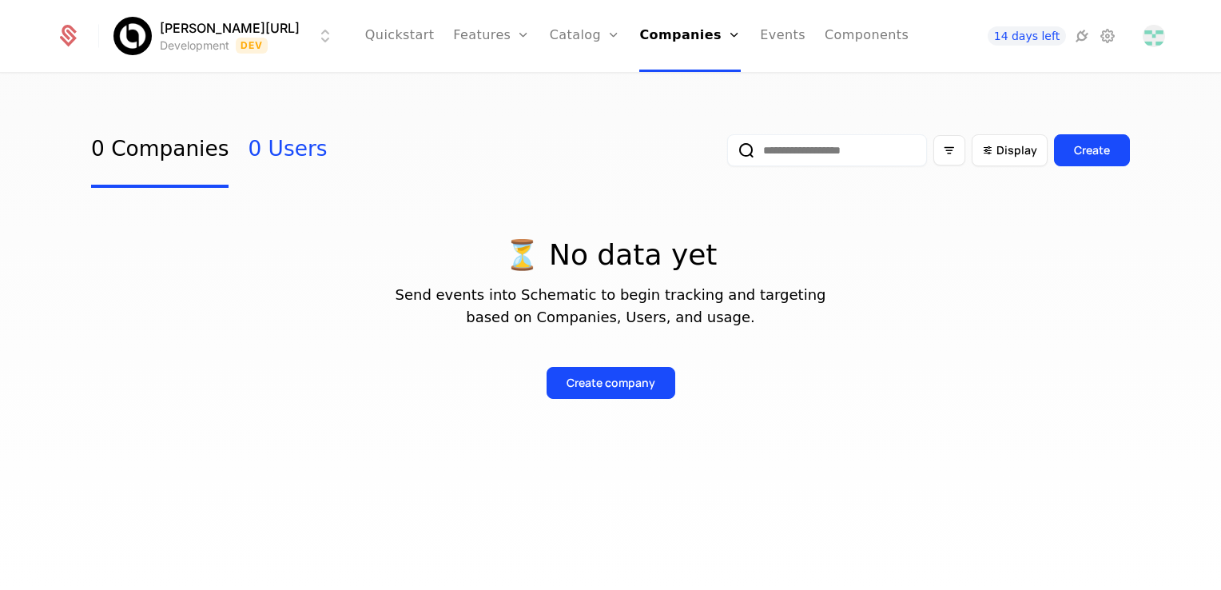
click at [272, 149] on link "0 Users" at bounding box center [287, 150] width 79 height 75
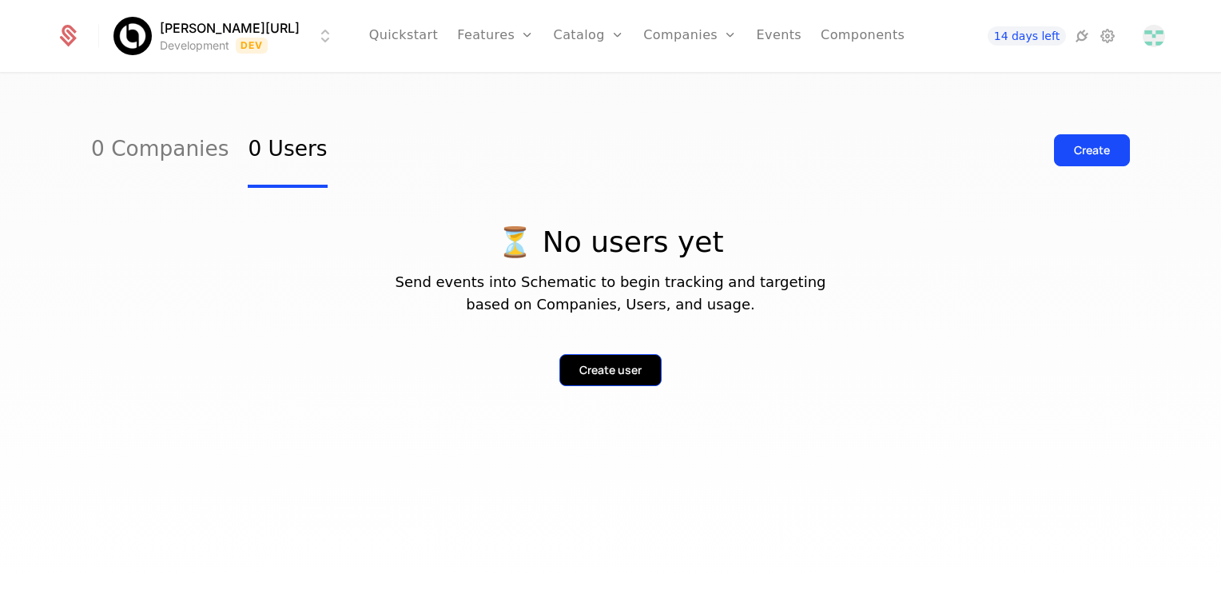
click at [588, 368] on div "Create user" at bounding box center [610, 370] width 62 height 16
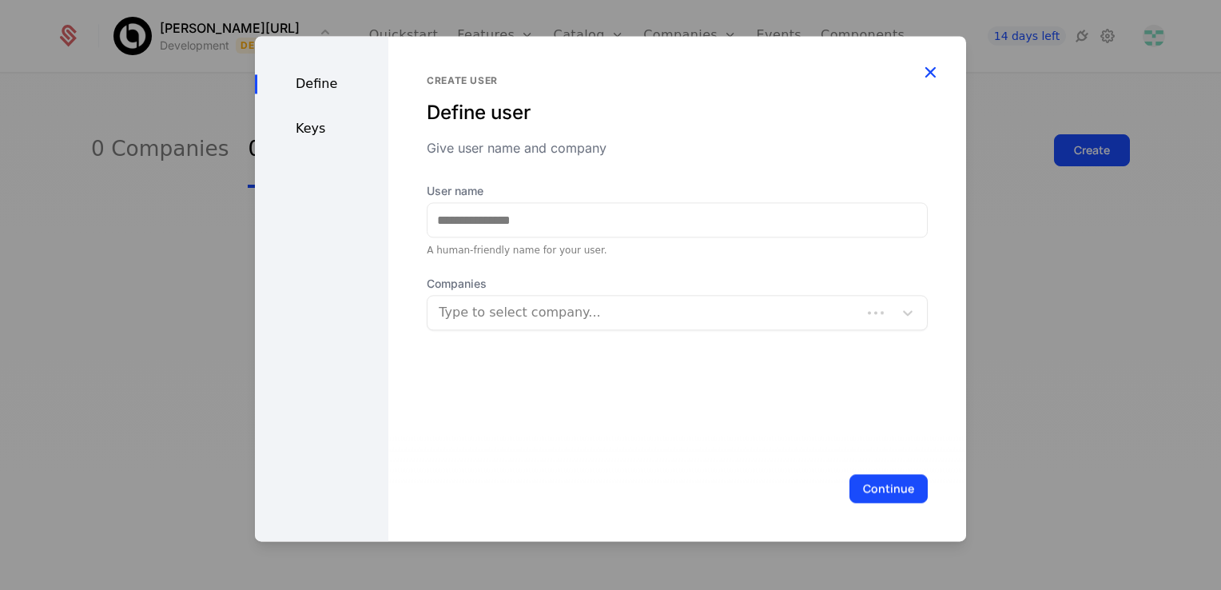
click at [929, 74] on icon "button" at bounding box center [930, 72] width 21 height 21
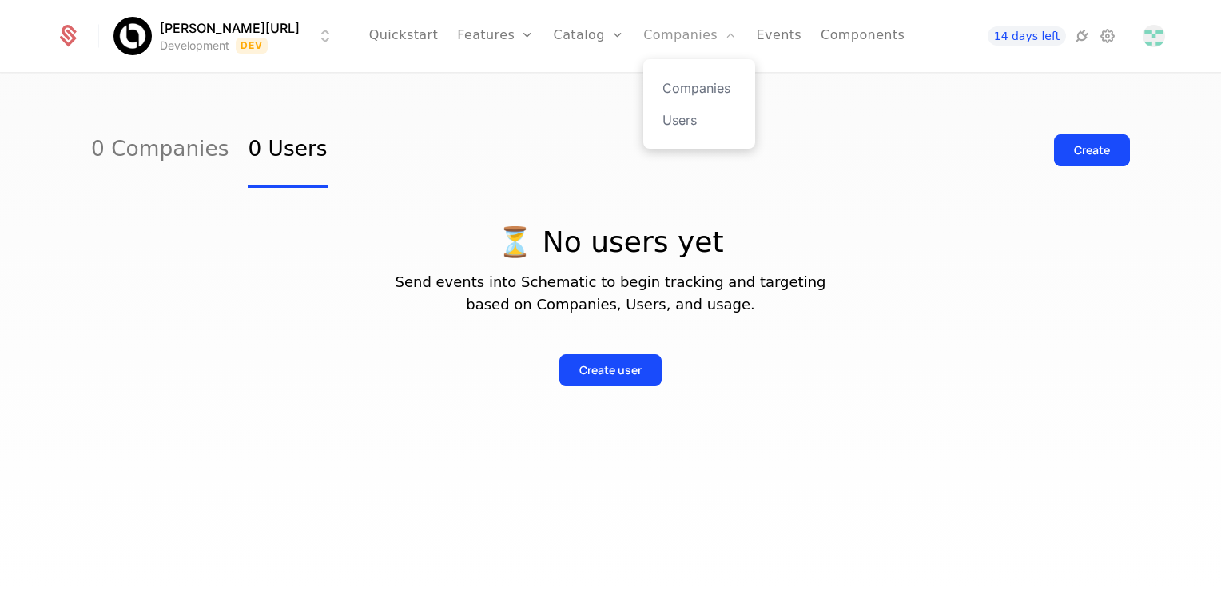
click at [724, 32] on icon "Main" at bounding box center [730, 35] width 13 height 13
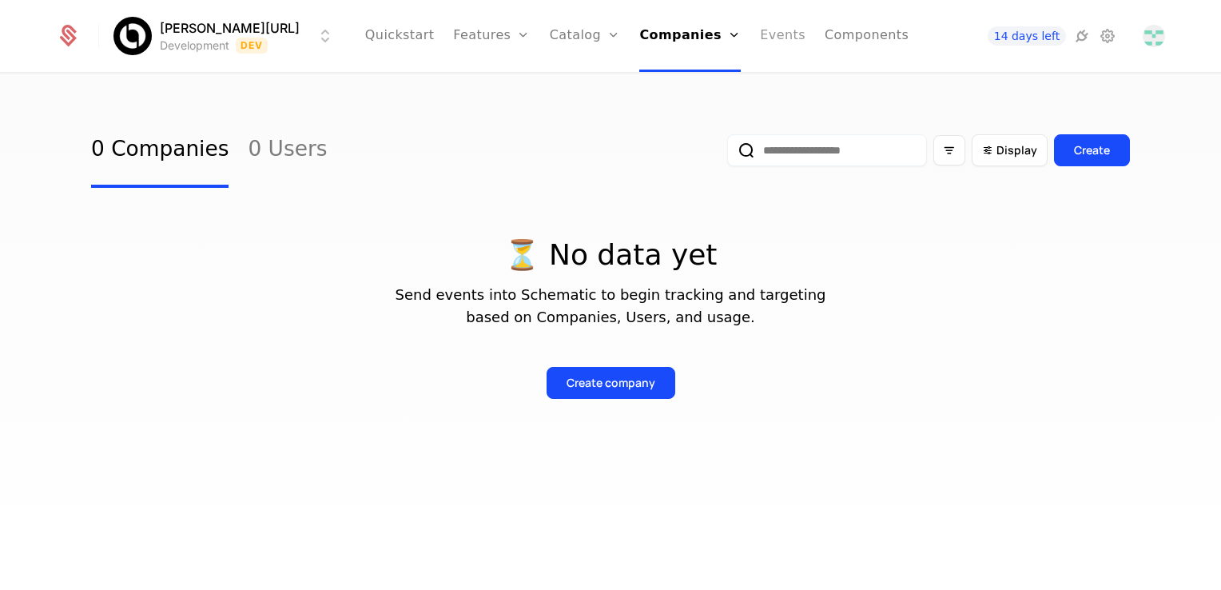
click at [760, 42] on link "Events" at bounding box center [783, 36] width 46 height 72
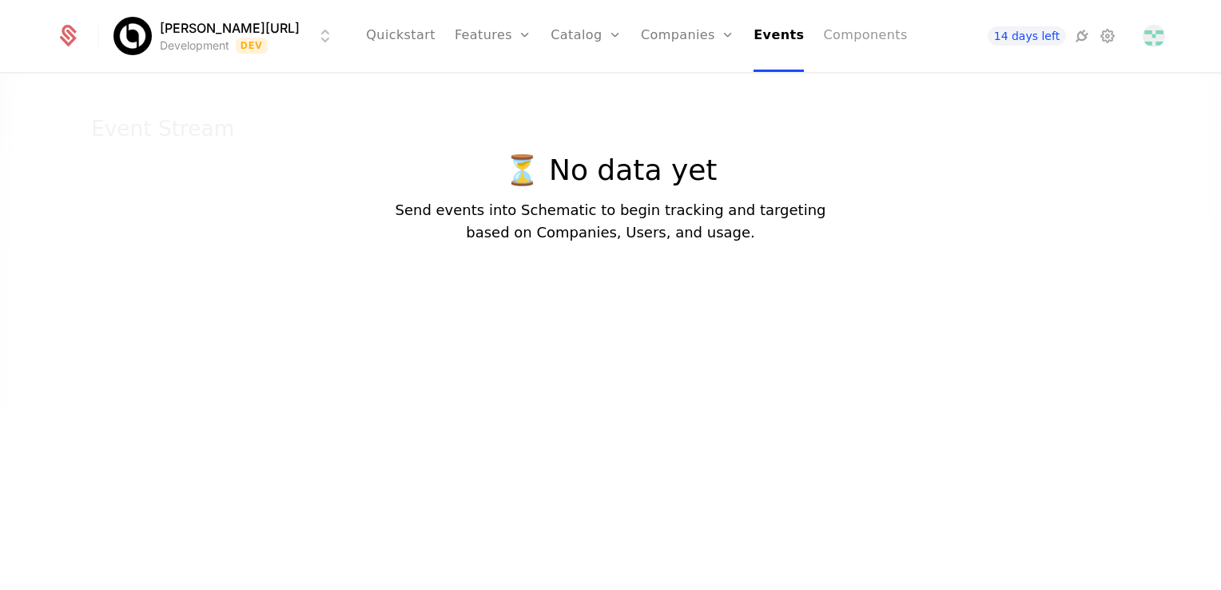
click at [823, 36] on link "Components" at bounding box center [865, 36] width 84 height 72
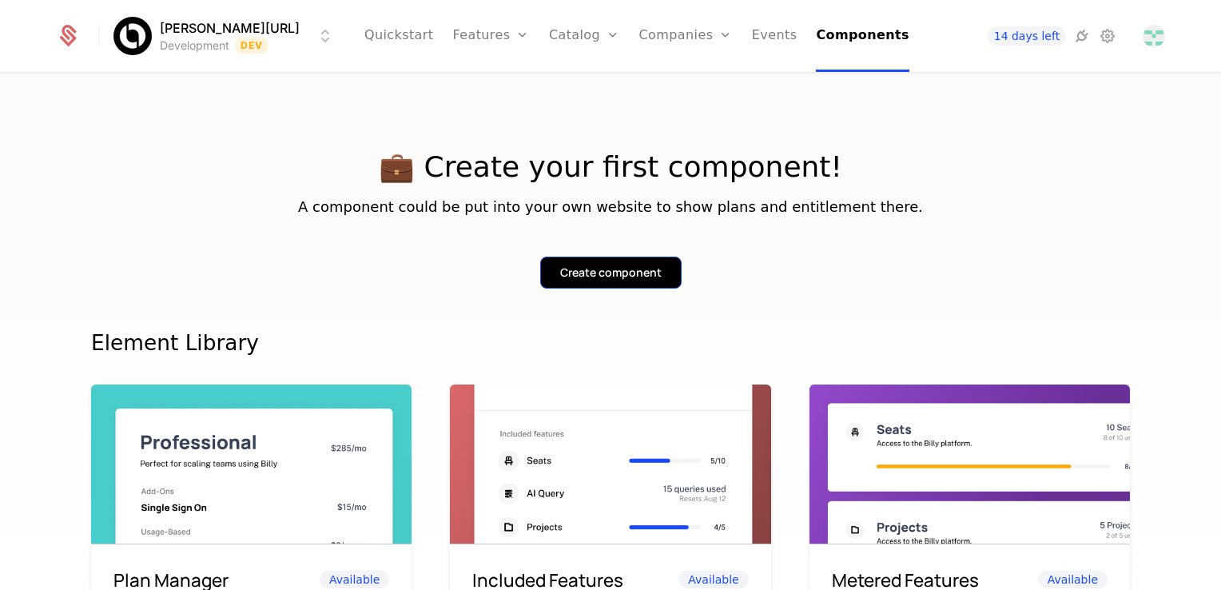
click at [587, 277] on div "Create component" at bounding box center [610, 273] width 101 height 16
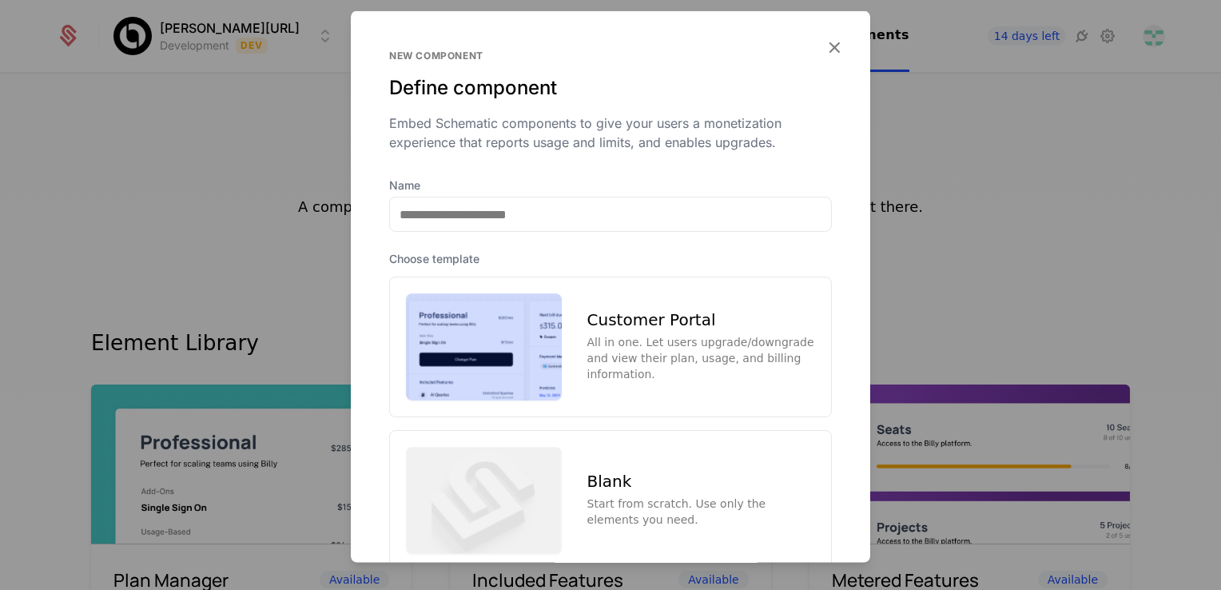
click at [834, 39] on div "New component Define component Embed Schematic components to give your users a …" at bounding box center [610, 94] width 519 height 166
click at [825, 42] on icon "button" at bounding box center [834, 47] width 21 height 21
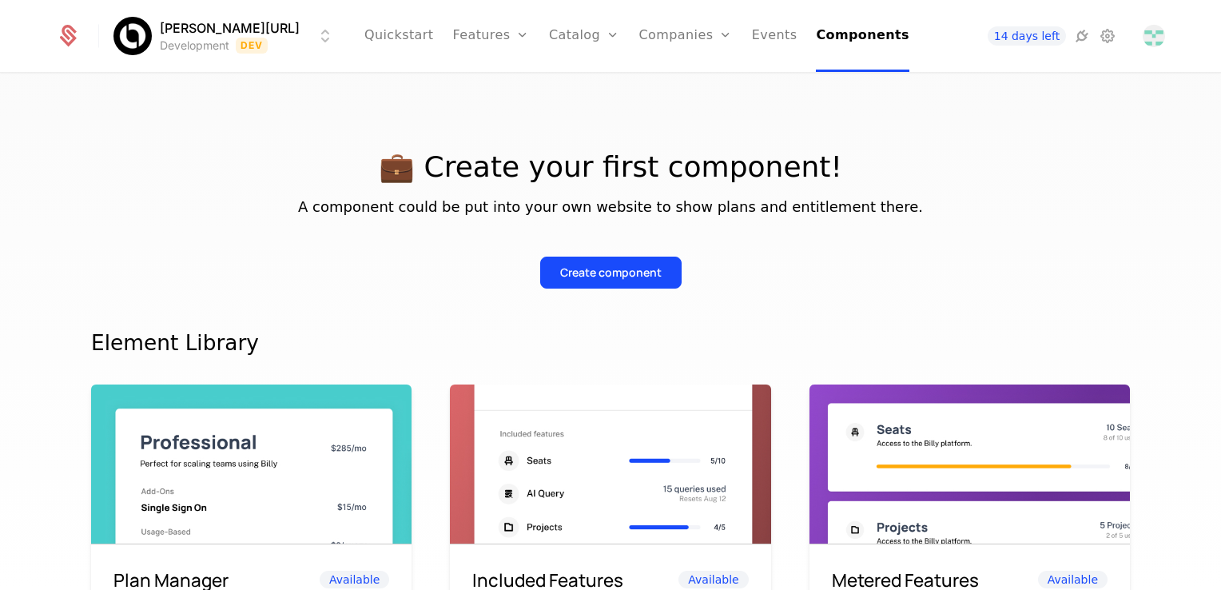
click at [79, 34] on div at bounding box center [77, 36] width 43 height 24
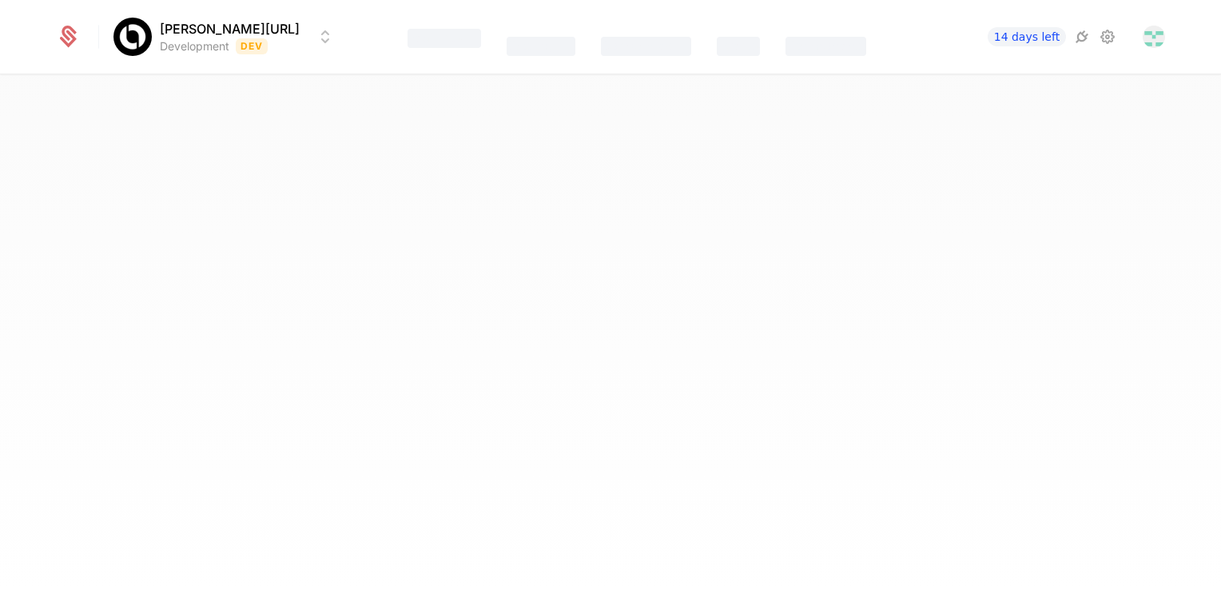
click at [77, 34] on icon at bounding box center [68, 37] width 22 height 22
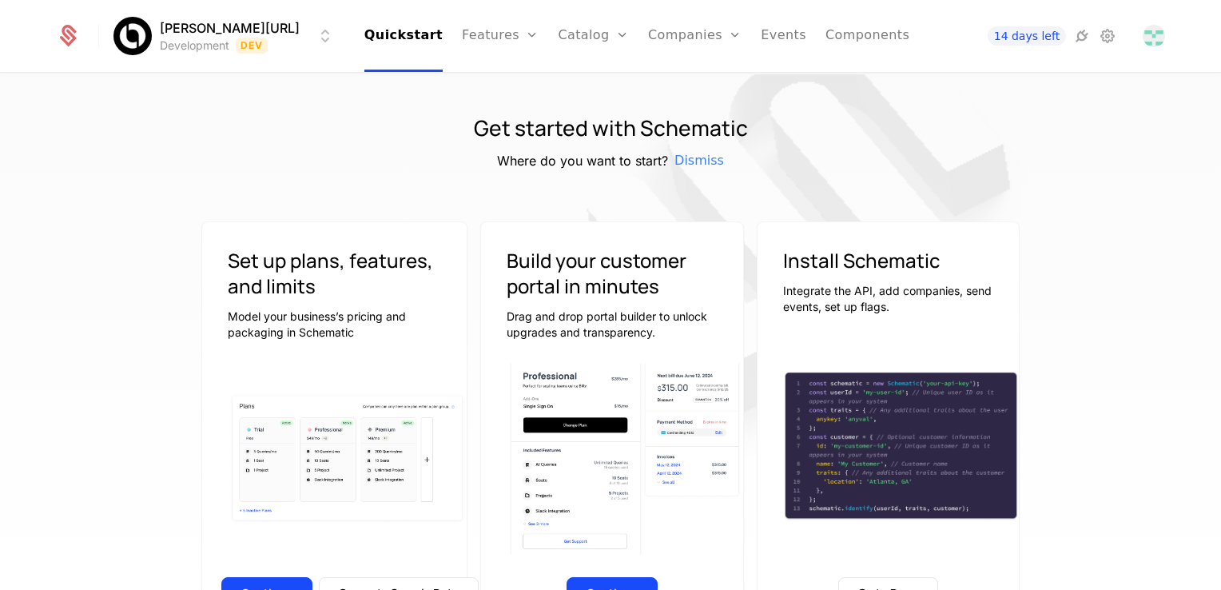
click at [128, 31] on html "Billy.ai Development Dev Quickstart Features Features Flags Catalog Plans Add O…" at bounding box center [610, 295] width 1221 height 590
click at [181, 111] on button "Create" at bounding box center [187, 119] width 125 height 29
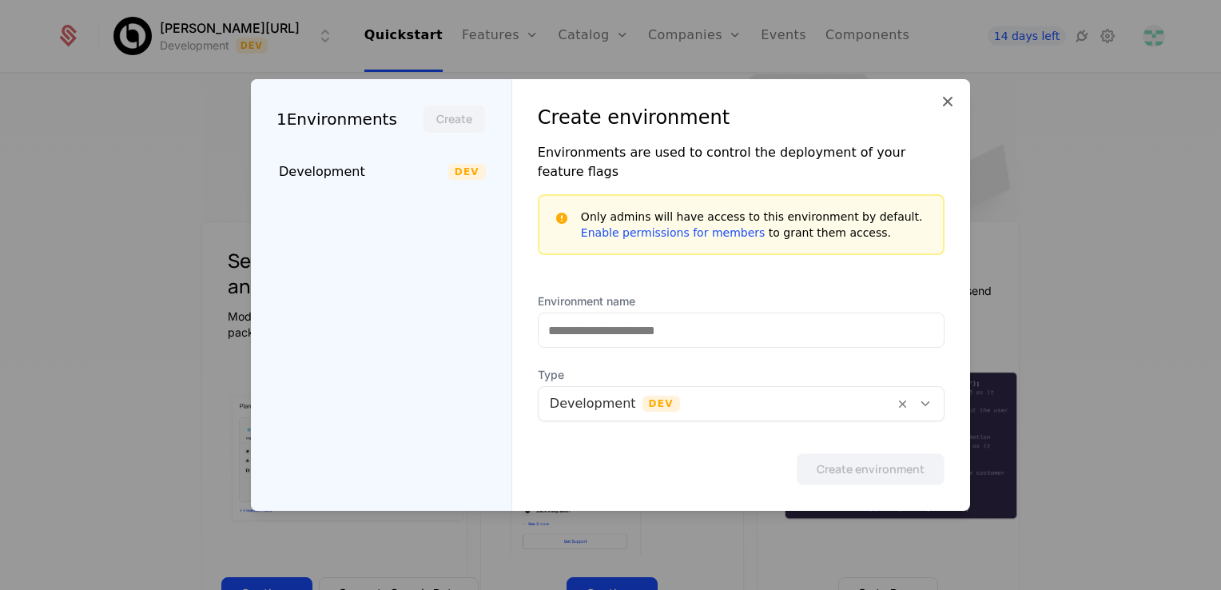
click at [934, 126] on div "Create environment" at bounding box center [741, 118] width 407 height 26
click at [940, 111] on icon at bounding box center [947, 101] width 19 height 19
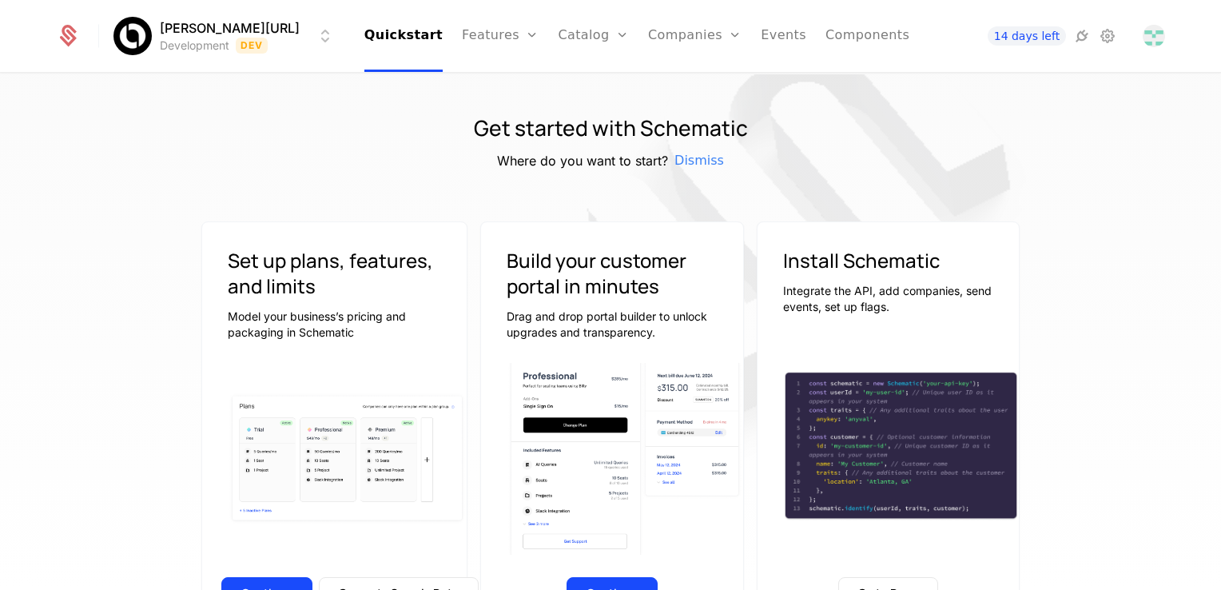
click at [237, 39] on html "Billy.ai Development Dev Quickstart Features Features Flags Catalog Plans Add O…" at bounding box center [610, 295] width 1221 height 590
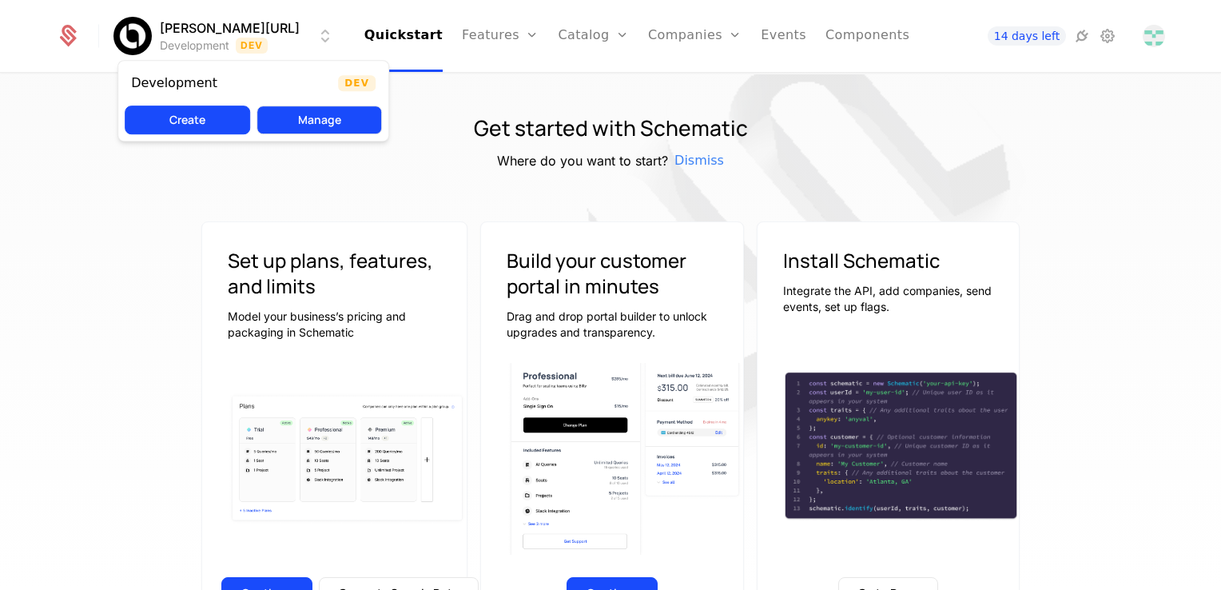
click at [325, 116] on button "Manage" at bounding box center [319, 119] width 125 height 29
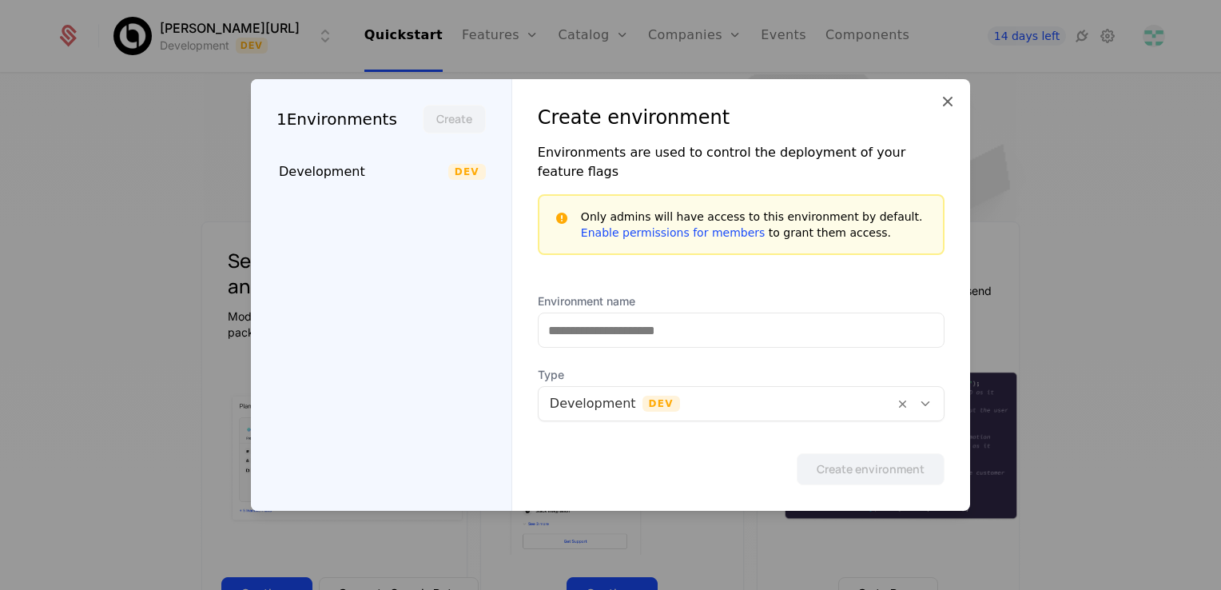
click at [962, 112] on div "Create environment Environments are used to control the deployment of your feat…" at bounding box center [741, 295] width 458 height 432
click at [959, 113] on div "Create environment Environments are used to control the deployment of your feat…" at bounding box center [741, 295] width 458 height 432
click at [956, 104] on icon at bounding box center [947, 101] width 19 height 19
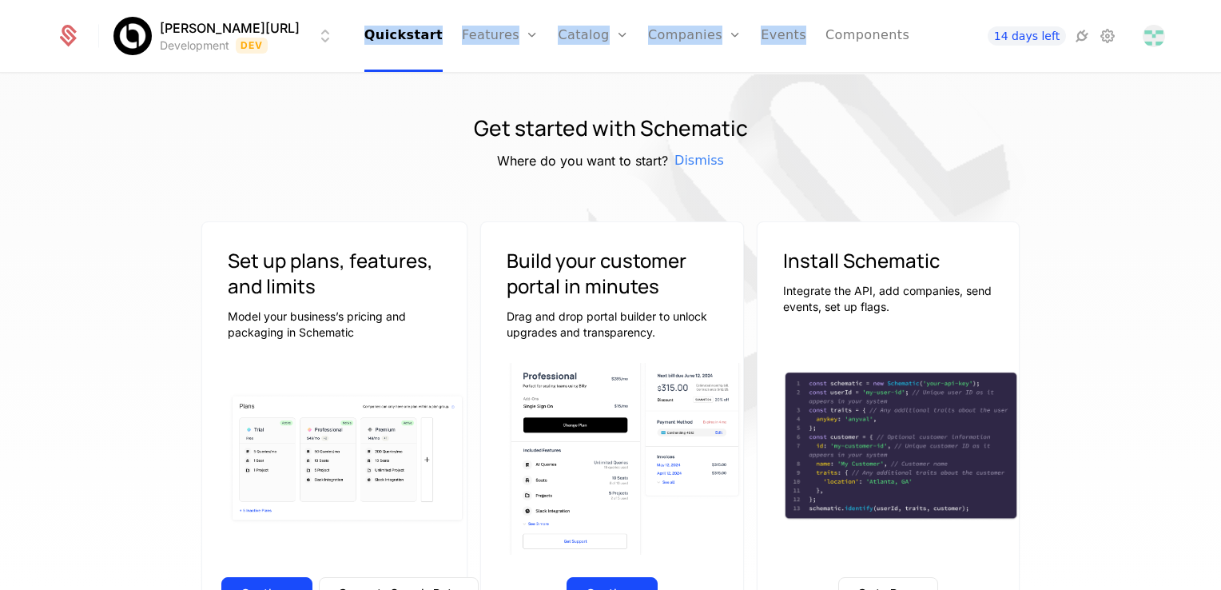
drag, startPoint x: 358, startPoint y: 24, endPoint x: 783, endPoint y: 10, distance: 425.4
click at [783, 10] on nav "Quickstart Features Features Flags Catalog Plans Add Ons Credits Configuration …" at bounding box center [637, 36] width 579 height 72
drag, startPoint x: 783, startPoint y: 10, endPoint x: 812, endPoint y: 165, distance: 156.9
click at [812, 165] on div "Get started with Schematic Where do you want to start? Dismiss" at bounding box center [610, 142] width 1039 height 58
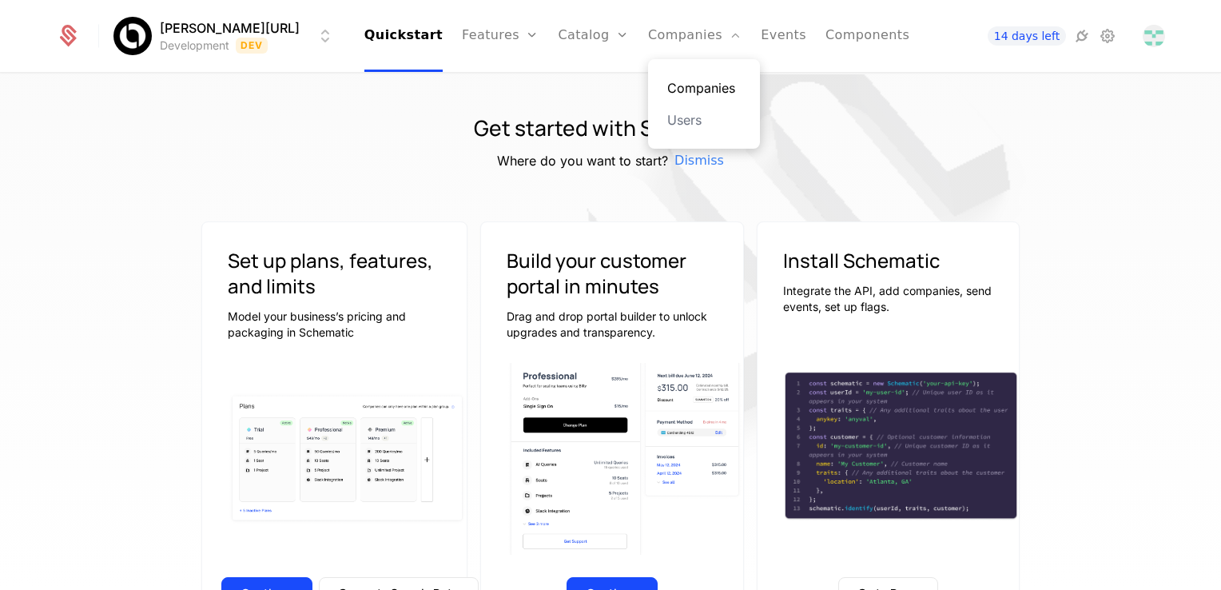
click at [671, 90] on link "Companies" at bounding box center [704, 87] width 74 height 19
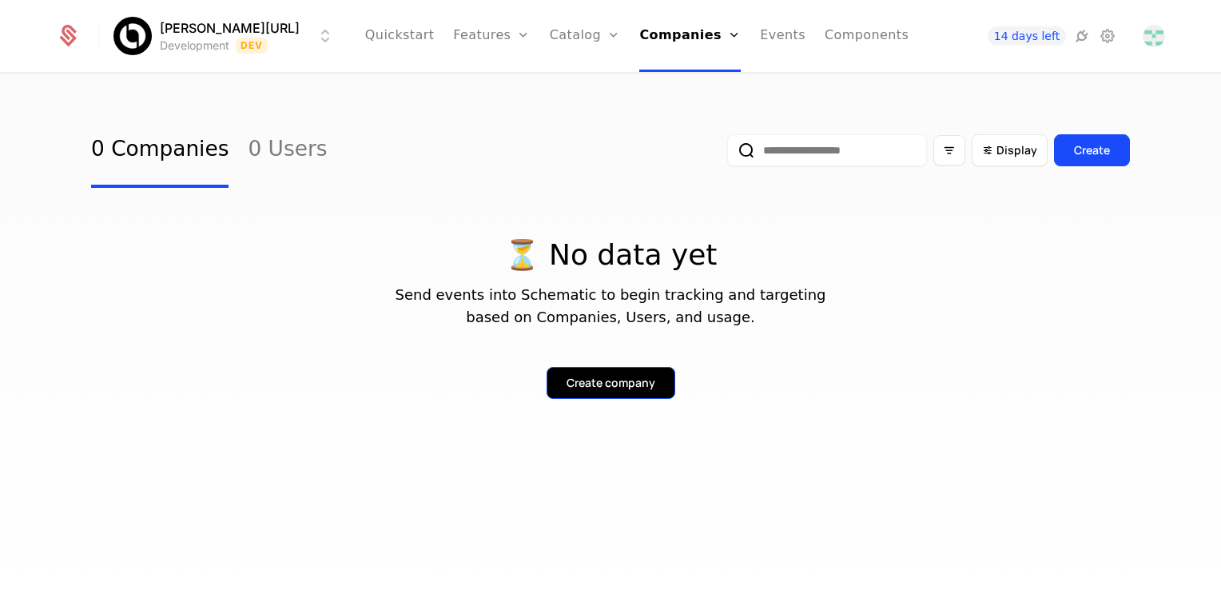
click at [611, 378] on div "Create company" at bounding box center [611, 383] width 89 height 16
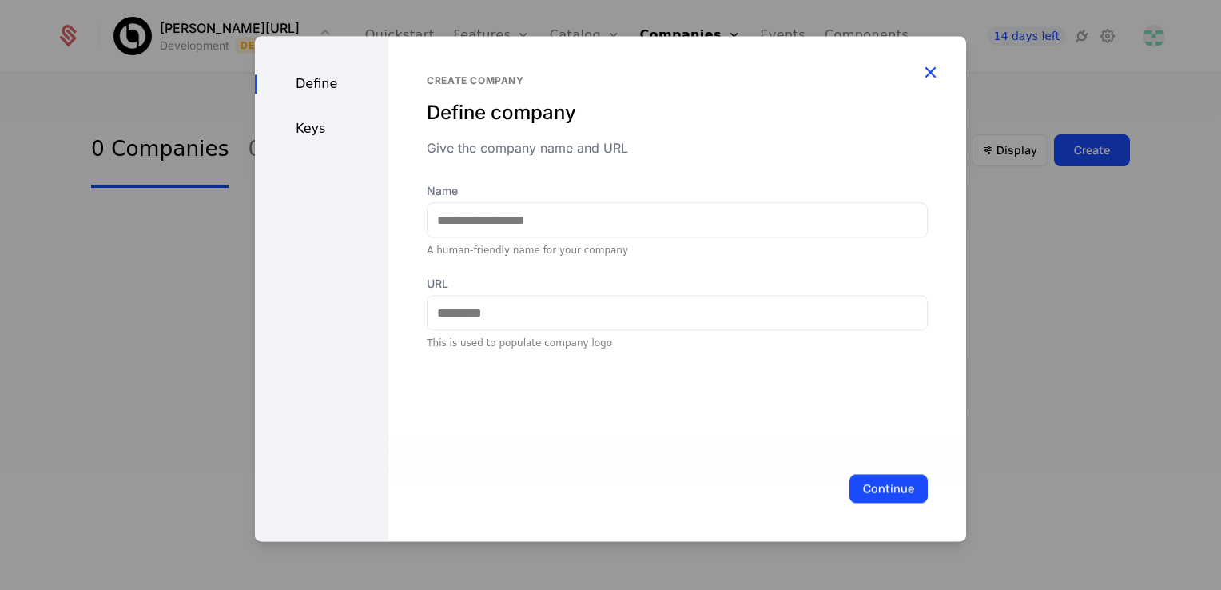
click at [930, 71] on icon "button" at bounding box center [930, 72] width 21 height 21
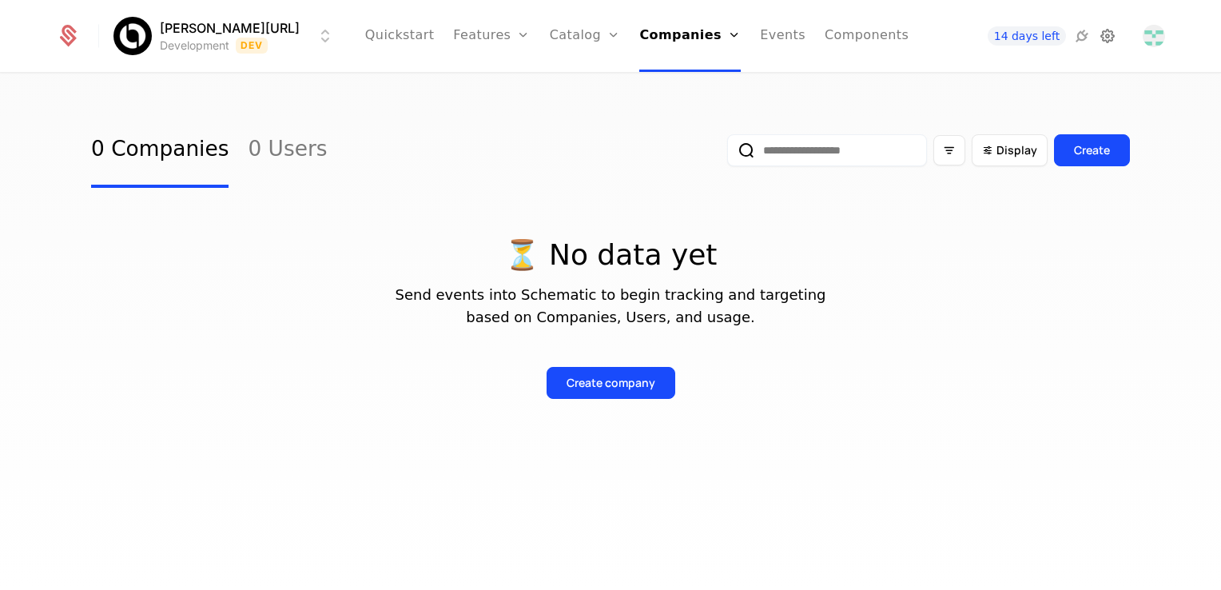
click at [1111, 40] on icon at bounding box center [1107, 35] width 19 height 19
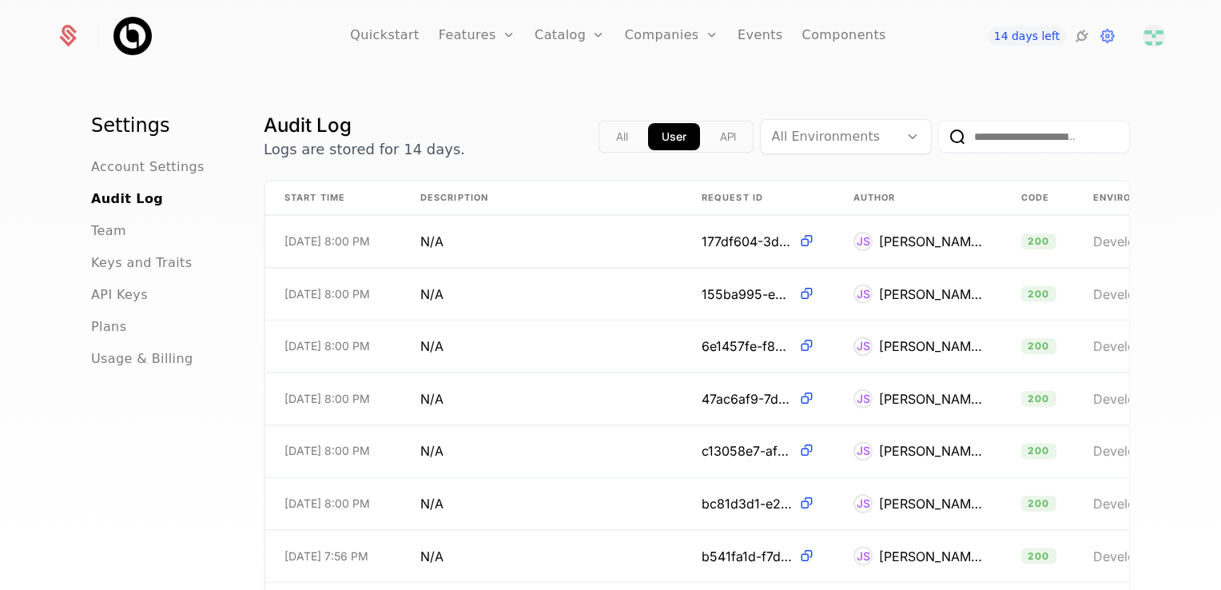
click at [166, 292] on div "API Keys" at bounding box center [158, 294] width 134 height 19
click at [133, 296] on span "API Keys" at bounding box center [119, 294] width 57 height 19
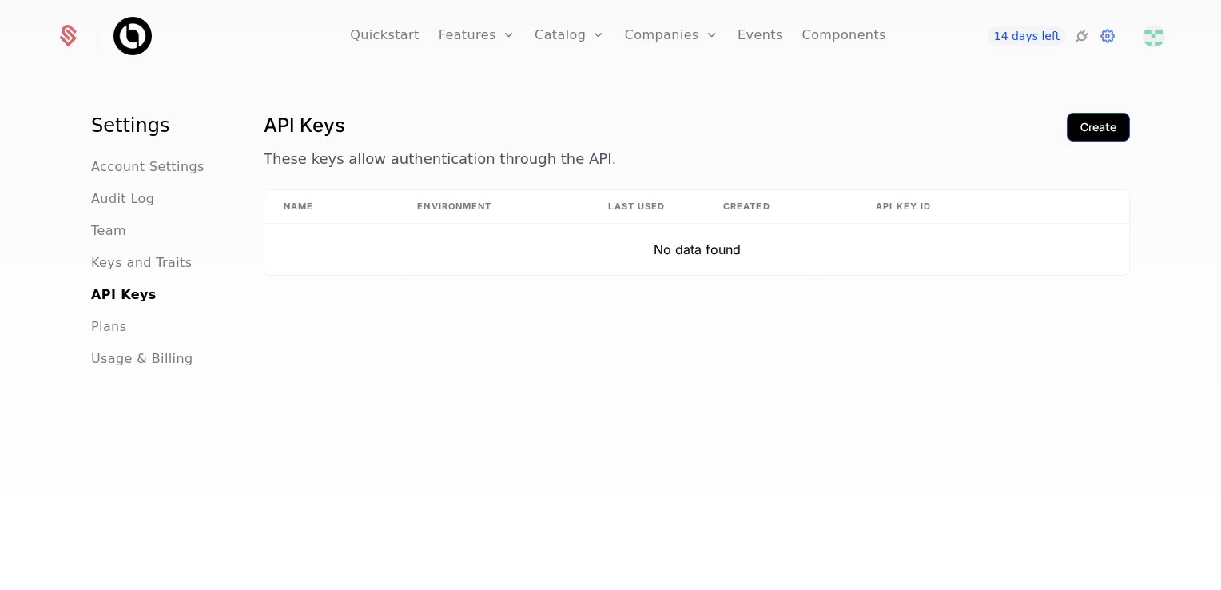
click at [1072, 122] on button "Create" at bounding box center [1098, 127] width 63 height 29
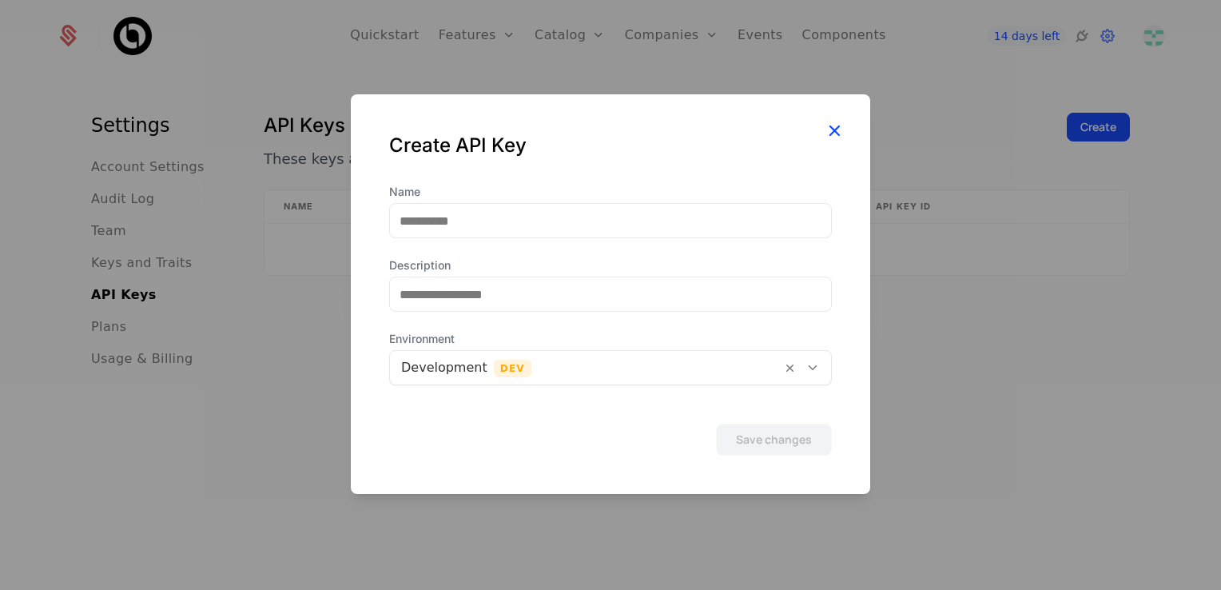
click at [836, 136] on icon "button" at bounding box center [834, 130] width 21 height 21
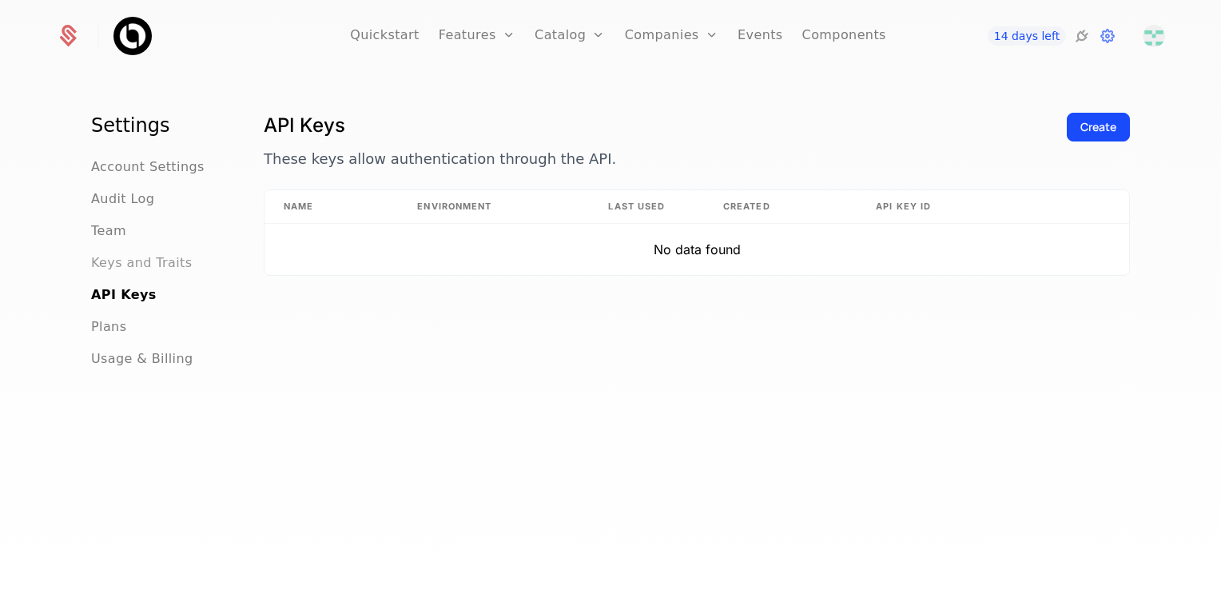
click at [153, 257] on span "Keys and Traits" at bounding box center [141, 262] width 101 height 19
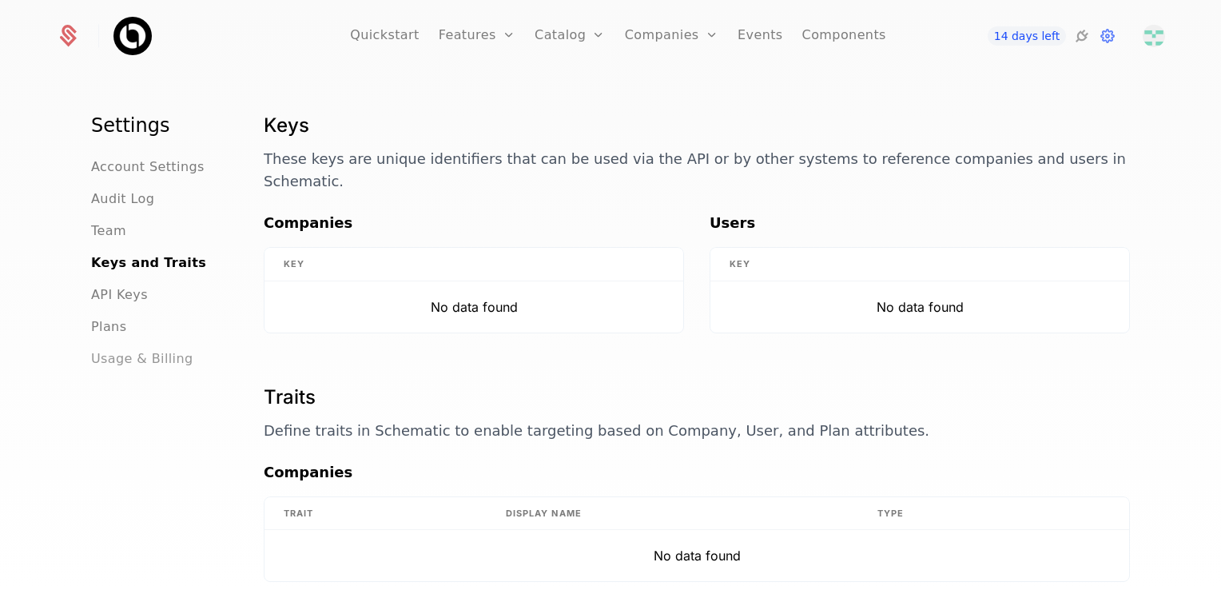
click at [145, 360] on span "Usage & Billing" at bounding box center [142, 358] width 102 height 19
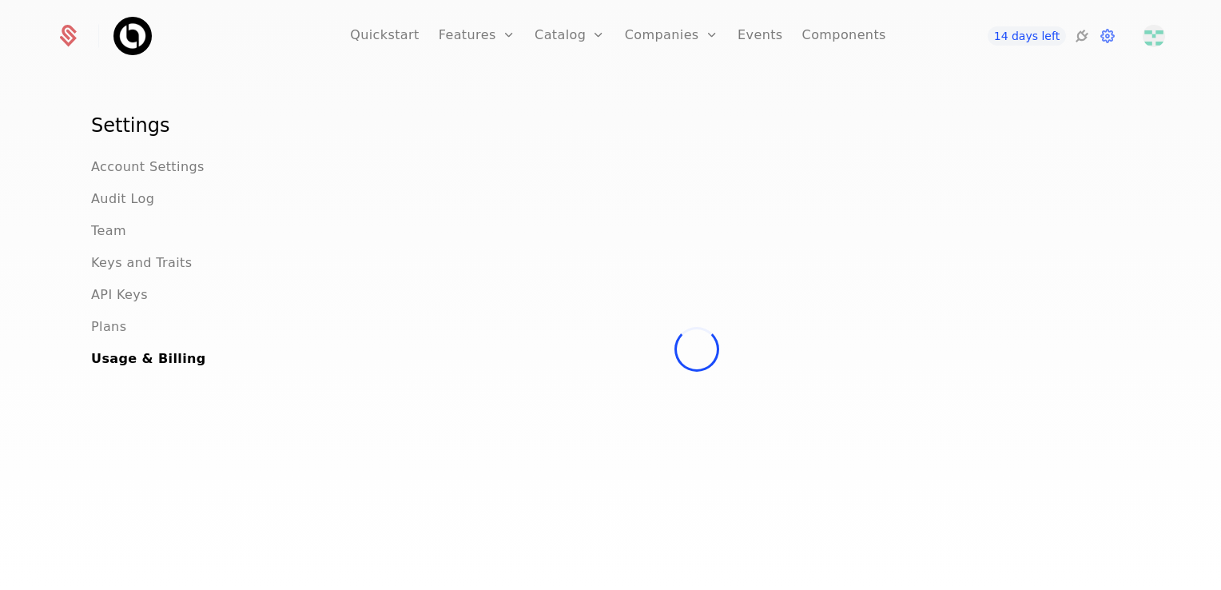
click at [120, 330] on div "Plans" at bounding box center [158, 326] width 134 height 19
click at [115, 327] on span "Plans" at bounding box center [108, 326] width 35 height 19
click at [134, 171] on span "Account Settings" at bounding box center [147, 166] width 113 height 19
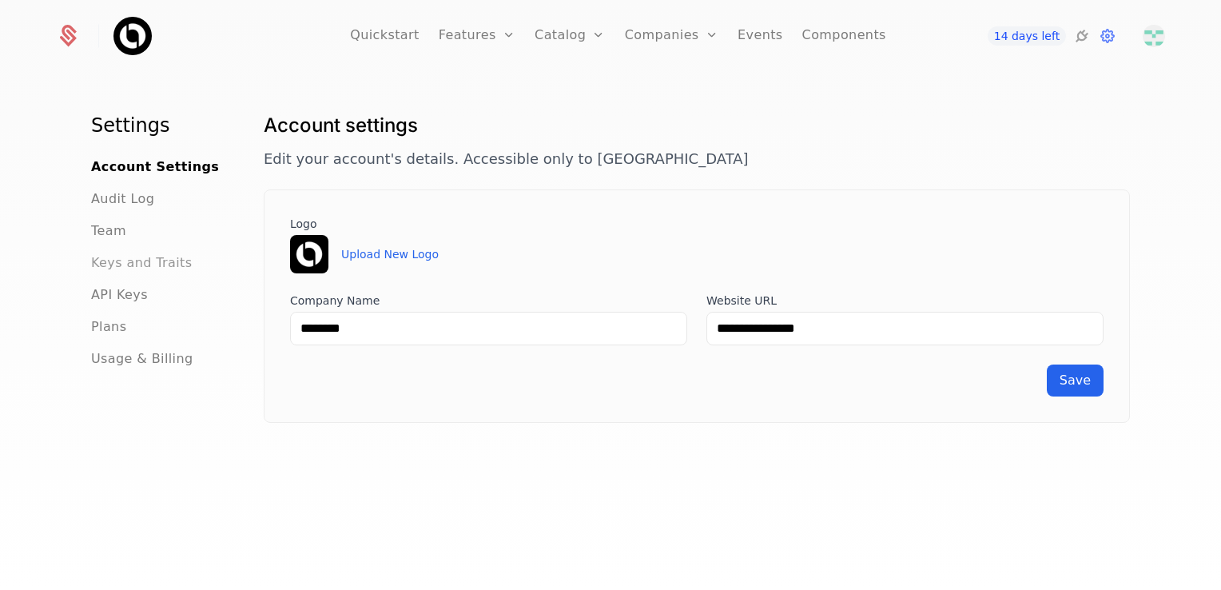
click at [109, 262] on span "Keys and Traits" at bounding box center [141, 262] width 101 height 19
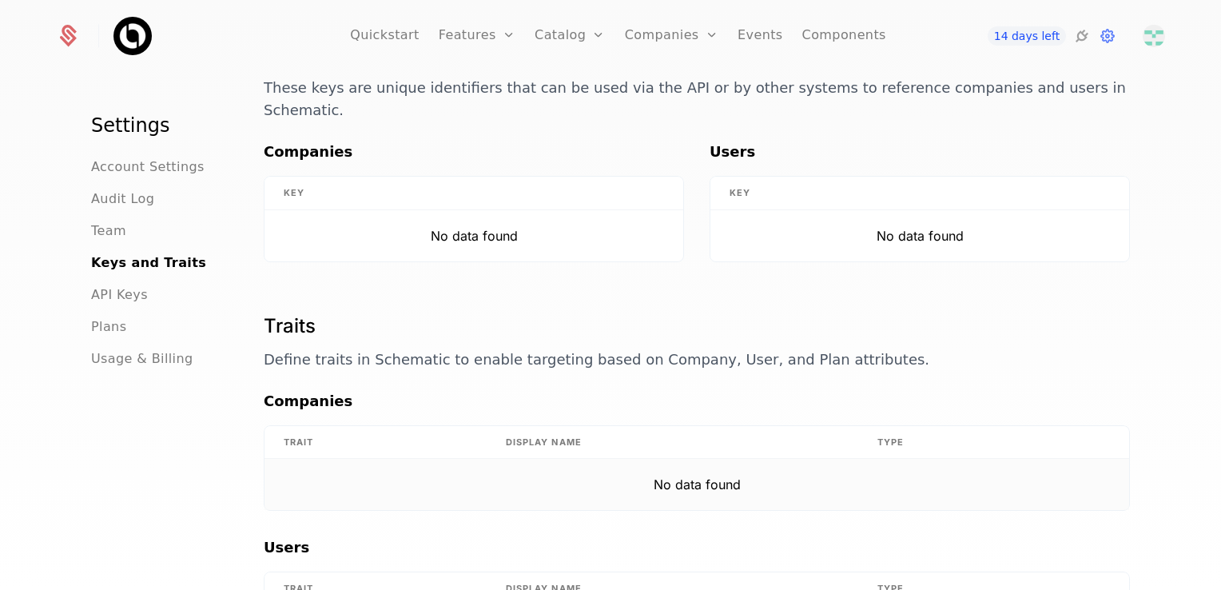
scroll to position [156, 0]
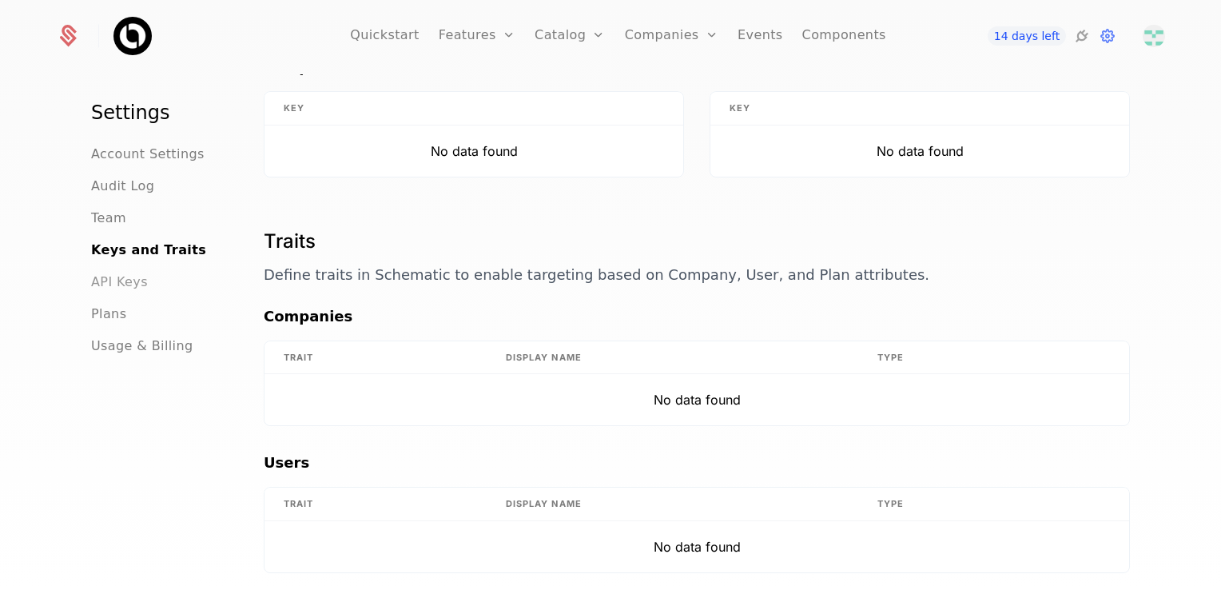
click at [129, 273] on span "API Keys" at bounding box center [119, 282] width 57 height 19
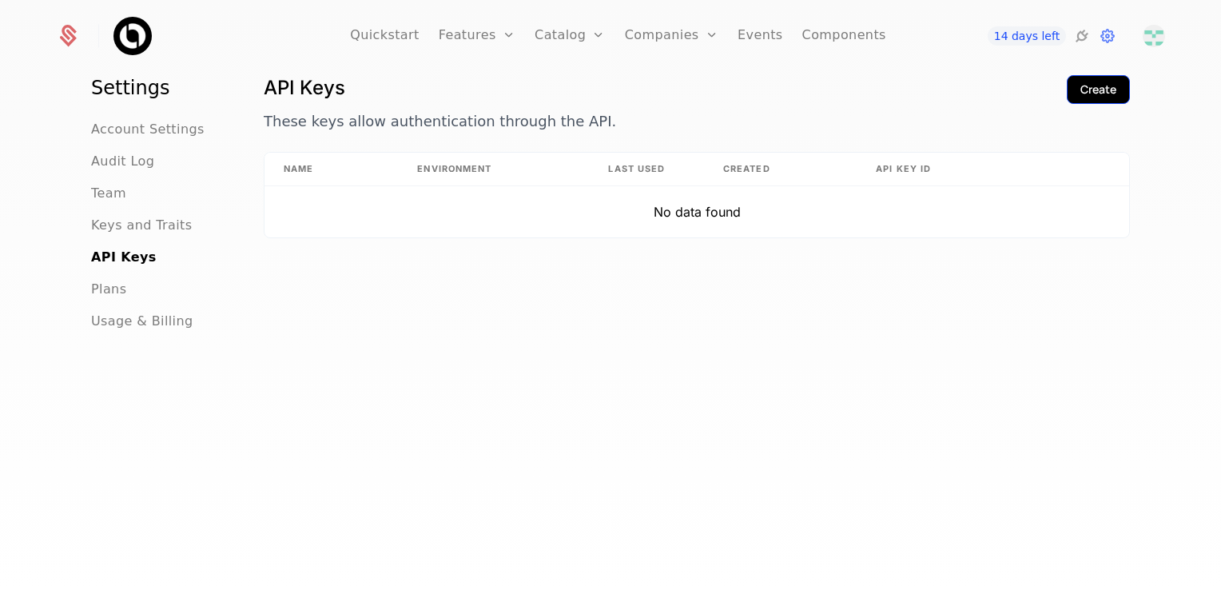
click at [1080, 88] on div "Create" at bounding box center [1098, 90] width 36 height 16
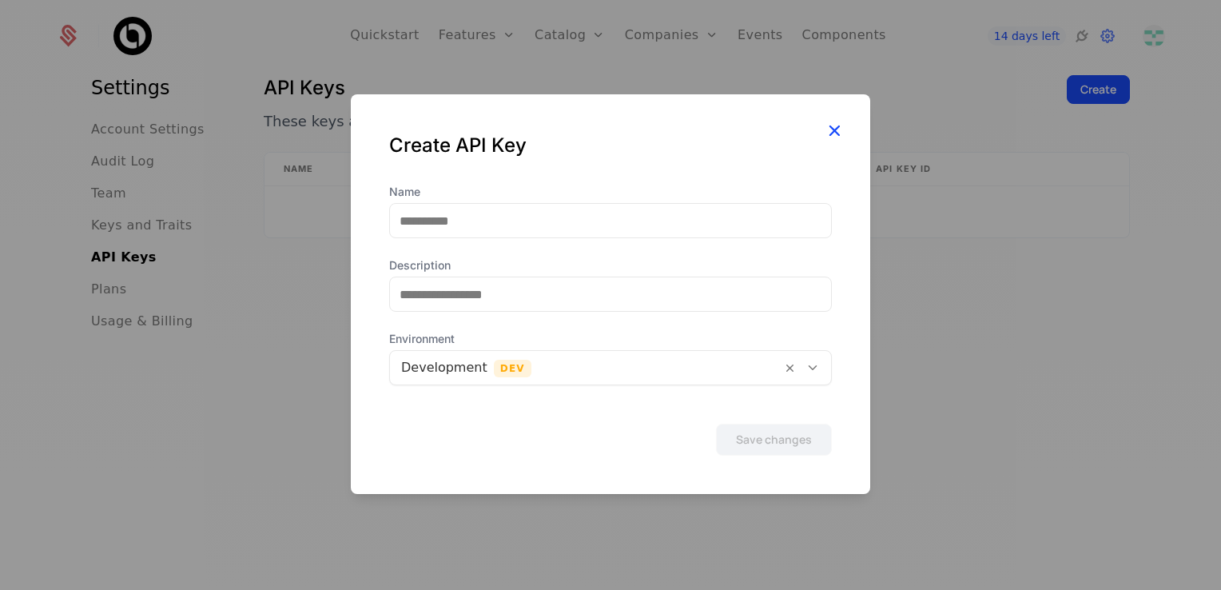
click at [838, 129] on icon "button" at bounding box center [834, 130] width 21 height 21
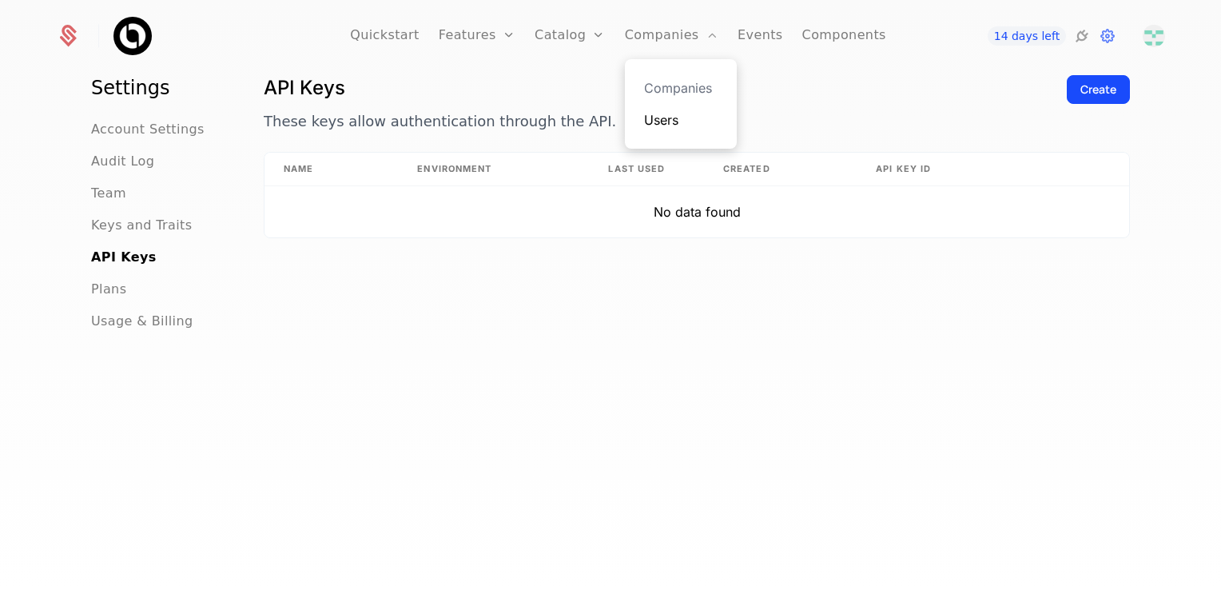
click at [680, 120] on link "Users" at bounding box center [681, 119] width 74 height 19
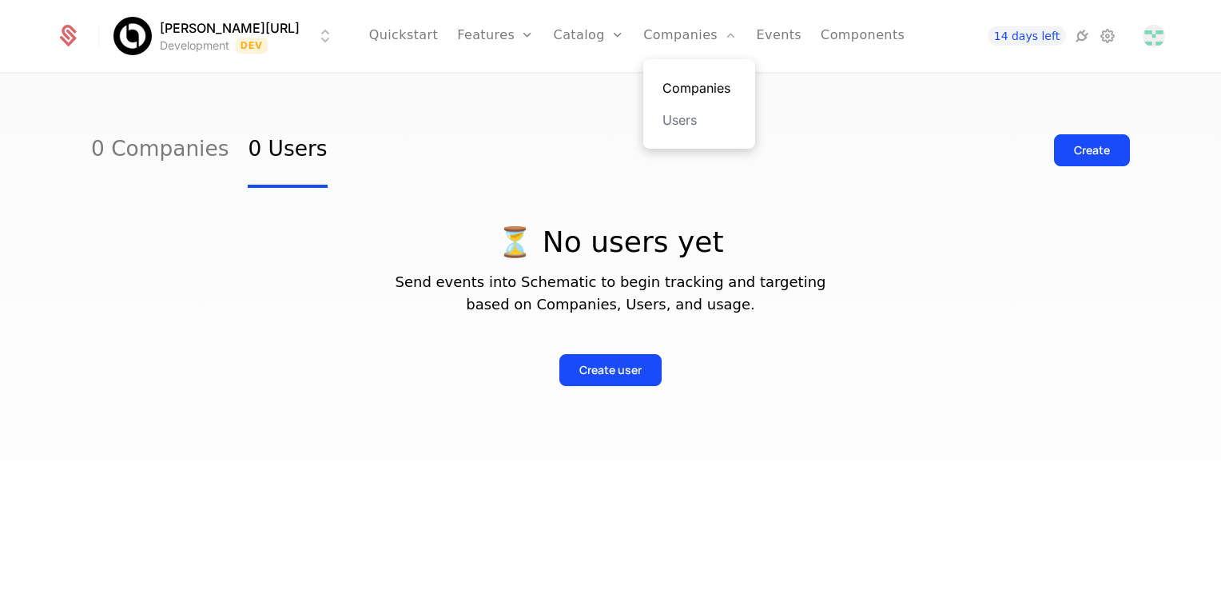
click at [675, 84] on link "Companies" at bounding box center [700, 87] width 74 height 19
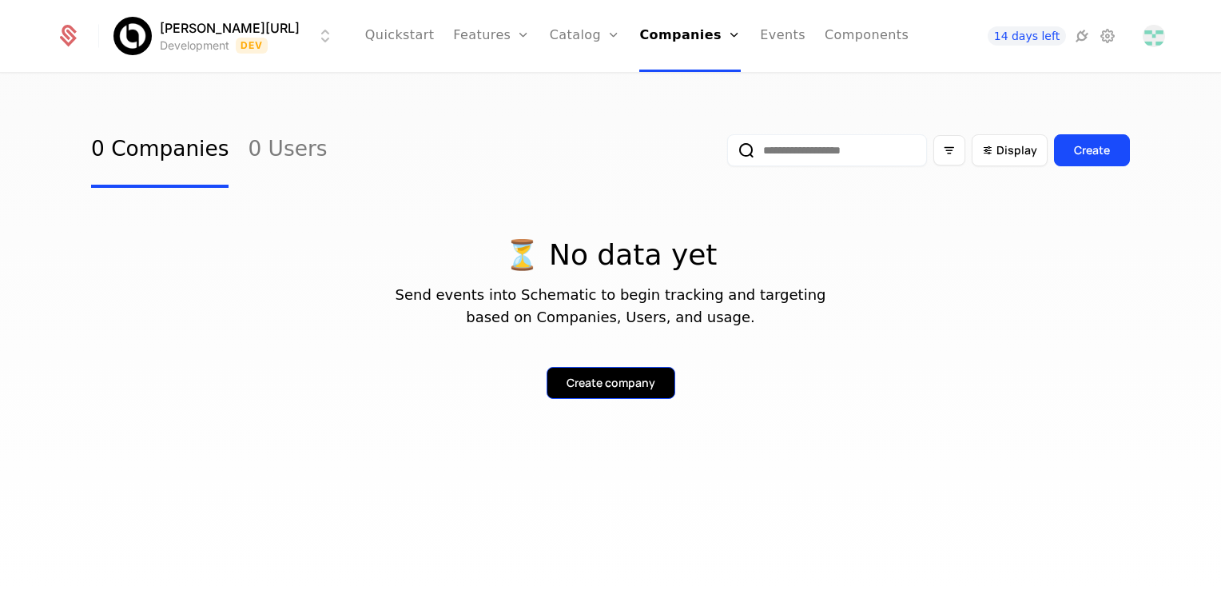
click at [591, 379] on div "Create company" at bounding box center [611, 383] width 89 height 16
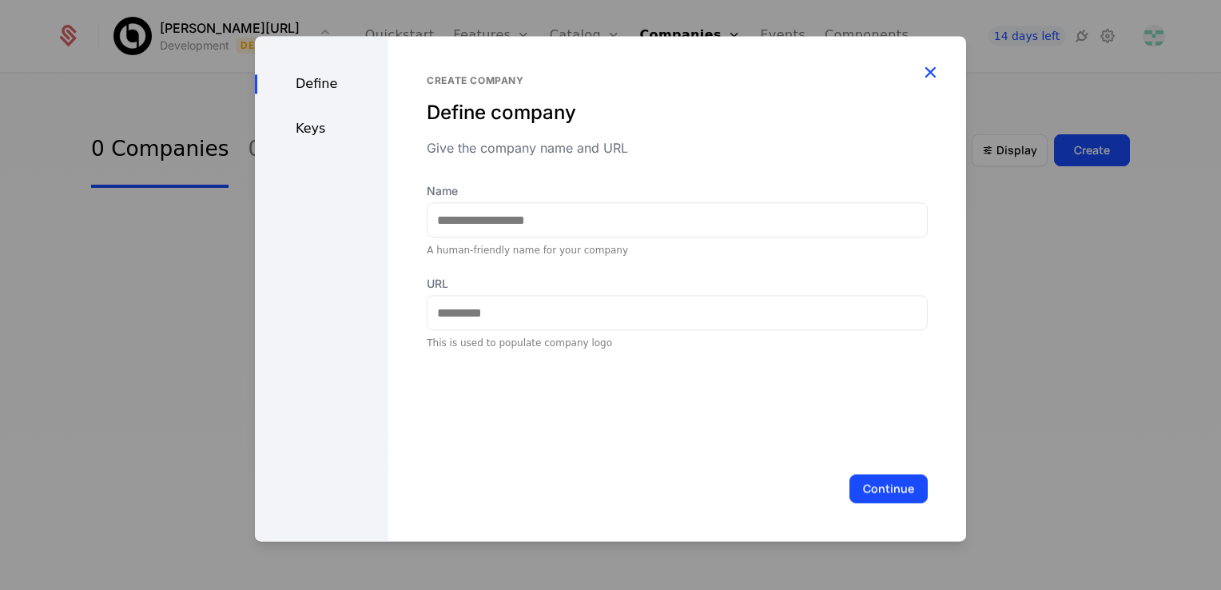
click at [933, 75] on icon "button" at bounding box center [930, 72] width 21 height 21
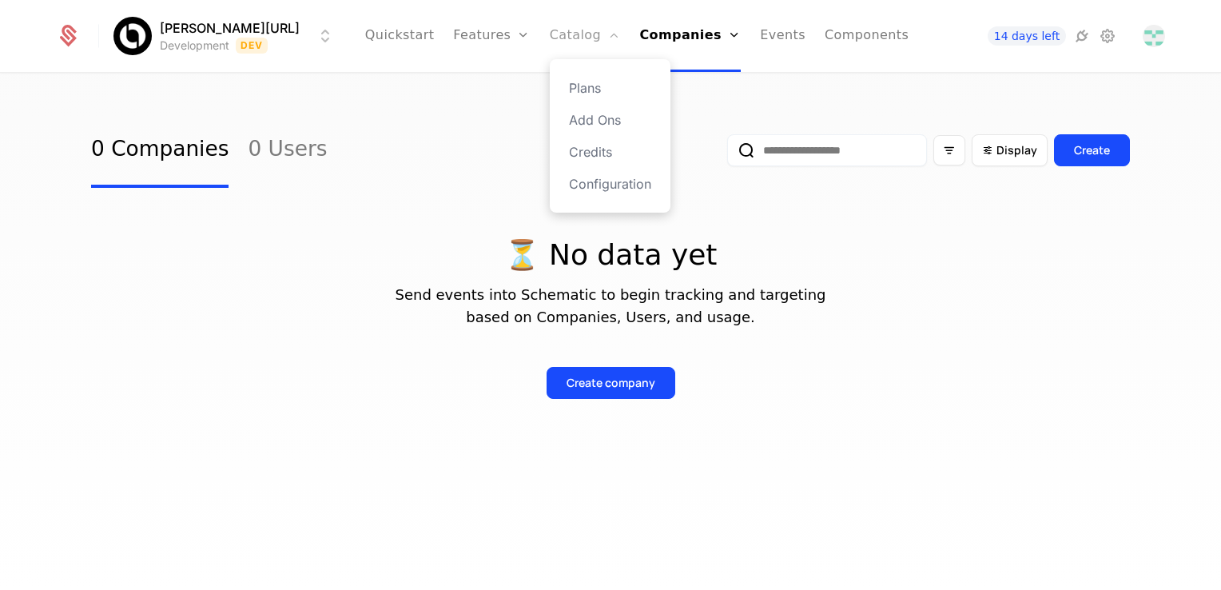
click at [550, 36] on link "Catalog" at bounding box center [585, 36] width 71 height 72
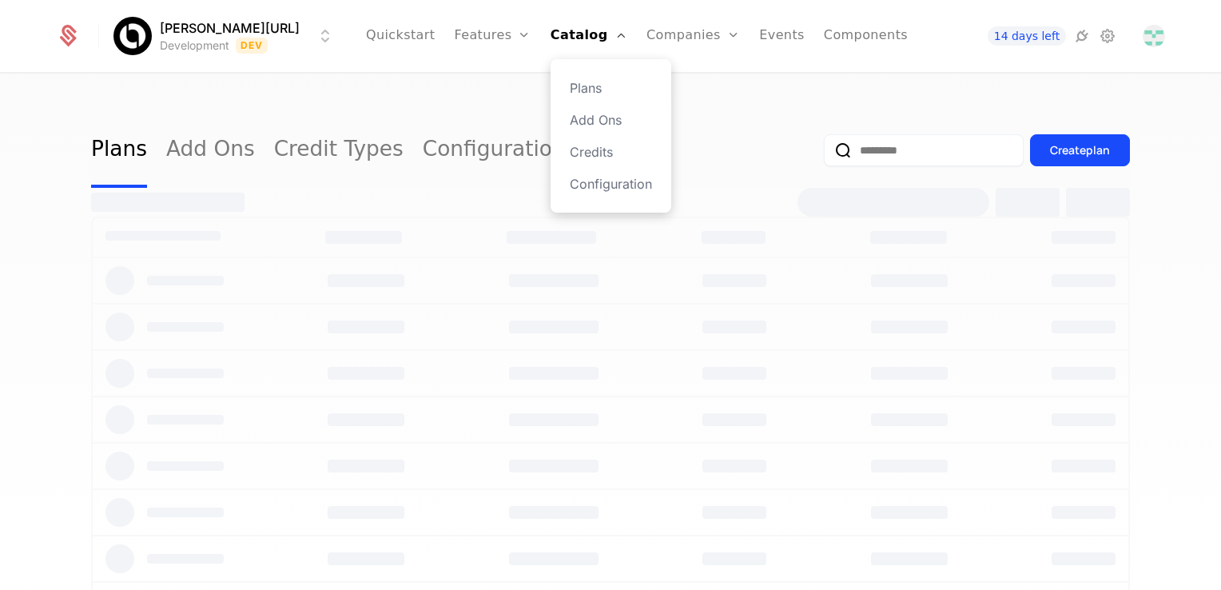
click at [569, 193] on div "Plans Add Ons Credits Configuration" at bounding box center [611, 135] width 121 height 153
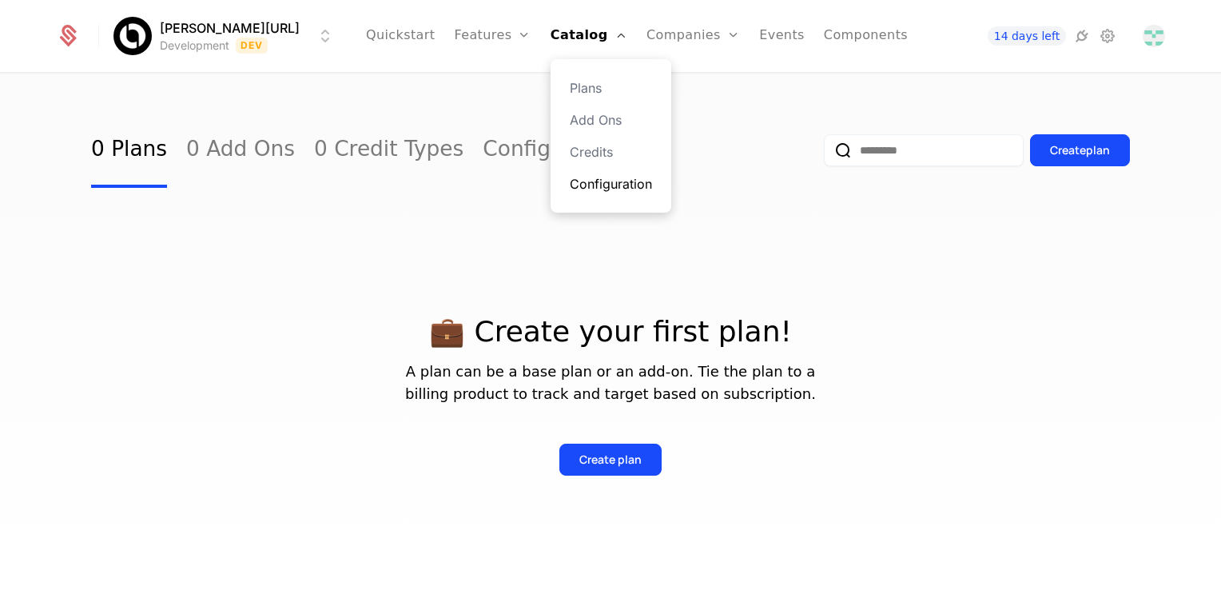
click at [570, 190] on link "Configuration" at bounding box center [611, 183] width 82 height 19
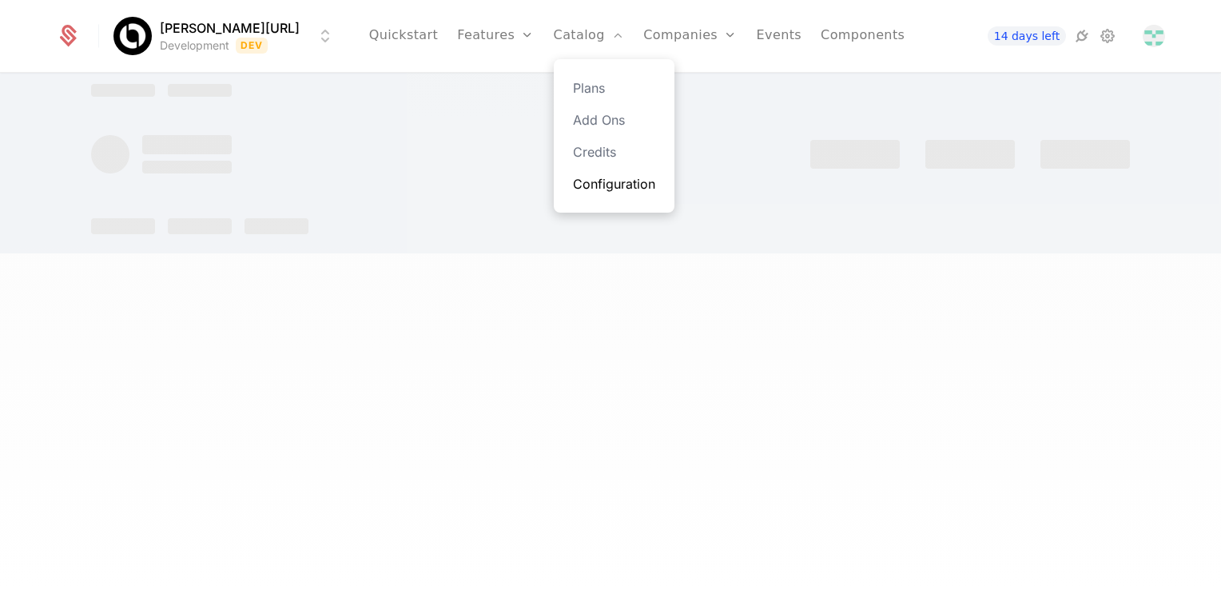
click at [573, 186] on link "Configuration" at bounding box center [614, 183] width 82 height 19
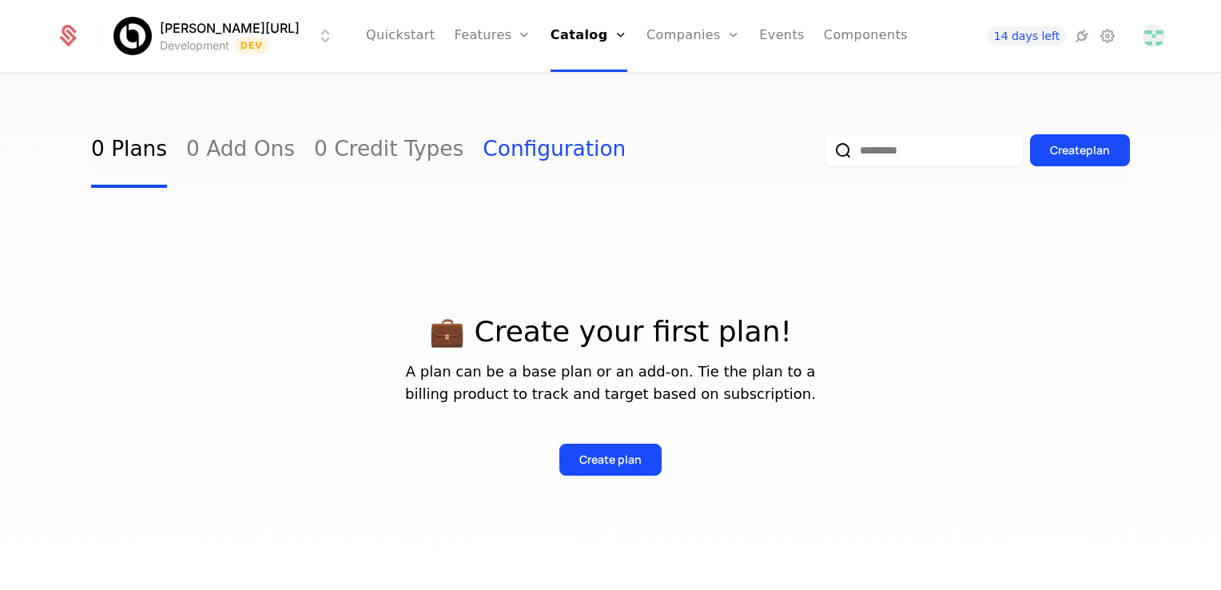
click at [484, 152] on link "Configuration" at bounding box center [554, 150] width 143 height 75
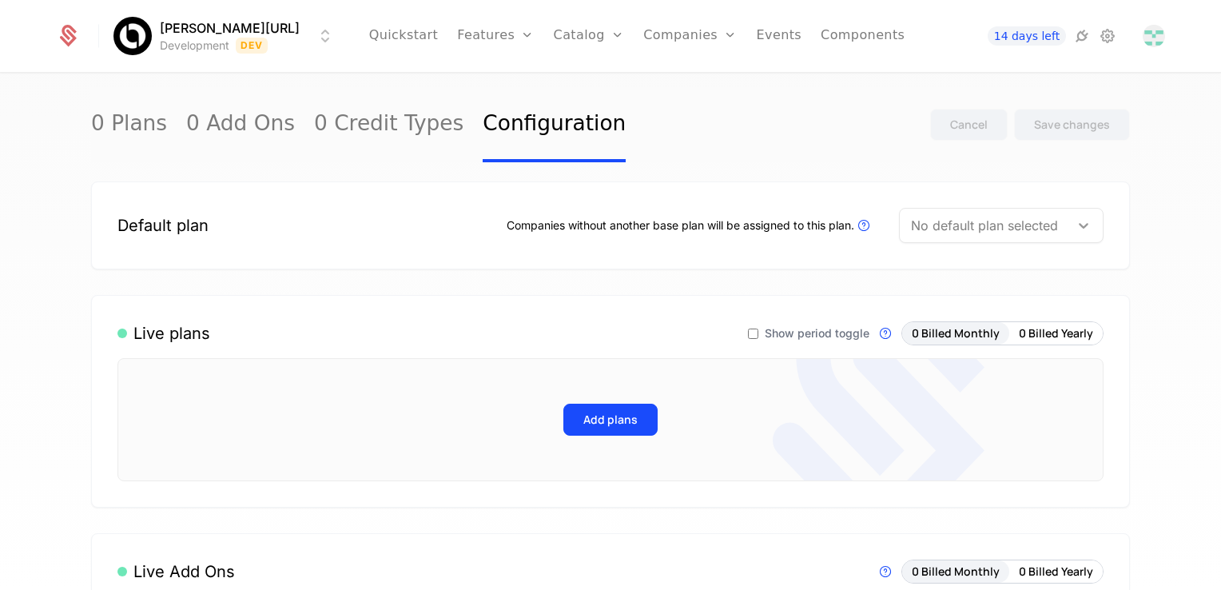
click at [1076, 228] on icon at bounding box center [1084, 225] width 16 height 16
click at [1038, 263] on div "No options" at bounding box center [995, 269] width 205 height 32
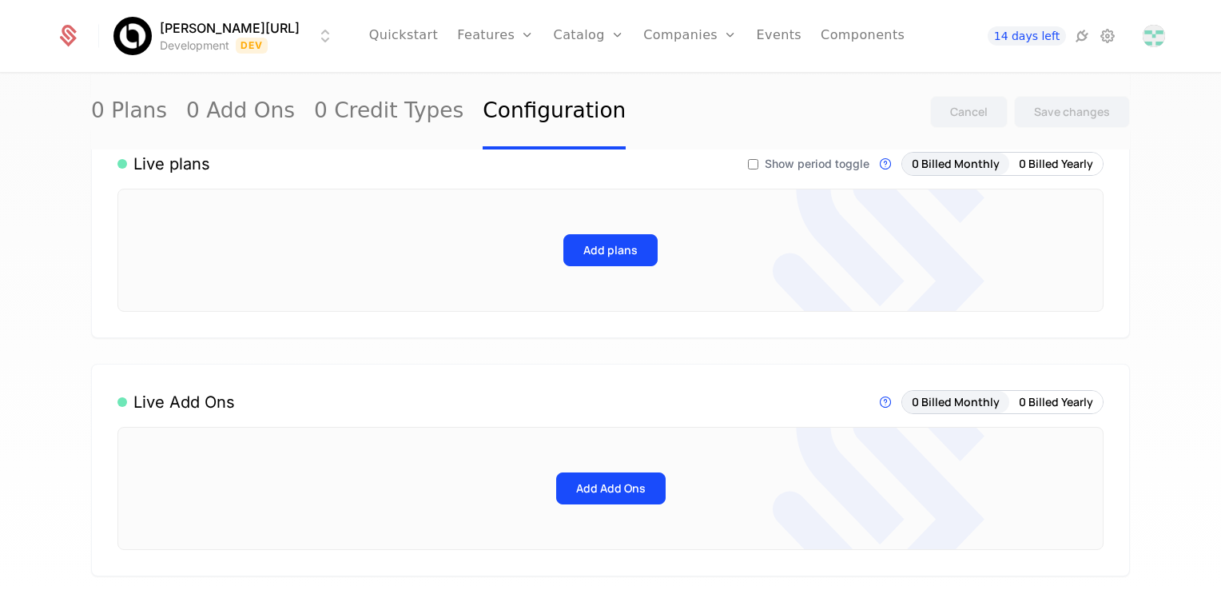
scroll to position [160, 0]
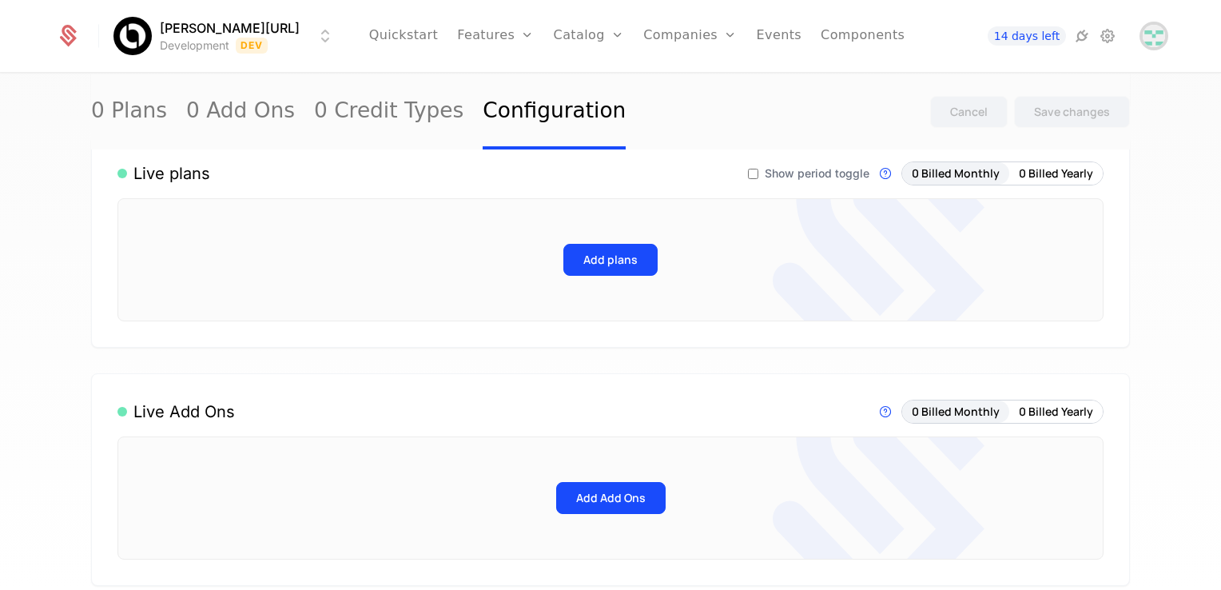
click at [1150, 38] on img "Open user button" at bounding box center [1154, 36] width 22 height 22
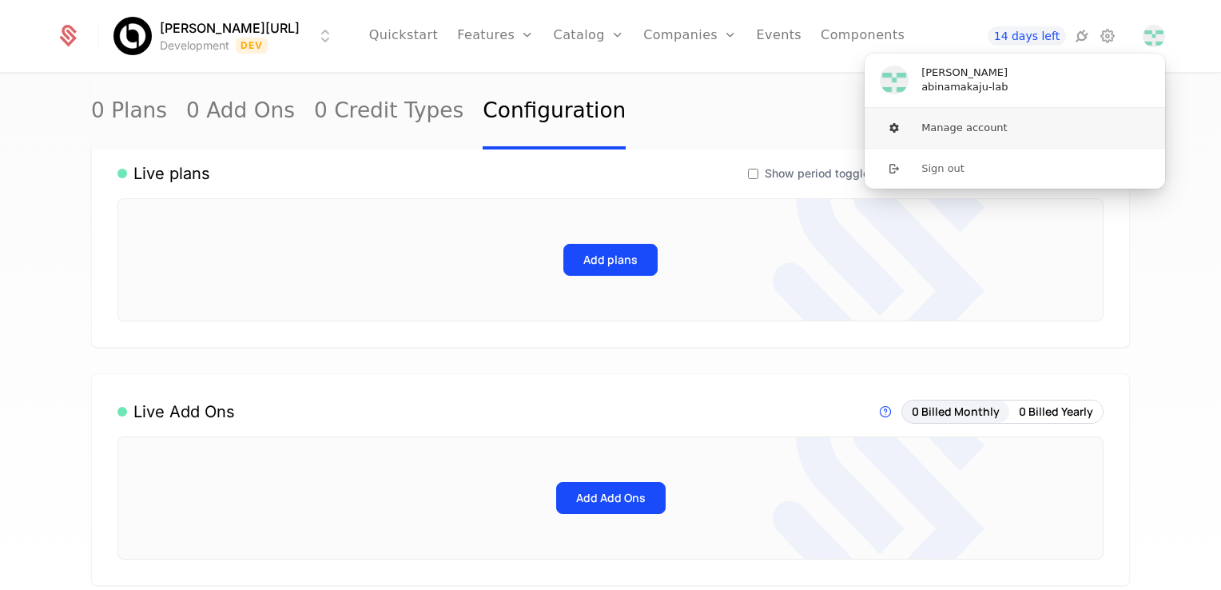
click at [962, 123] on button "Manage account" at bounding box center [1015, 128] width 302 height 40
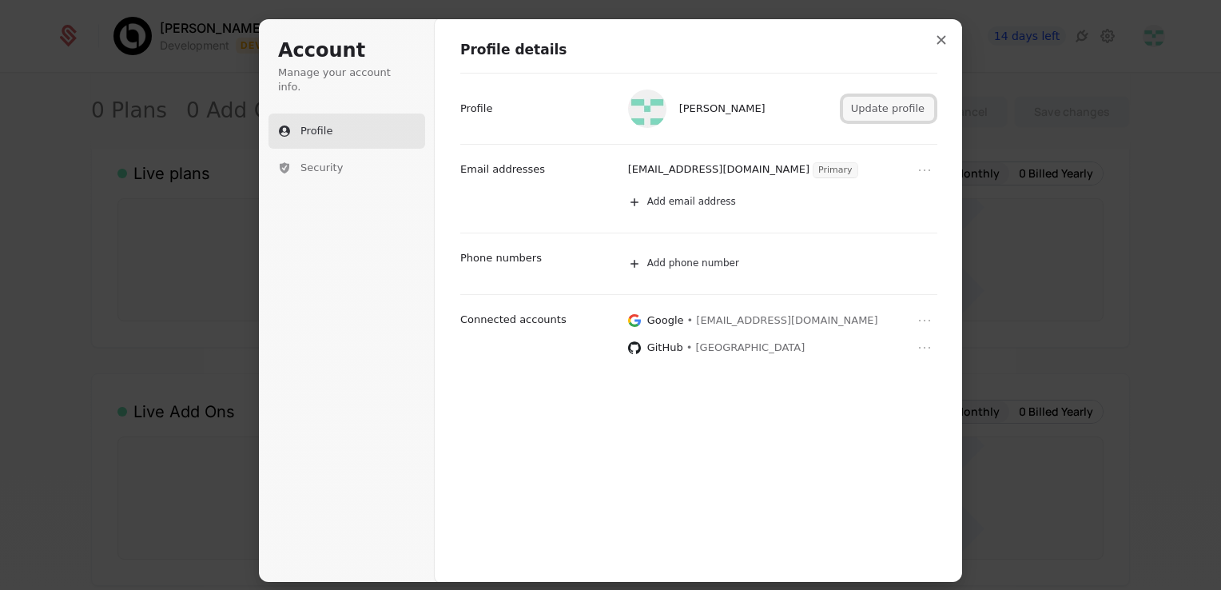
click at [917, 112] on button "Update profile" at bounding box center [888, 109] width 91 height 24
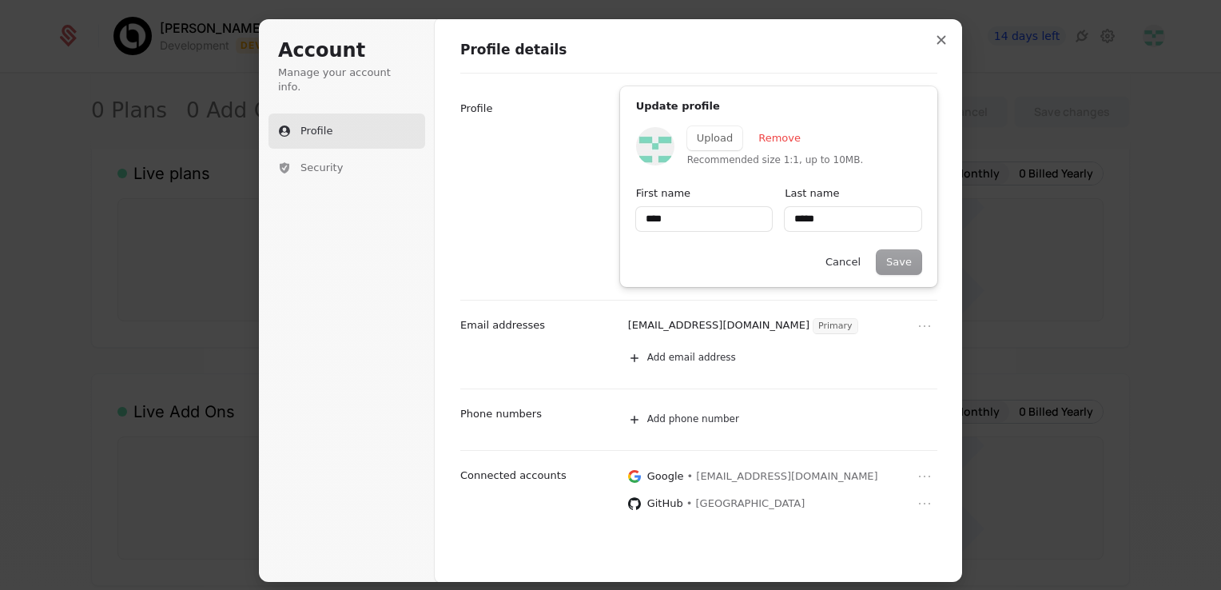
type input "***"
type input "*****"
type input "**"
type input "*****"
type input "*"
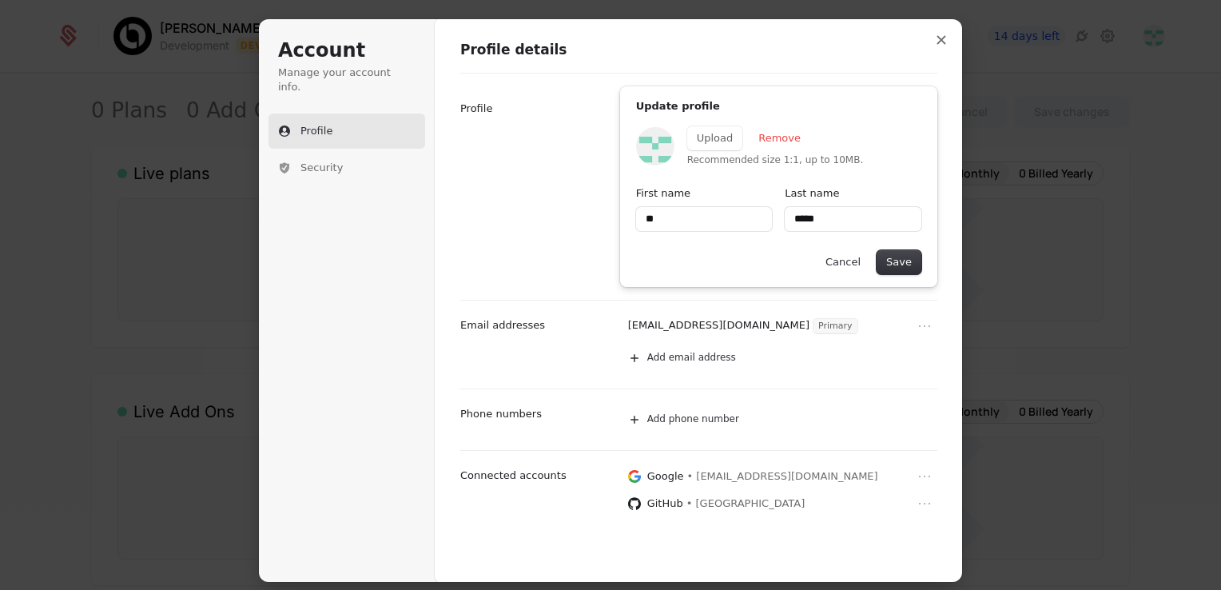
type input "*****"
type input "*"
type input "*****"
type input "**"
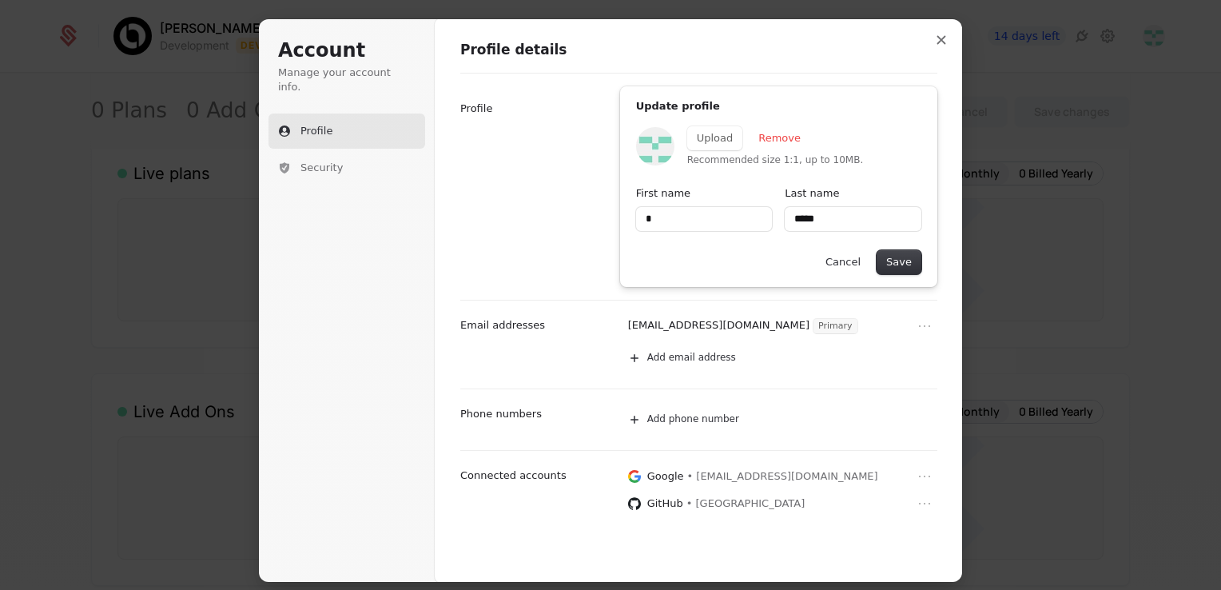
type input "*****"
type input "***"
type input "*****"
type input "****"
type input "*****"
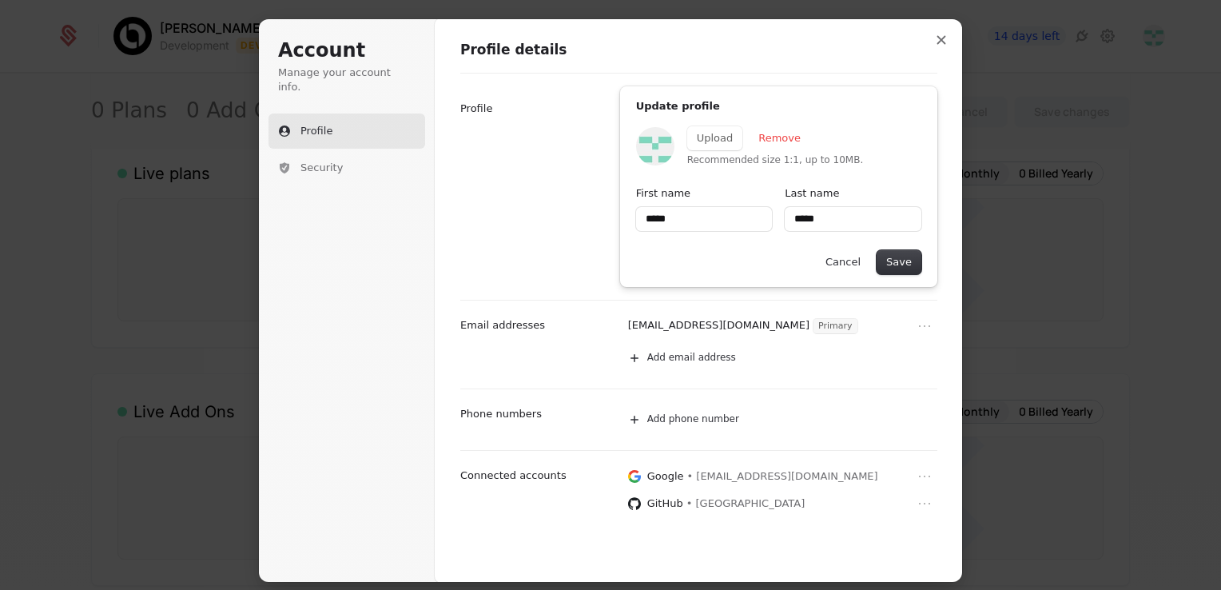
type input "*****"
click at [837, 222] on input "*****" at bounding box center [853, 219] width 137 height 24
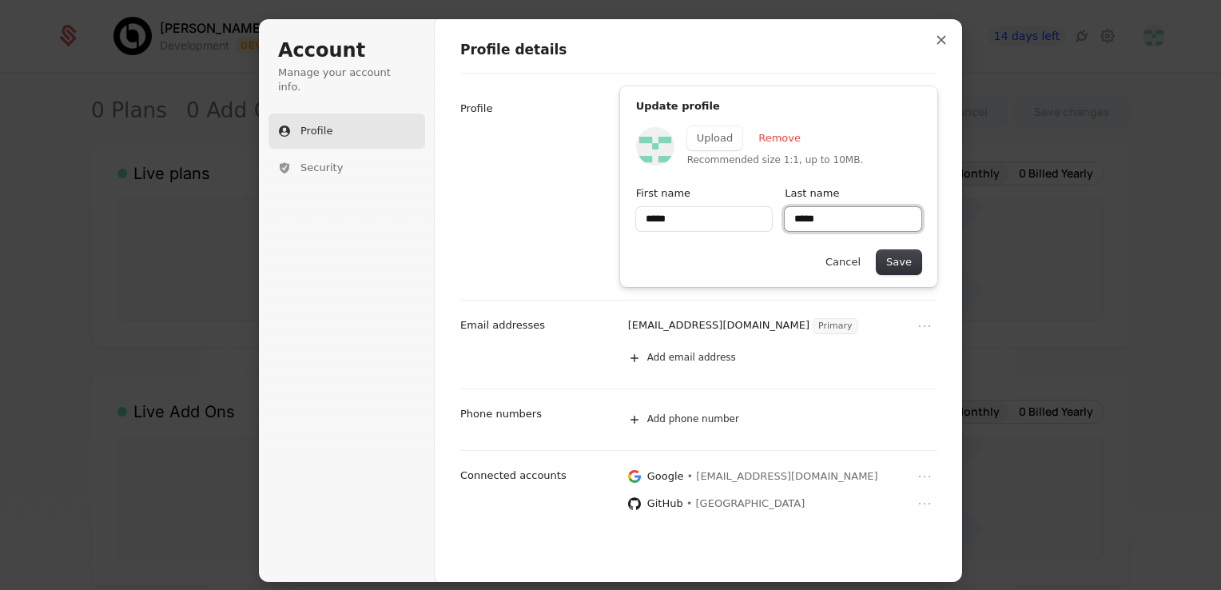
type input "*****"
type input "****"
type input "*****"
type input "***"
type input "*****"
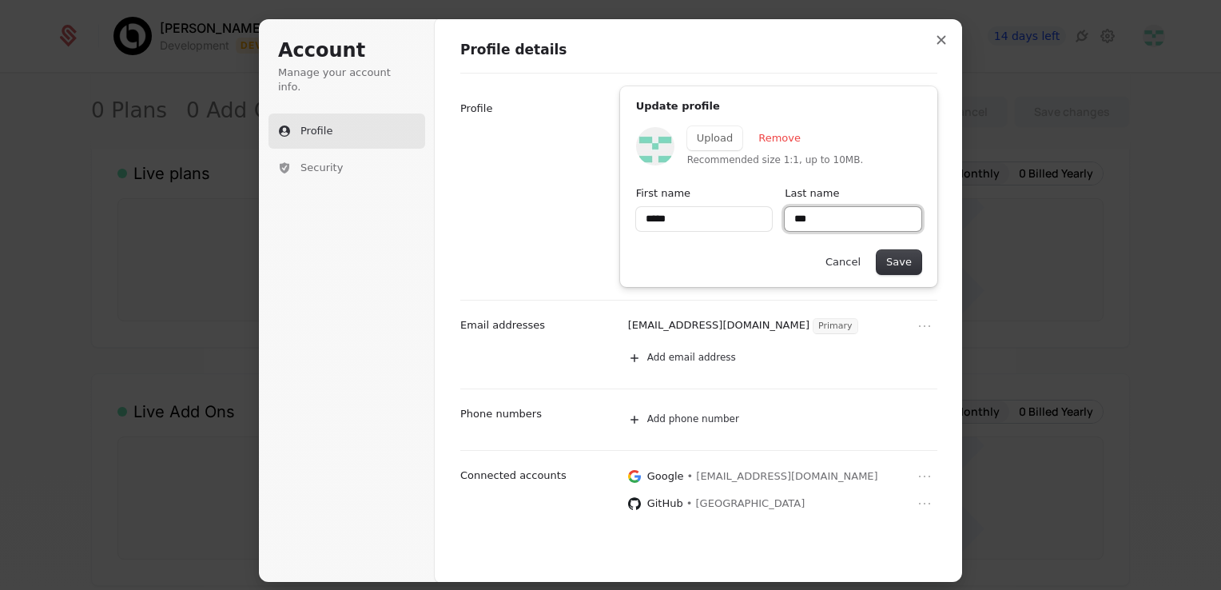
type input "**"
type input "*****"
type input "*"
type input "*****"
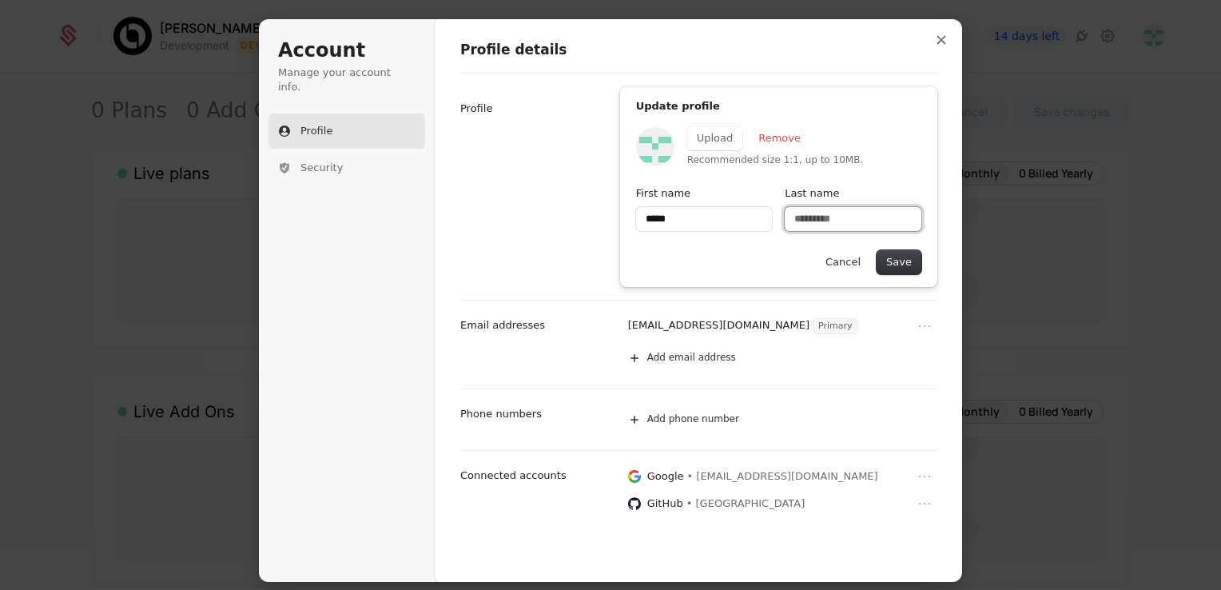
type input "*"
type input "*****"
type input "**"
type input "*****"
type input "***"
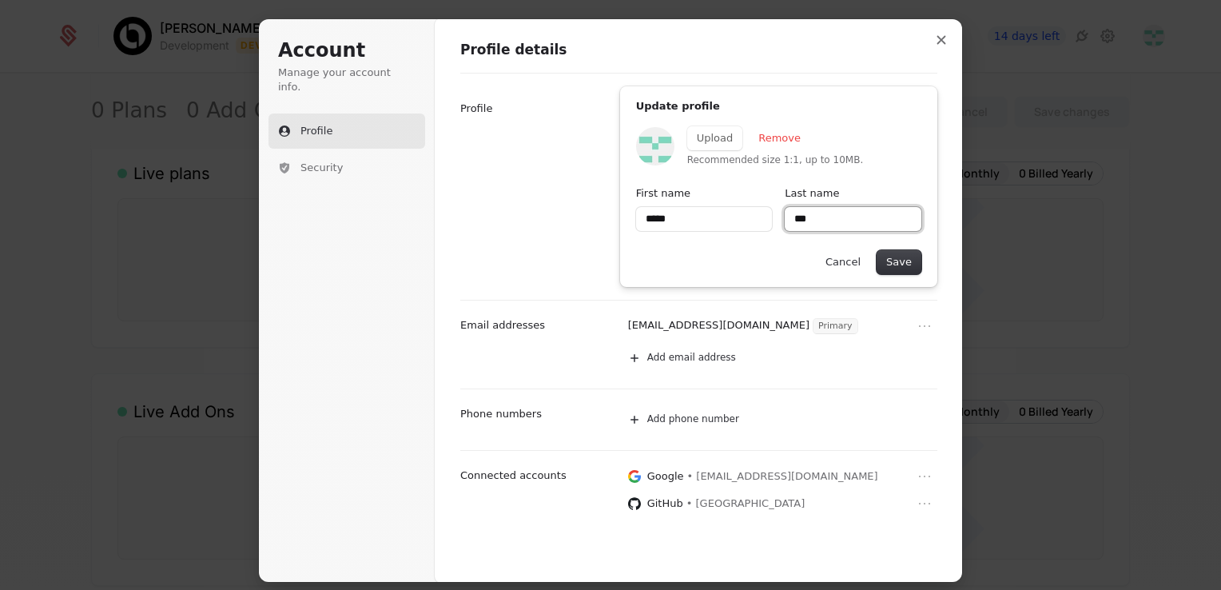
type input "*****"
type input "****"
type input "*****"
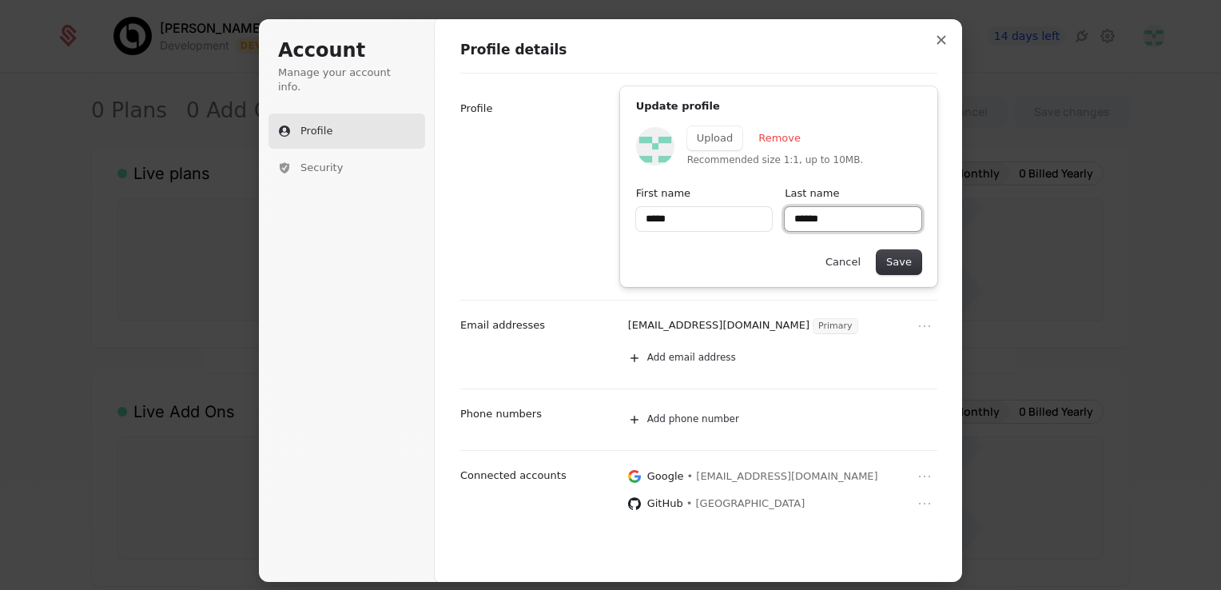
type input "******"
type input "*****"
type input "******"
click at [573, 242] on div "Update profile Upload Remove Recommended size 1:1, up to 10MB. First name *****…" at bounding box center [698, 186] width 477 height 227
click at [906, 265] on button "Save" at bounding box center [899, 262] width 45 height 24
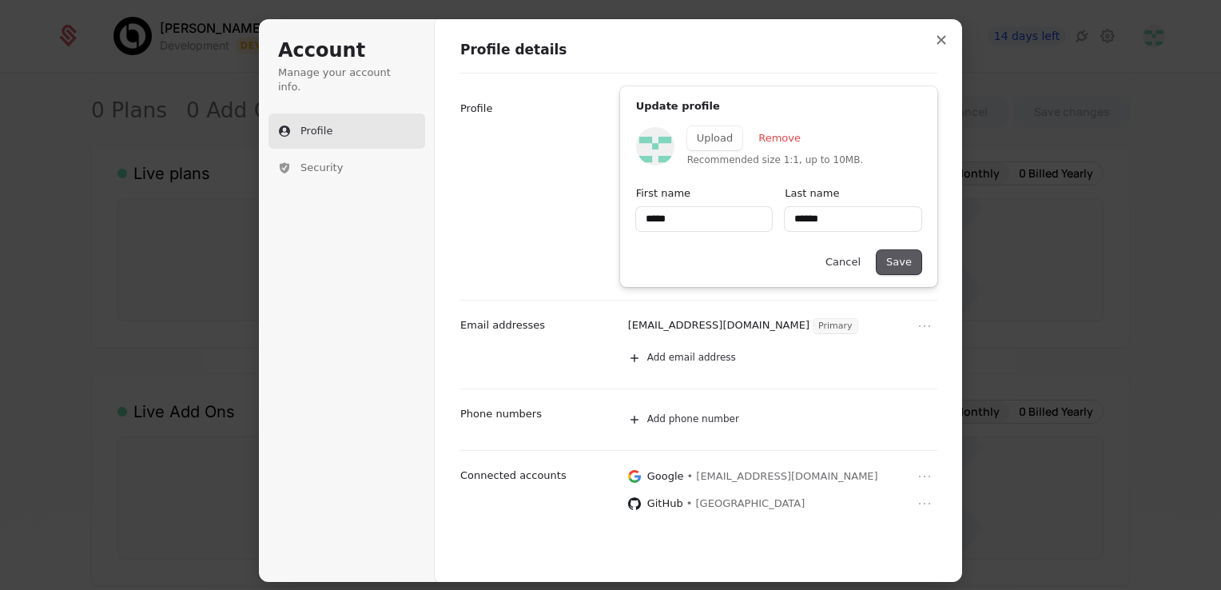
type input "*****"
type input "******"
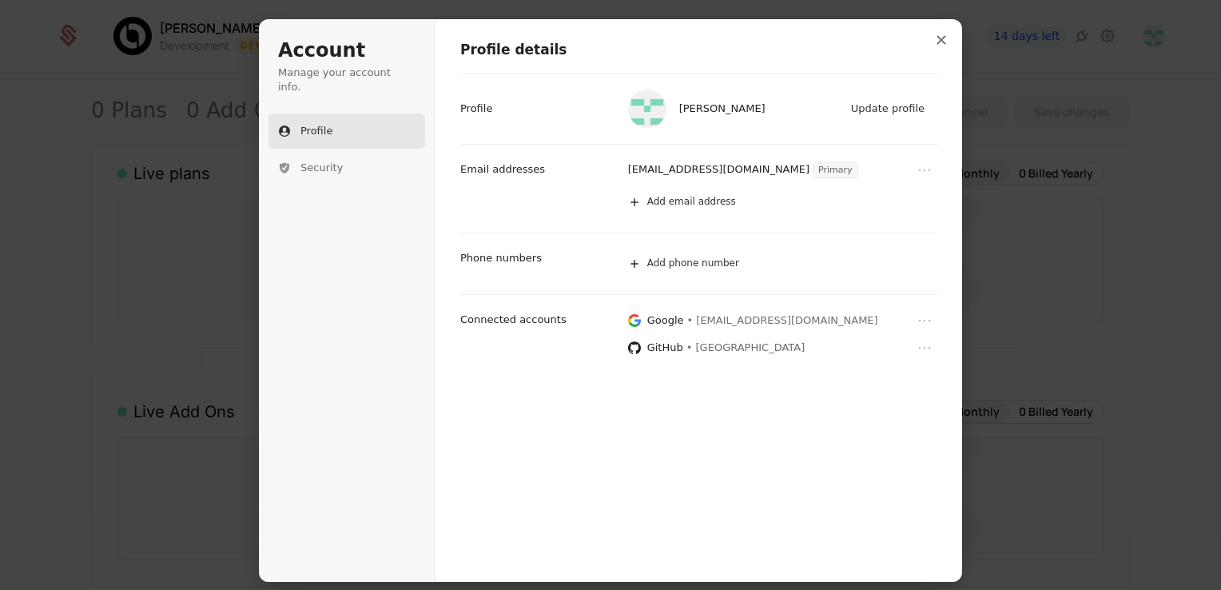
click at [711, 322] on span "• abinamakaju@gmail.com" at bounding box center [782, 320] width 191 height 14
click at [364, 153] on button "Security" at bounding box center [347, 167] width 157 height 35
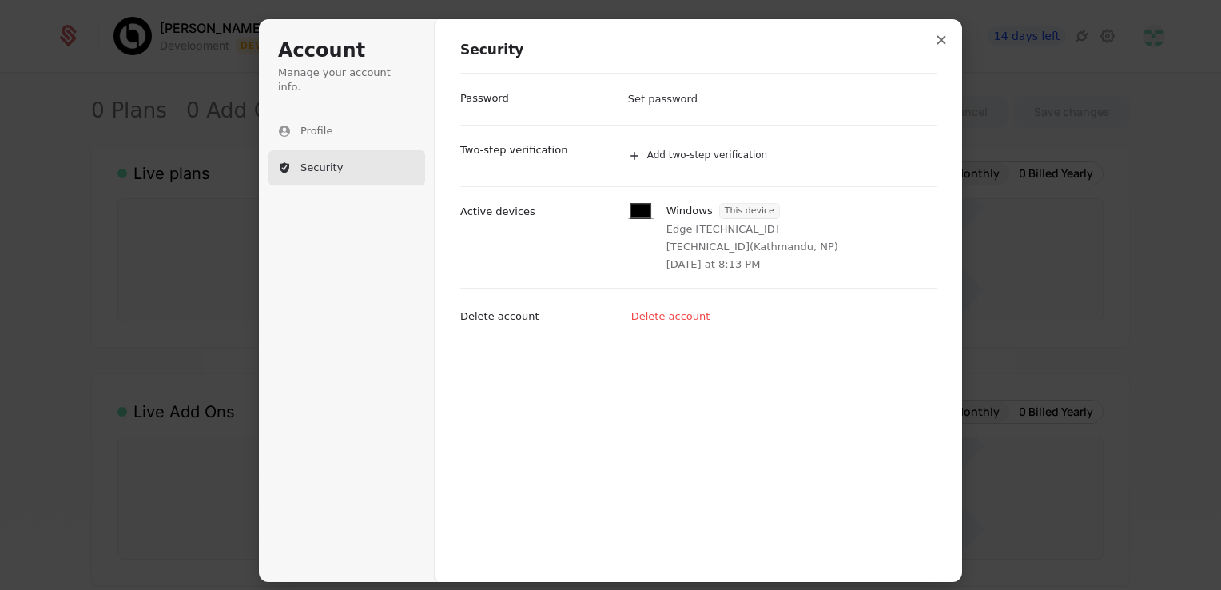
click at [926, 54] on h1 "Security" at bounding box center [698, 50] width 477 height 19
click at [929, 48] on button "Close modal" at bounding box center [941, 40] width 29 height 29
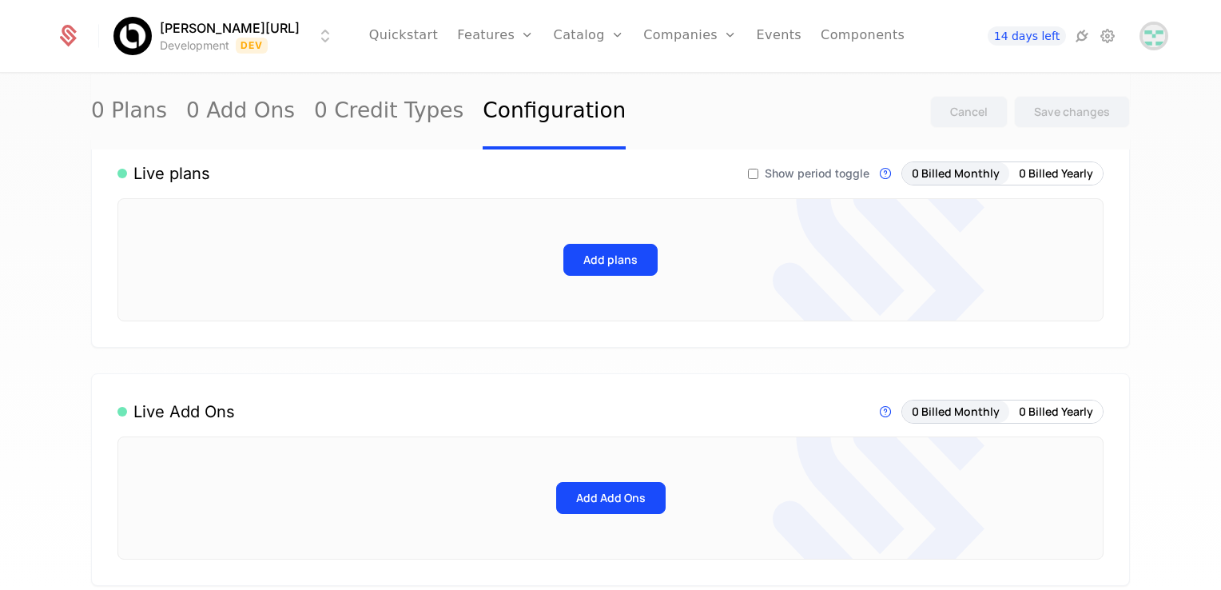
click at [1157, 35] on img "Open user button" at bounding box center [1154, 36] width 22 height 22
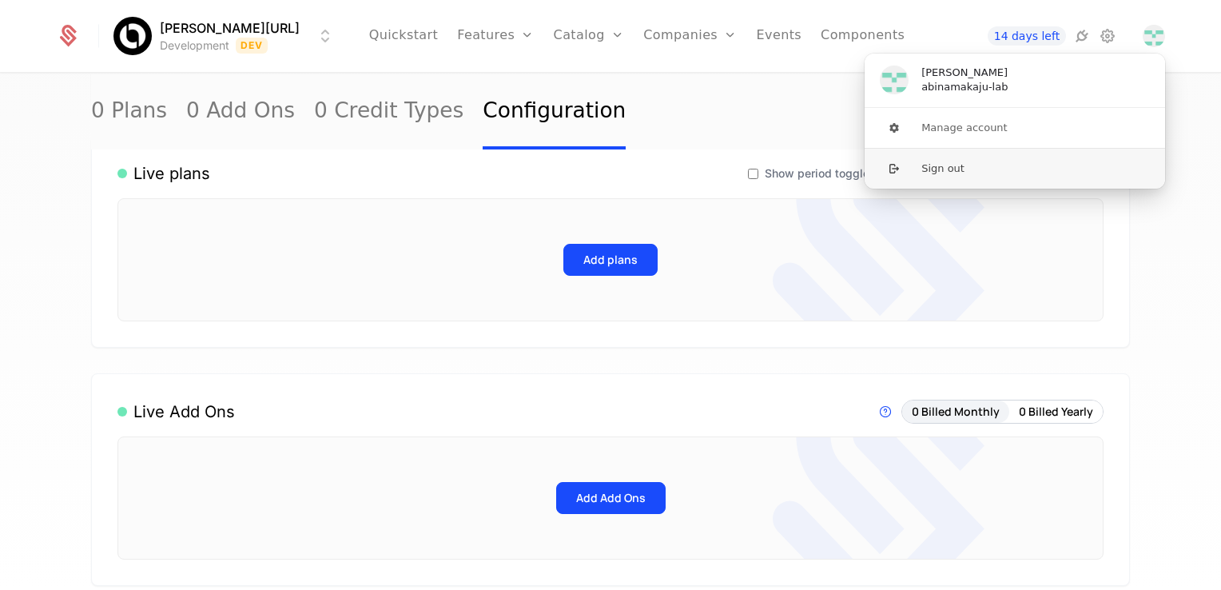
click at [934, 162] on button "Sign out" at bounding box center [1015, 168] width 302 height 41
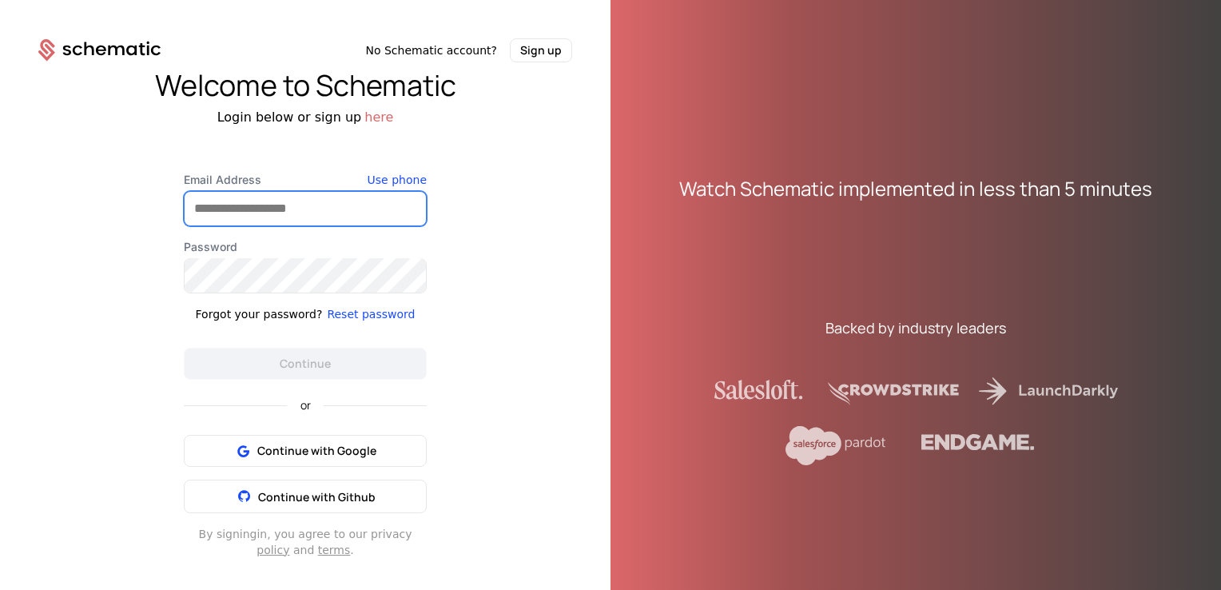
type input "**********"
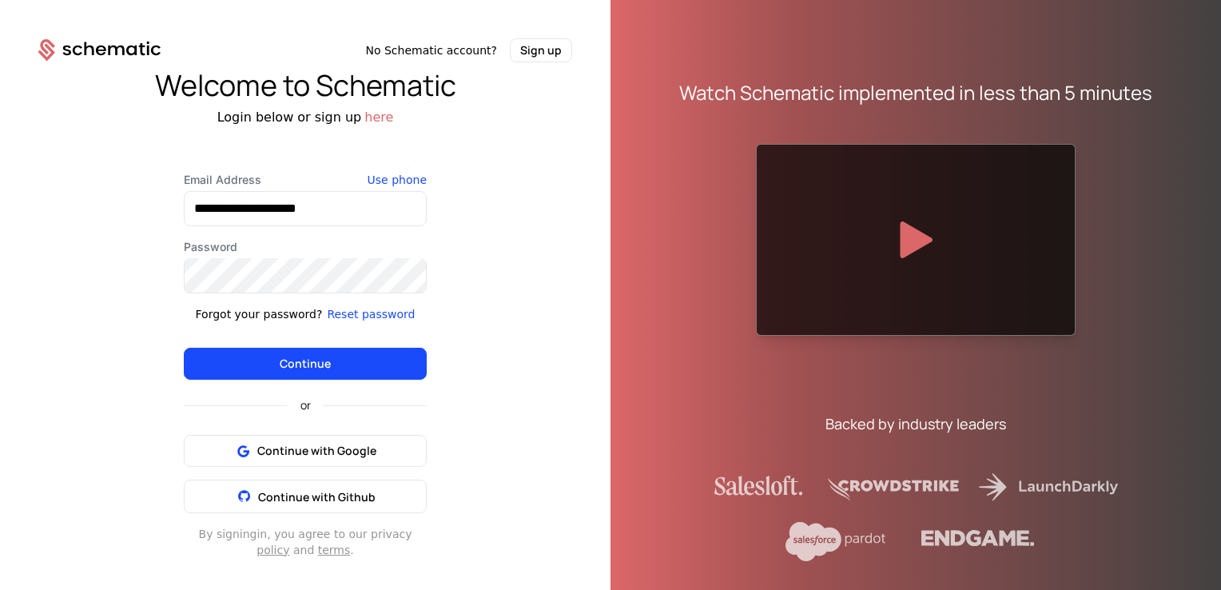
click at [99, 412] on div "**********" at bounding box center [305, 313] width 611 height 502
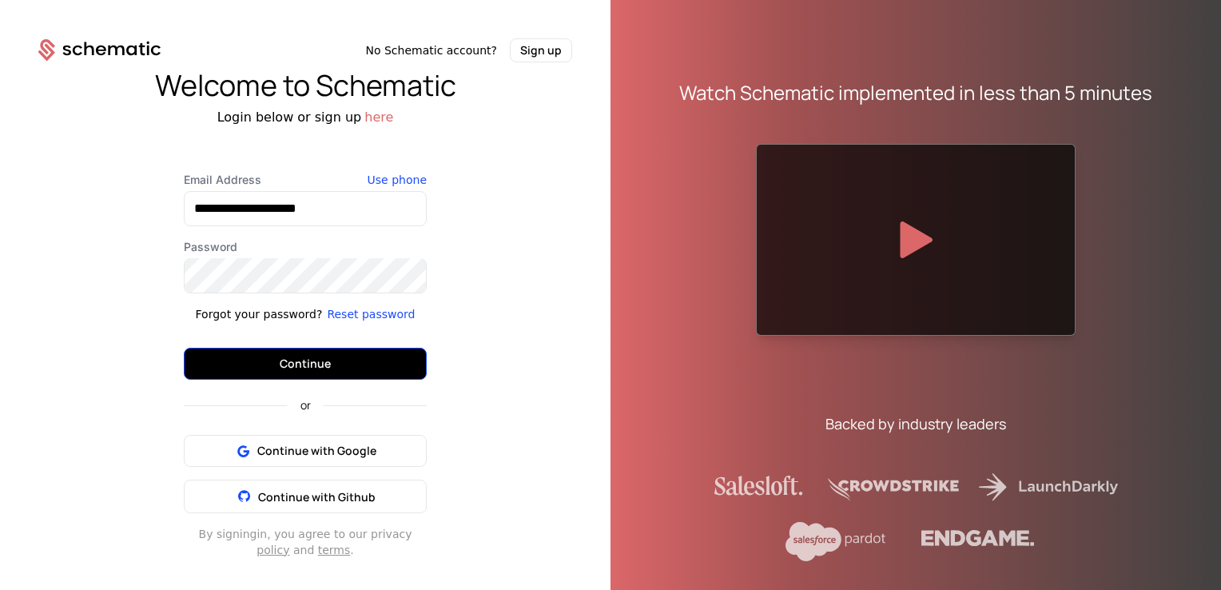
click at [234, 370] on button "Continue" at bounding box center [305, 364] width 243 height 32
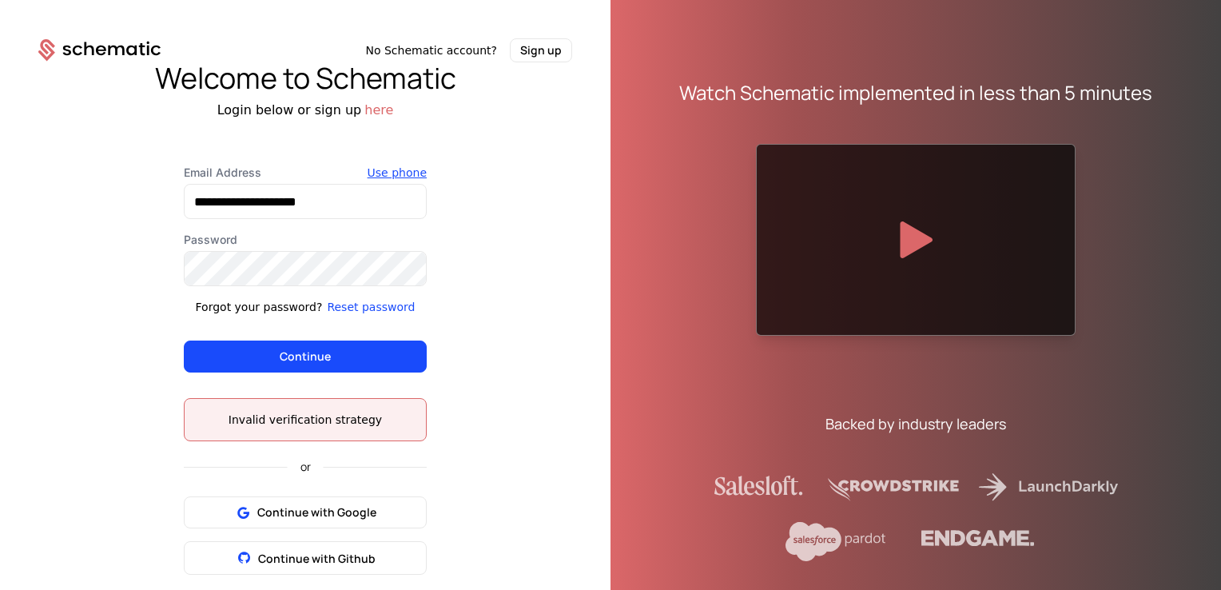
click at [384, 171] on button "Use phone" at bounding box center [397, 173] width 59 height 16
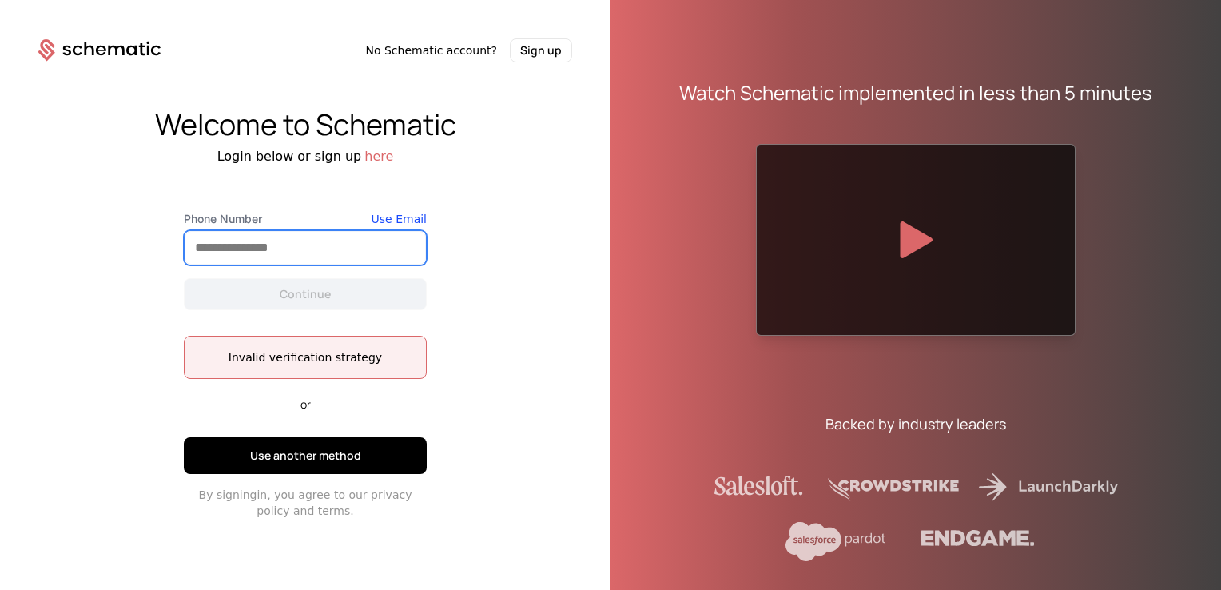
click at [321, 251] on input "Phone Number" at bounding box center [305, 248] width 241 height 34
click at [448, 51] on span "No Schematic account?" at bounding box center [431, 50] width 132 height 16
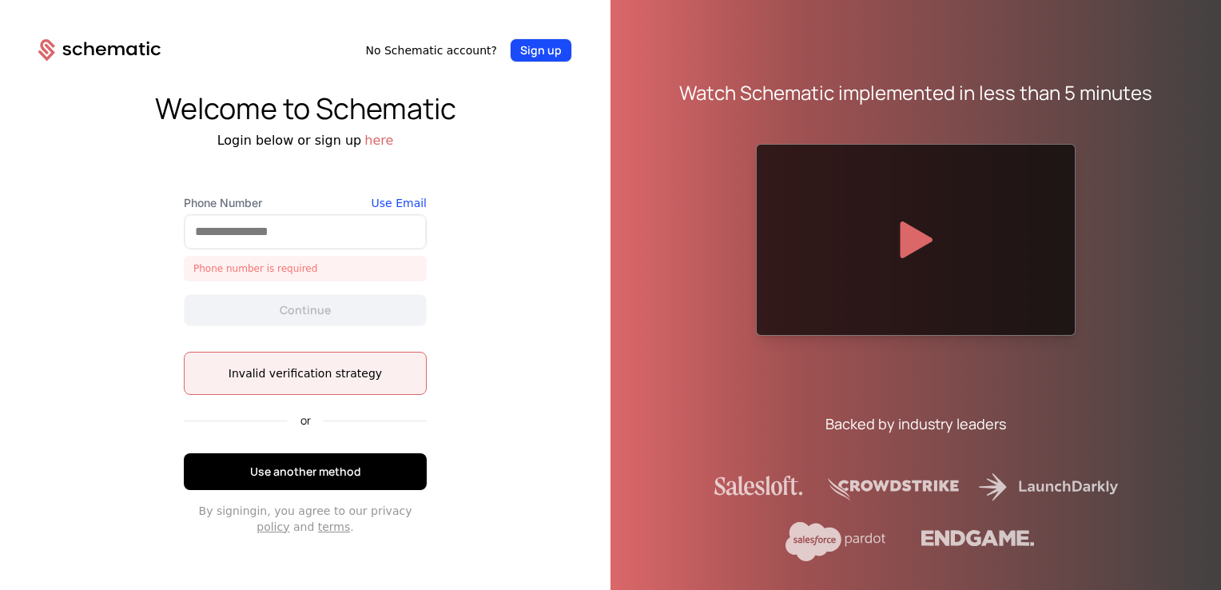
click at [529, 47] on button "Sign up" at bounding box center [541, 50] width 62 height 24
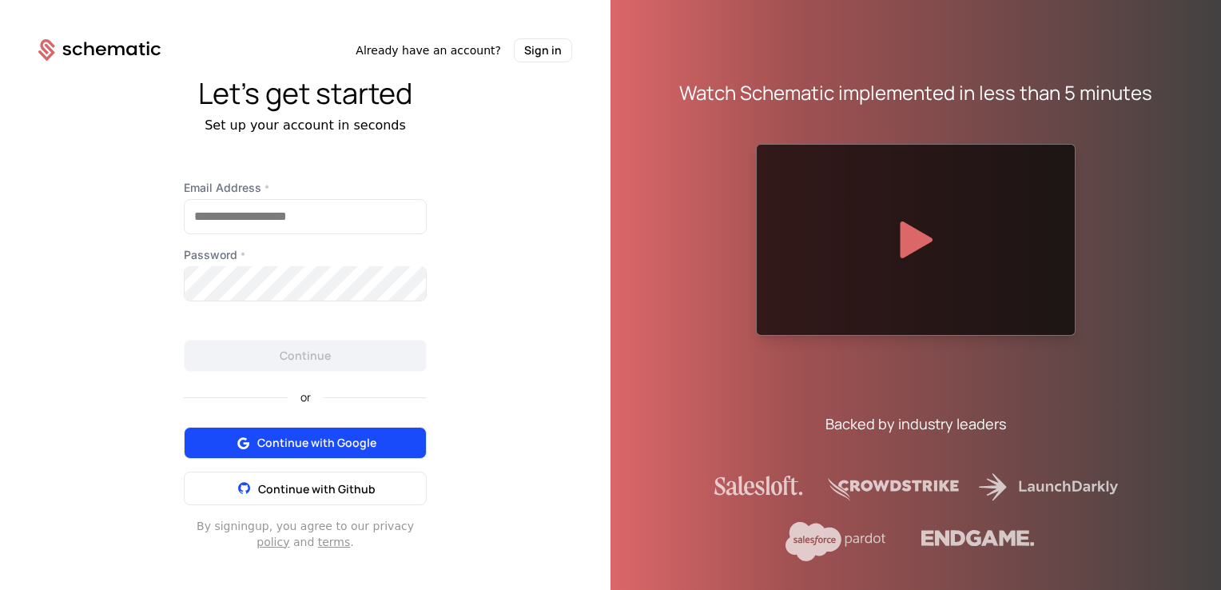
click at [321, 445] on span "Continue with Google" at bounding box center [316, 443] width 119 height 16
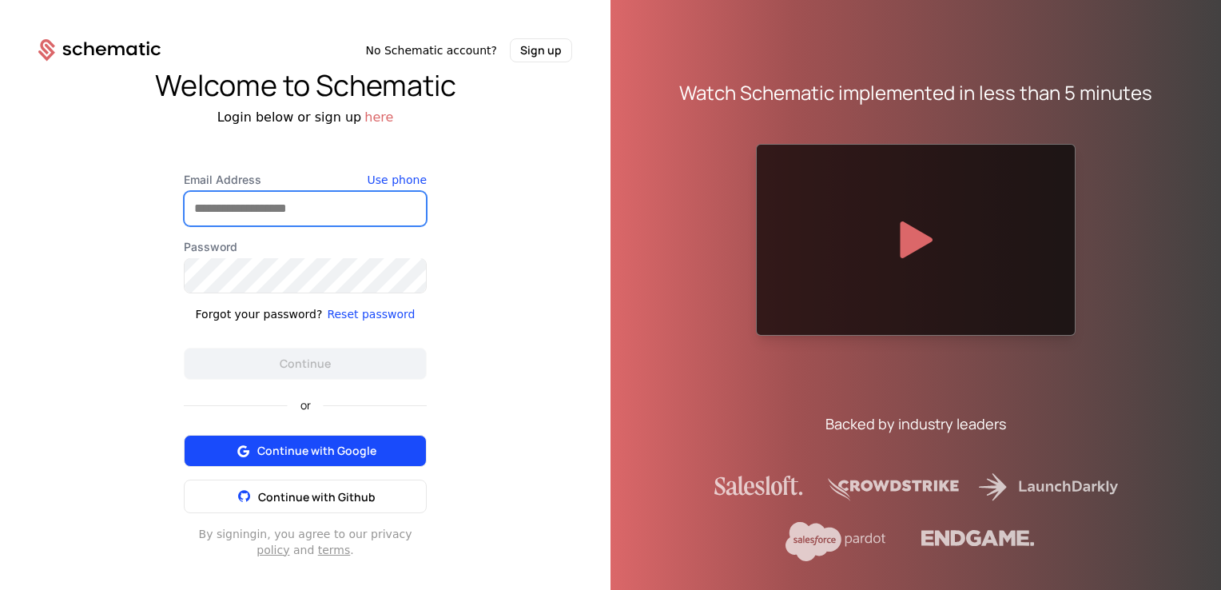
type input "**********"
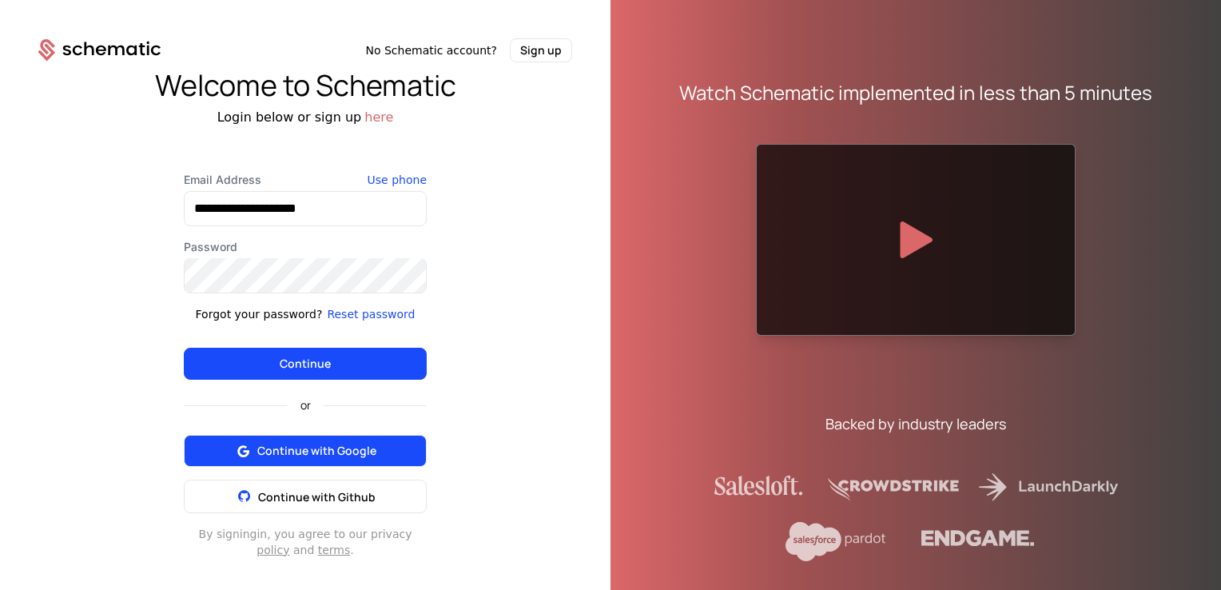
click at [313, 449] on span "Continue with Google" at bounding box center [316, 451] width 119 height 16
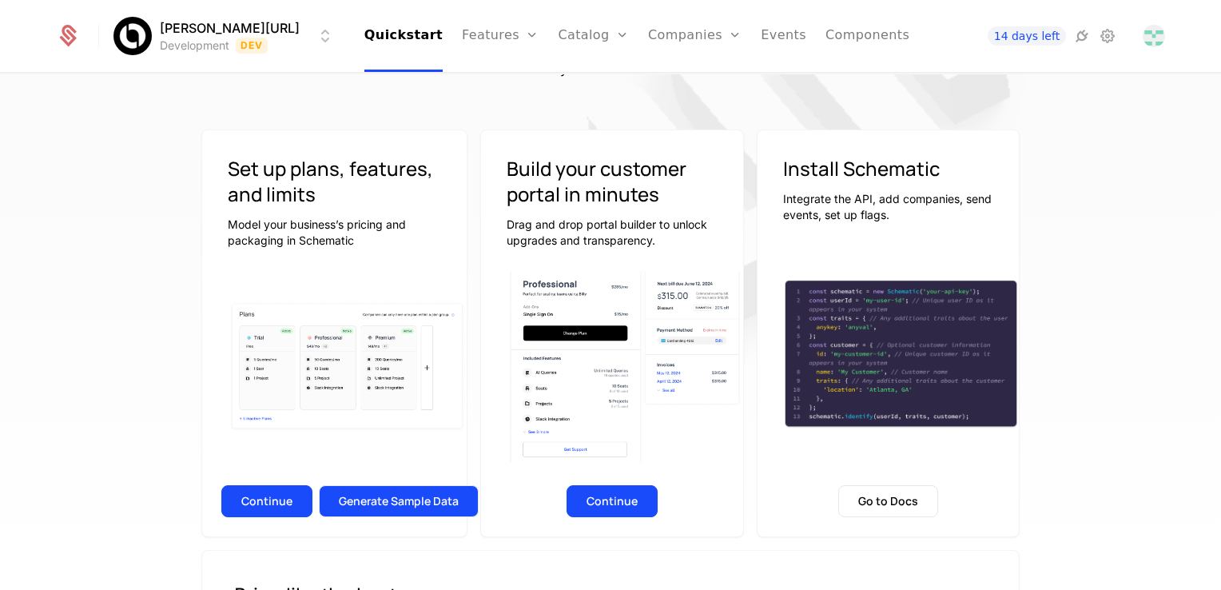
scroll to position [160, 0]
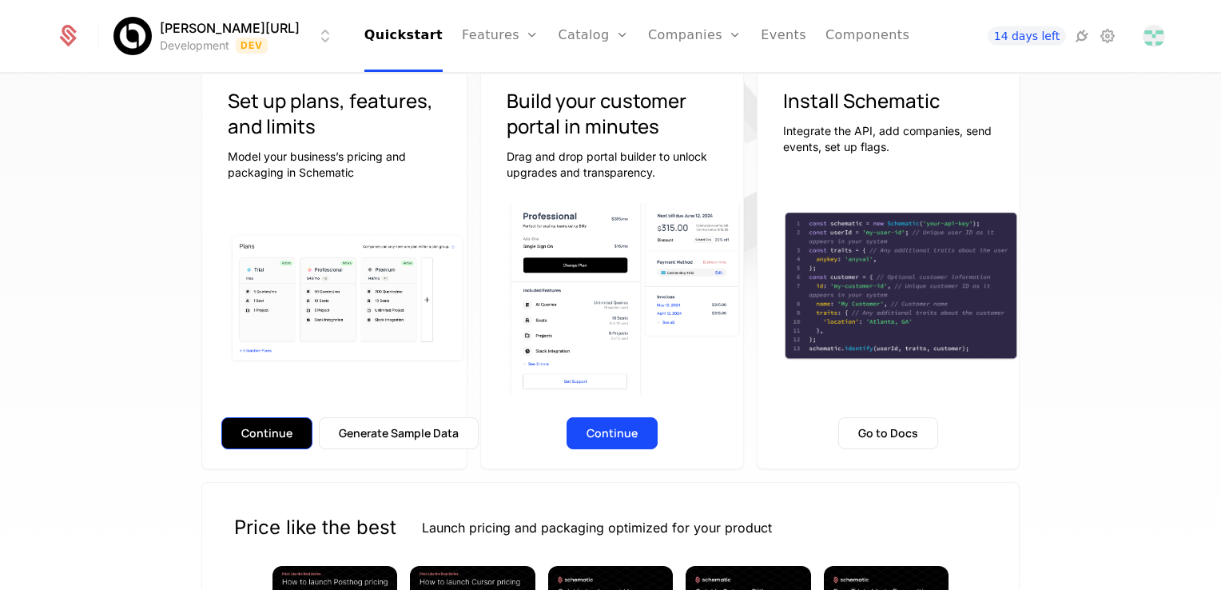
click at [278, 430] on button "Continue" at bounding box center [266, 433] width 91 height 32
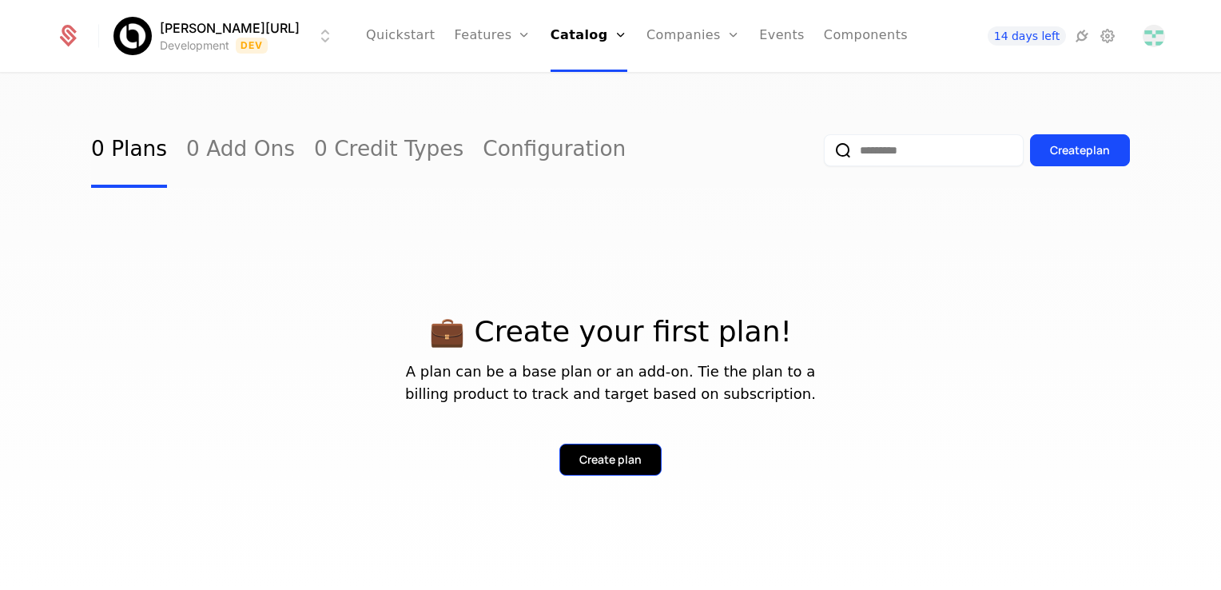
click at [595, 456] on div "Create plan" at bounding box center [610, 460] width 62 height 16
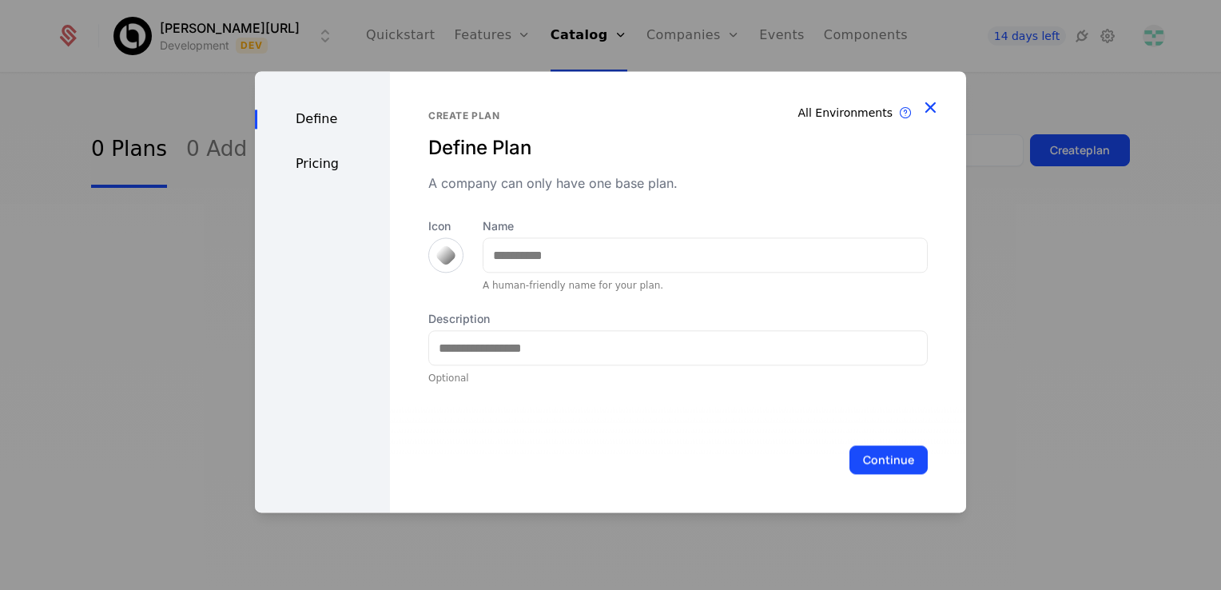
click at [920, 112] on icon "button" at bounding box center [930, 107] width 21 height 21
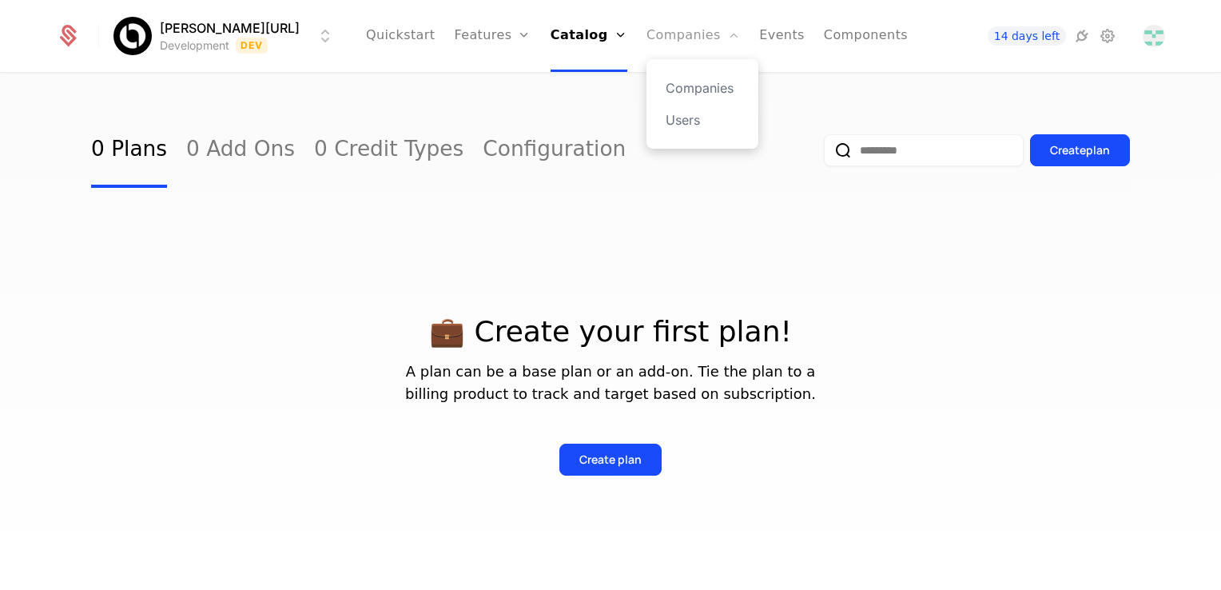
click at [660, 39] on link "Companies" at bounding box center [694, 36] width 94 height 72
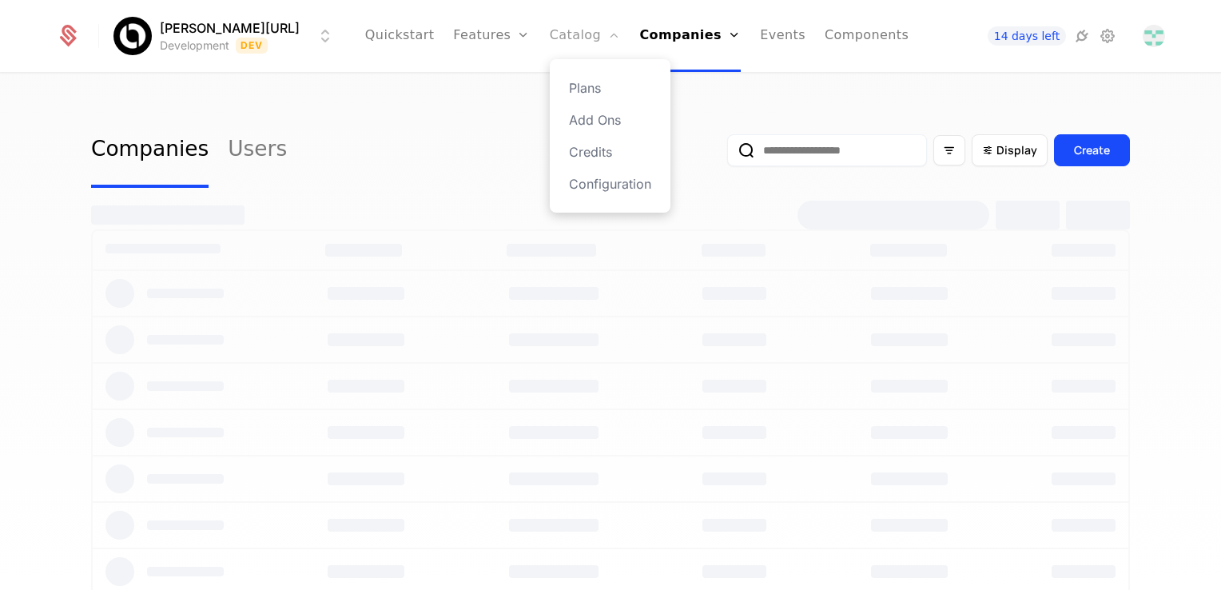
click at [586, 37] on link "Catalog" at bounding box center [585, 36] width 71 height 72
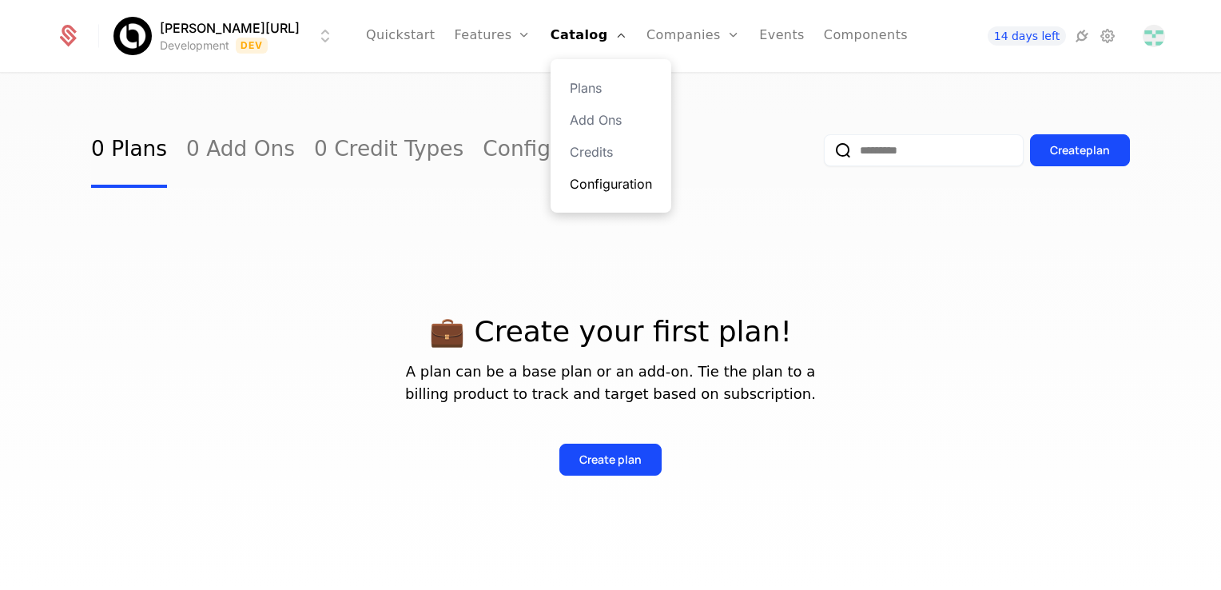
click at [602, 190] on link "Configuration" at bounding box center [611, 183] width 82 height 19
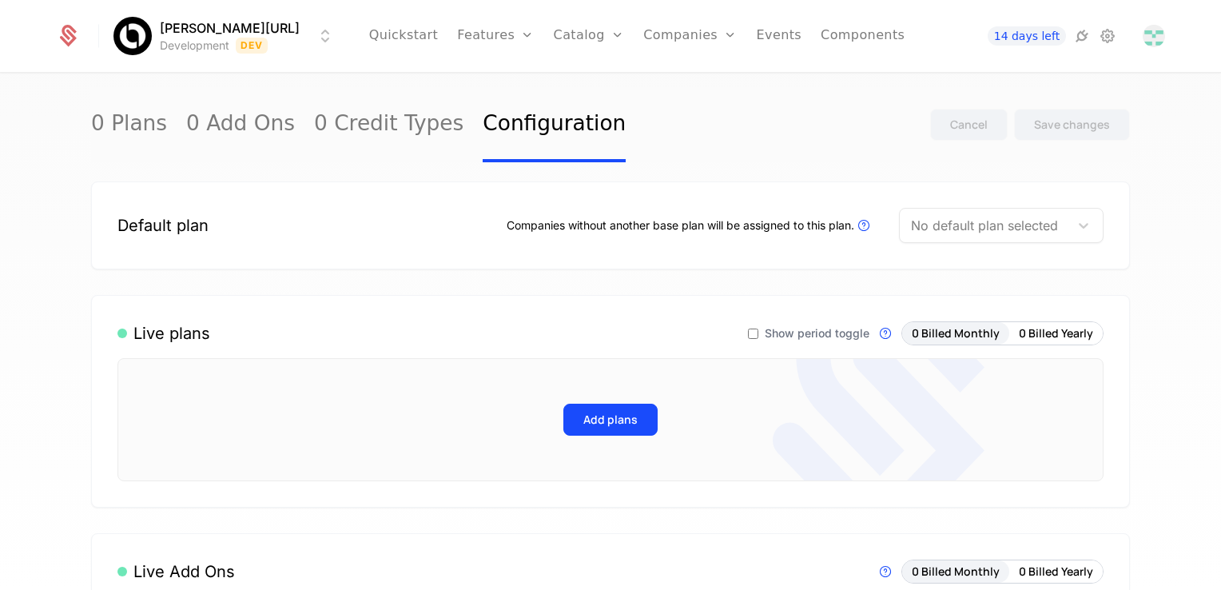
drag, startPoint x: 511, startPoint y: 273, endPoint x: 536, endPoint y: 252, distance: 33.0
click at [559, 226] on div "Companies without another base plan will be assigned to this plan. Plans that a…" at bounding box center [690, 225] width 367 height 19
click at [573, 82] on link "Plans" at bounding box center [614, 87] width 82 height 19
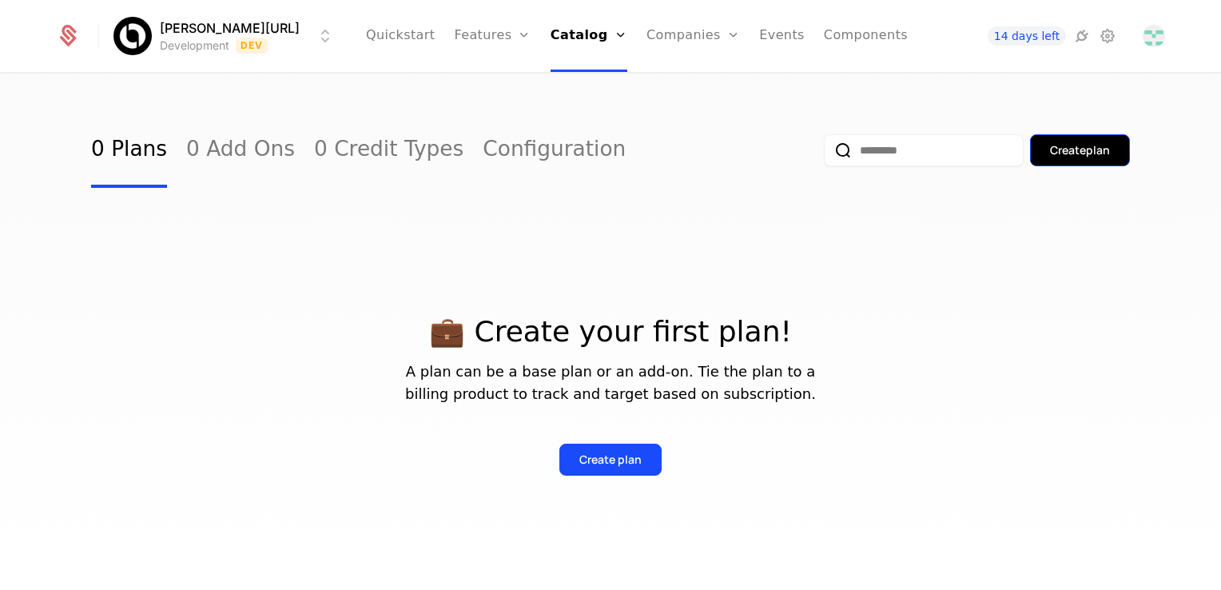
click at [1041, 152] on button "Create plan" at bounding box center [1080, 150] width 100 height 32
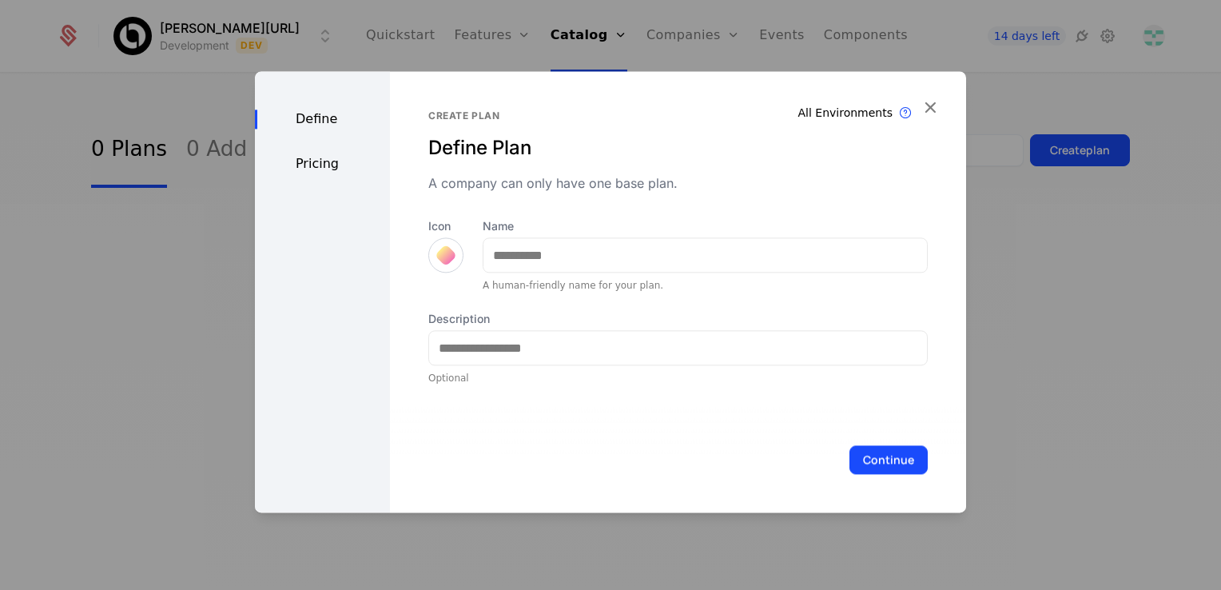
click at [322, 172] on div "Pricing" at bounding box center [322, 163] width 135 height 19
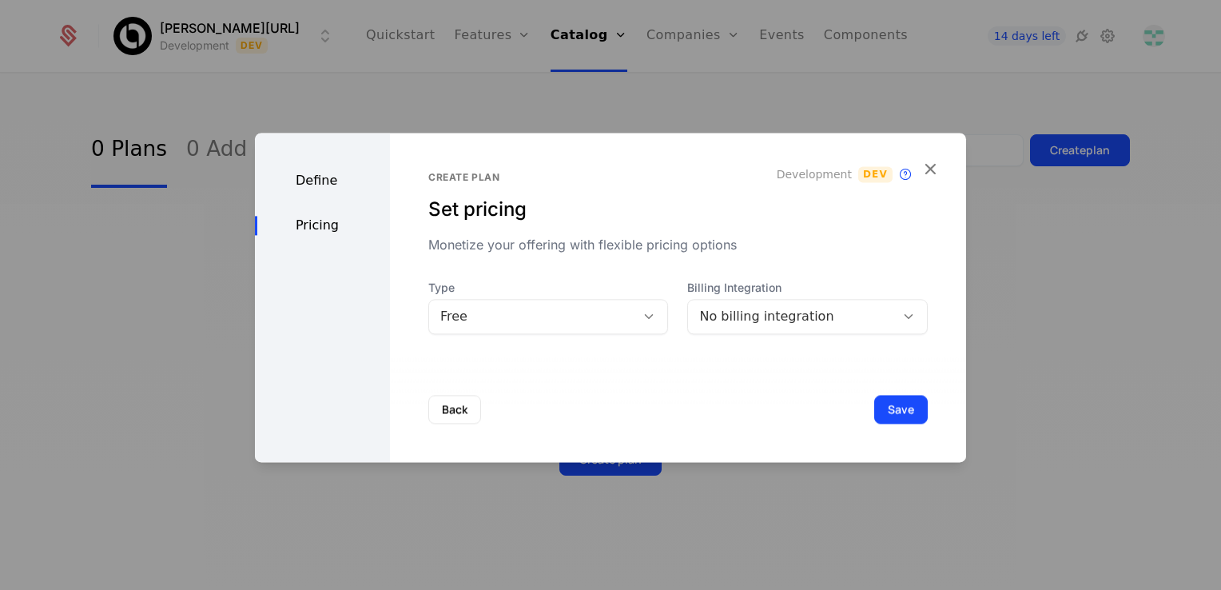
click at [324, 181] on div "Define" at bounding box center [322, 180] width 135 height 19
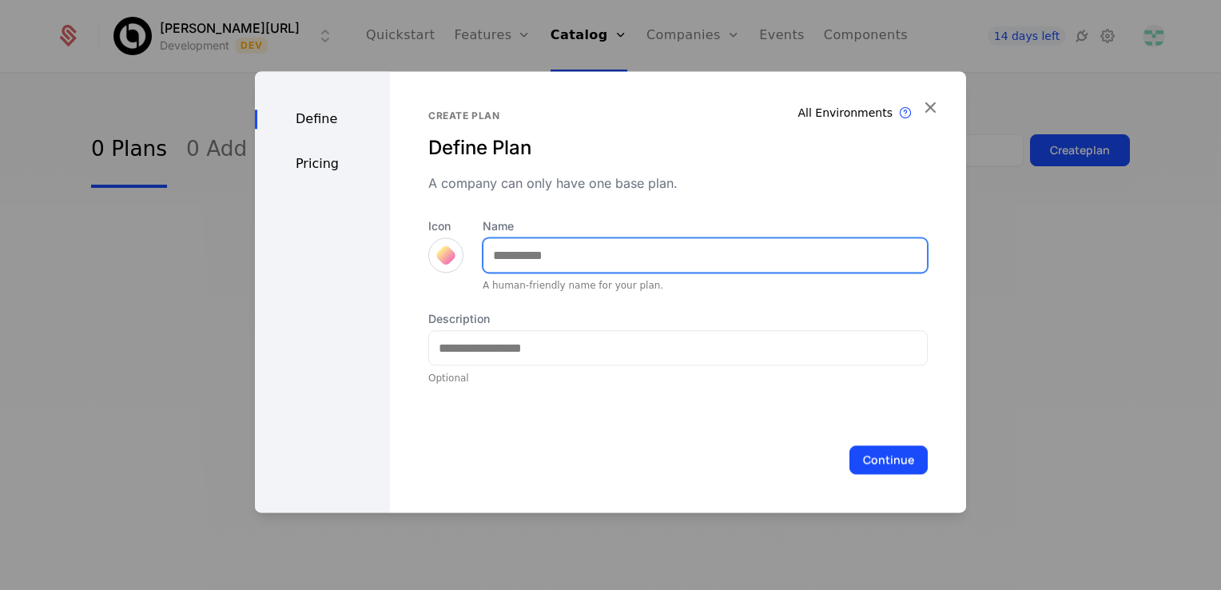
click at [587, 257] on input "Name" at bounding box center [706, 255] width 444 height 34
type input "****"
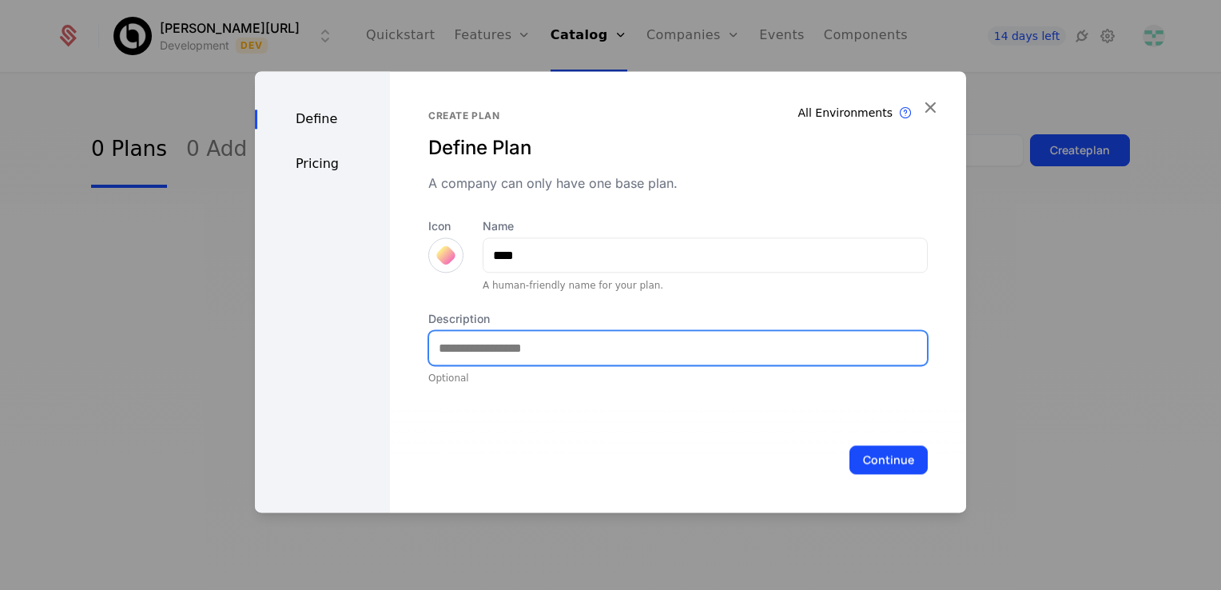
click at [673, 341] on input "Description" at bounding box center [678, 348] width 498 height 34
type input "**********"
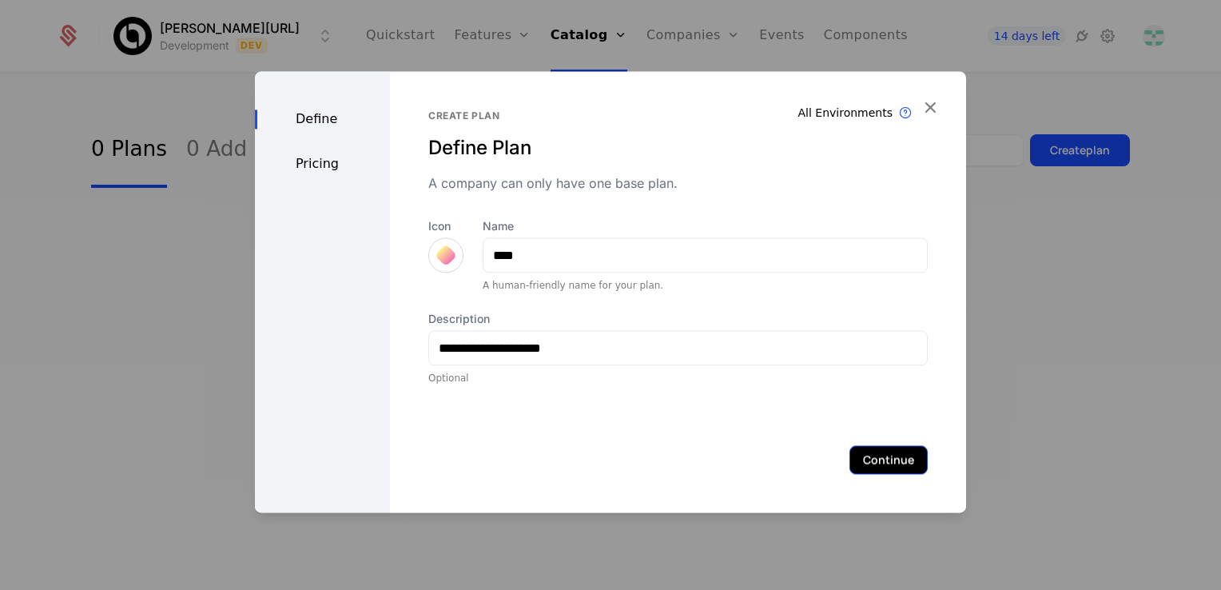
click at [875, 460] on button "Continue" at bounding box center [889, 459] width 78 height 29
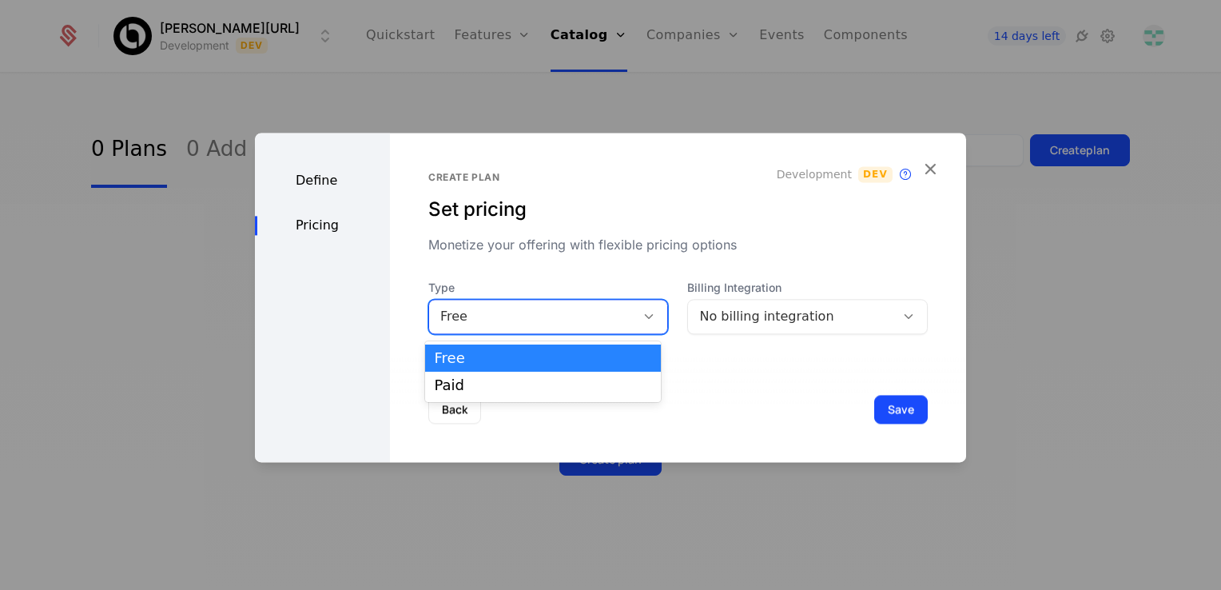
click at [646, 317] on icon at bounding box center [649, 316] width 14 height 14
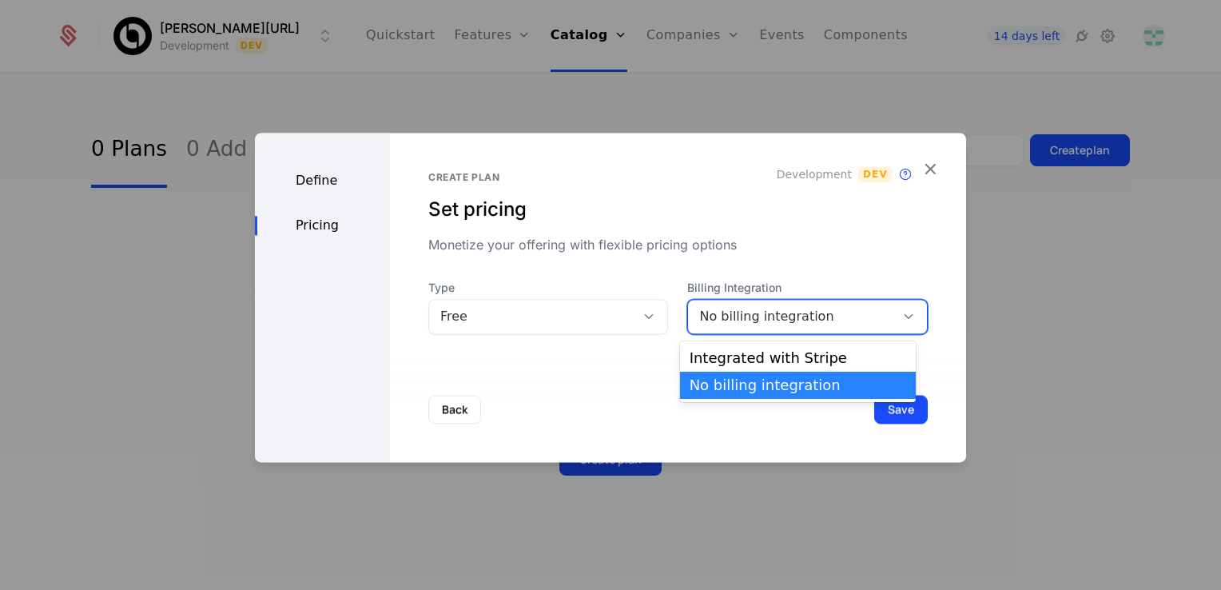
click at [901, 316] on icon at bounding box center [908, 316] width 14 height 14
drag, startPoint x: 793, startPoint y: 431, endPoint x: 807, endPoint y: 424, distance: 16.1
click at [793, 430] on div "Back Save" at bounding box center [678, 408] width 576 height 105
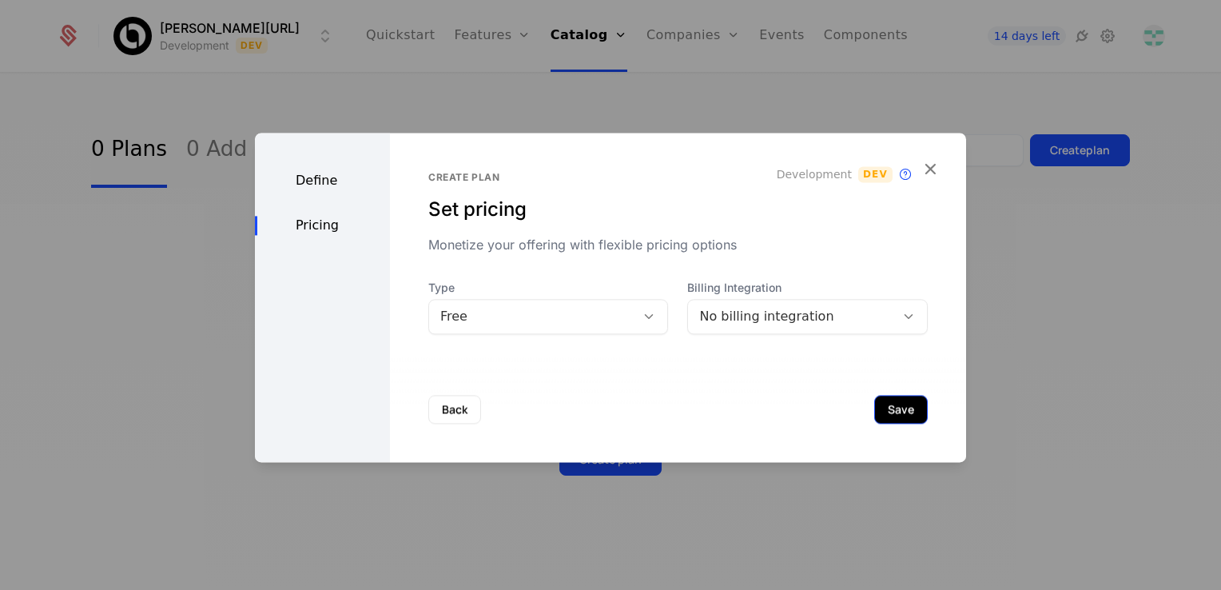
click at [882, 408] on button "Save" at bounding box center [901, 409] width 54 height 29
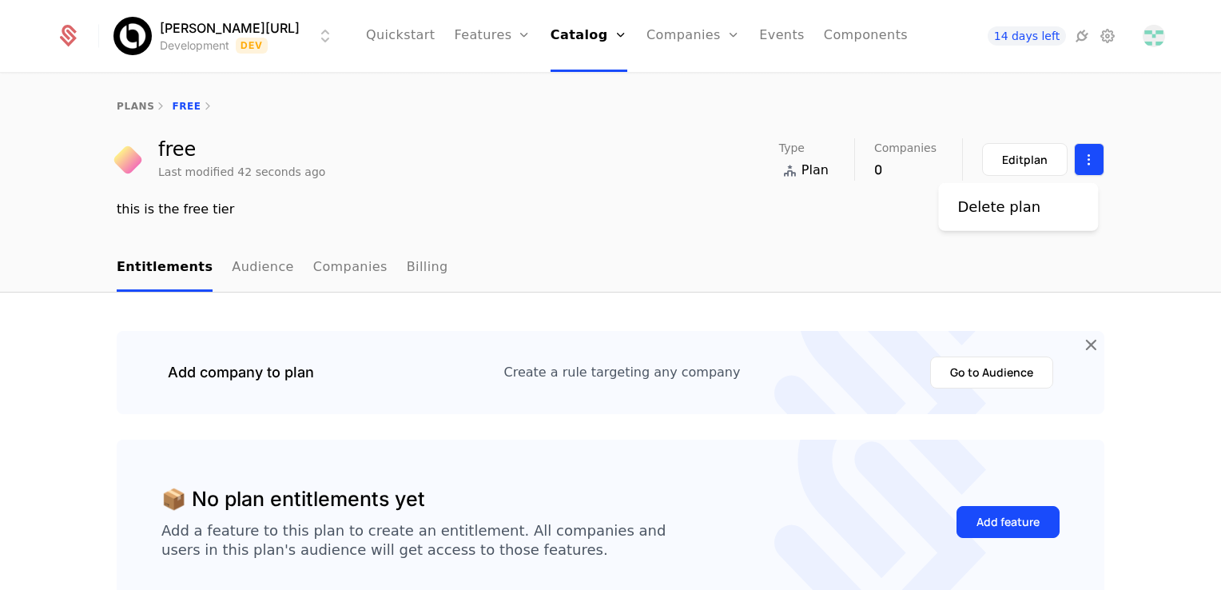
click at [1084, 161] on html "Billy.ai Development Dev Quickstart Features Features Flags Catalog Plans Add O…" at bounding box center [610, 295] width 1221 height 590
click at [809, 164] on html "Billy.ai Development Dev Quickstart Features Features Flags Catalog Plans Add O…" at bounding box center [610, 295] width 1221 height 590
click at [407, 261] on link "Billing" at bounding box center [428, 268] width 42 height 47
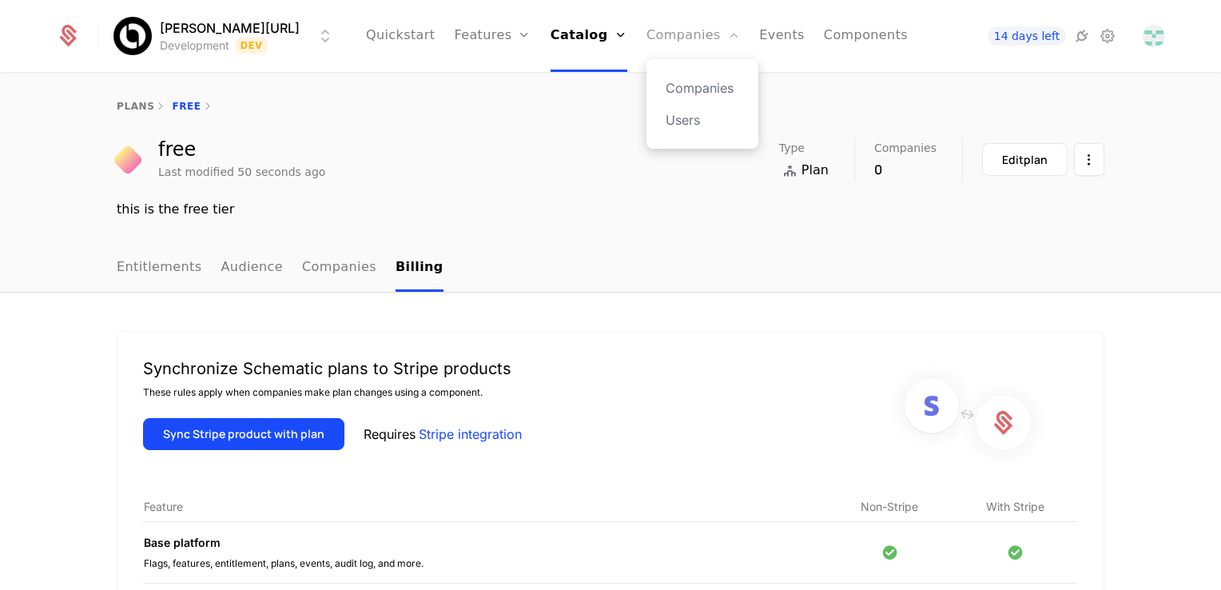
click at [659, 34] on link "Companies" at bounding box center [694, 36] width 94 height 72
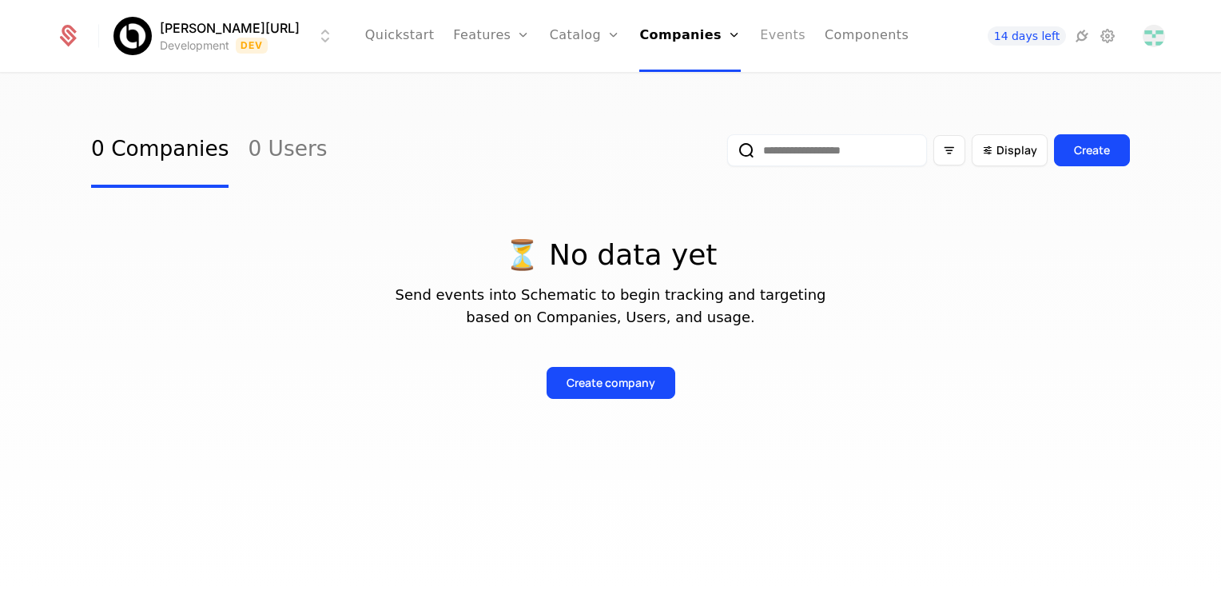
click at [760, 33] on link "Events" at bounding box center [783, 36] width 46 height 72
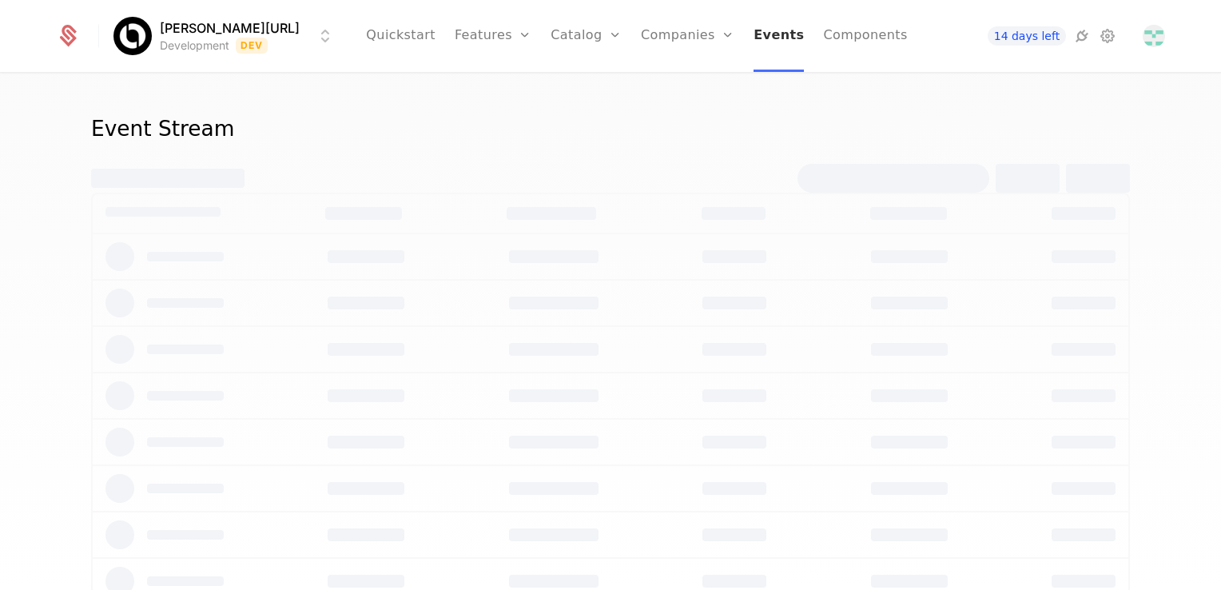
click at [754, 37] on link "Events" at bounding box center [779, 36] width 50 height 72
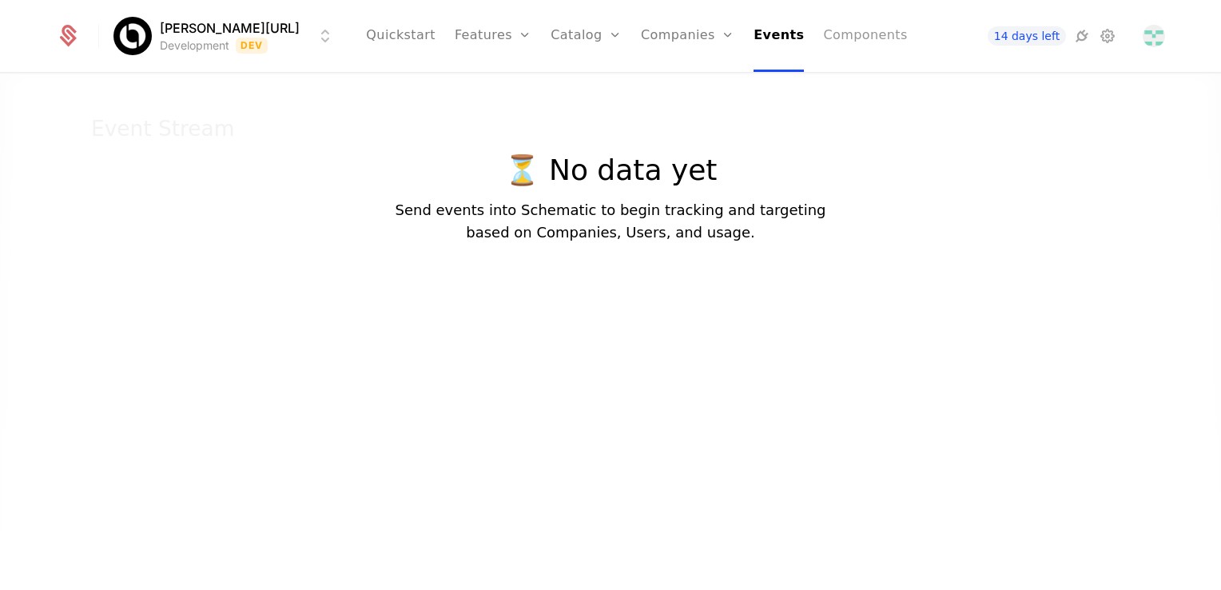
click at [823, 34] on link "Components" at bounding box center [865, 36] width 84 height 72
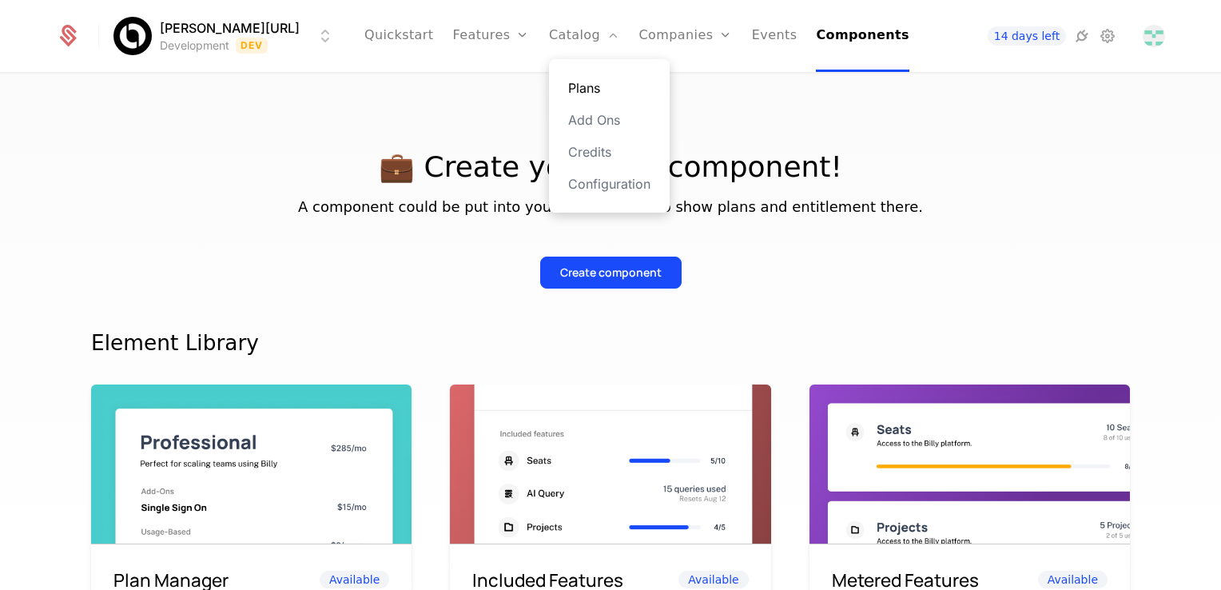
click at [581, 98] on div "Plans Add Ons Credits Configuration" at bounding box center [609, 135] width 121 height 153
click at [582, 86] on link "Plans" at bounding box center [609, 87] width 82 height 19
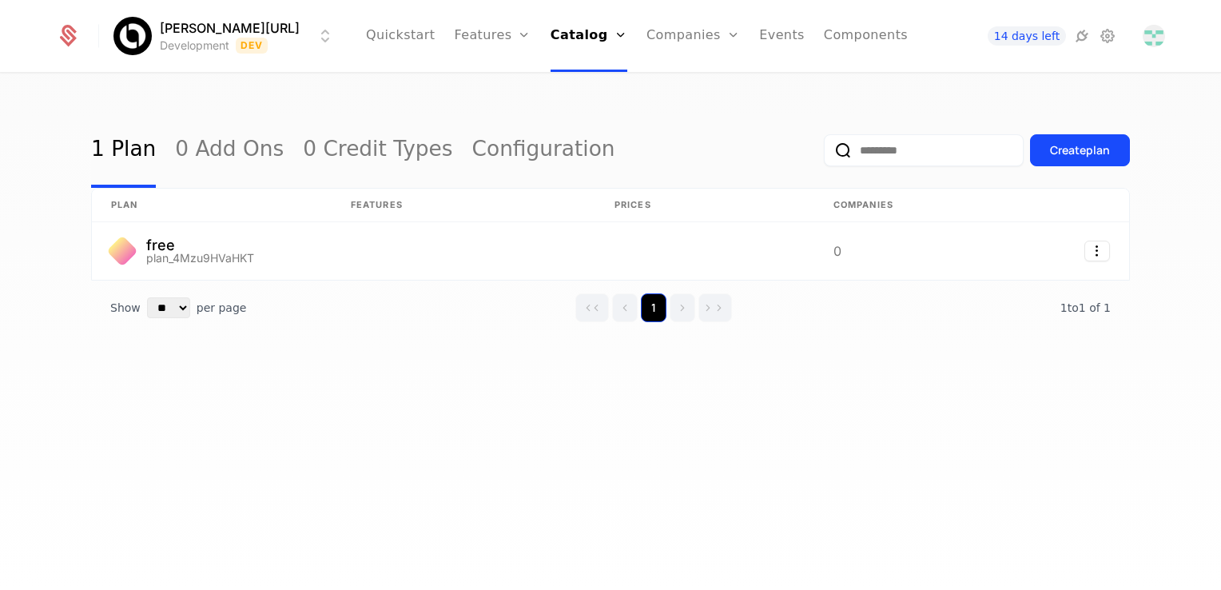
click at [651, 310] on button "1" at bounding box center [654, 307] width 26 height 29
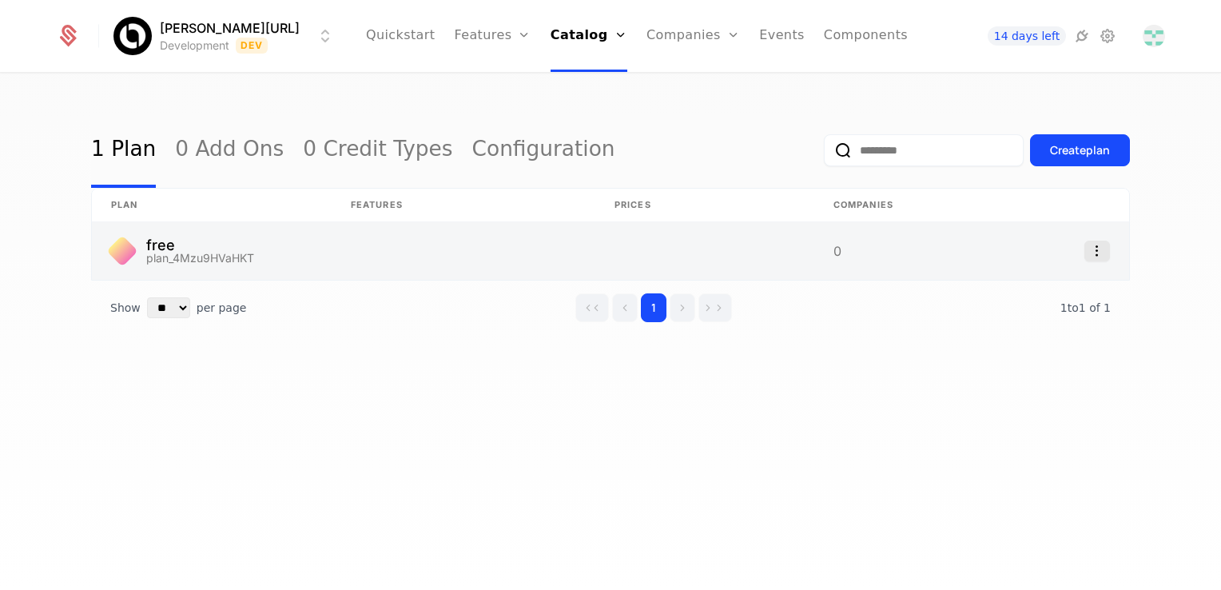
click at [1090, 248] on icon "Select action" at bounding box center [1097, 251] width 26 height 21
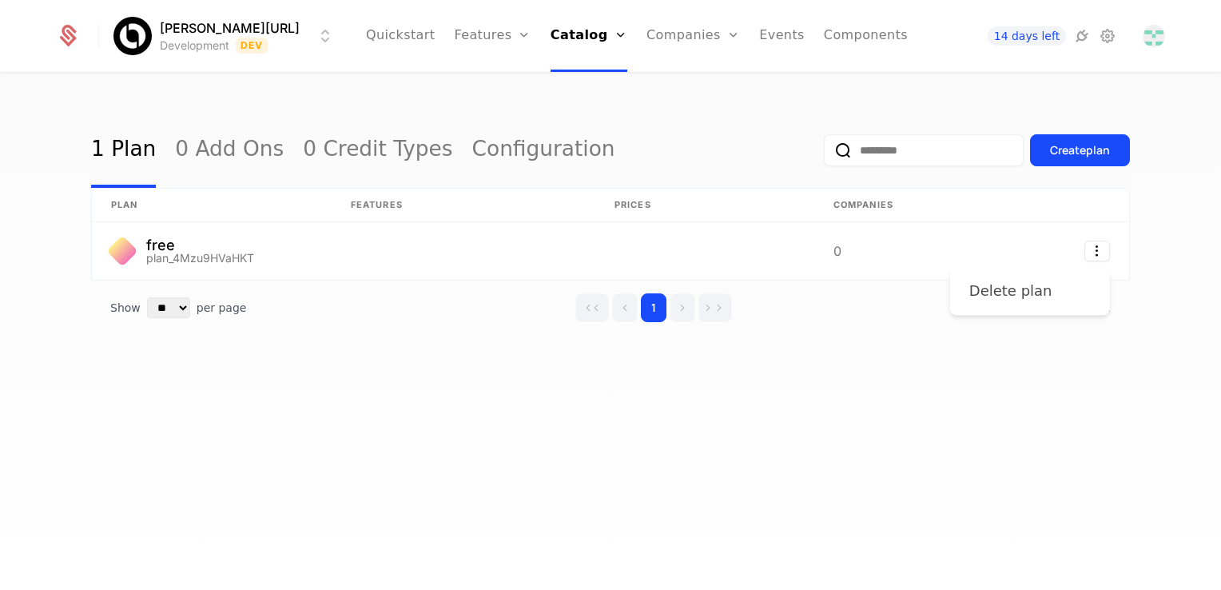
click at [1039, 282] on div "Delete plan" at bounding box center [1010, 291] width 83 height 22
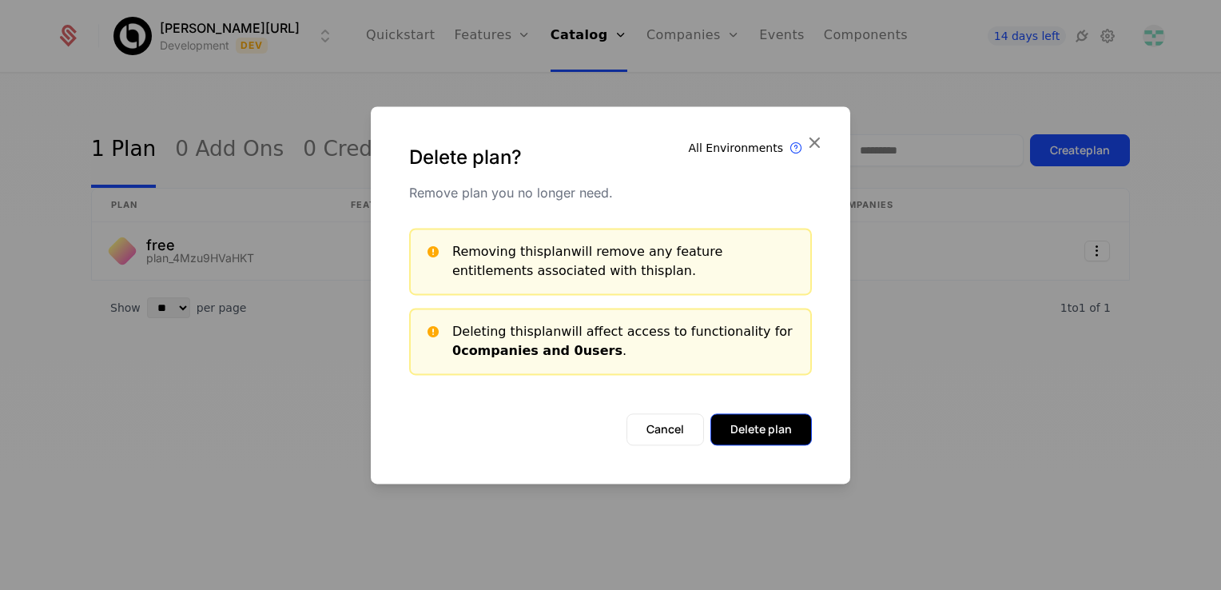
click at [783, 432] on button "Delete plan" at bounding box center [760, 429] width 101 height 32
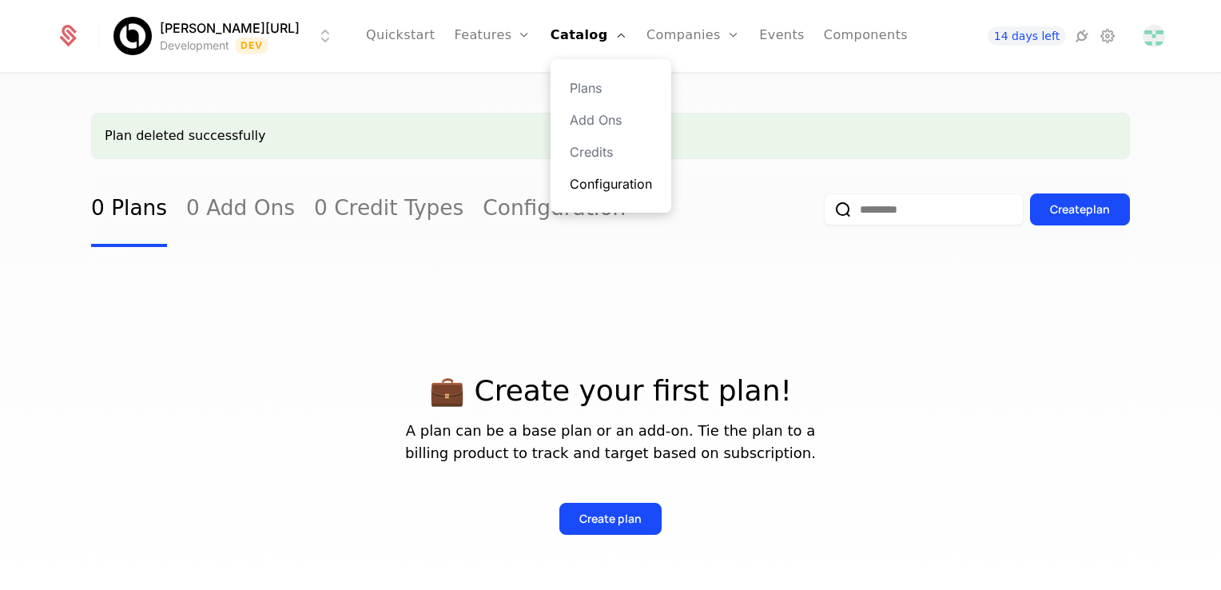
click at [575, 186] on link "Configuration" at bounding box center [611, 183] width 82 height 19
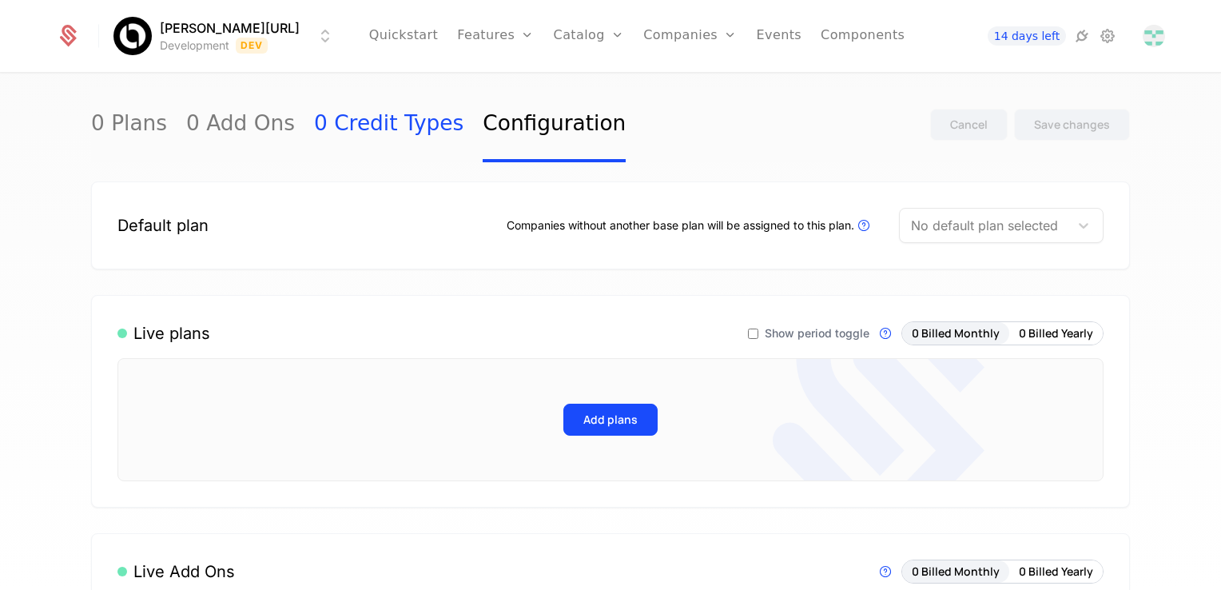
click at [332, 124] on link "0 Credit Types" at bounding box center [388, 124] width 149 height 75
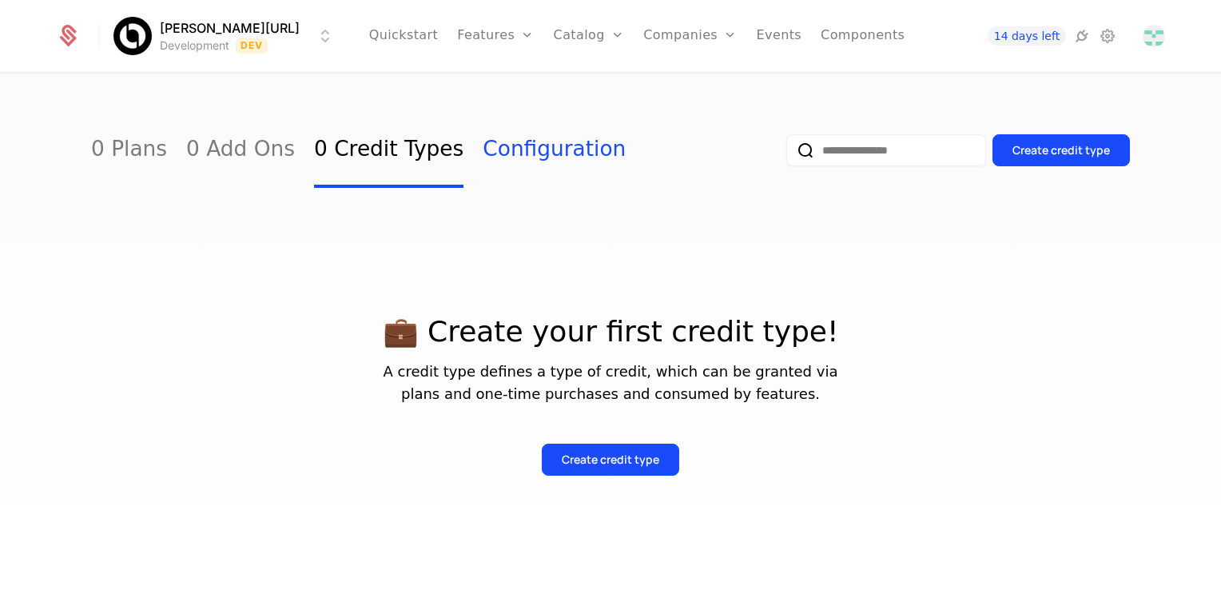
click at [483, 152] on link "Configuration" at bounding box center [554, 150] width 143 height 75
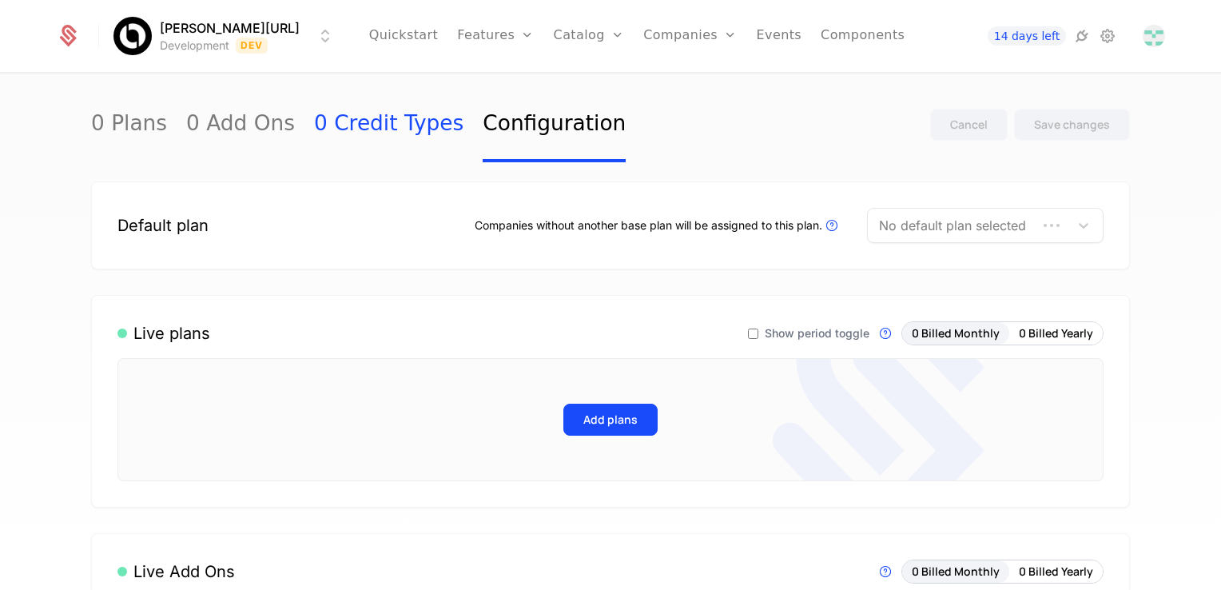
click at [377, 135] on link "0 Credit Types" at bounding box center [388, 124] width 149 height 75
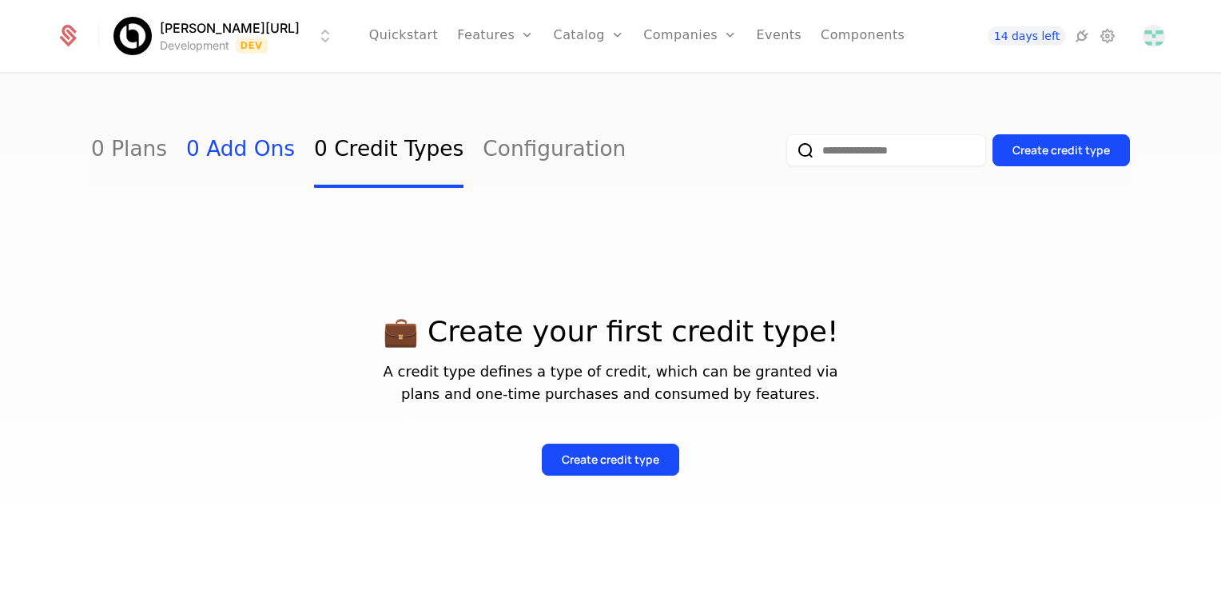
click at [224, 151] on link "0 Add Ons" at bounding box center [240, 150] width 109 height 75
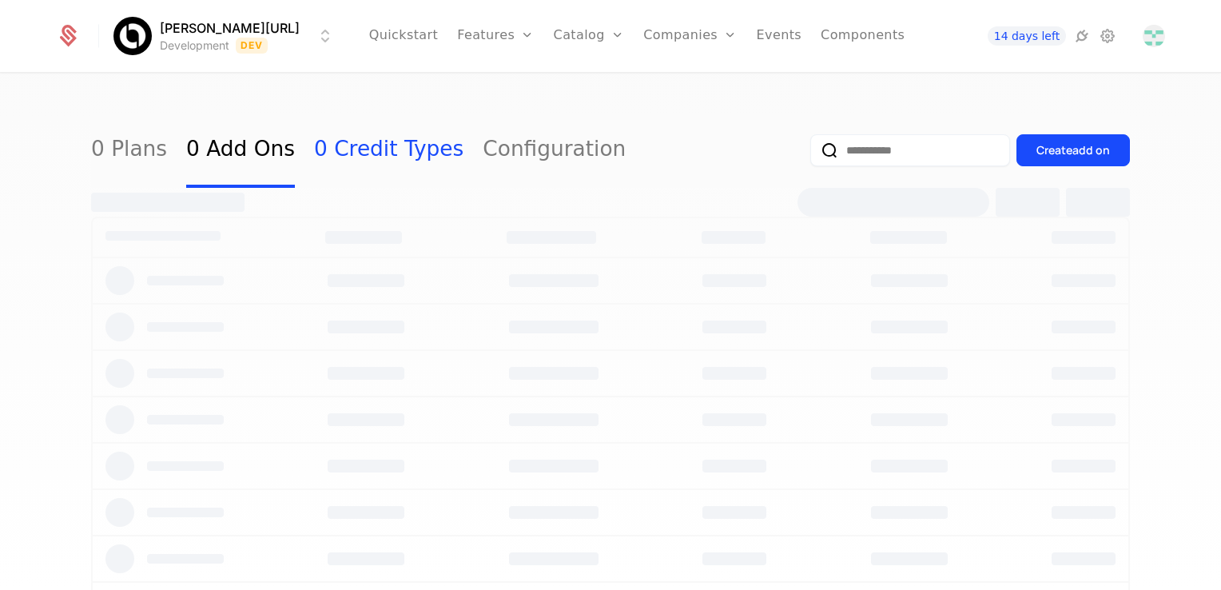
click at [336, 156] on link "0 Credit Types" at bounding box center [388, 150] width 149 height 75
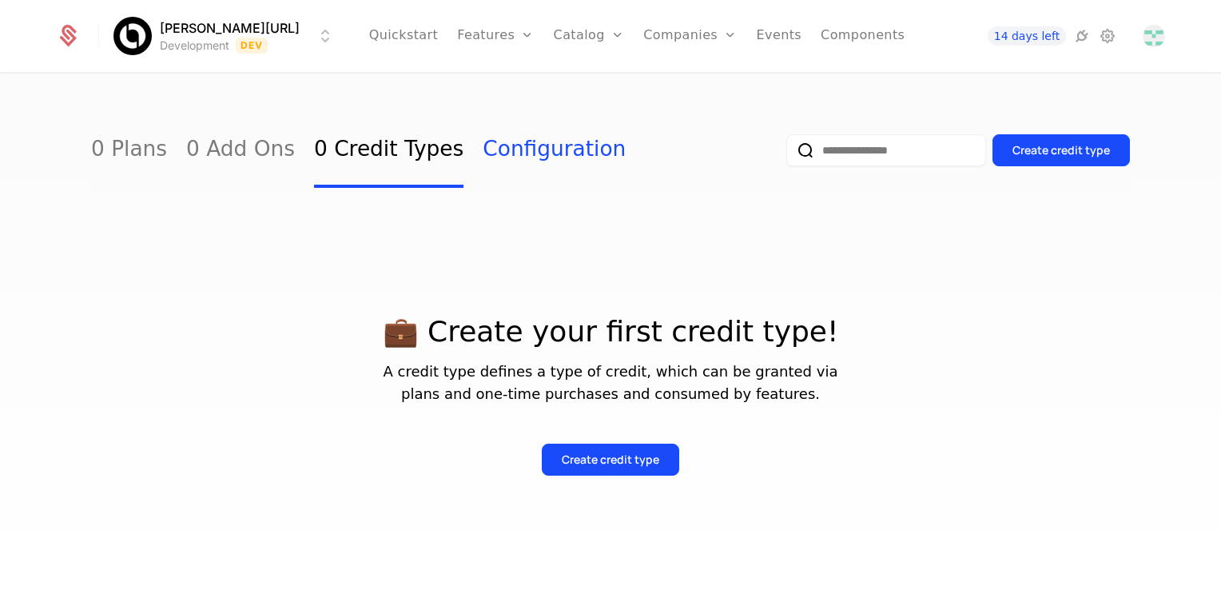
click at [483, 155] on link "Configuration" at bounding box center [554, 150] width 143 height 75
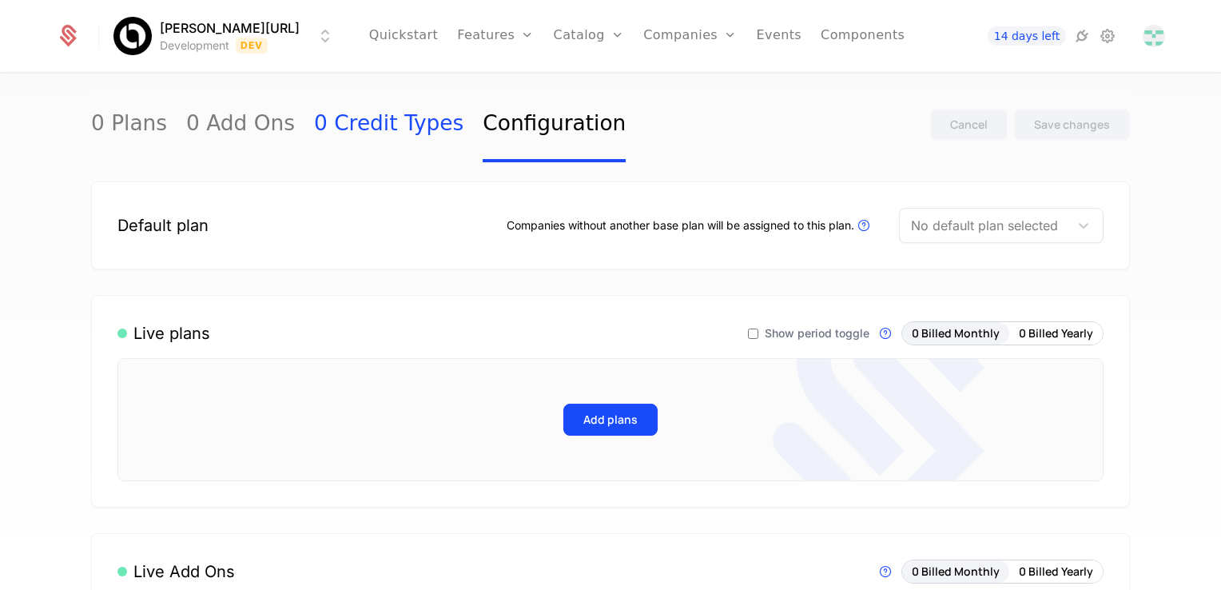
click at [348, 122] on link "0 Credit Types" at bounding box center [388, 124] width 149 height 75
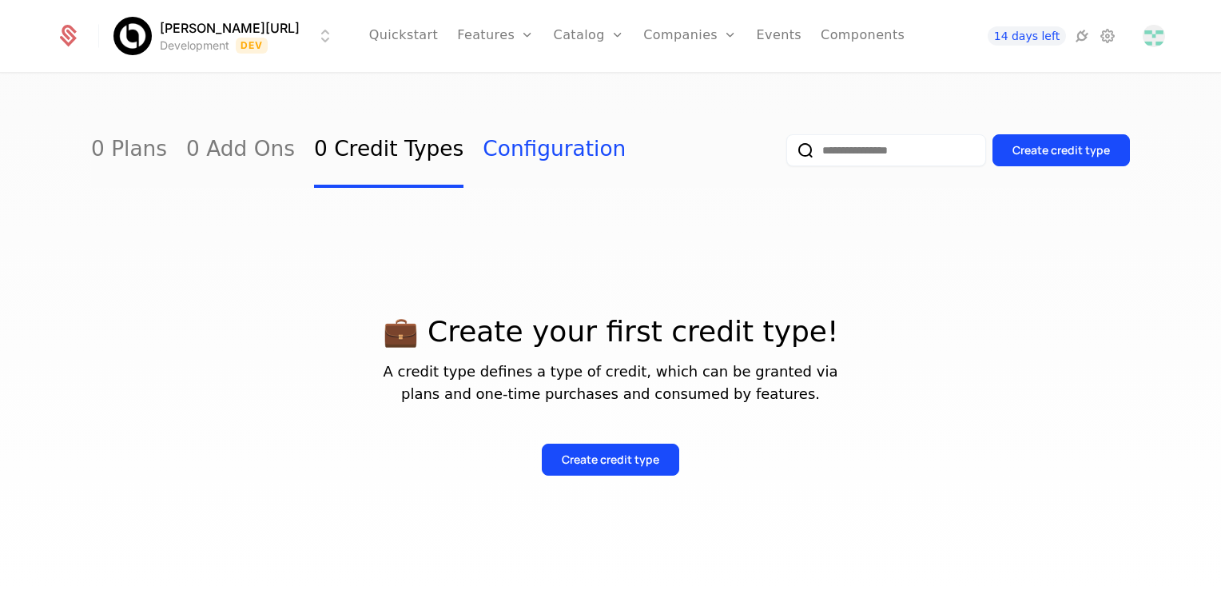
click at [508, 157] on link "Configuration" at bounding box center [554, 150] width 143 height 75
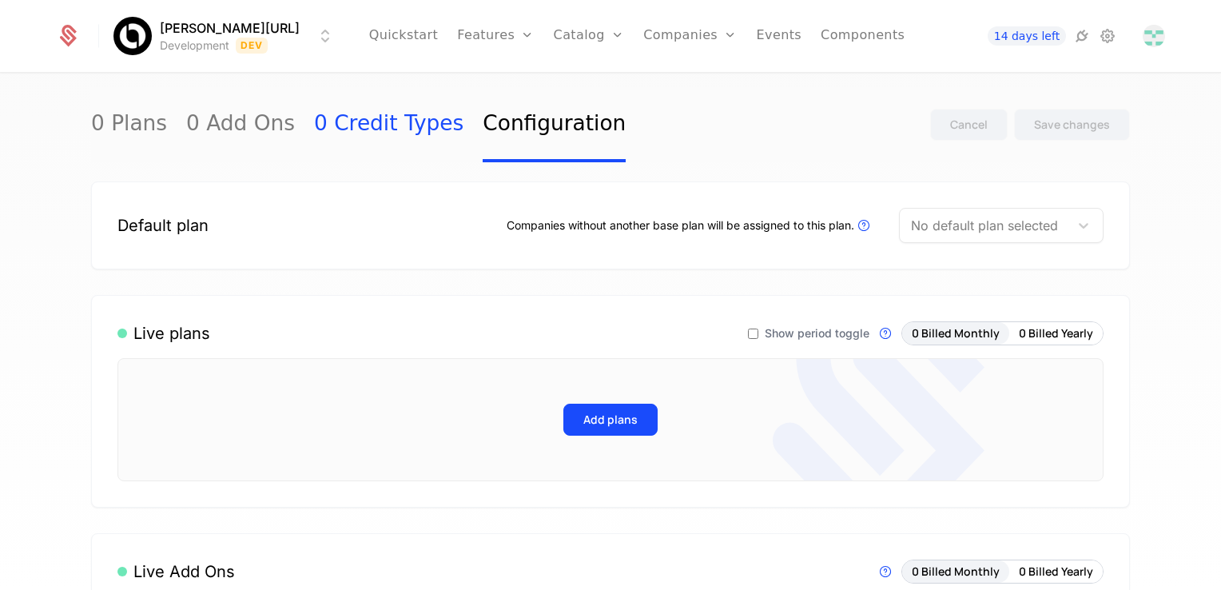
click at [323, 125] on link "0 Credit Types" at bounding box center [388, 124] width 149 height 75
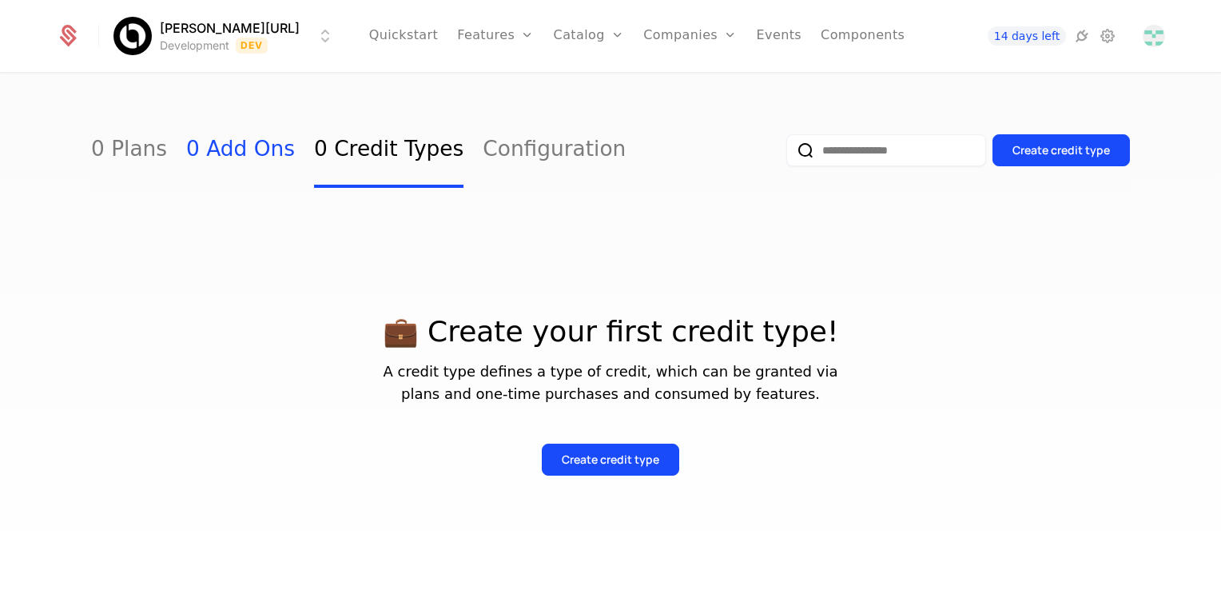
click at [186, 155] on link "0 Add Ons" at bounding box center [240, 150] width 109 height 75
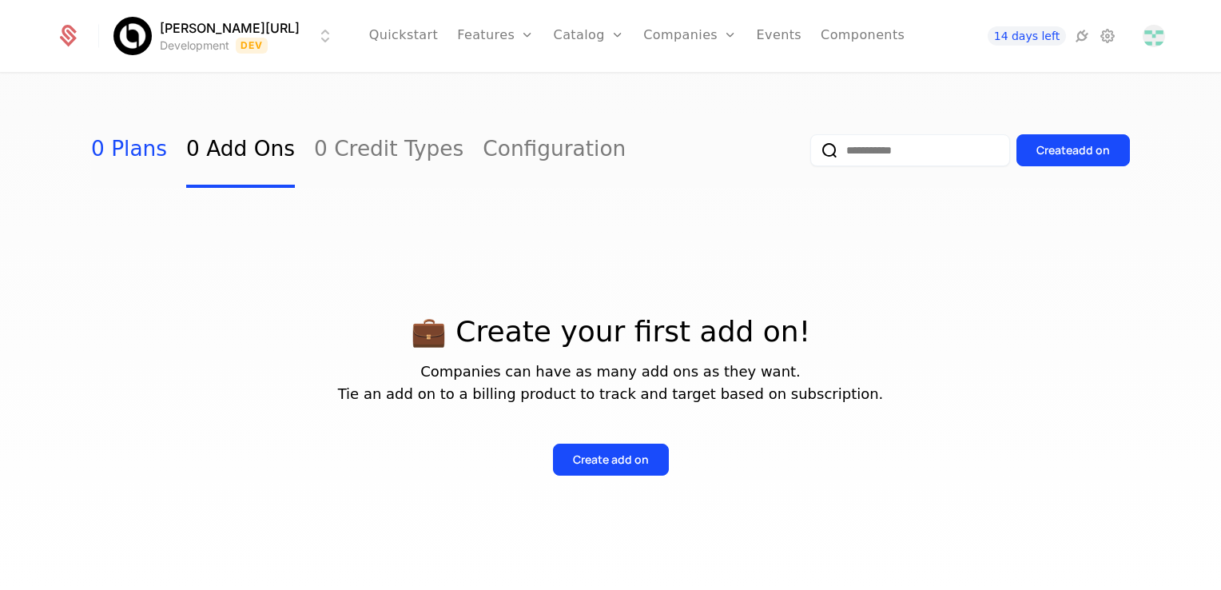
click at [121, 161] on link "0 Plans" at bounding box center [129, 150] width 76 height 75
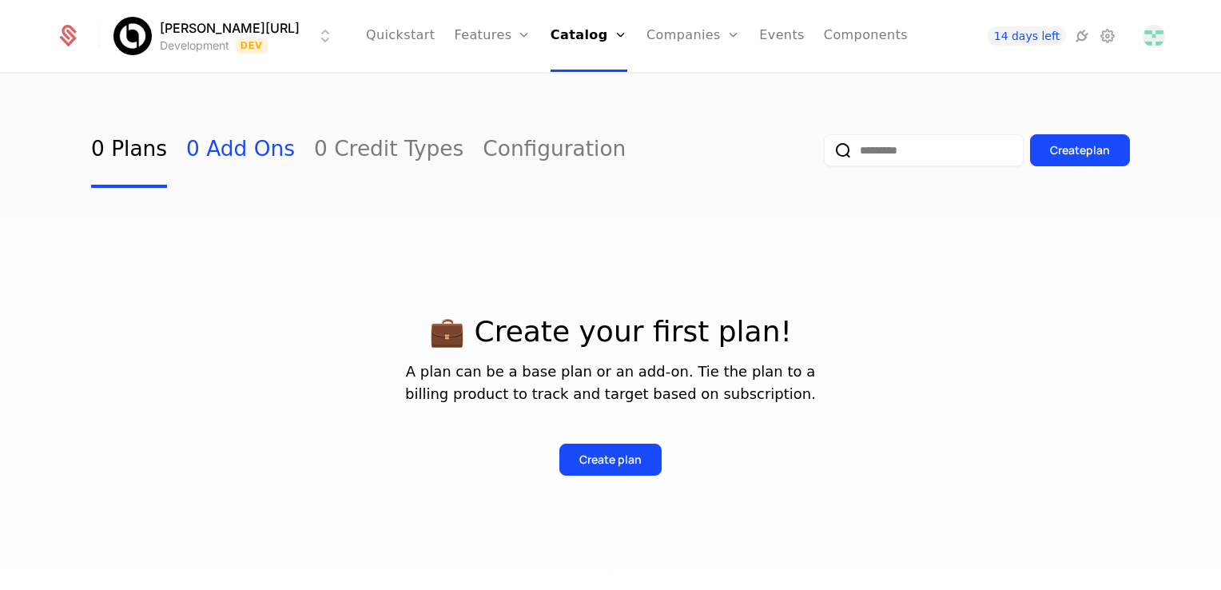
click at [222, 153] on link "0 Add Ons" at bounding box center [240, 150] width 109 height 75
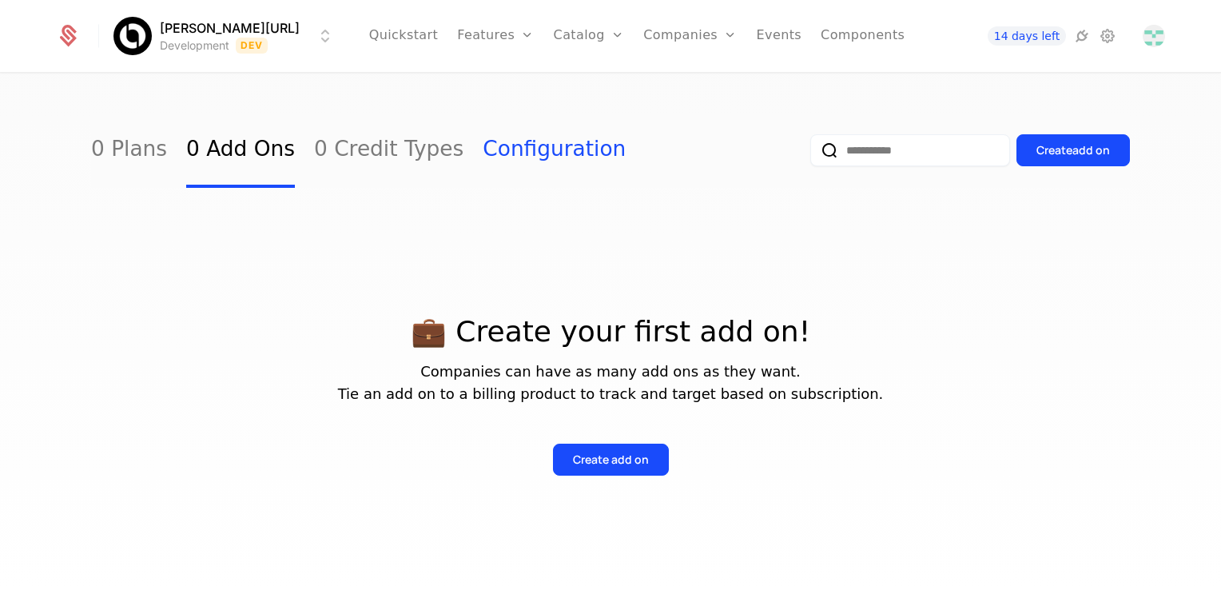
click at [483, 151] on link "Configuration" at bounding box center [554, 150] width 143 height 75
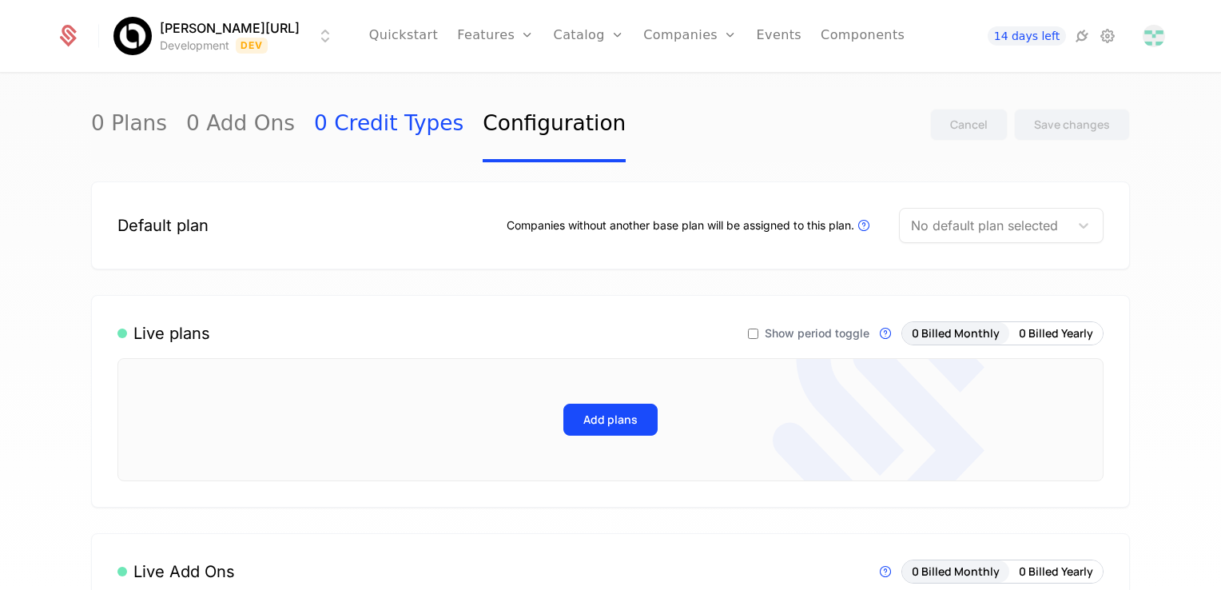
click at [390, 133] on link "0 Credit Types" at bounding box center [388, 124] width 149 height 75
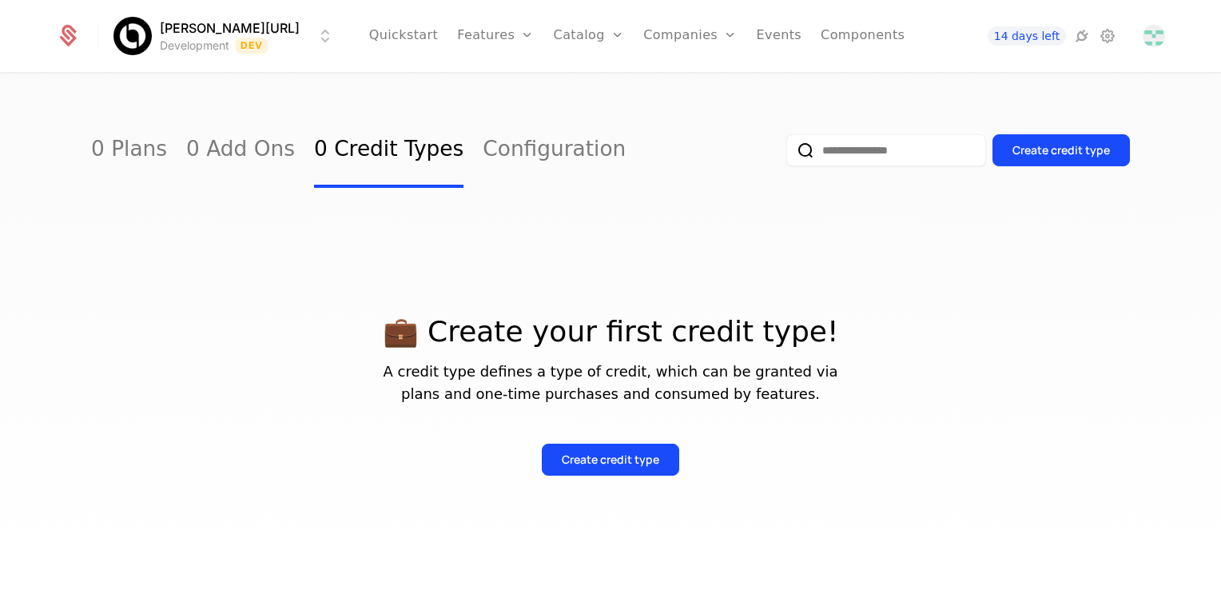
click at [385, 155] on link "0 Credit Types" at bounding box center [388, 150] width 149 height 75
click at [385, 157] on link "0 Credit Types" at bounding box center [388, 150] width 149 height 75
click at [385, 158] on link "0 Credit Types" at bounding box center [388, 150] width 149 height 75
drag, startPoint x: 395, startPoint y: 161, endPoint x: 447, endPoint y: 153, distance: 52.6
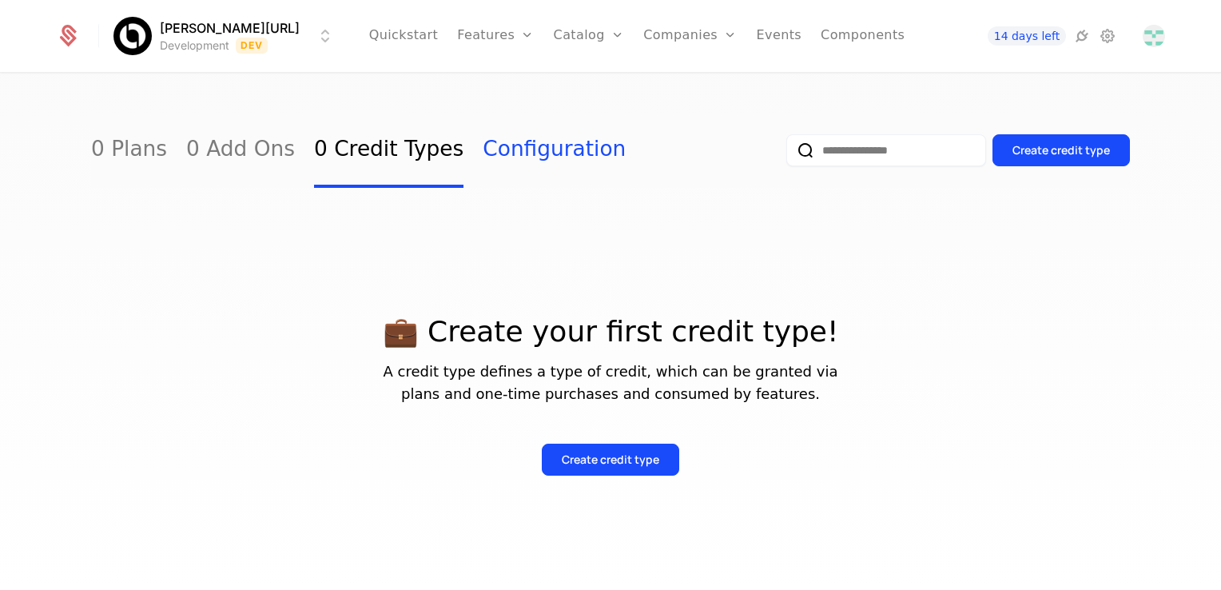
click at [396, 161] on link "0 Credit Types" at bounding box center [388, 150] width 149 height 75
click at [527, 153] on link "Configuration" at bounding box center [554, 150] width 143 height 75
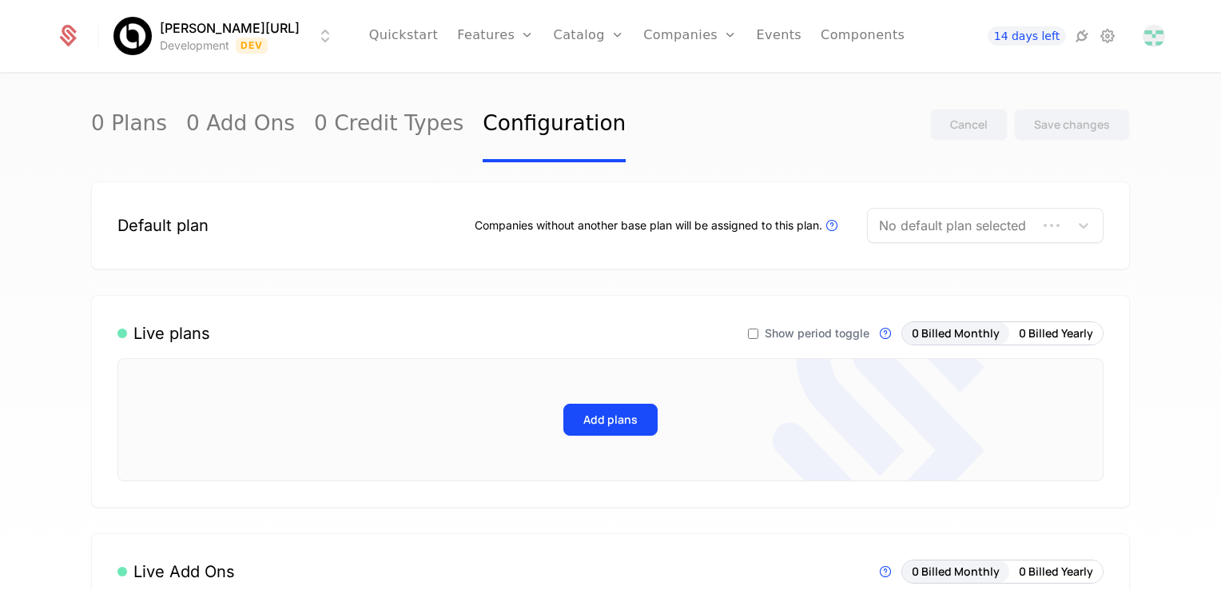
click at [359, 237] on div "Default plan Companies without another base plan will be assigned to this plan.…" at bounding box center [610, 225] width 986 height 35
click at [358, 233] on div "Default plan Companies without another base plan will be assigned to this plan.…" at bounding box center [610, 225] width 986 height 35
click at [183, 222] on div "Default plan" at bounding box center [162, 225] width 91 height 22
click at [181, 233] on div "Default plan" at bounding box center [162, 225] width 91 height 22
click at [181, 235] on div "Default plan" at bounding box center [162, 225] width 91 height 22
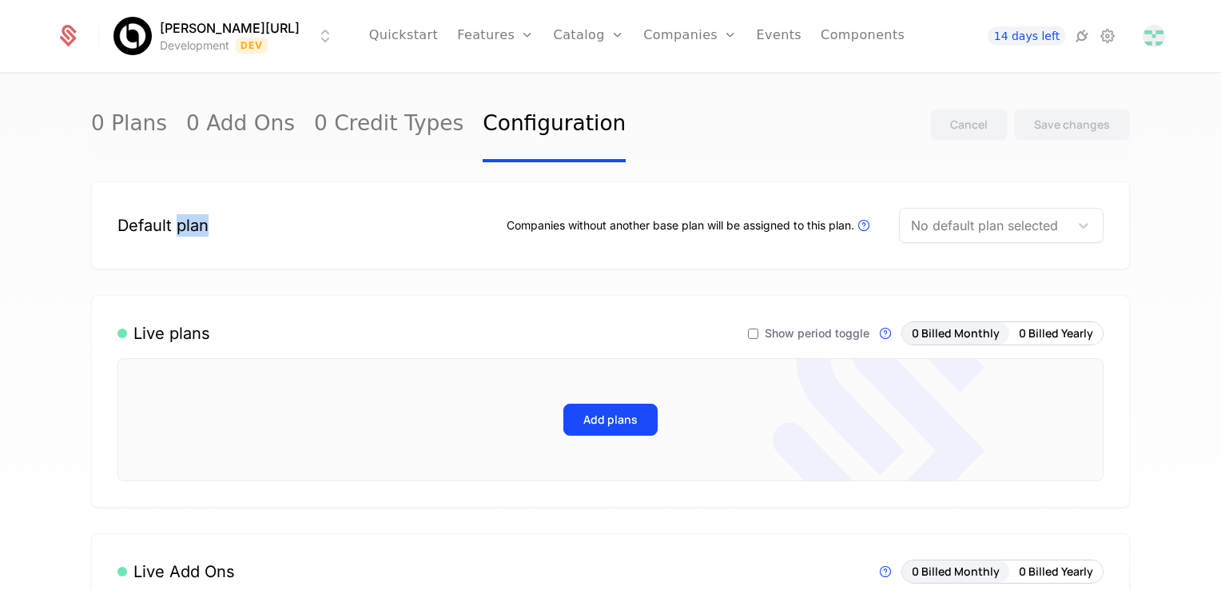
drag, startPoint x: 181, startPoint y: 235, endPoint x: 237, endPoint y: 241, distance: 57.1
click at [237, 241] on div "Default plan Companies without another base plan will be assigned to this plan.…" at bounding box center [610, 225] width 986 height 35
click at [598, 225] on div "Companies without another base plan will be assigned to this plan. Plans that a…" at bounding box center [690, 225] width 367 height 19
click at [592, 229] on div "Companies without another base plan will be assigned to this plan. Plans that a…" at bounding box center [690, 225] width 367 height 19
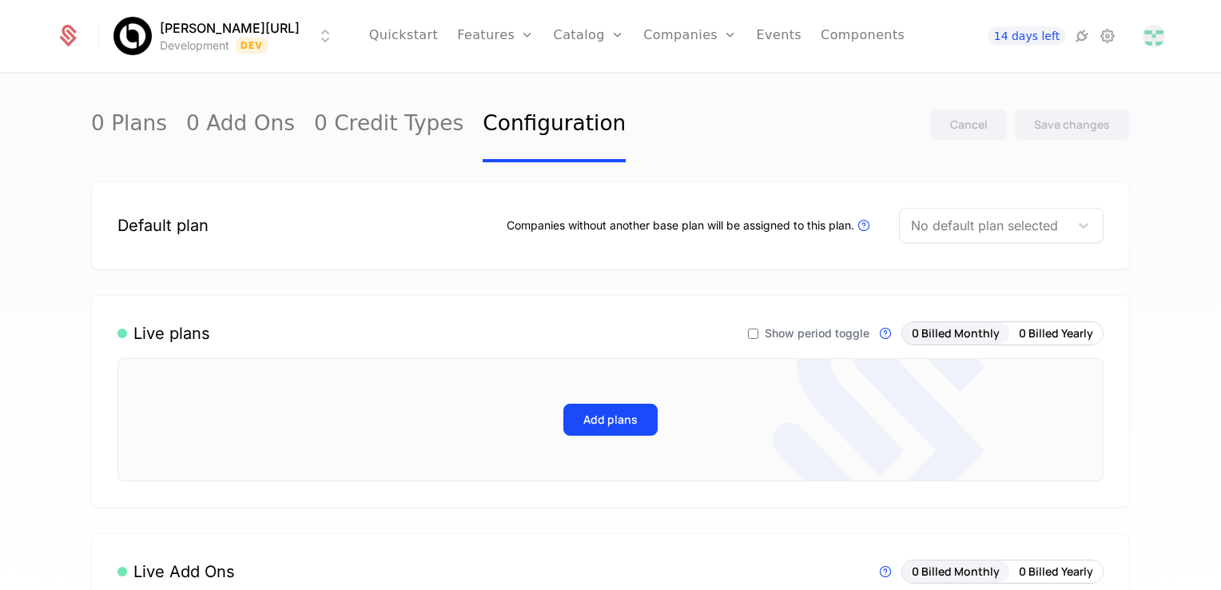
click at [781, 334] on span "Show period toggle" at bounding box center [817, 333] width 105 height 11
click at [776, 330] on span "Show period toggle" at bounding box center [817, 333] width 105 height 11
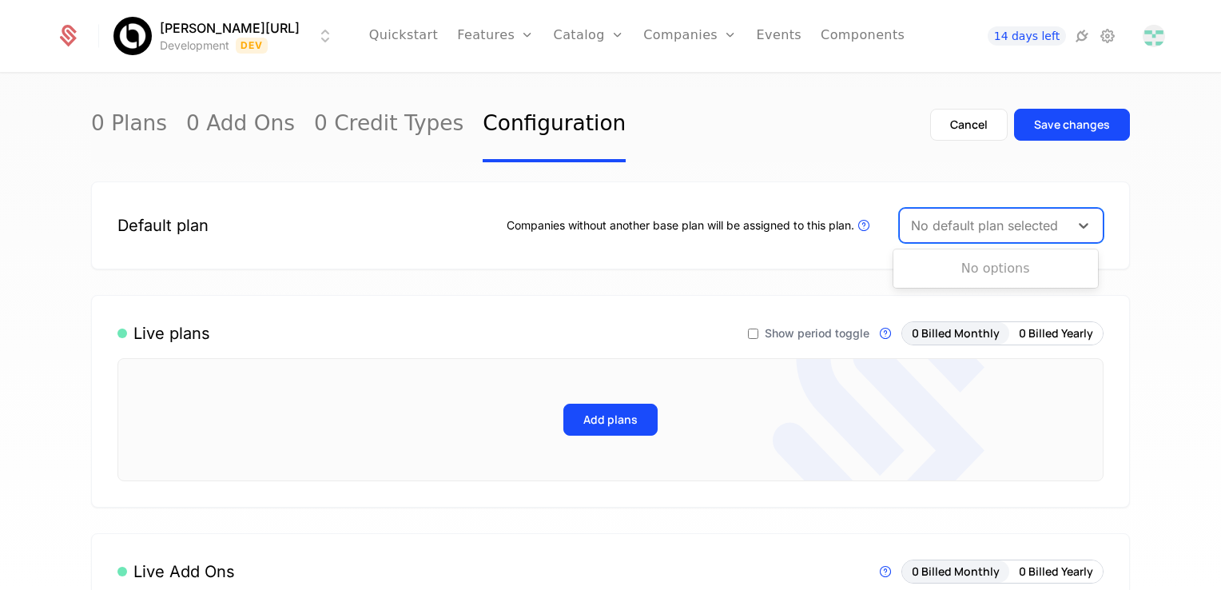
click at [972, 222] on div at bounding box center [984, 225] width 147 height 22
click at [968, 267] on div "No options" at bounding box center [995, 269] width 205 height 32
click at [838, 259] on div "Default plan Companies without another base plan will be assigned to this plan.…" at bounding box center [610, 225] width 1039 height 88
drag, startPoint x: 693, startPoint y: 216, endPoint x: 651, endPoint y: 206, distance: 42.6
click at [692, 216] on div "Companies without another base plan will be assigned to this plan. Plans that a…" at bounding box center [690, 225] width 367 height 19
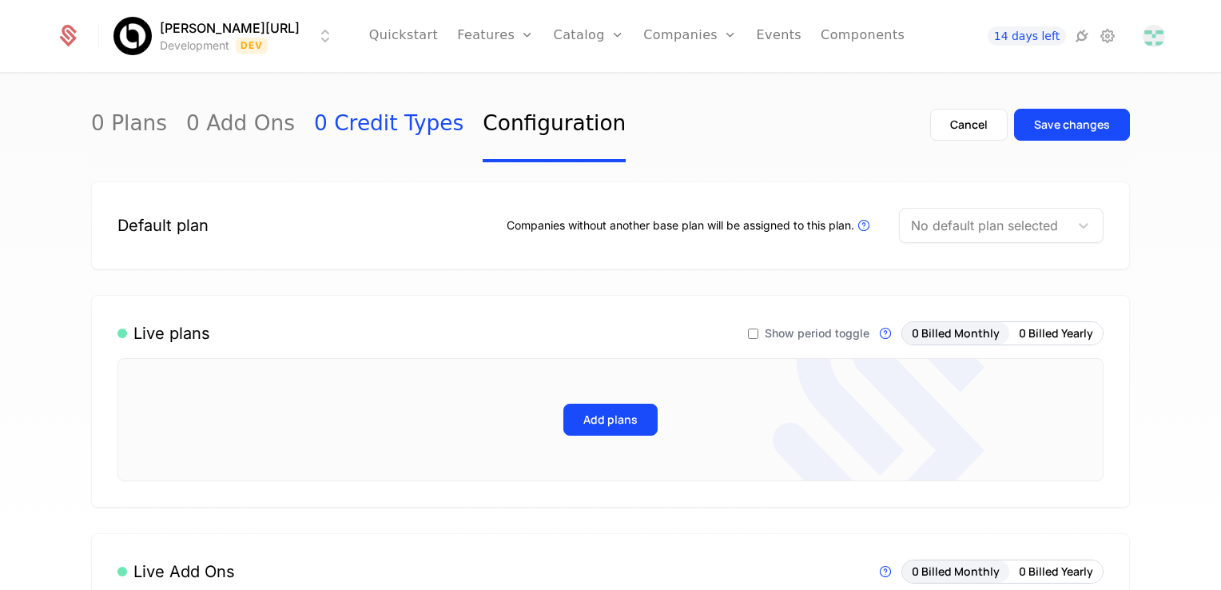
click at [339, 116] on link "0 Credit Types" at bounding box center [388, 124] width 149 height 75
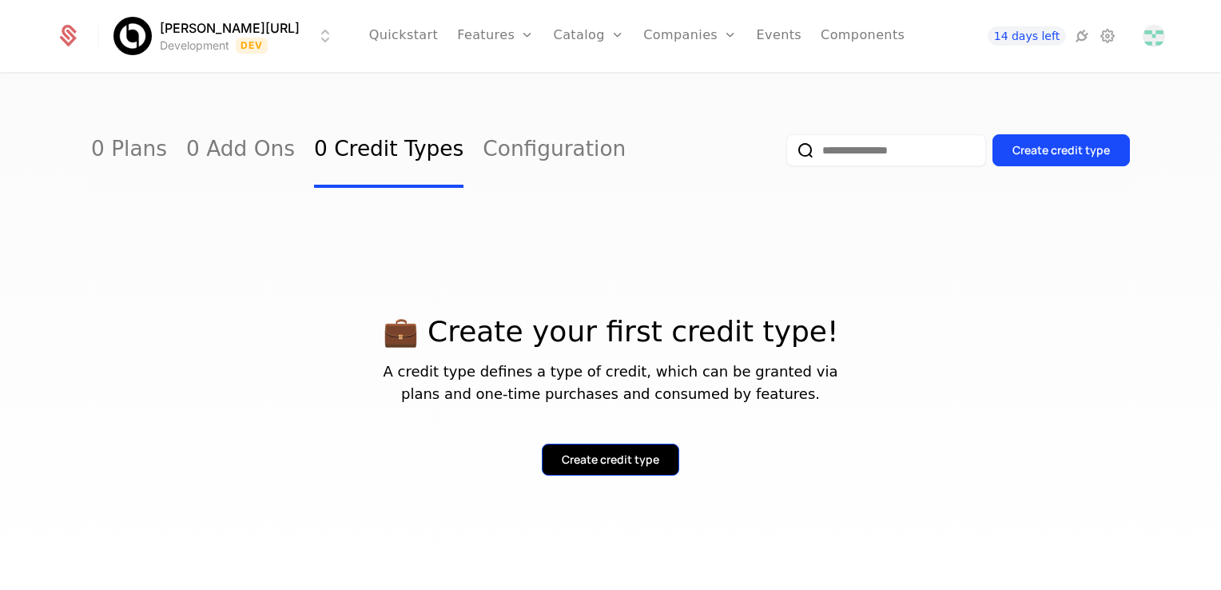
click at [601, 465] on div "Create credit type" at bounding box center [611, 460] width 98 height 16
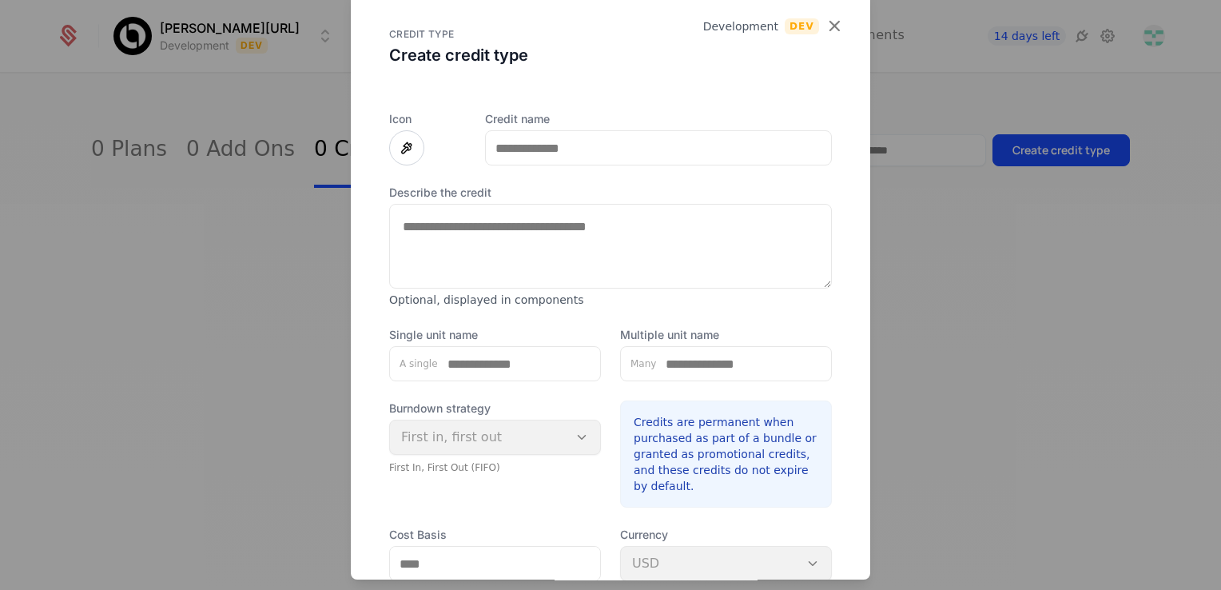
click at [835, 32] on div "CREDIT TYPE Create credit type" at bounding box center [610, 41] width 519 height 102
click at [824, 28] on icon "button" at bounding box center [834, 25] width 21 height 21
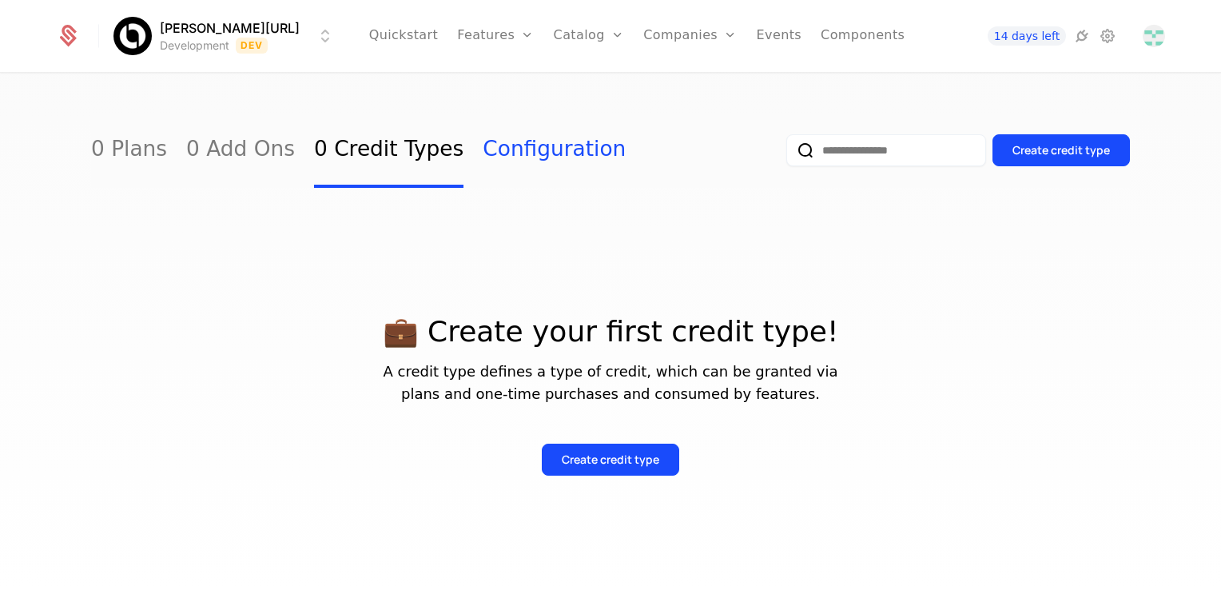
click at [519, 152] on link "Configuration" at bounding box center [554, 150] width 143 height 75
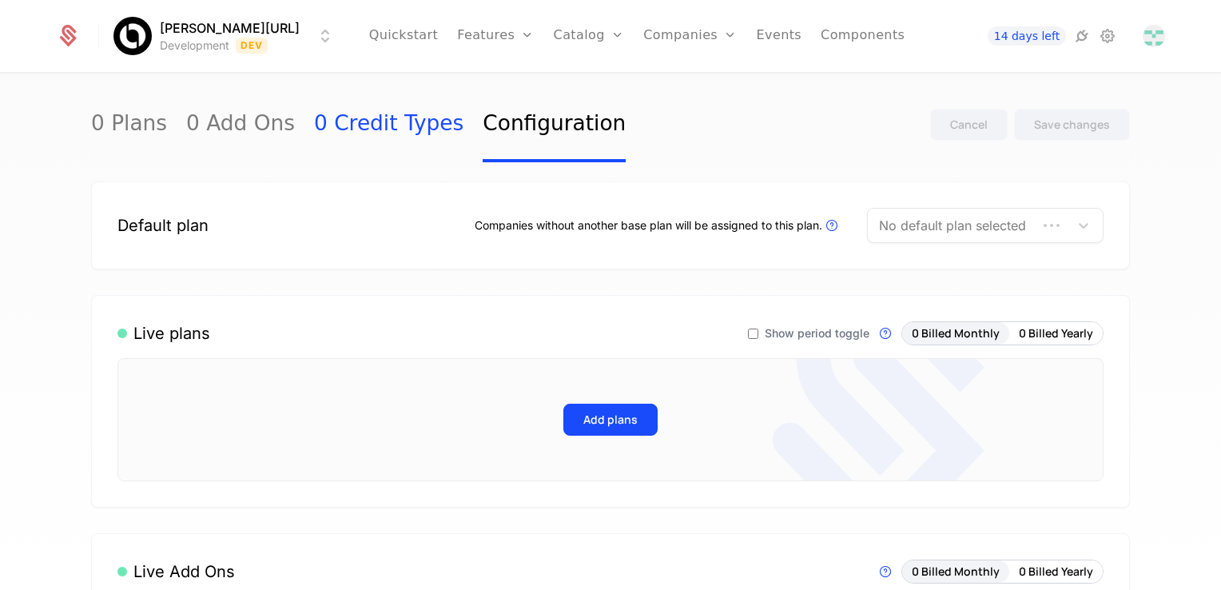
click at [372, 137] on link "0 Credit Types" at bounding box center [388, 124] width 149 height 75
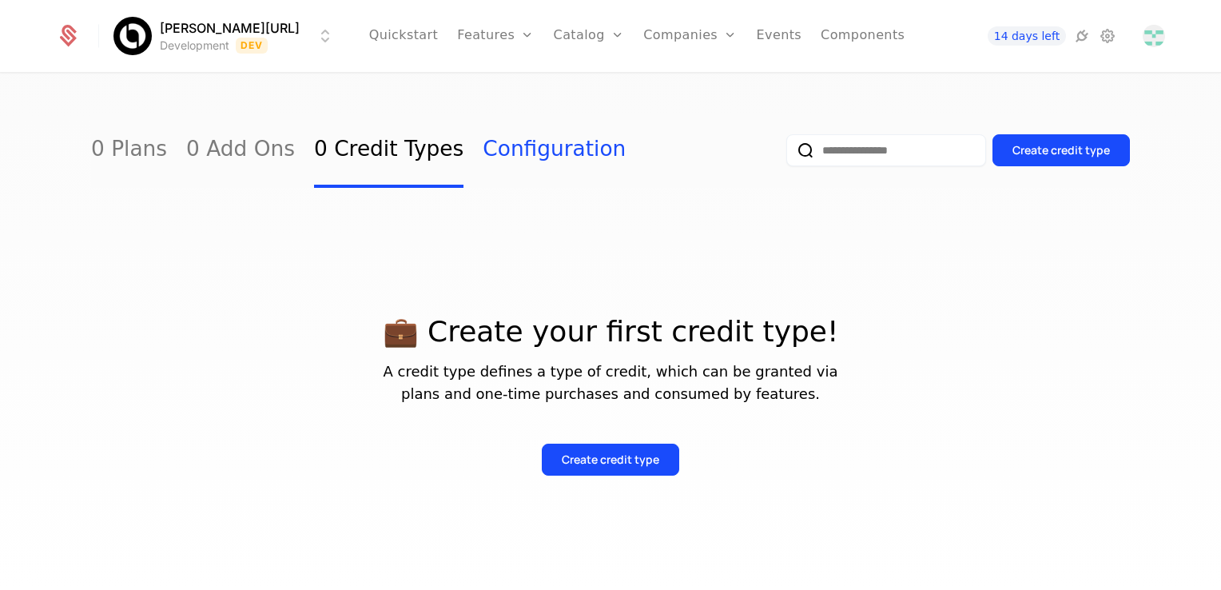
click at [483, 155] on link "Configuration" at bounding box center [554, 150] width 143 height 75
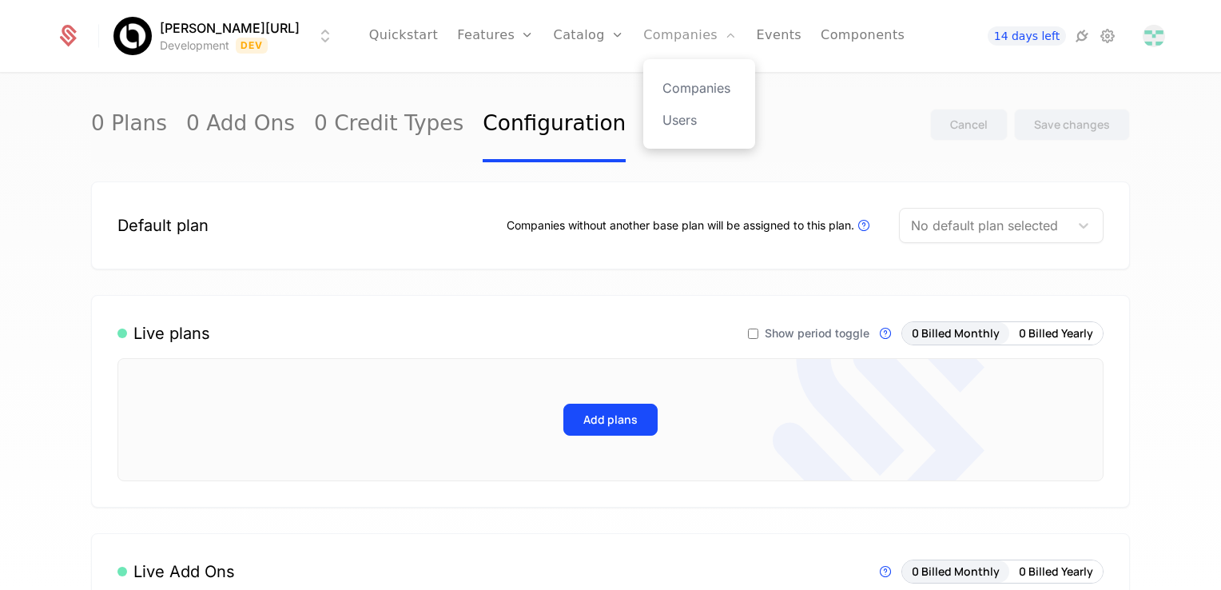
click at [674, 30] on link "Companies" at bounding box center [690, 36] width 94 height 72
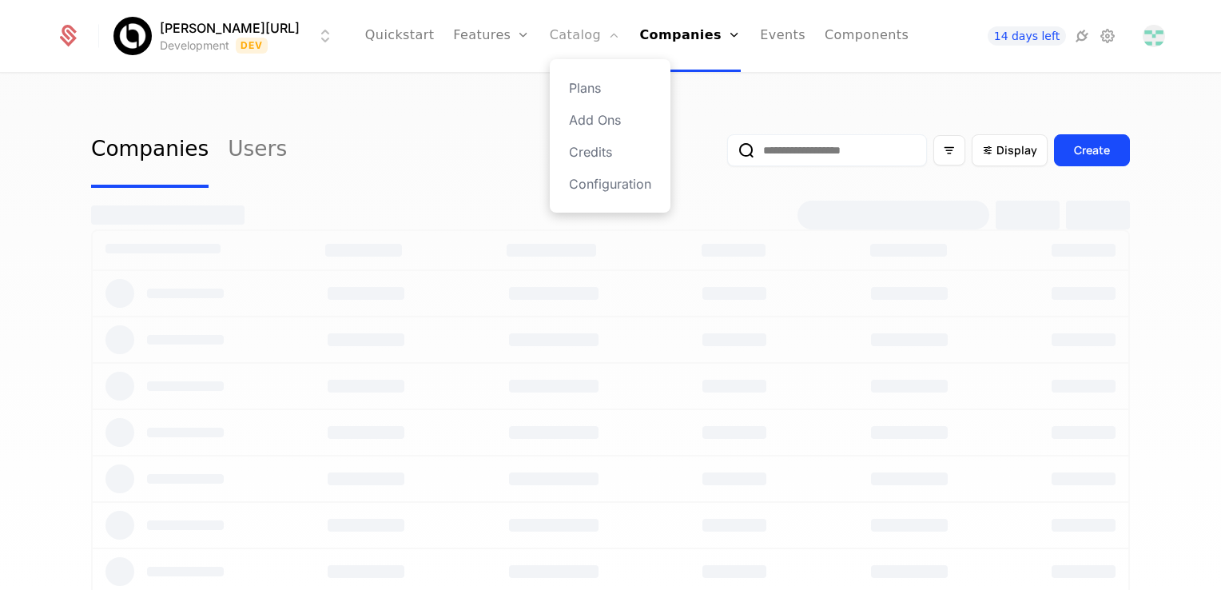
click at [575, 42] on link "Catalog" at bounding box center [585, 36] width 71 height 72
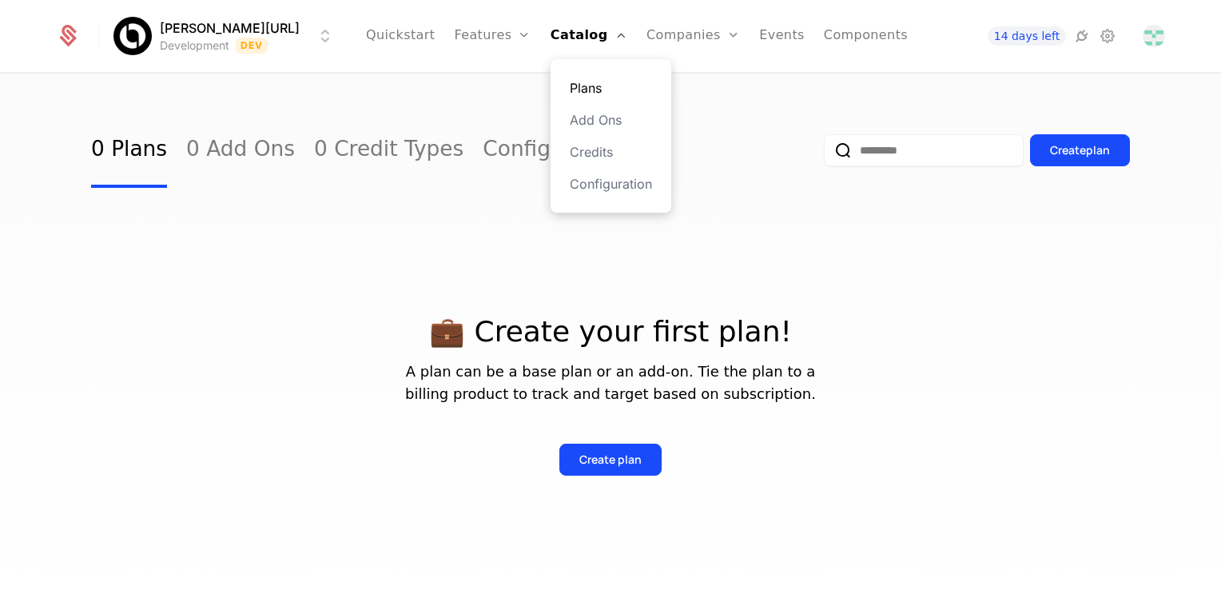
click at [570, 83] on link "Plans" at bounding box center [611, 87] width 82 height 19
click at [570, 86] on link "Plans" at bounding box center [611, 87] width 82 height 19
click at [372, 145] on link "0 Credit Types" at bounding box center [388, 150] width 149 height 75
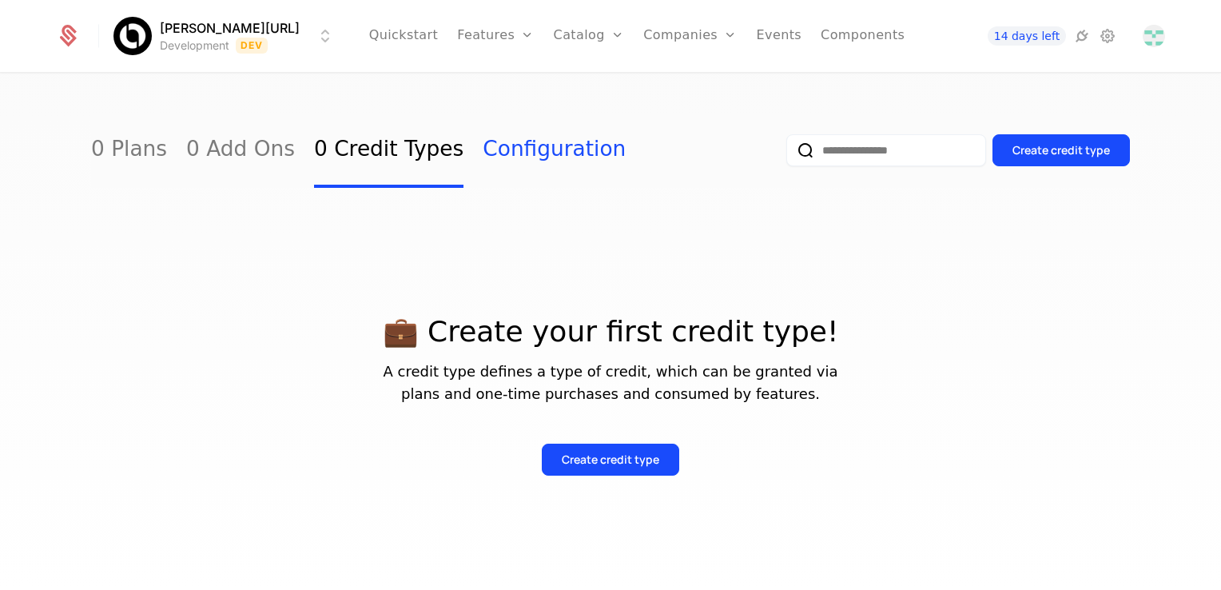
click at [483, 145] on link "Configuration" at bounding box center [554, 150] width 143 height 75
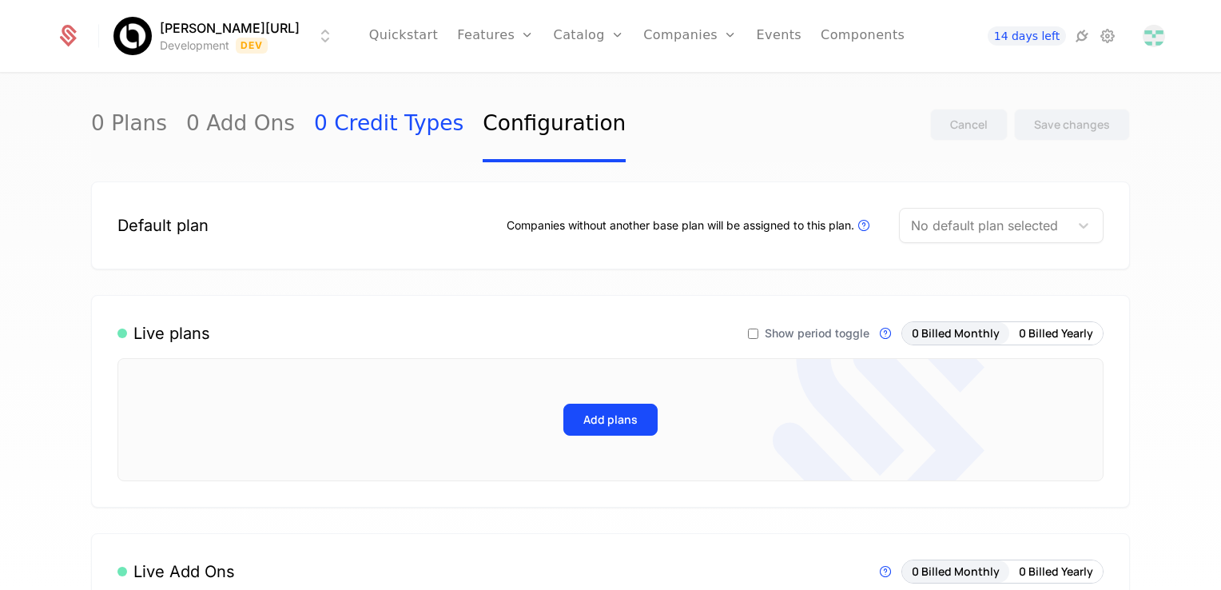
click at [361, 131] on link "0 Credit Types" at bounding box center [388, 124] width 149 height 75
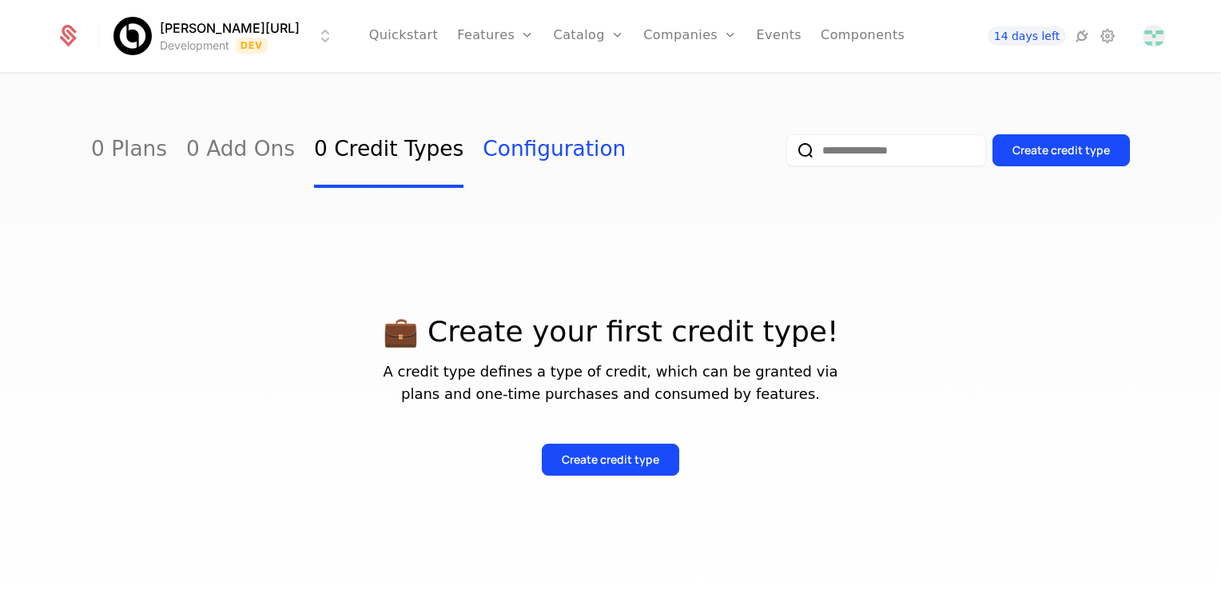
click at [483, 127] on link "Configuration" at bounding box center [554, 150] width 143 height 75
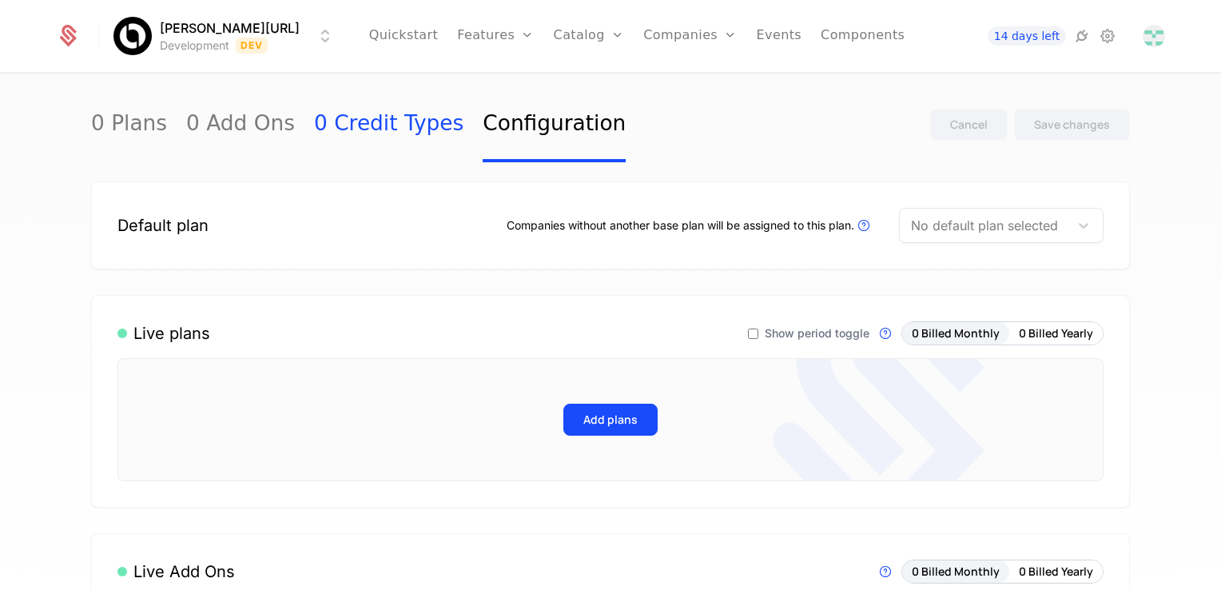
click at [368, 137] on link "0 Credit Types" at bounding box center [388, 124] width 149 height 75
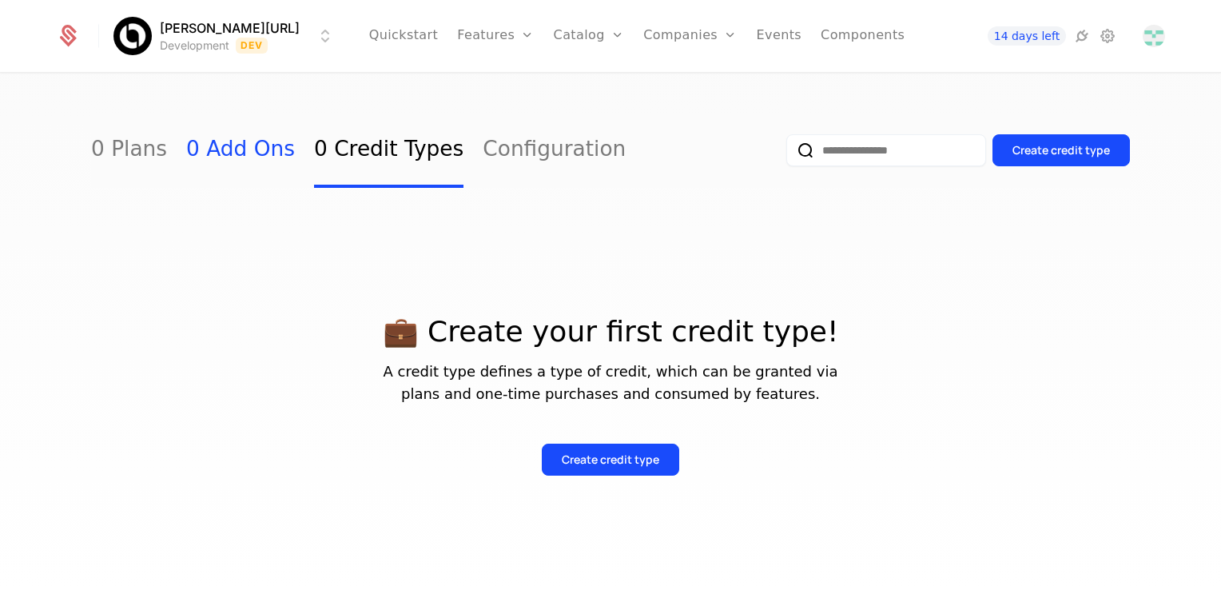
click at [240, 141] on link "0 Add Ons" at bounding box center [240, 150] width 109 height 75
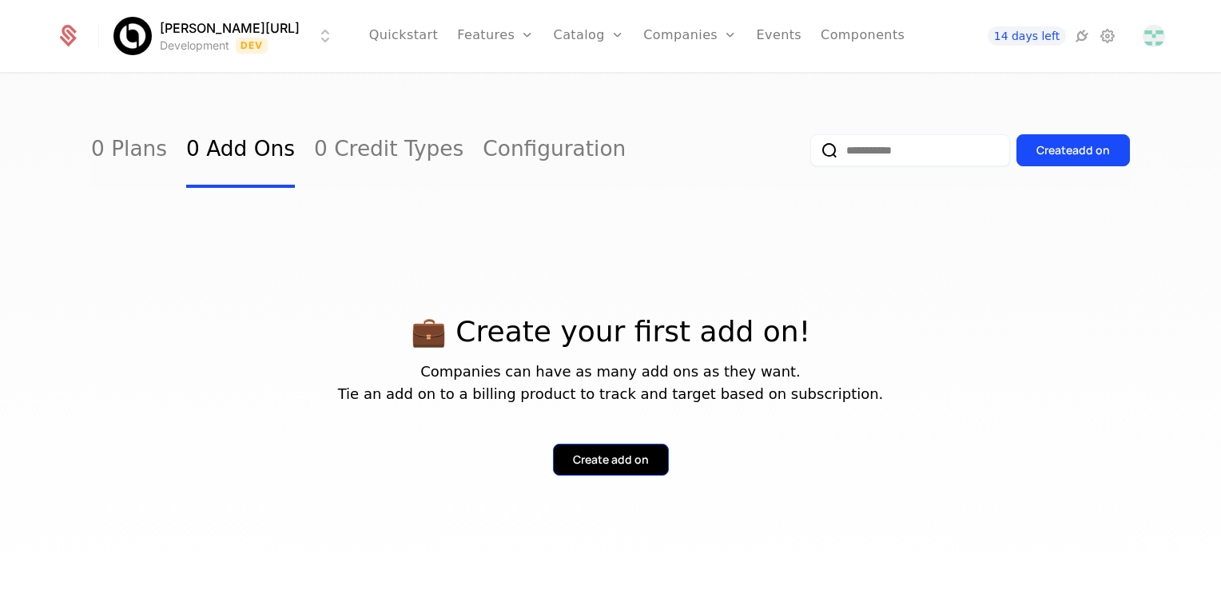
click at [600, 456] on div "Create add on" at bounding box center [611, 460] width 76 height 16
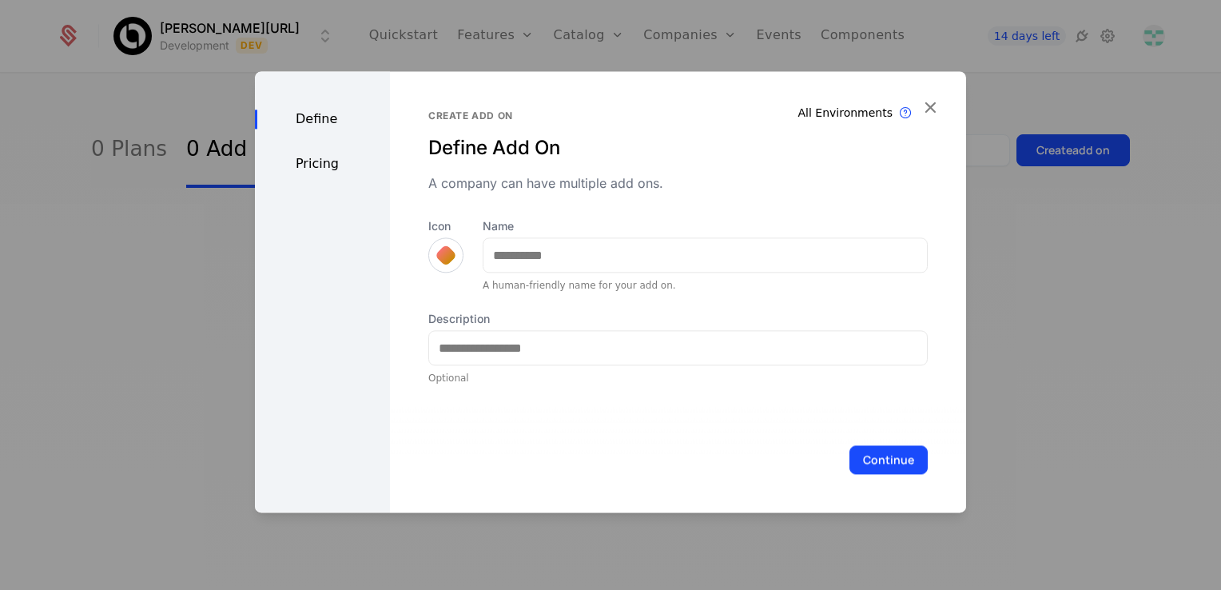
click at [917, 110] on div "All Environments Add On exist in all environments Create add on Define Add On A…" at bounding box center [678, 291] width 576 height 441
click at [929, 110] on icon "button" at bounding box center [930, 107] width 21 height 21
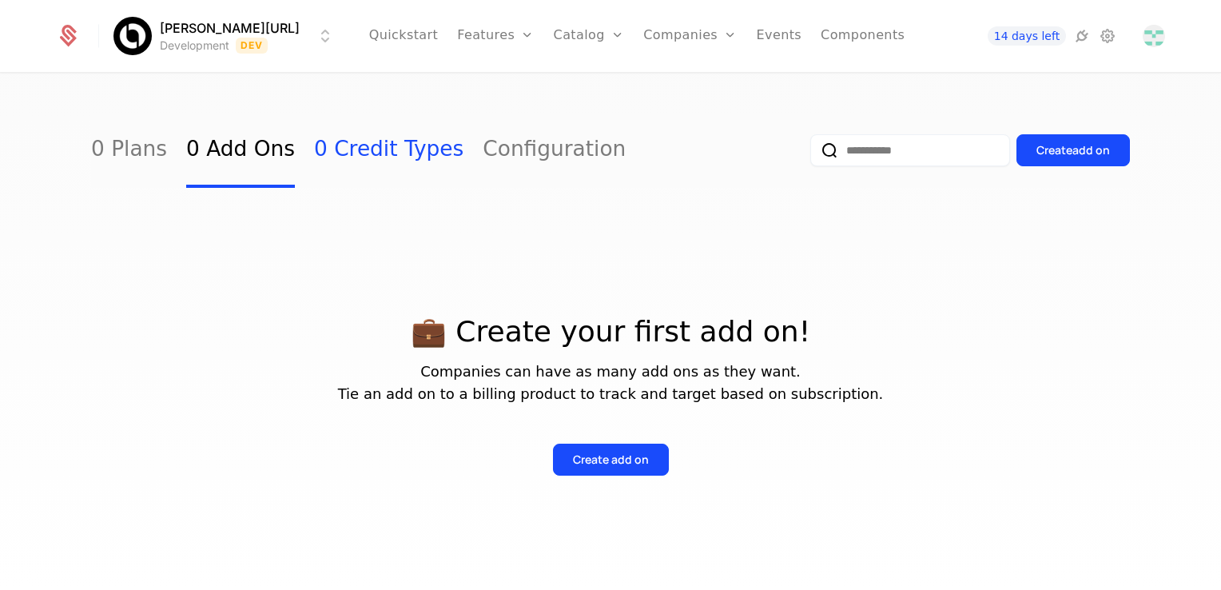
click at [385, 161] on link "0 Credit Types" at bounding box center [388, 150] width 149 height 75
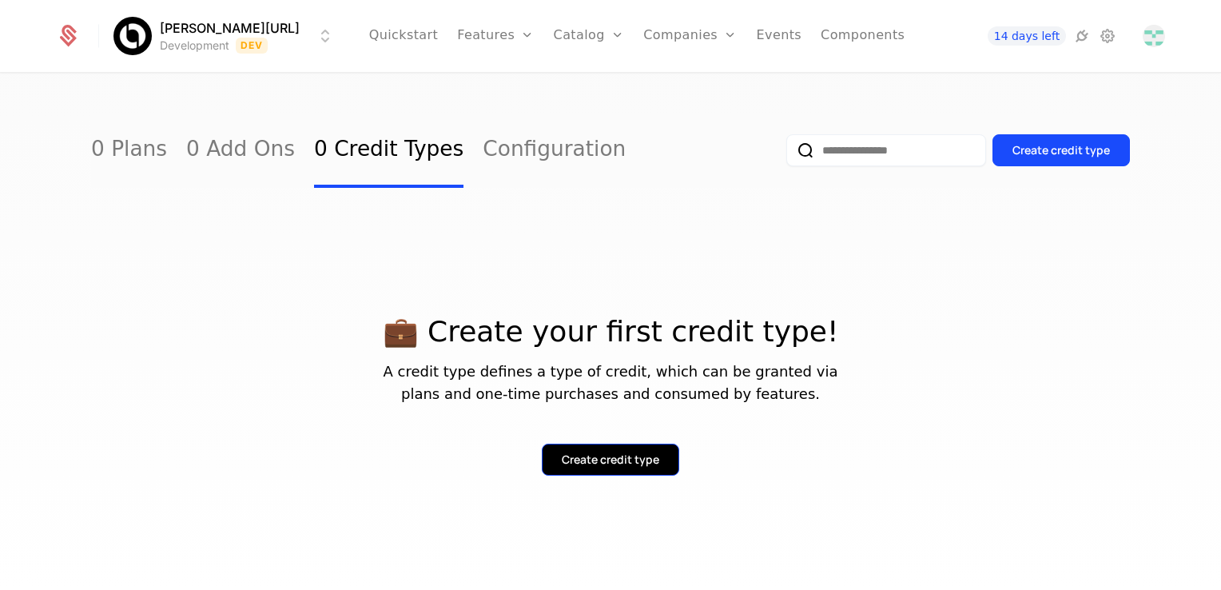
drag, startPoint x: 604, startPoint y: 436, endPoint x: 602, endPoint y: 448, distance: 12.2
click at [602, 448] on div "Create credit type" at bounding box center [610, 447] width 1039 height 58
click at [600, 452] on button "Create credit type" at bounding box center [610, 460] width 137 height 32
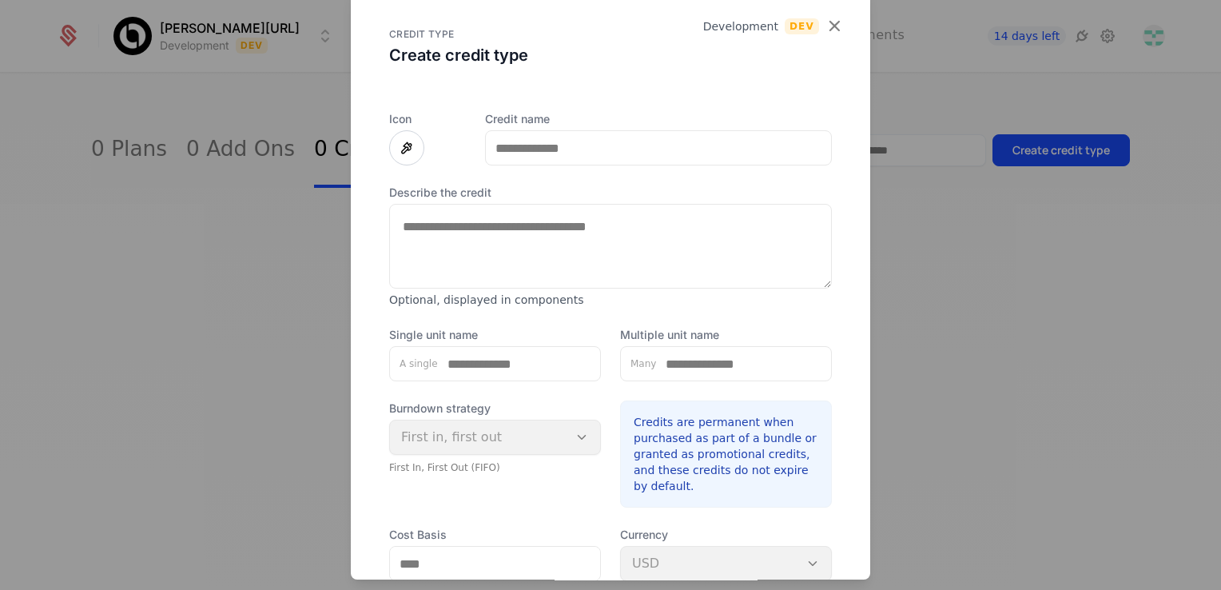
click at [824, 29] on icon "button" at bounding box center [834, 25] width 21 height 21
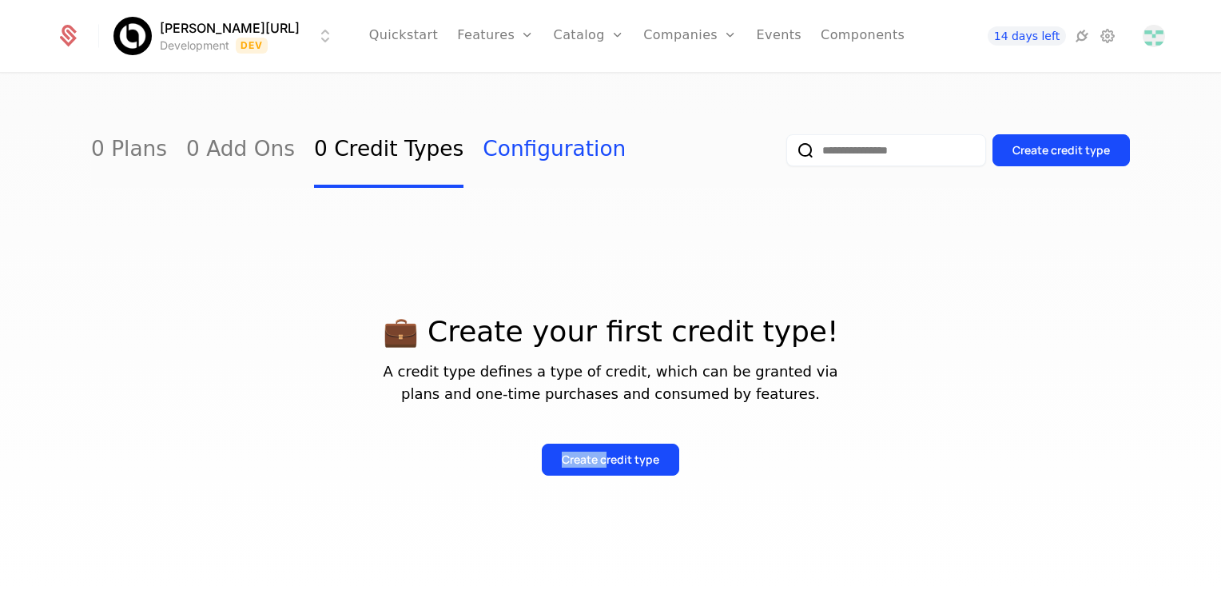
click at [483, 156] on link "Configuration" at bounding box center [554, 150] width 143 height 75
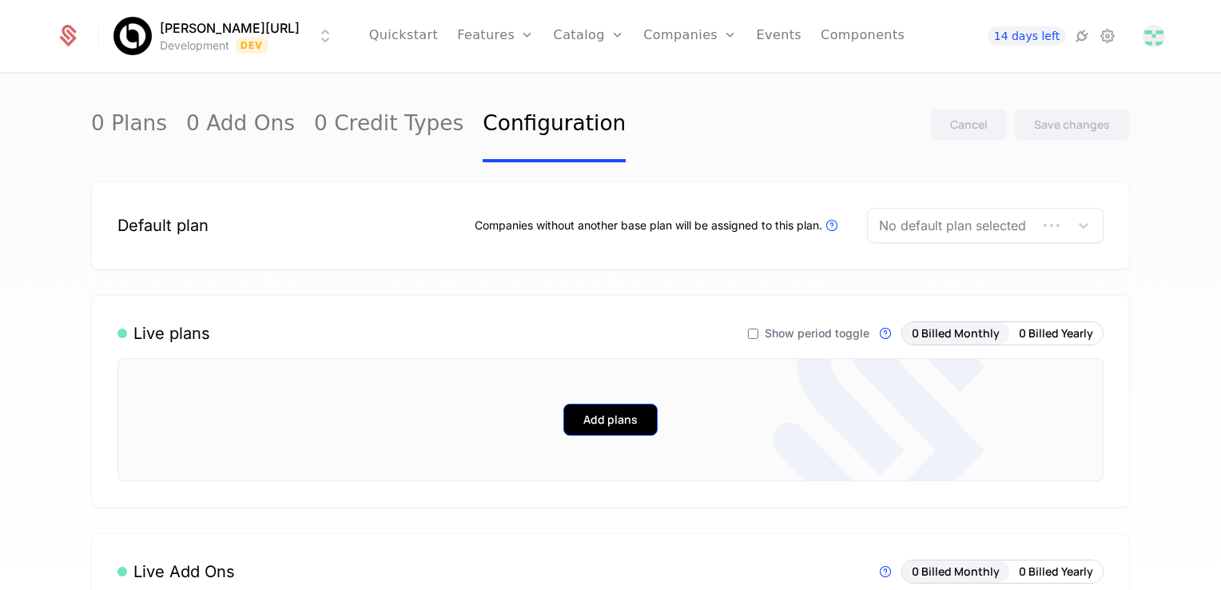
click at [599, 415] on button "Add plans" at bounding box center [610, 420] width 94 height 32
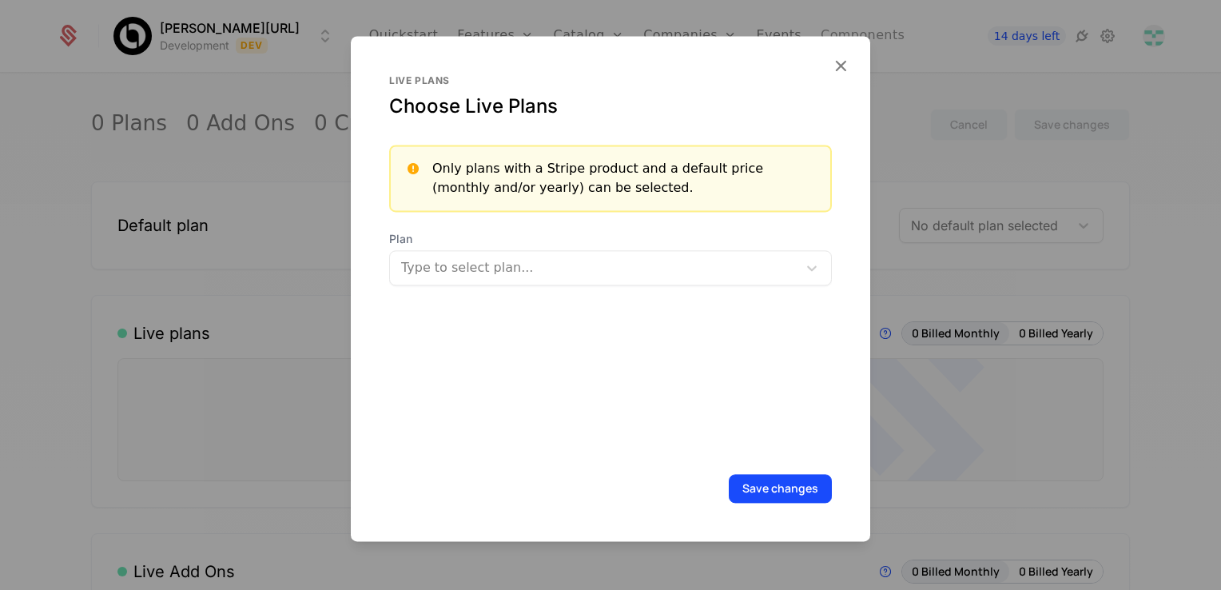
click at [833, 67] on icon "button" at bounding box center [840, 65] width 21 height 21
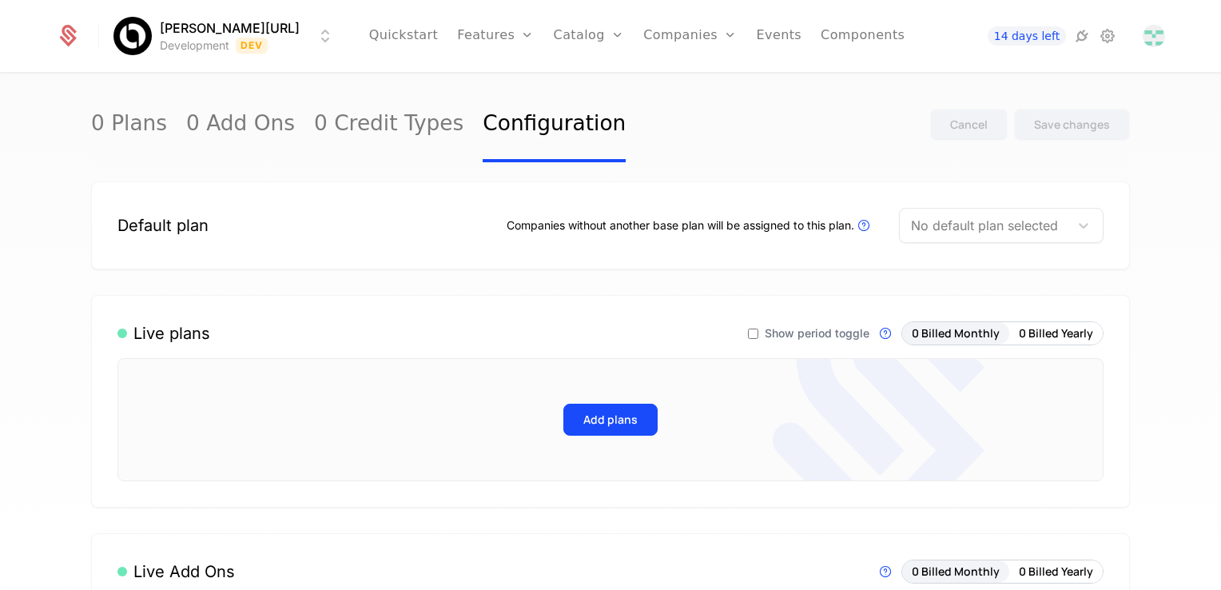
click at [751, 332] on icon at bounding box center [753, 333] width 13 height 13
click at [1049, 124] on div "Save changes" at bounding box center [1072, 125] width 76 height 16
click at [371, 124] on link "0 Credit Types" at bounding box center [388, 124] width 149 height 75
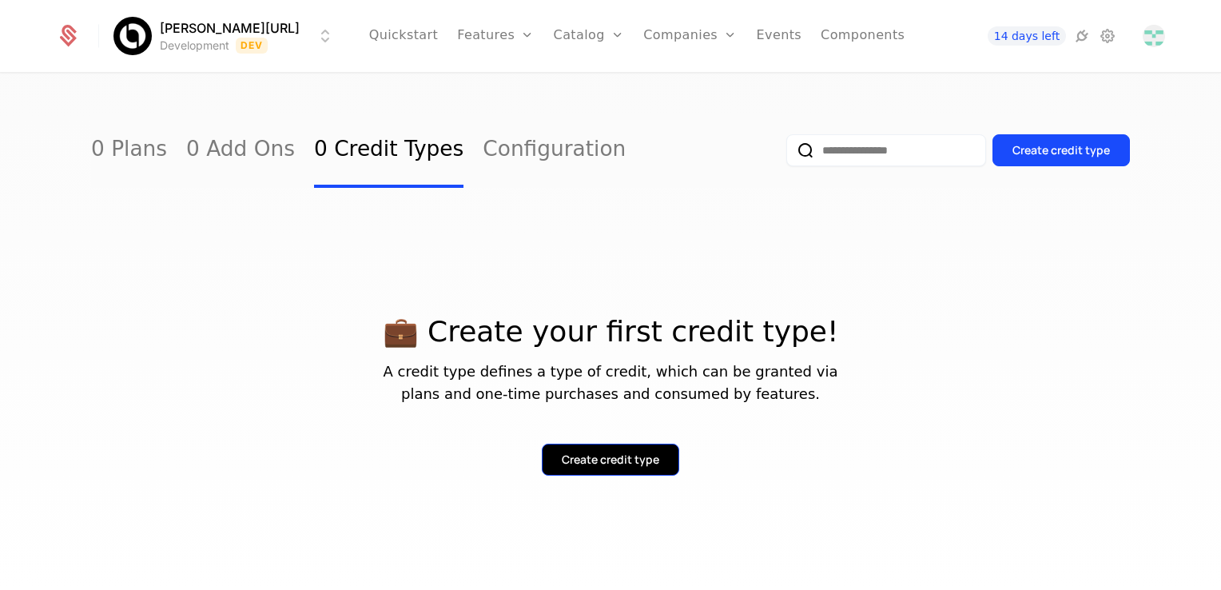
click at [623, 458] on div "Create credit type" at bounding box center [611, 460] width 98 height 16
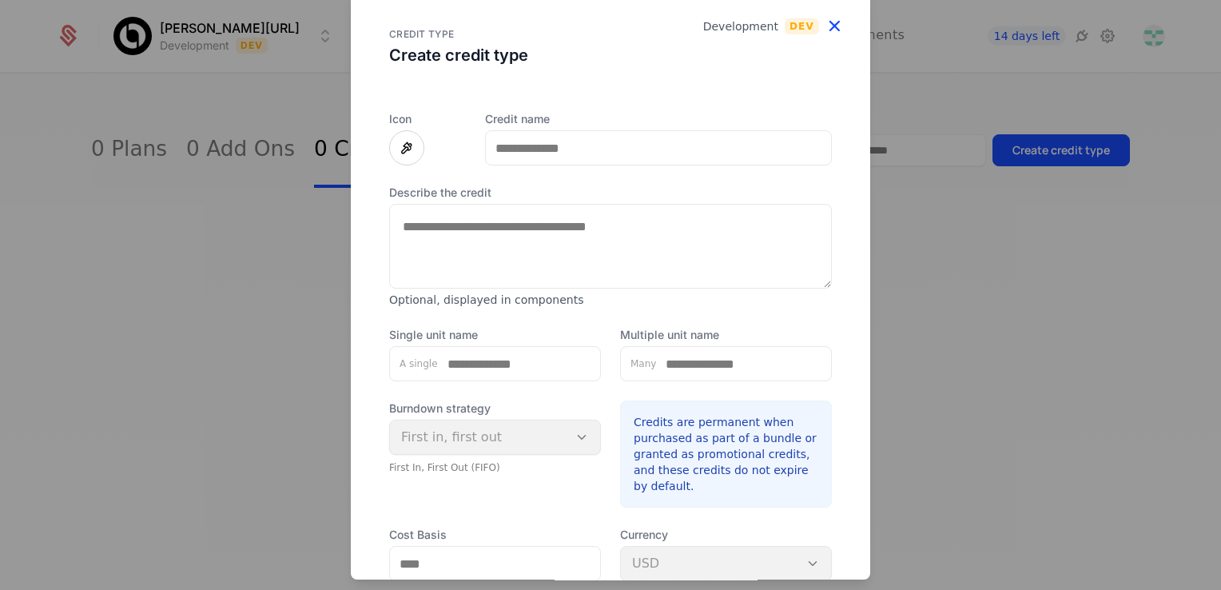
click at [824, 18] on icon "button" at bounding box center [834, 25] width 21 height 21
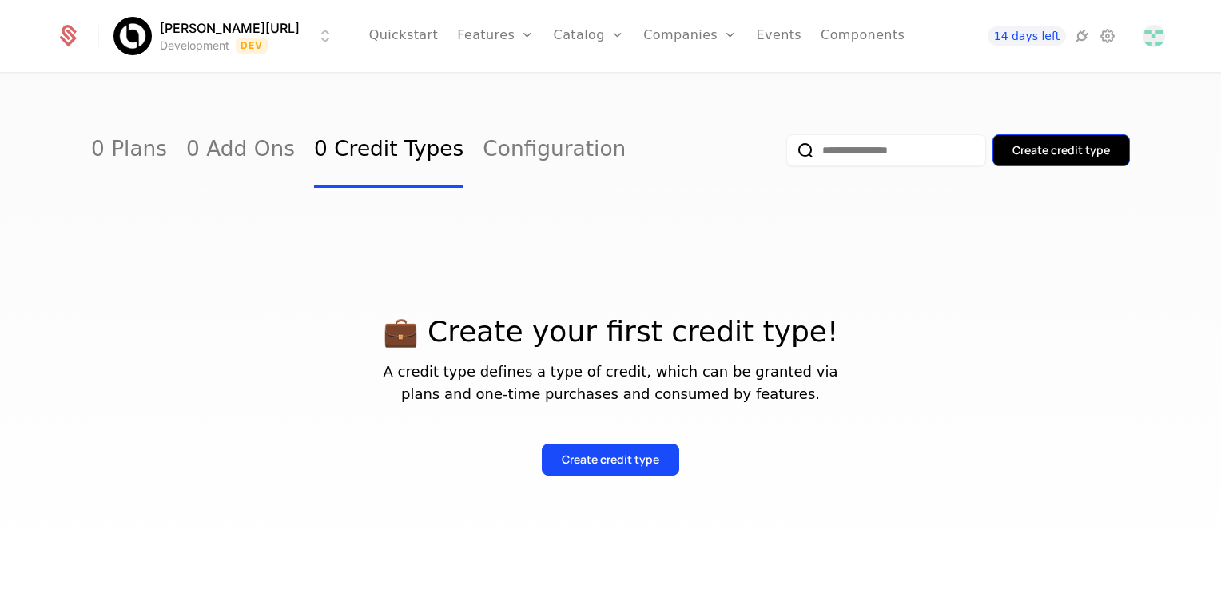
click at [1015, 151] on div "Create credit type" at bounding box center [1062, 150] width 98 height 16
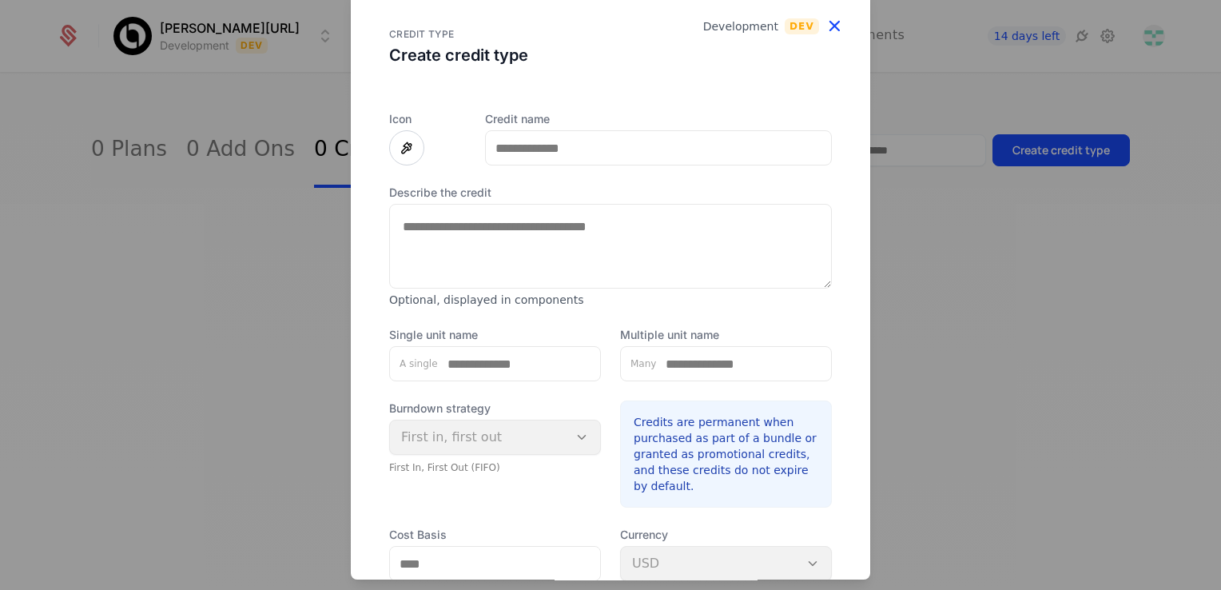
click at [825, 21] on icon "button" at bounding box center [834, 25] width 21 height 21
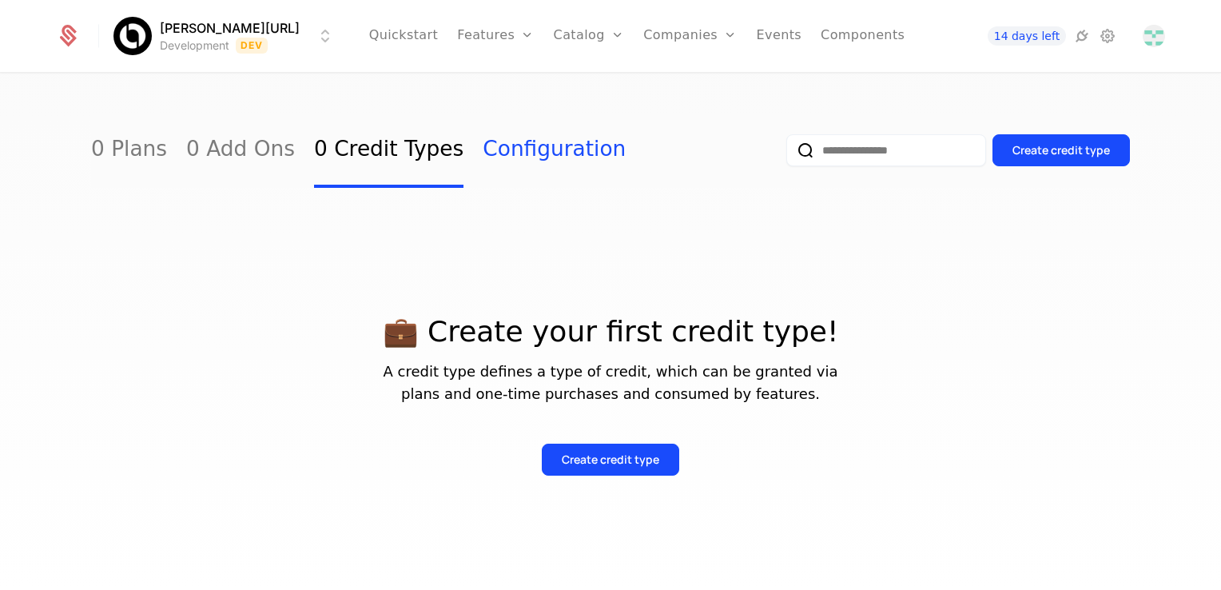
click at [500, 145] on link "Configuration" at bounding box center [554, 150] width 143 height 75
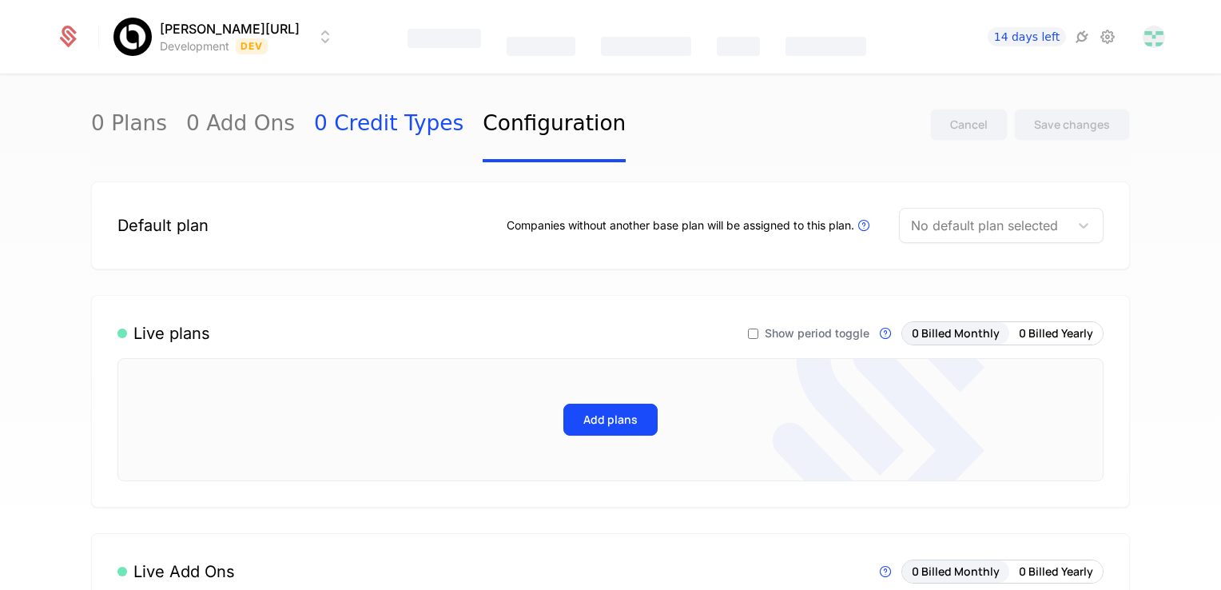
click at [314, 129] on link "0 Credit Types" at bounding box center [388, 124] width 149 height 75
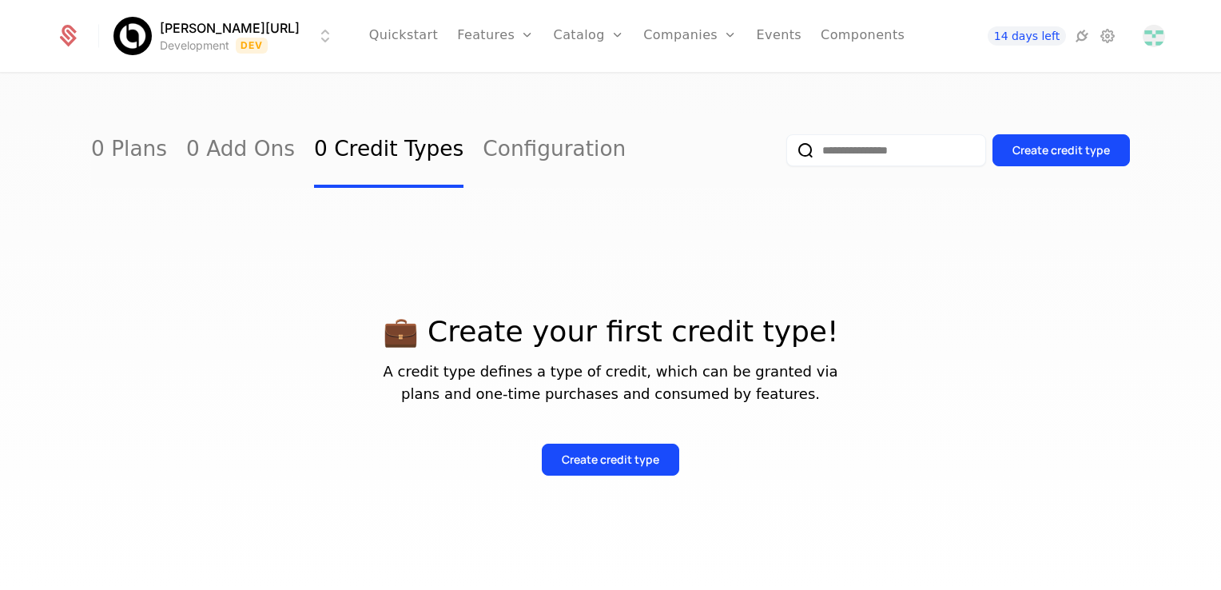
click at [388, 364] on p "A credit type defines a type of credit, which can be granted via plans and one-…" at bounding box center [610, 382] width 1039 height 45
click at [389, 363] on p "A credit type defines a type of credit, which can be granted via plans and one-…" at bounding box center [610, 382] width 1039 height 45
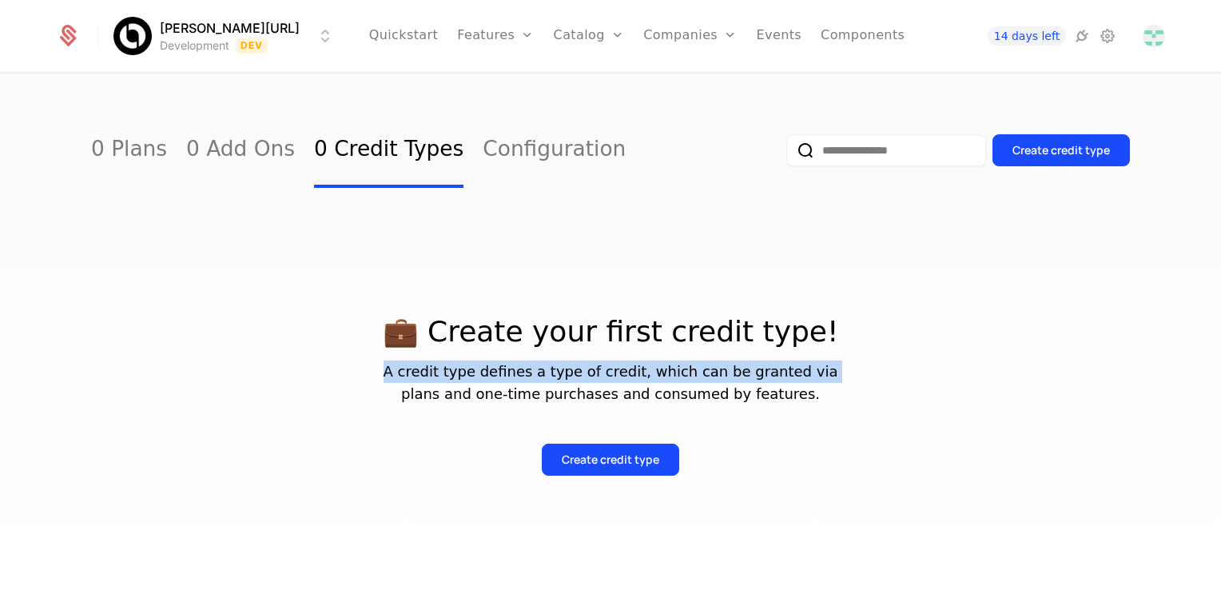
click at [390, 364] on p "A credit type defines a type of credit, which can be granted via plans and one-…" at bounding box center [610, 382] width 1039 height 45
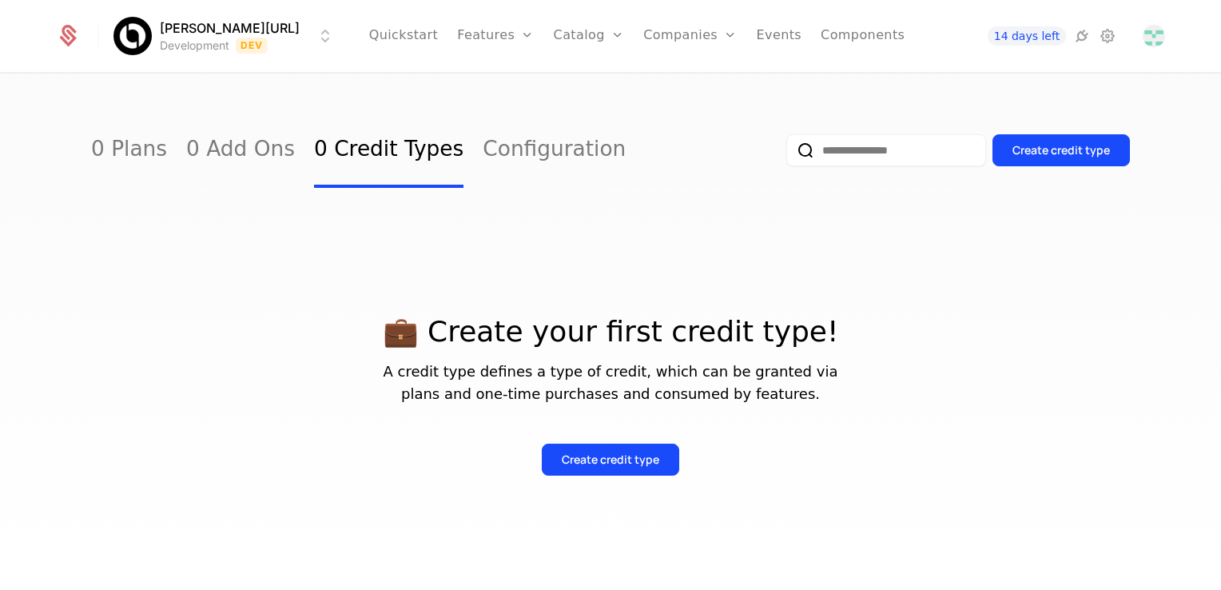
drag, startPoint x: 390, startPoint y: 364, endPoint x: 456, endPoint y: 315, distance: 81.7
click at [450, 320] on p "💼 Create your first credit type!" at bounding box center [610, 332] width 1039 height 32
click at [591, 456] on div "Create credit type" at bounding box center [611, 460] width 98 height 16
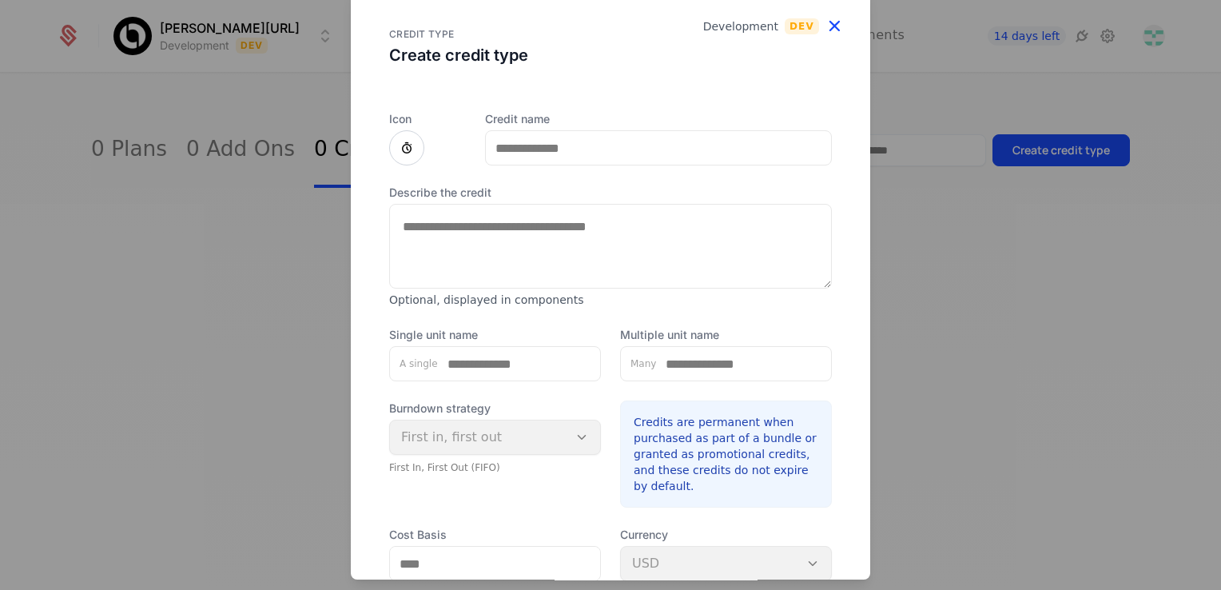
click at [811, 18] on div "CREDIT TYPE Create credit type" at bounding box center [610, 41] width 519 height 102
drag, startPoint x: 811, startPoint y: 18, endPoint x: 814, endPoint y: 26, distance: 9.4
click at [824, 26] on icon "button" at bounding box center [834, 25] width 21 height 21
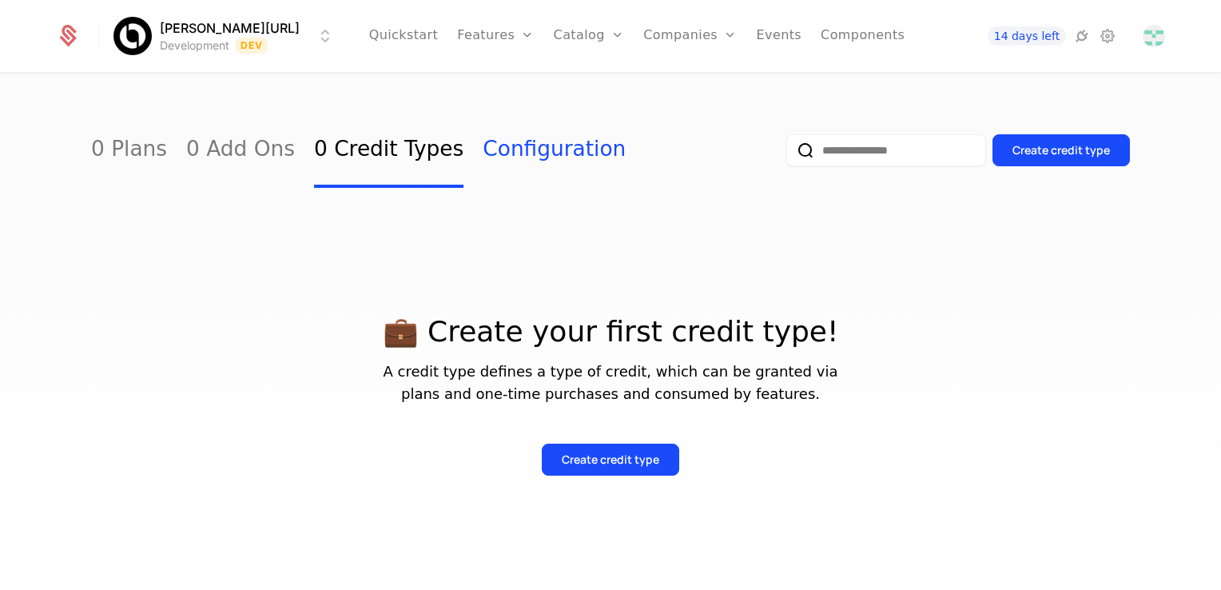
click at [483, 157] on link "Configuration" at bounding box center [554, 150] width 143 height 75
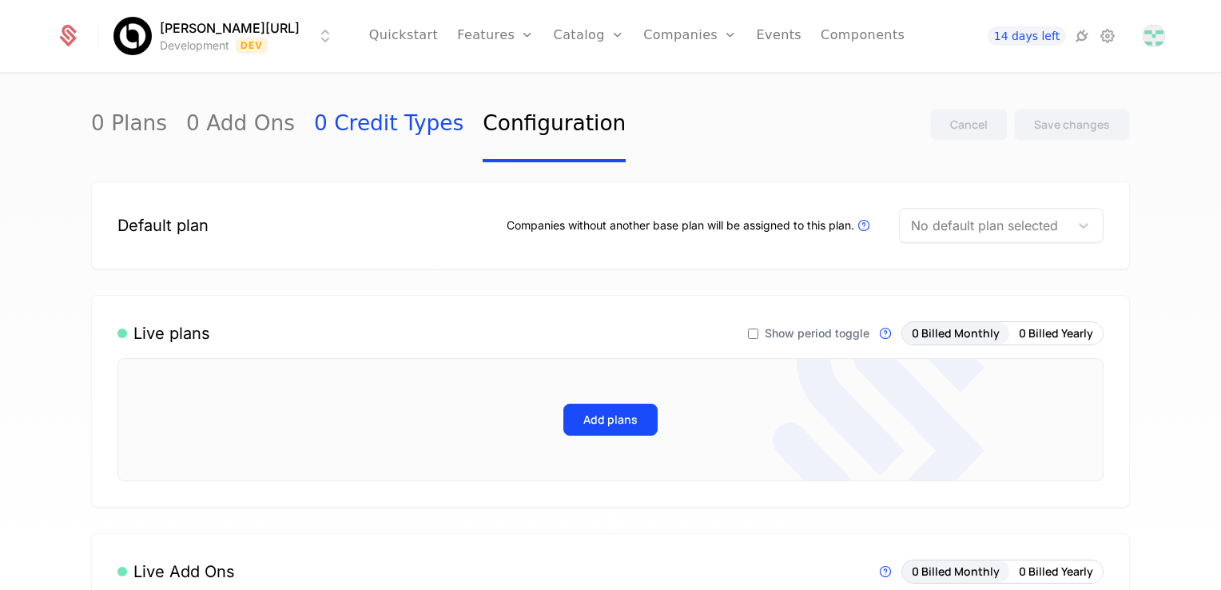
click at [341, 126] on link "0 Credit Types" at bounding box center [388, 124] width 149 height 75
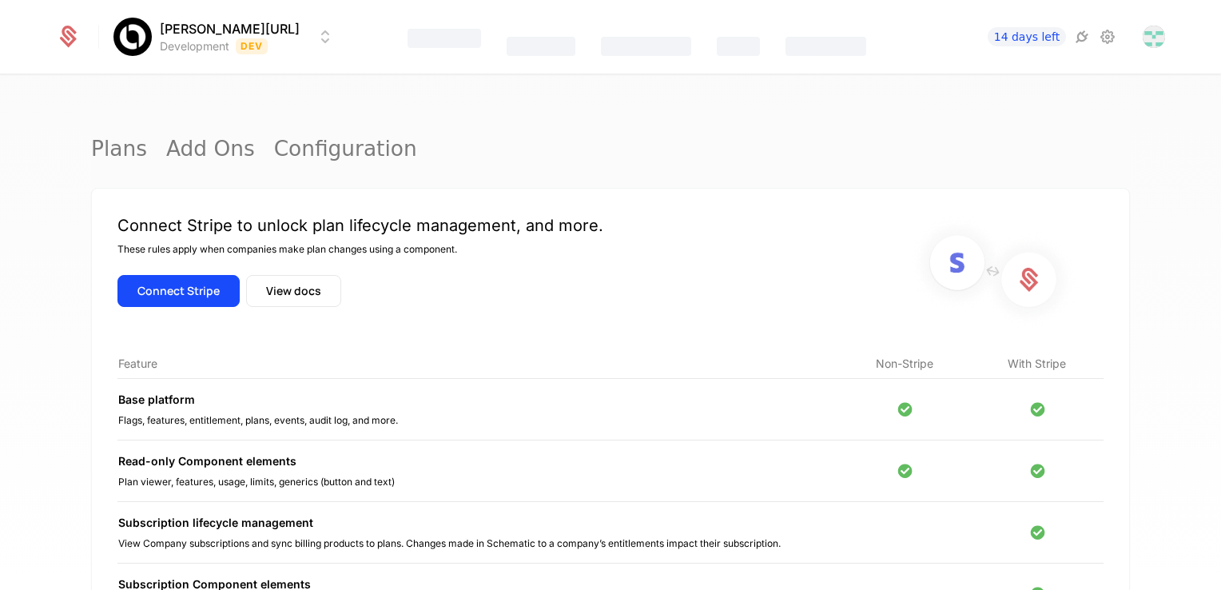
click at [203, 273] on div "Connect Stripe to unlock plan lifecycle management, and more. These rules apply…" at bounding box center [360, 271] width 486 height 115
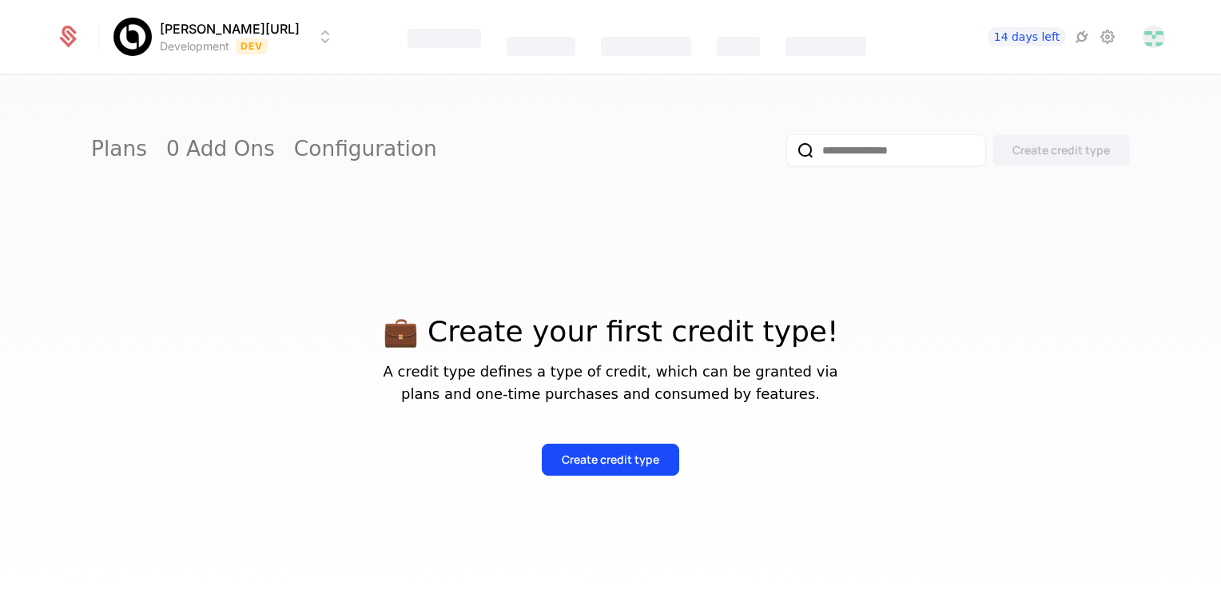
click at [200, 277] on div "💼 Create your first credit type! A credit type defines a type of credit, which …" at bounding box center [610, 376] width 1039 height 198
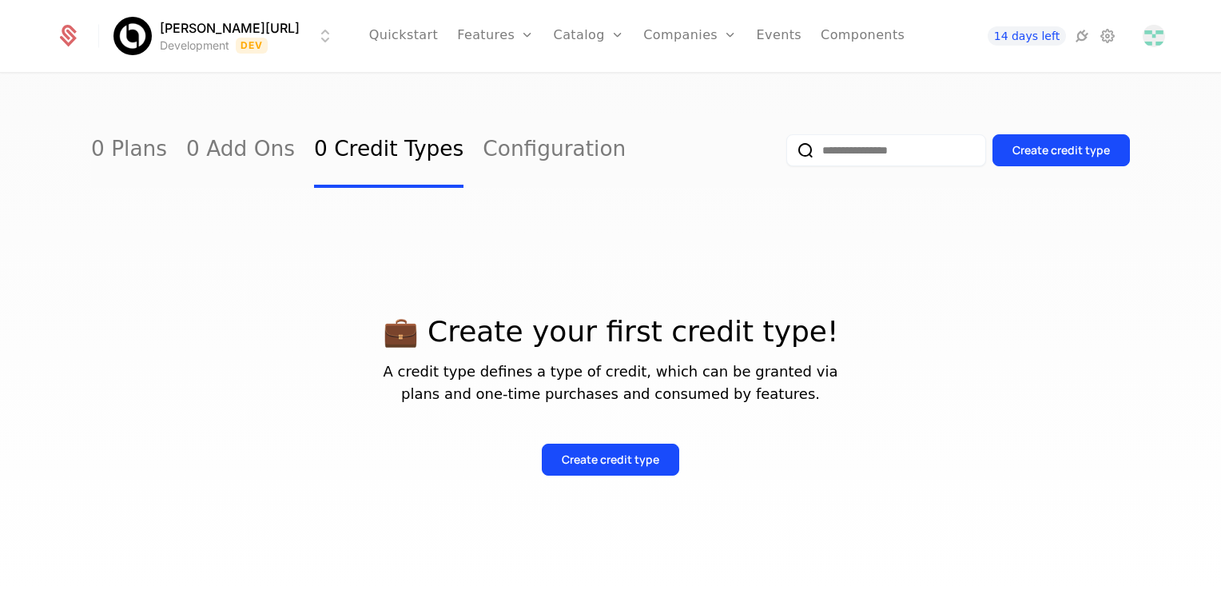
click at [364, 167] on link "0 Credit Types" at bounding box center [388, 150] width 149 height 75
click at [607, 460] on div "Create credit type" at bounding box center [611, 460] width 98 height 16
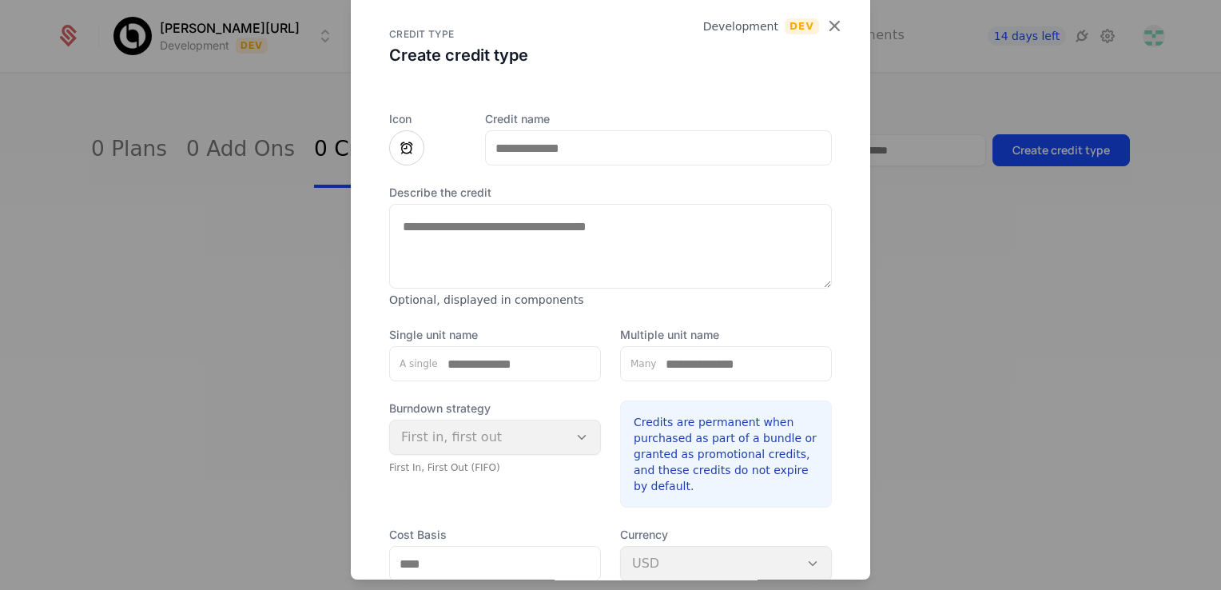
click at [824, 26] on icon "button" at bounding box center [834, 25] width 21 height 21
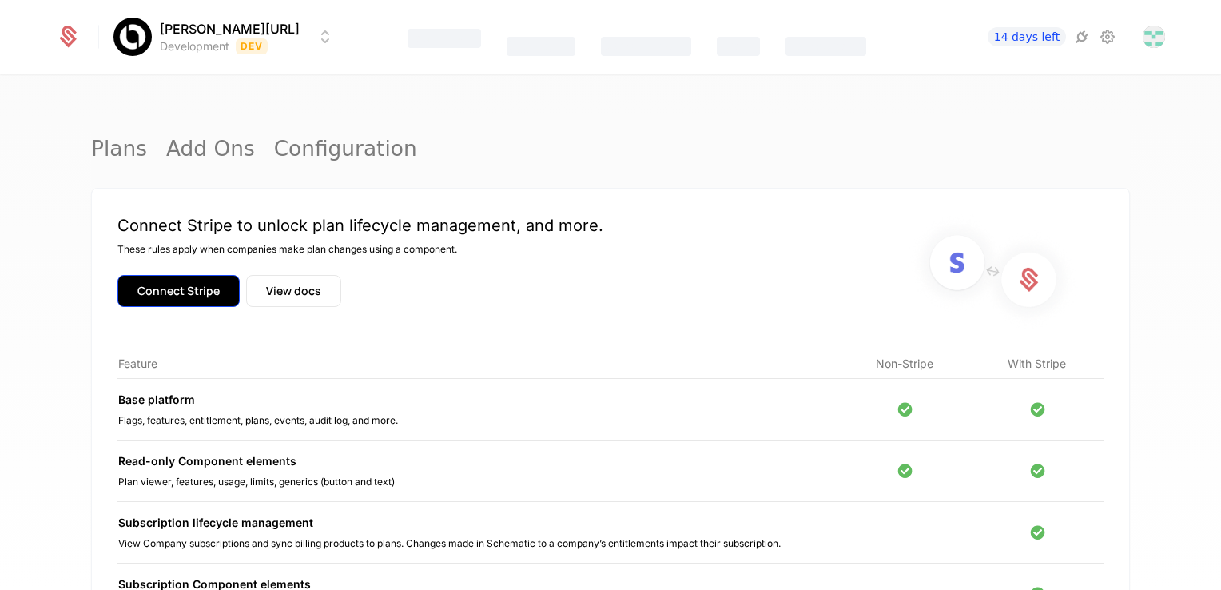
click at [185, 293] on button "Connect Stripe" at bounding box center [178, 291] width 122 height 32
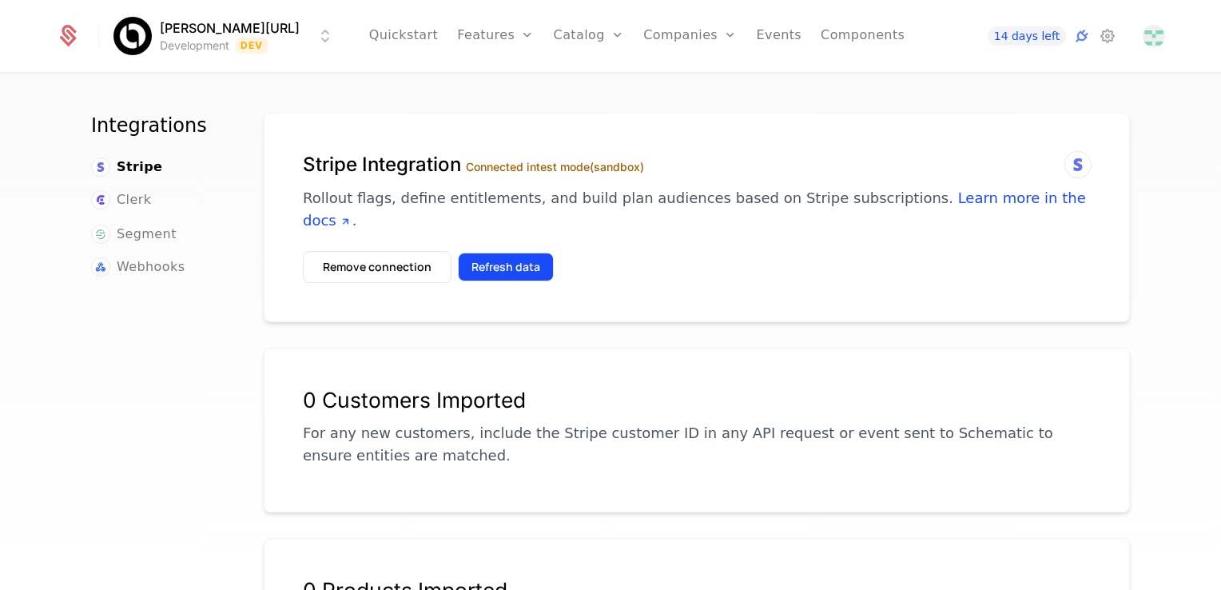
click at [482, 253] on button "Refresh data" at bounding box center [506, 267] width 96 height 29
click at [505, 253] on button "Refresh data" at bounding box center [506, 267] width 96 height 29
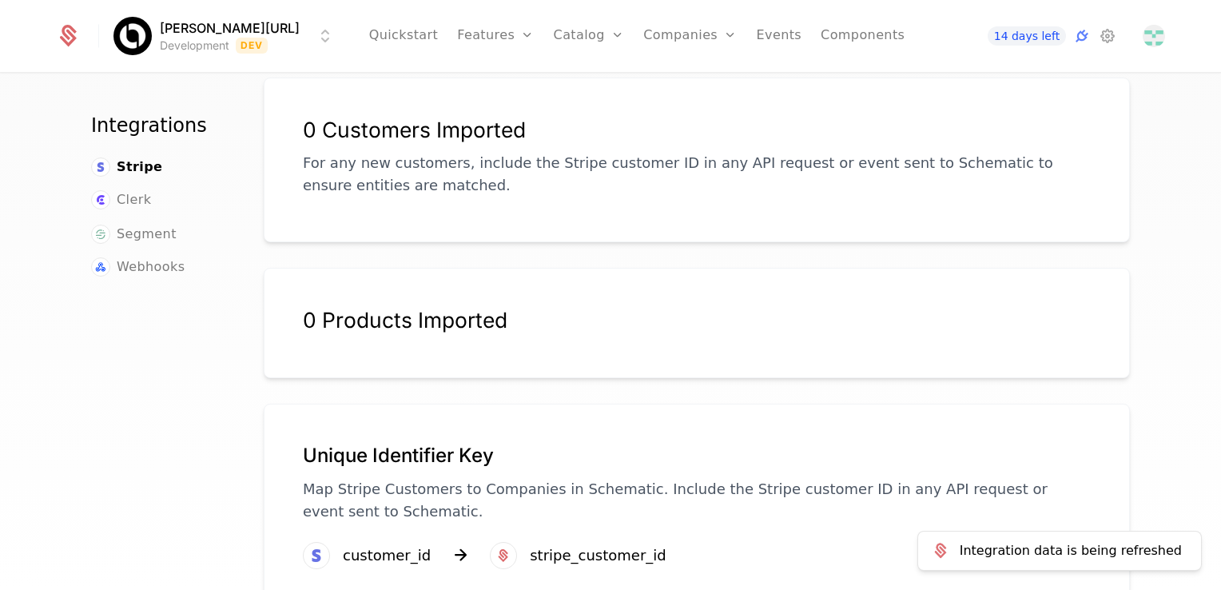
scroll to position [293, 0]
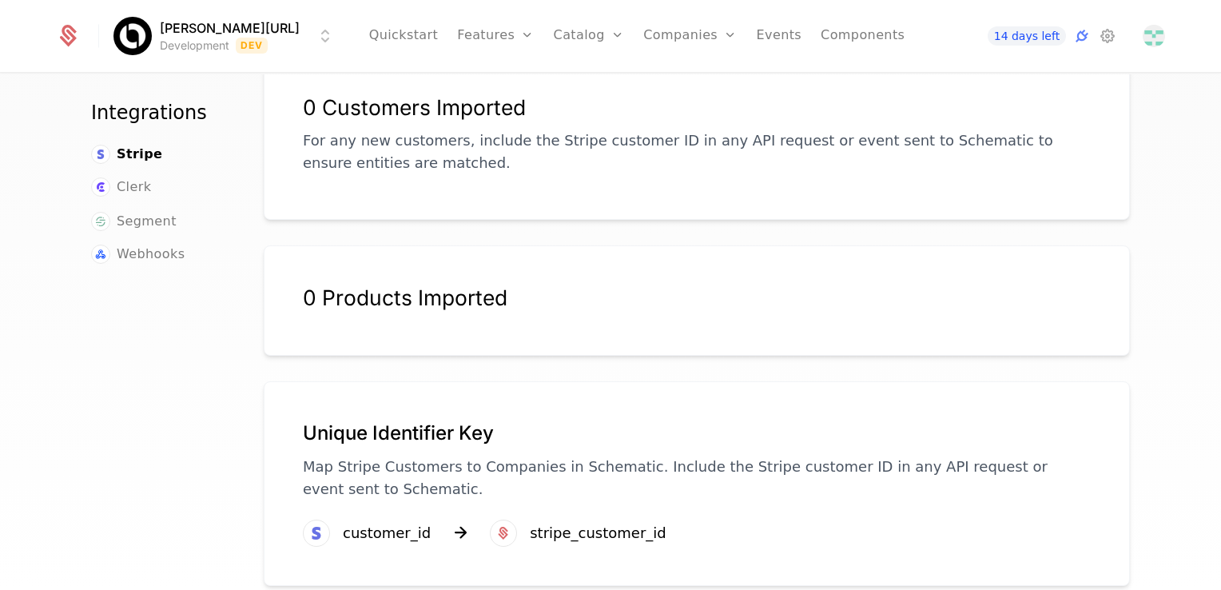
click at [533, 522] on div "stripe_customer_id" at bounding box center [598, 533] width 137 height 22
click at [403, 522] on div "customer_id" at bounding box center [387, 533] width 88 height 22
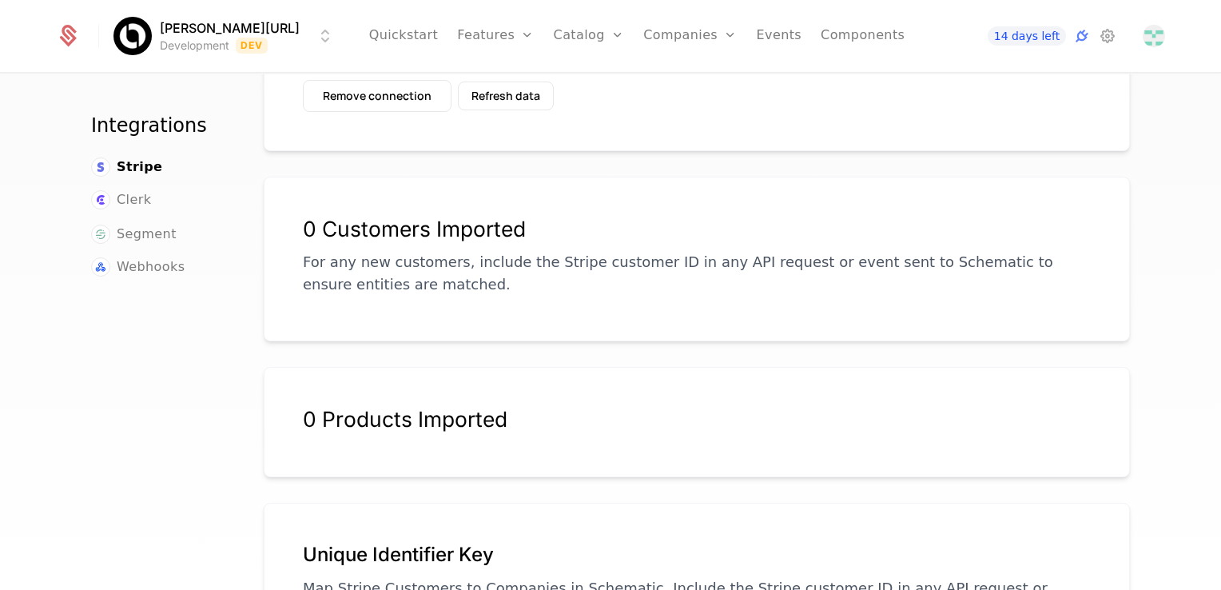
scroll to position [133, 0]
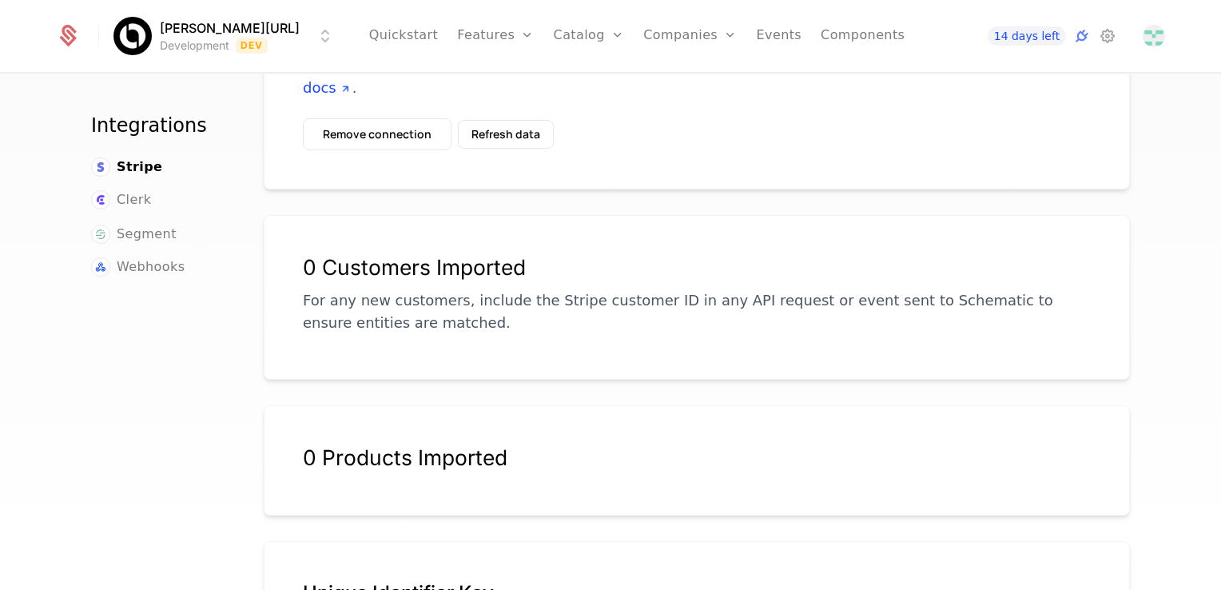
click at [425, 450] on div "0 Products Imported" at bounding box center [697, 466] width 788 height 45
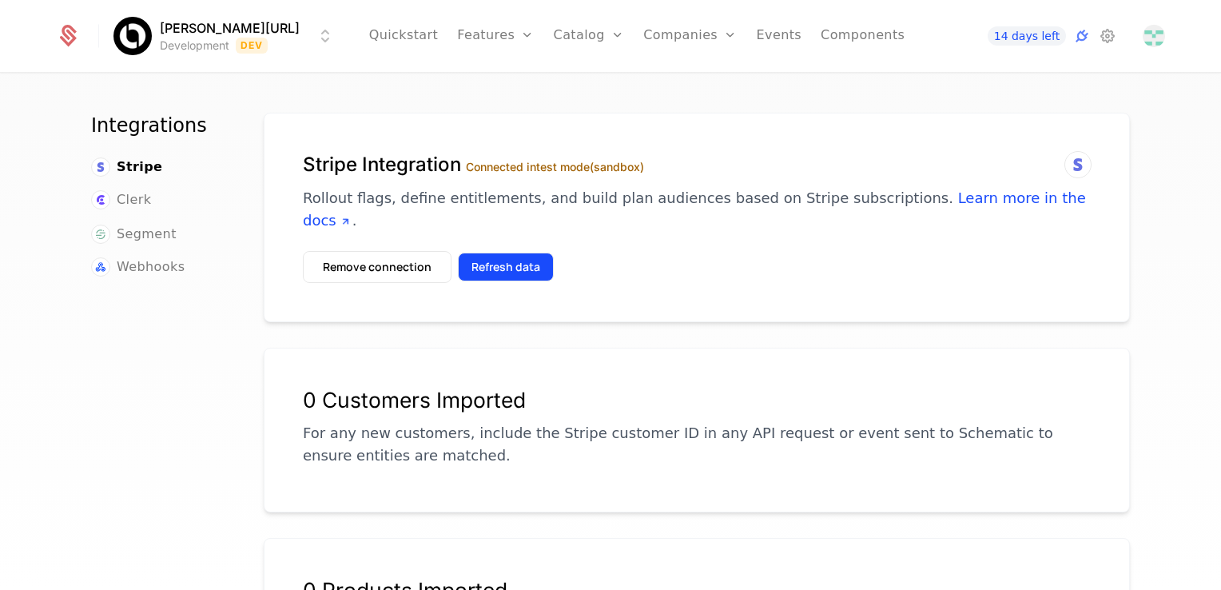
click at [466, 253] on button "Refresh data" at bounding box center [506, 267] width 96 height 29
click at [467, 253] on button "Refresh data" at bounding box center [506, 267] width 96 height 29
click at [492, 253] on button "Refresh data" at bounding box center [506, 267] width 96 height 29
click at [516, 253] on button "Refresh data" at bounding box center [506, 267] width 96 height 29
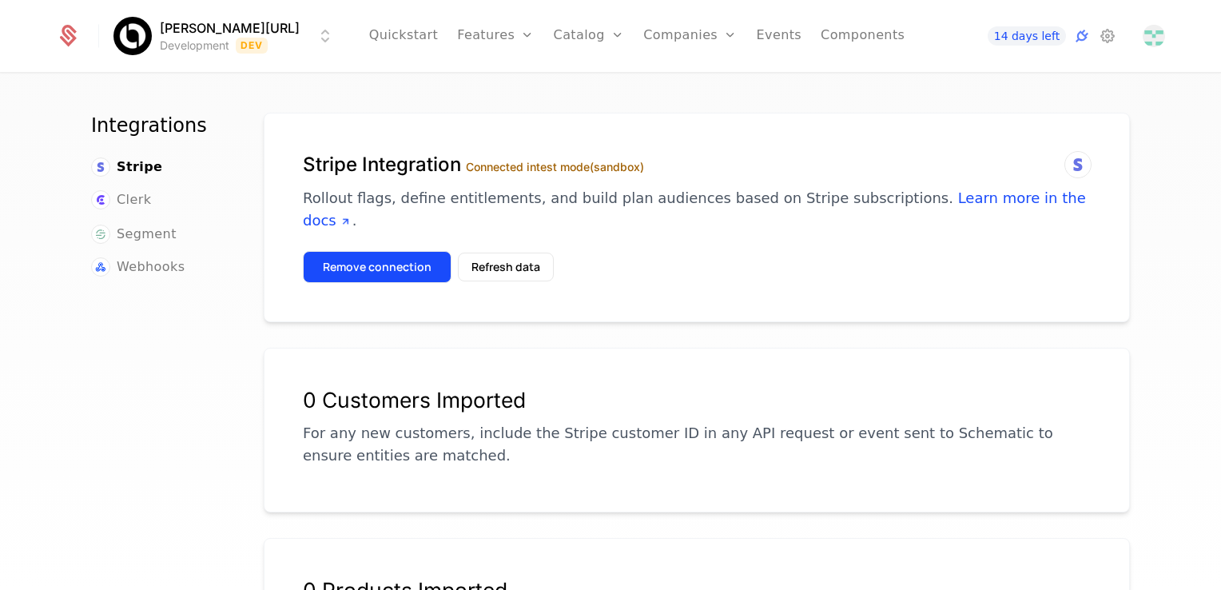
click at [407, 251] on button "Remove connection" at bounding box center [377, 267] width 149 height 32
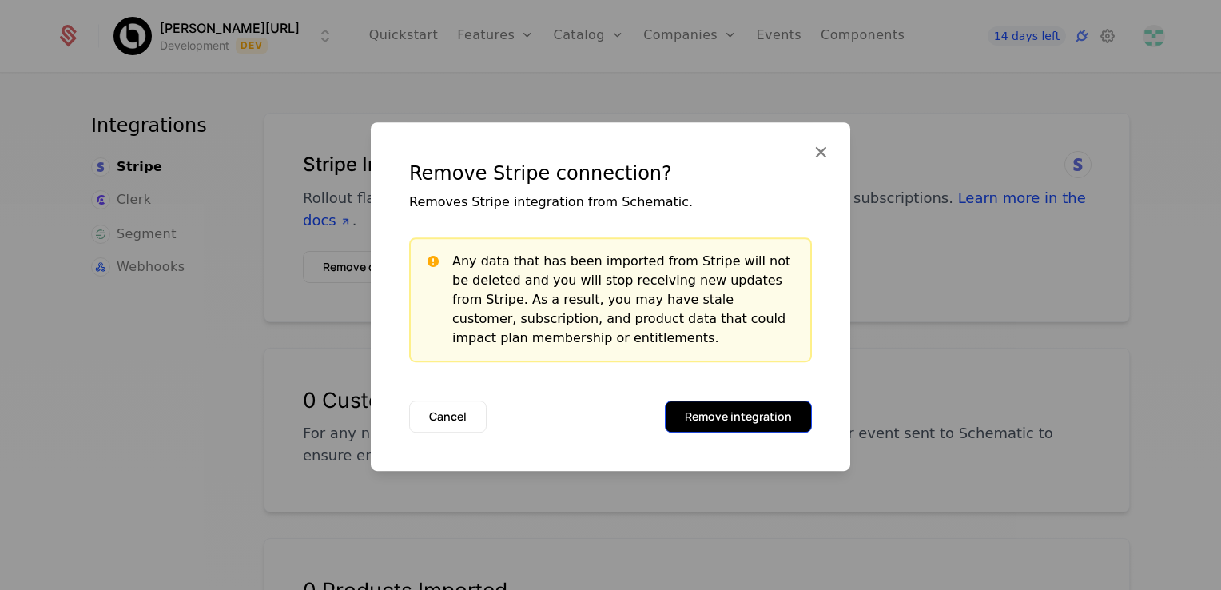
click at [707, 412] on button "Remove integration" at bounding box center [738, 416] width 147 height 32
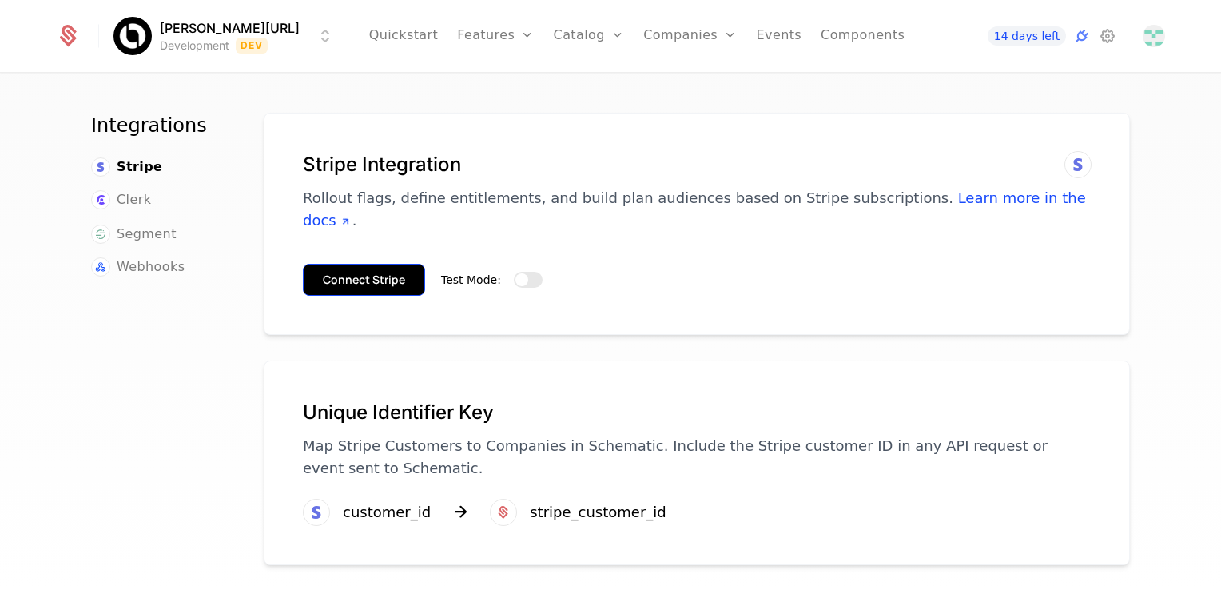
click at [384, 264] on button "Connect Stripe" at bounding box center [364, 280] width 122 height 32
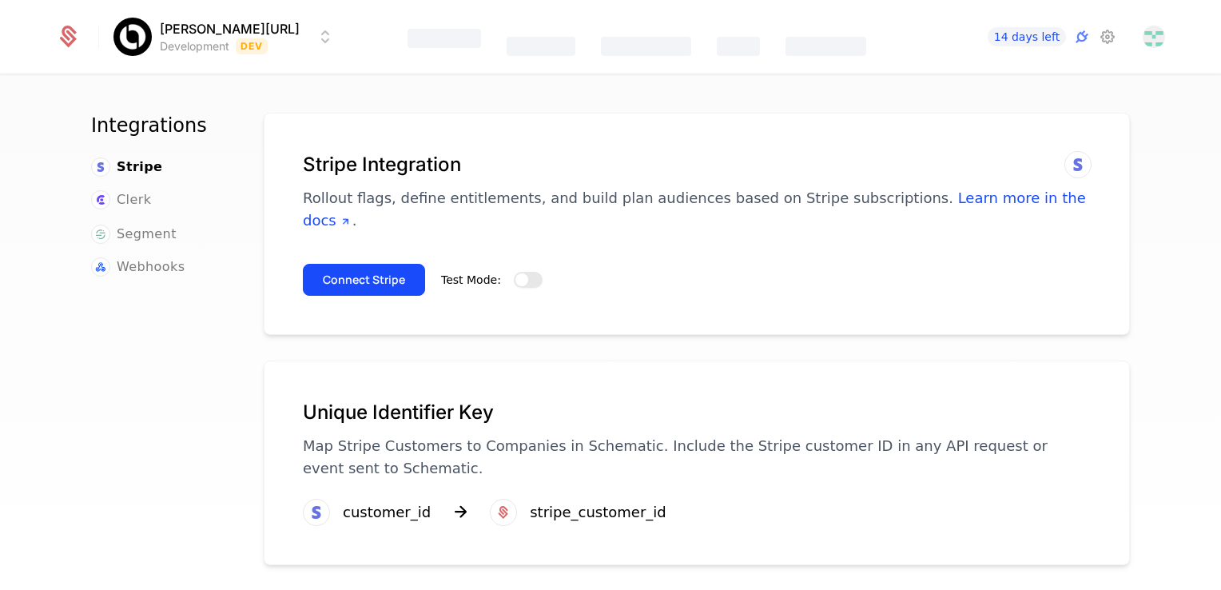
click at [515, 273] on span "button" at bounding box center [521, 279] width 13 height 13
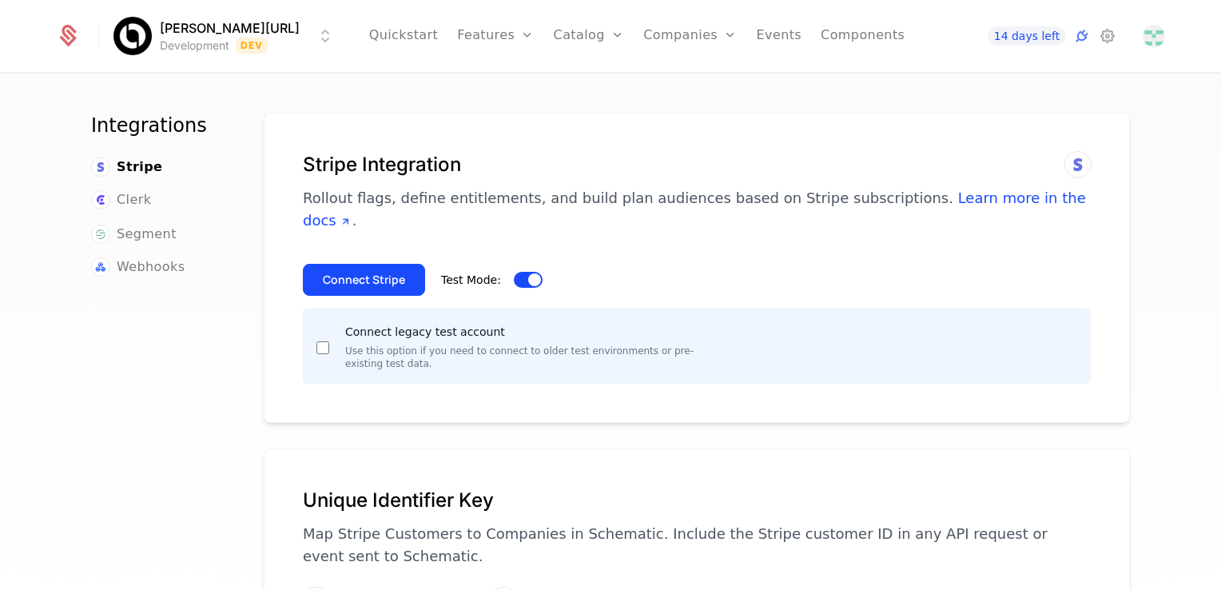
click at [528, 273] on span "button" at bounding box center [534, 279] width 13 height 13
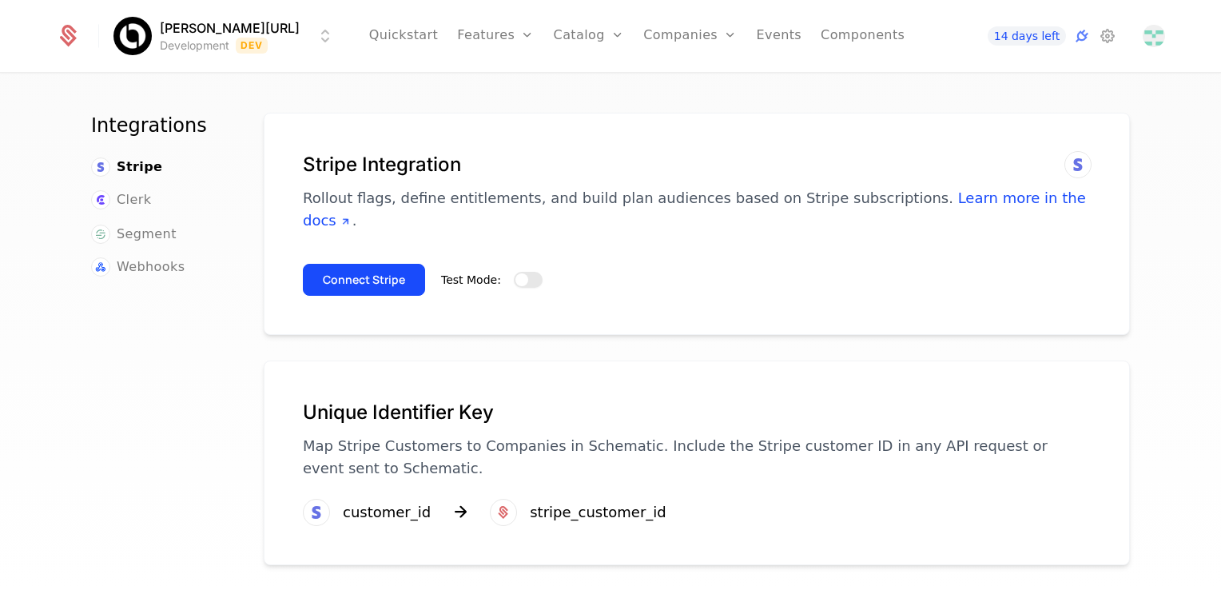
click at [523, 272] on button "Test Mode:" at bounding box center [528, 280] width 29 height 16
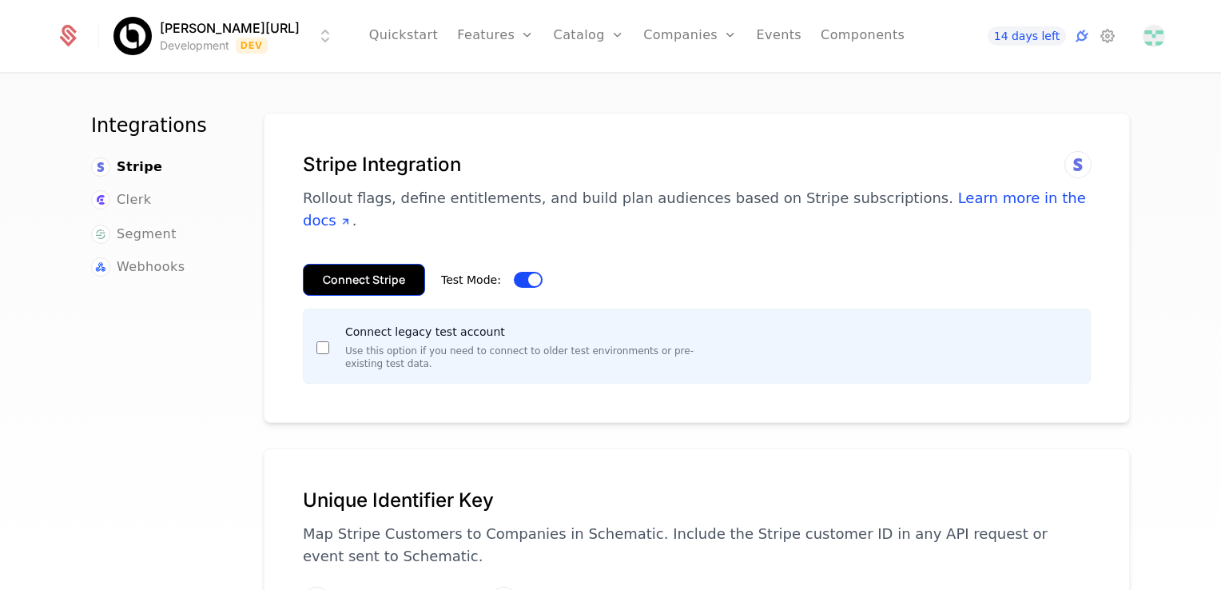
click at [385, 264] on button "Connect Stripe" at bounding box center [364, 280] width 122 height 32
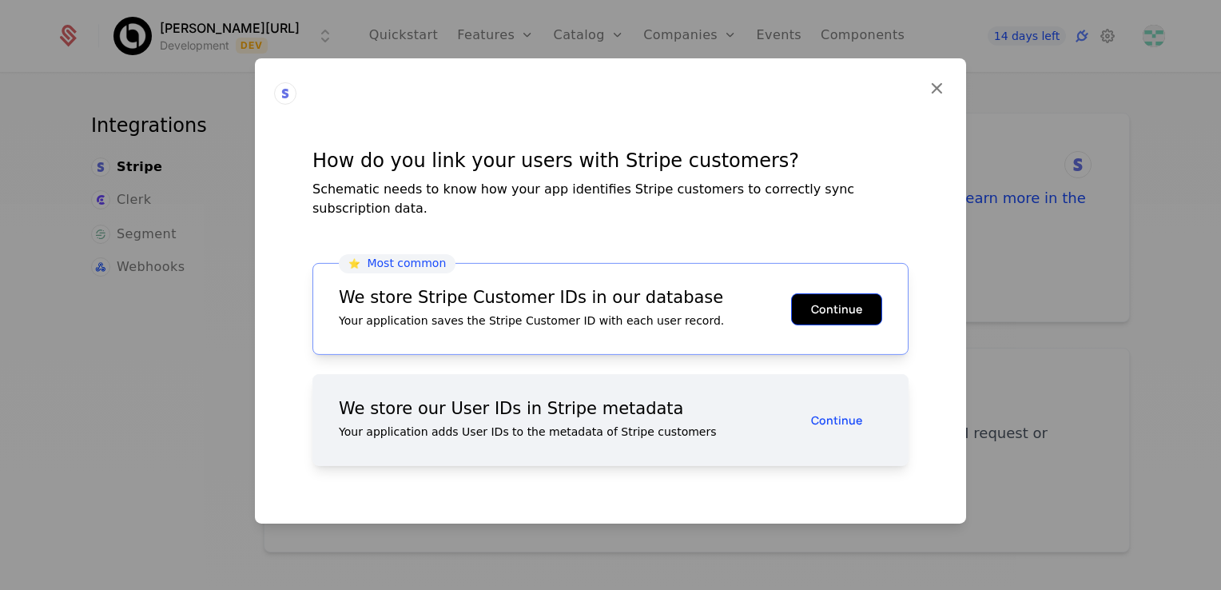
click at [844, 306] on button "Continue" at bounding box center [836, 309] width 91 height 32
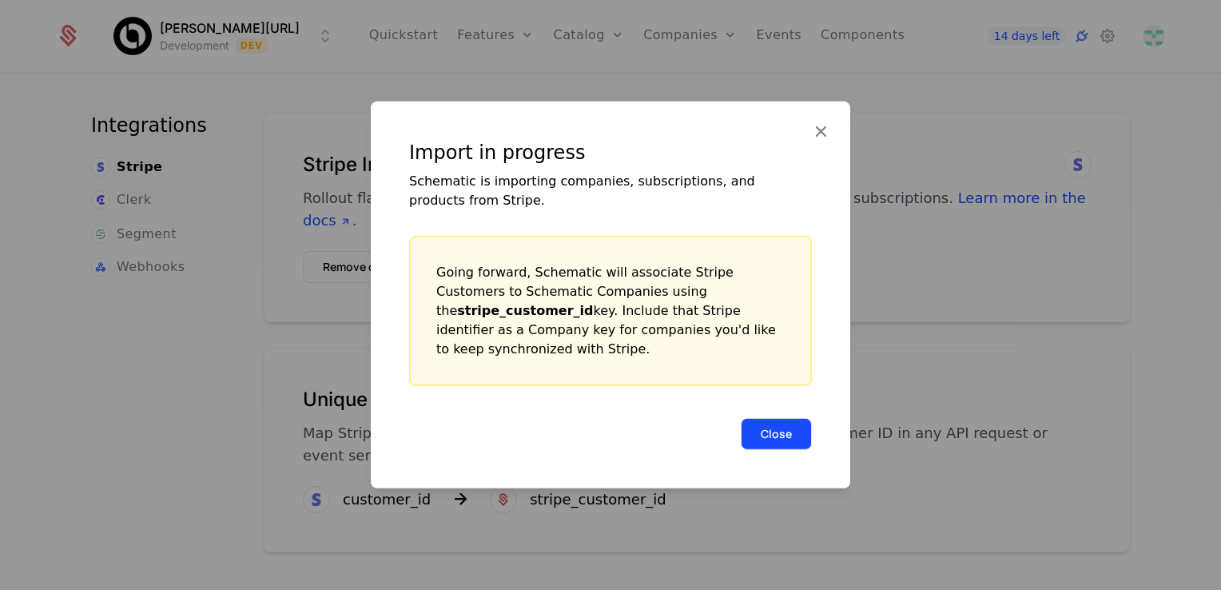
click at [779, 433] on button "Close" at bounding box center [776, 434] width 71 height 32
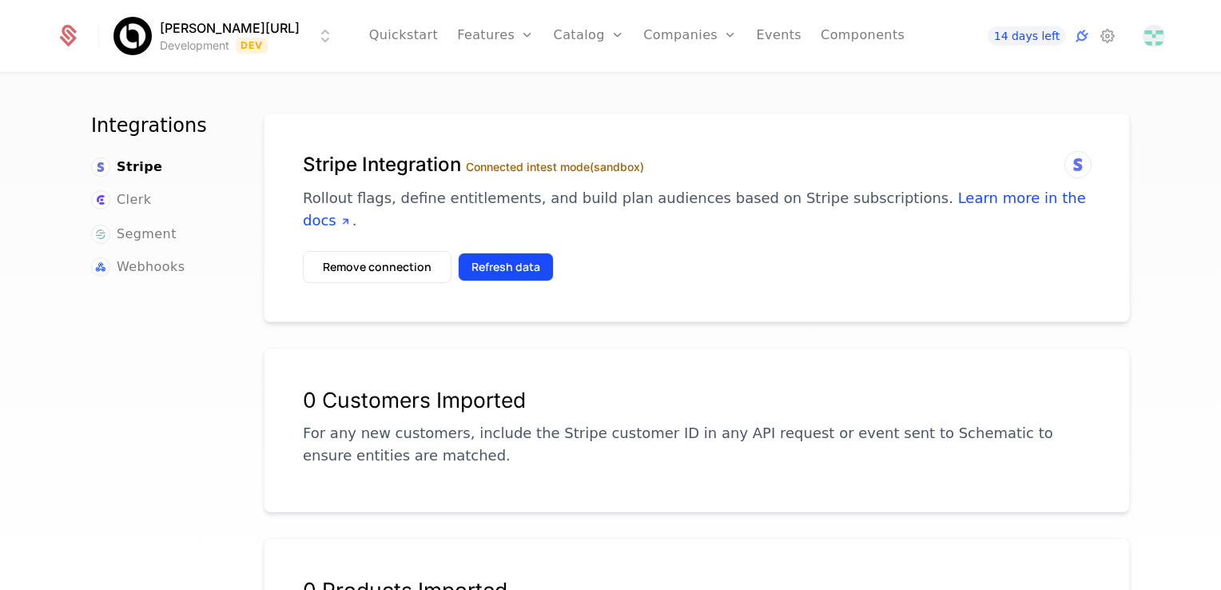
click at [512, 253] on button "Refresh data" at bounding box center [506, 267] width 96 height 29
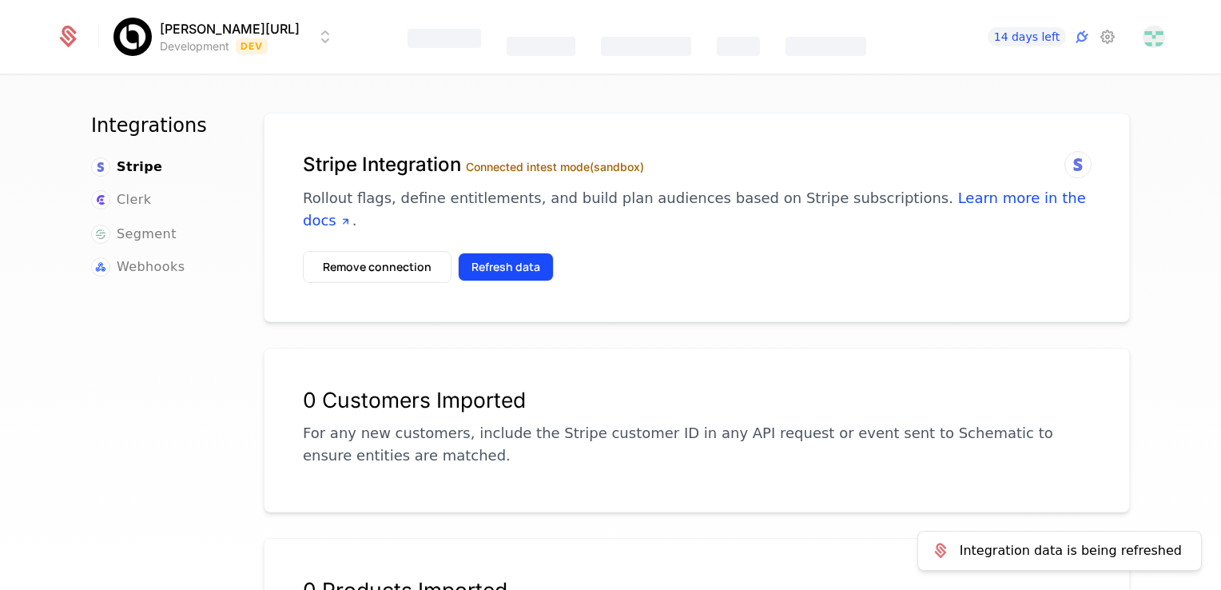
click at [465, 253] on button "Refresh data" at bounding box center [506, 267] width 96 height 29
